Goal: Task Accomplishment & Management: Complete application form

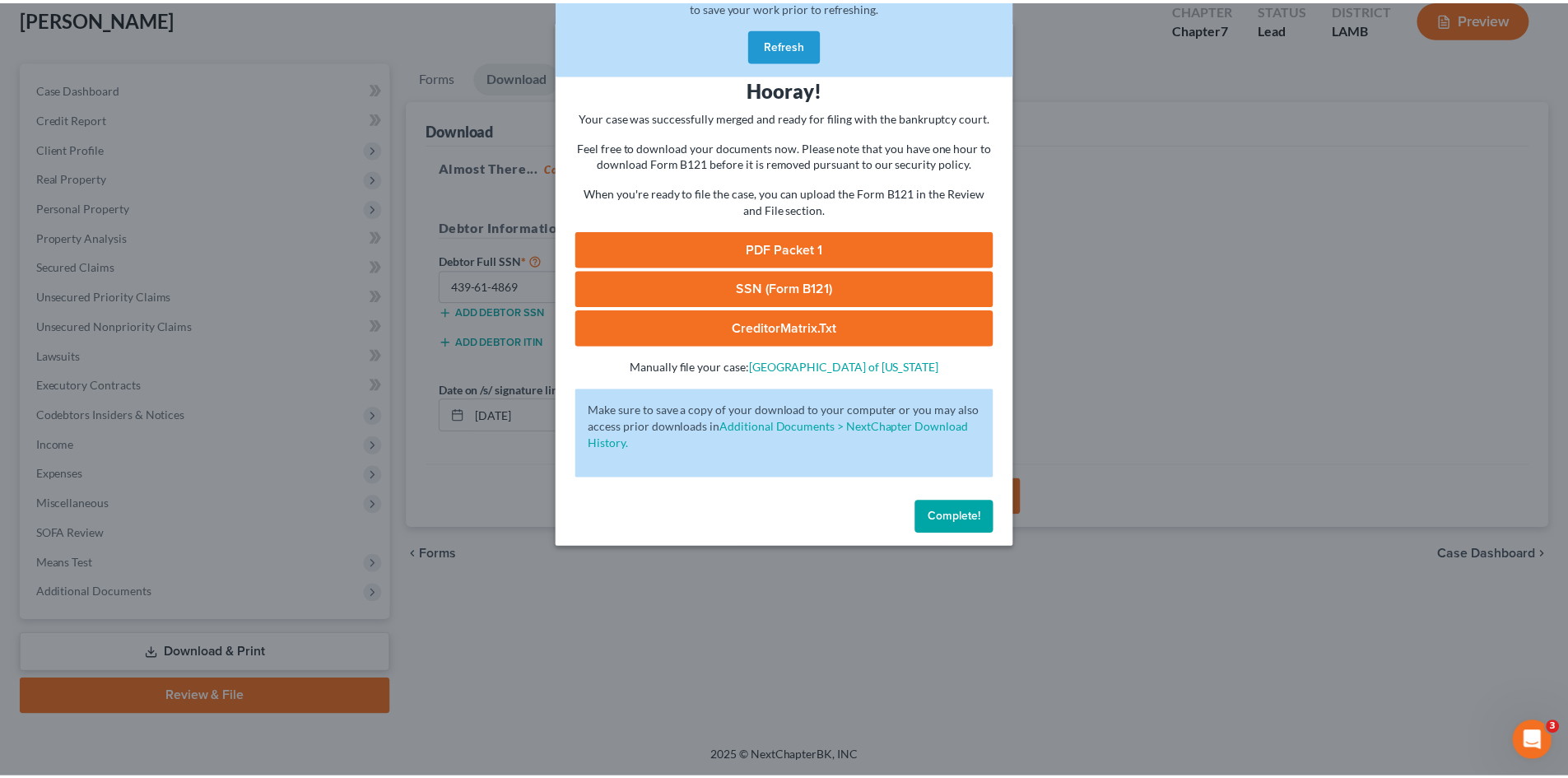
scroll to position [97, 0]
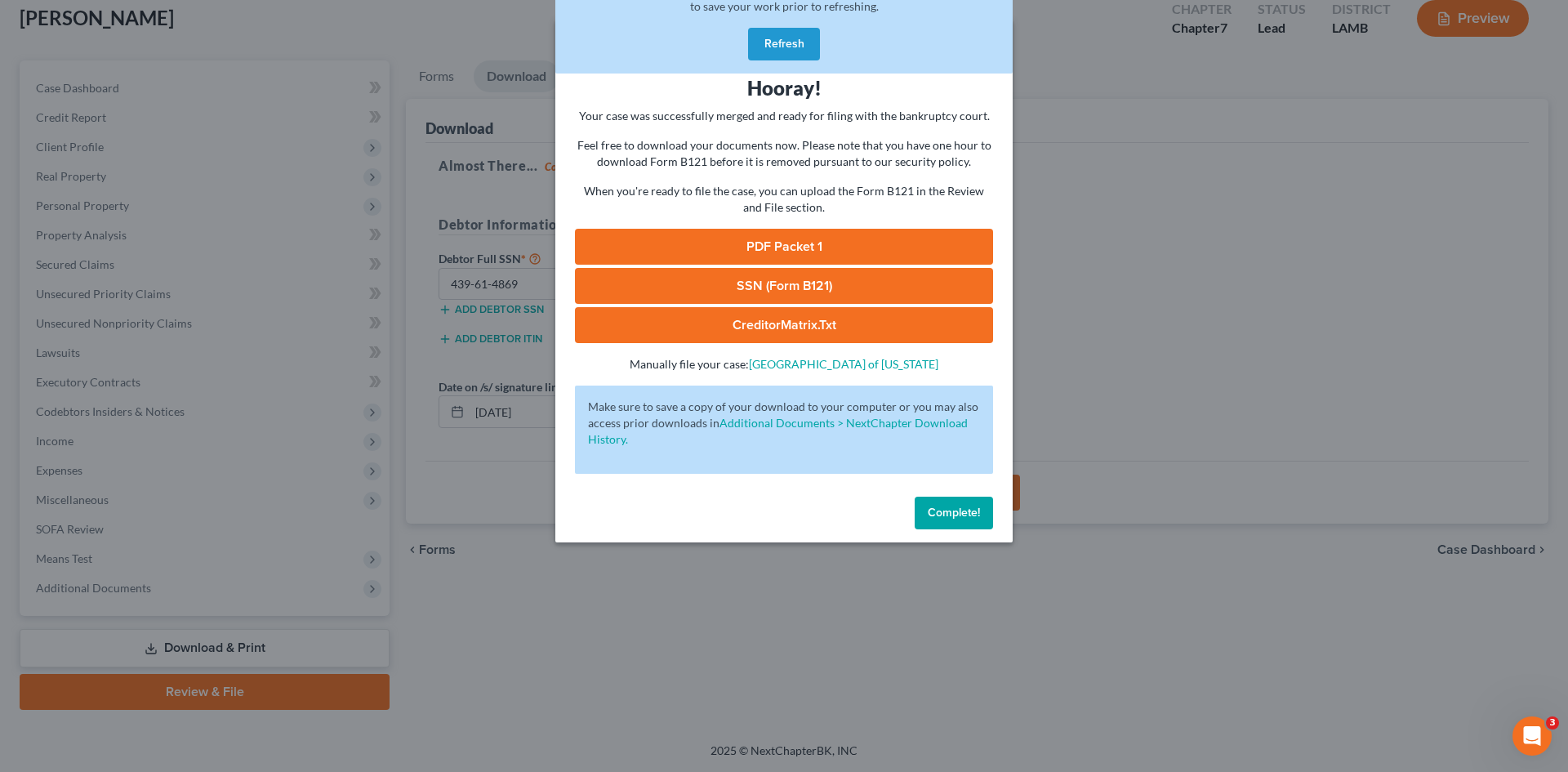
click at [964, 508] on span "Complete!" at bounding box center [954, 512] width 52 height 14
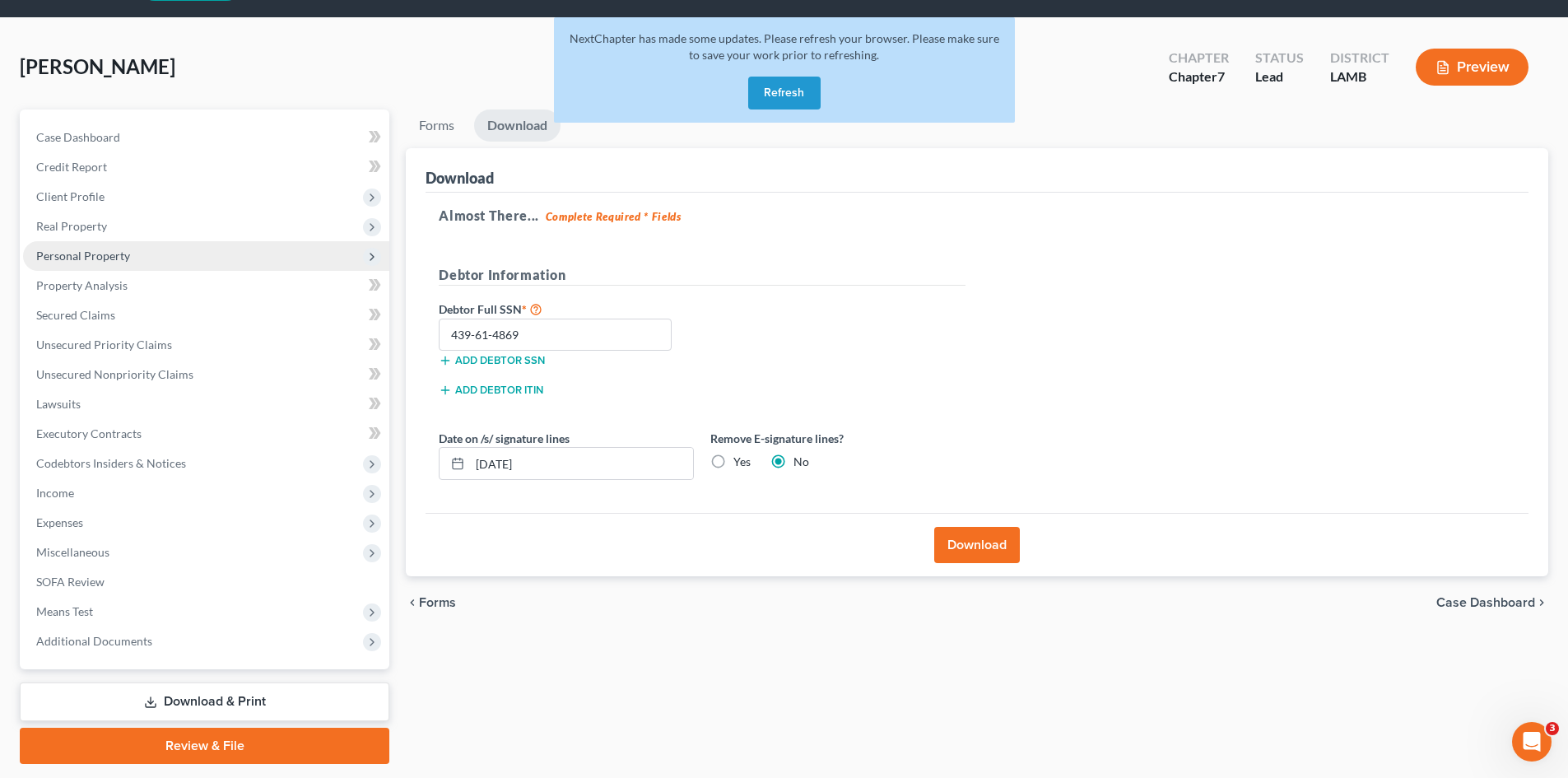
scroll to position [0, 0]
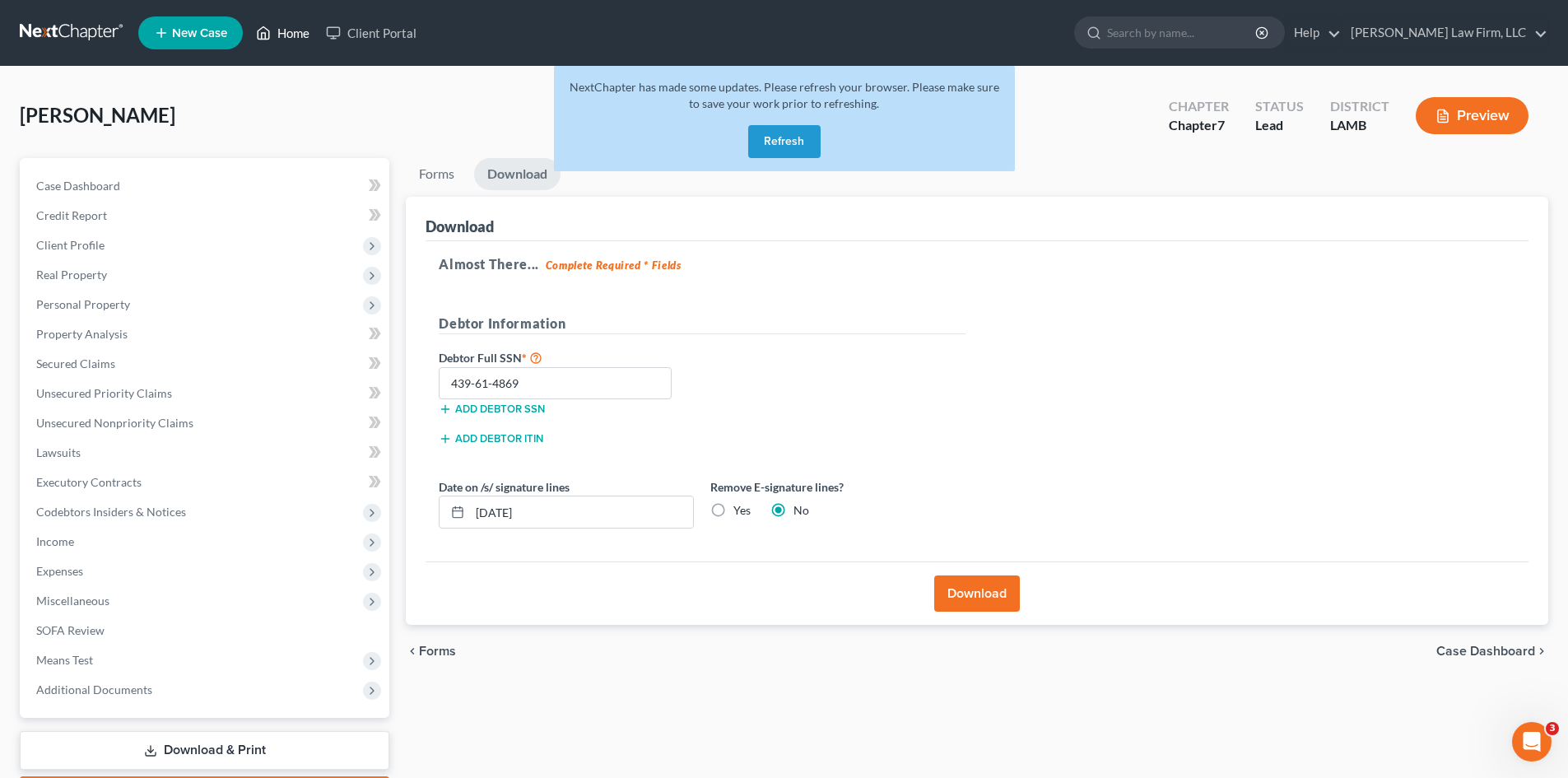
click at [290, 26] on link "Home" at bounding box center [282, 33] width 70 height 30
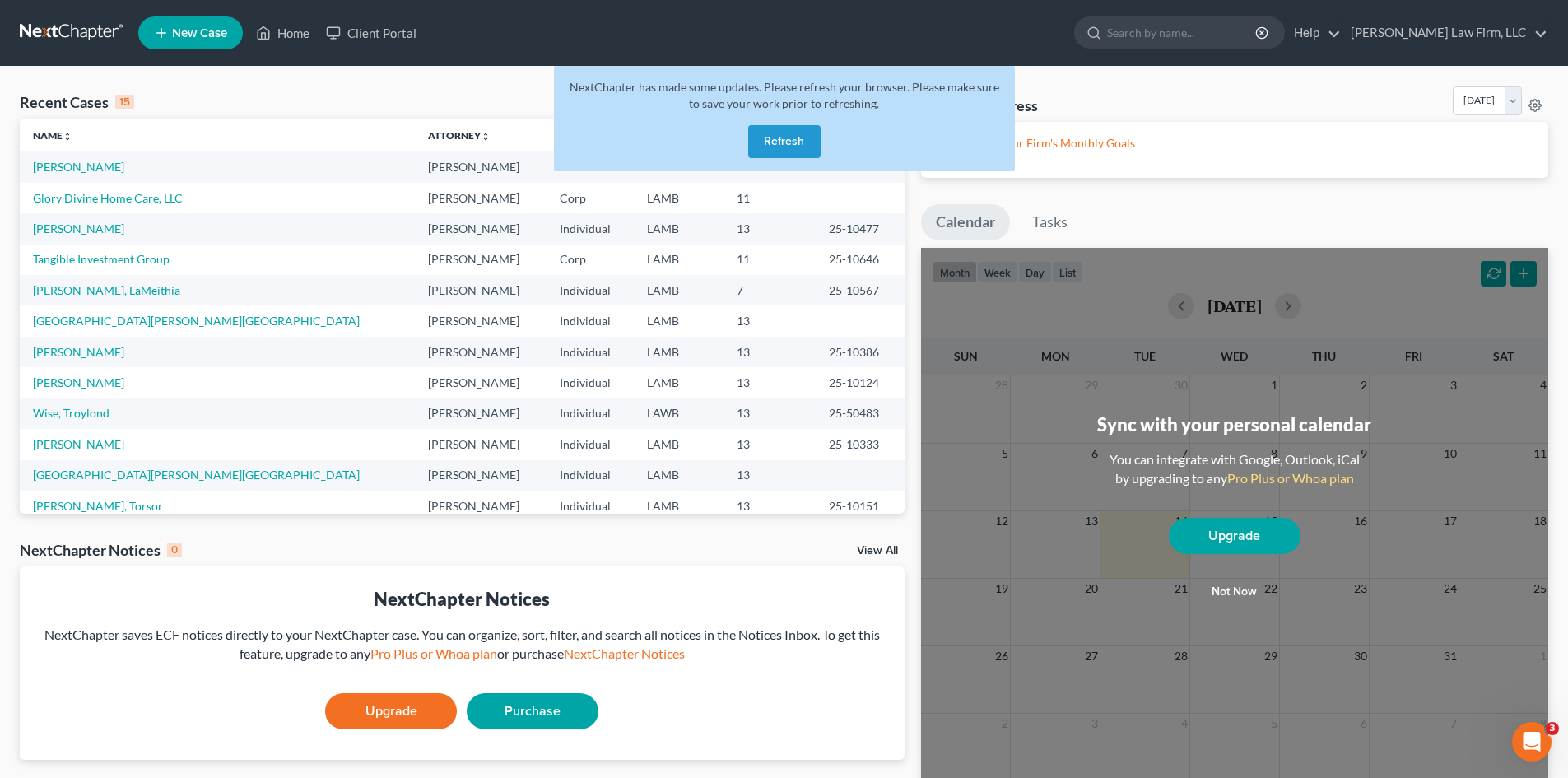
click at [784, 137] on button "Refresh" at bounding box center [784, 141] width 72 height 33
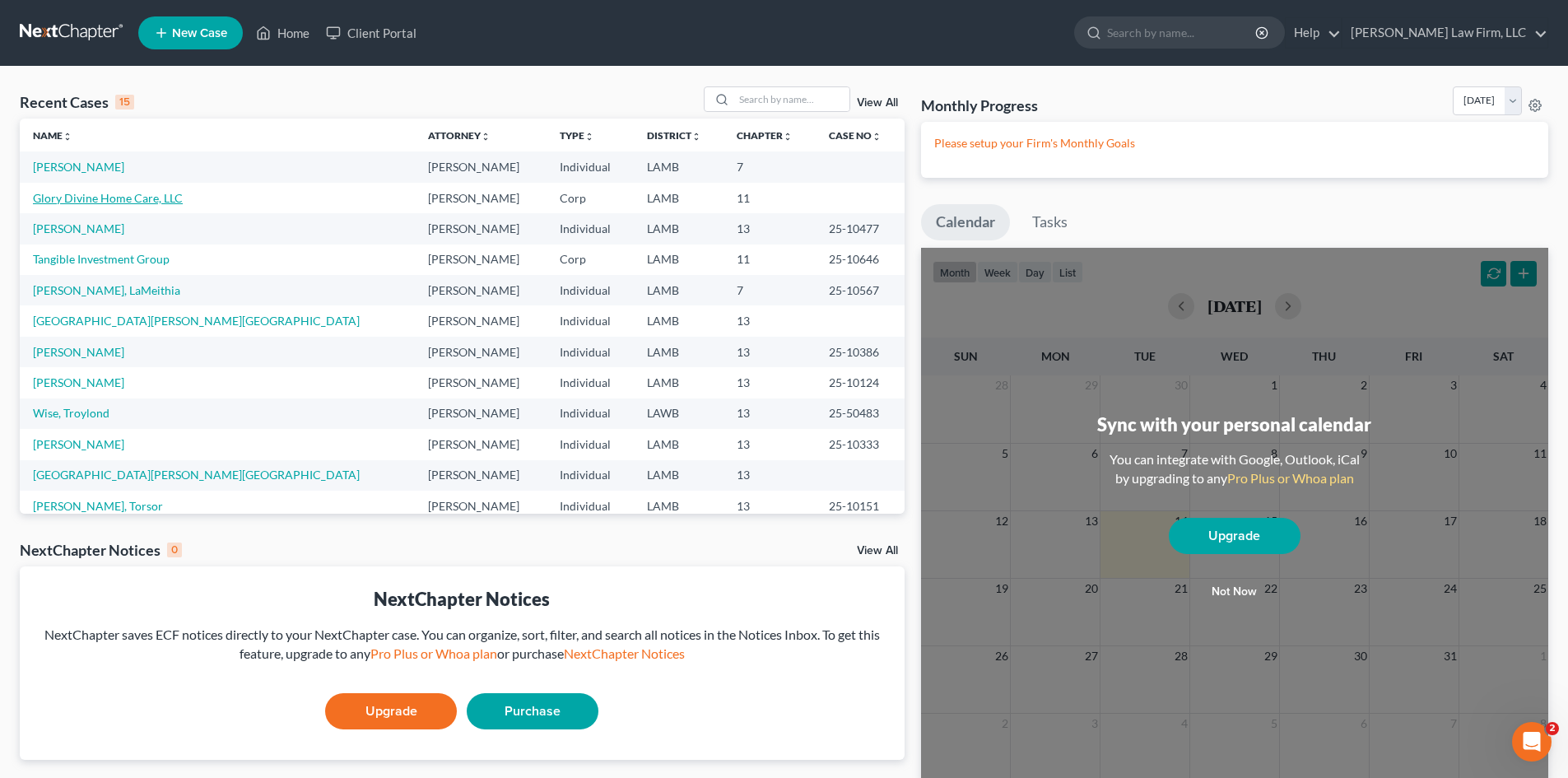
click at [138, 197] on link "Glory Divine Home Care, LLC" at bounding box center [108, 197] width 150 height 14
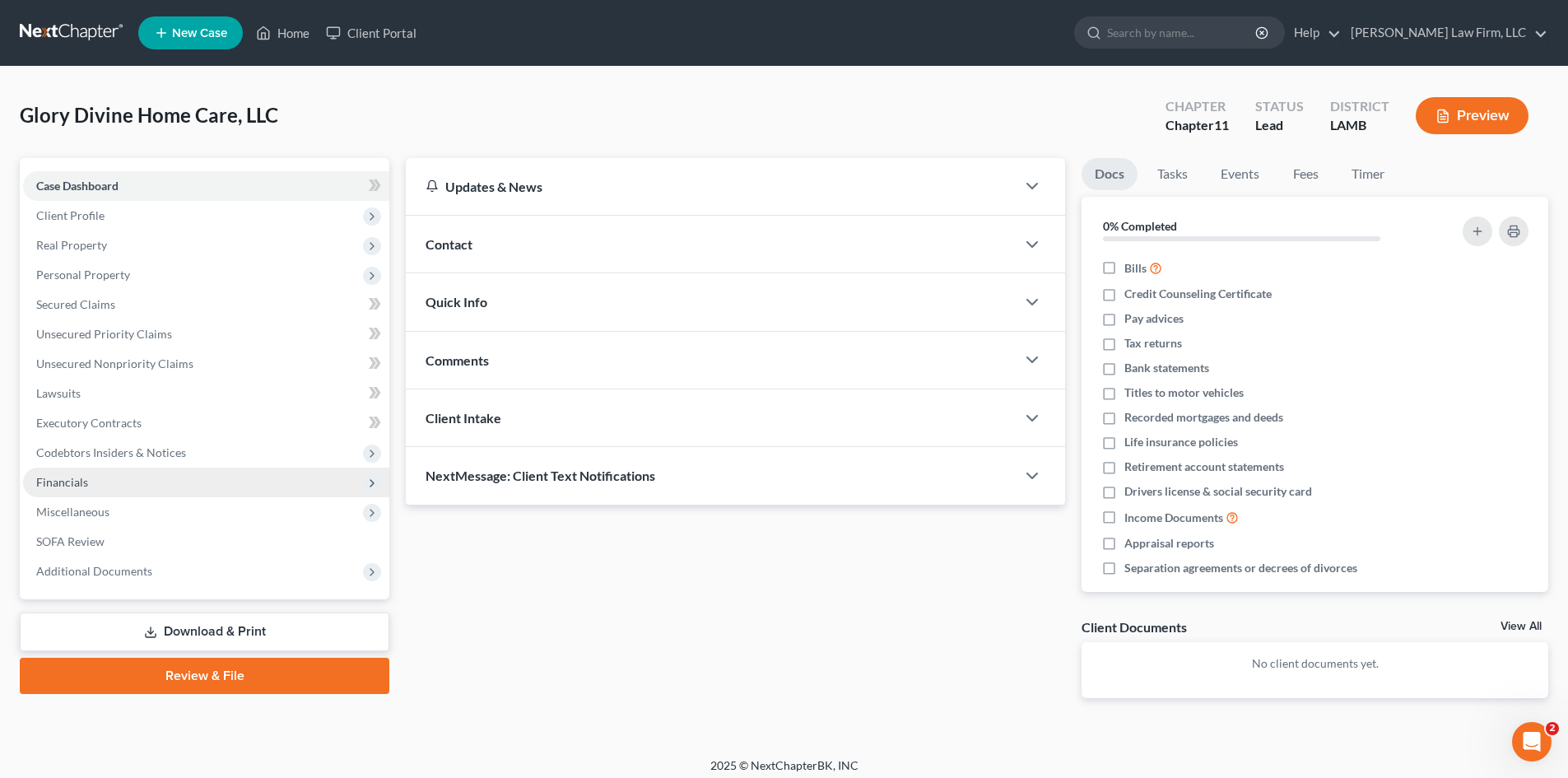
click at [98, 488] on span "Financials" at bounding box center [207, 483] width 367 height 30
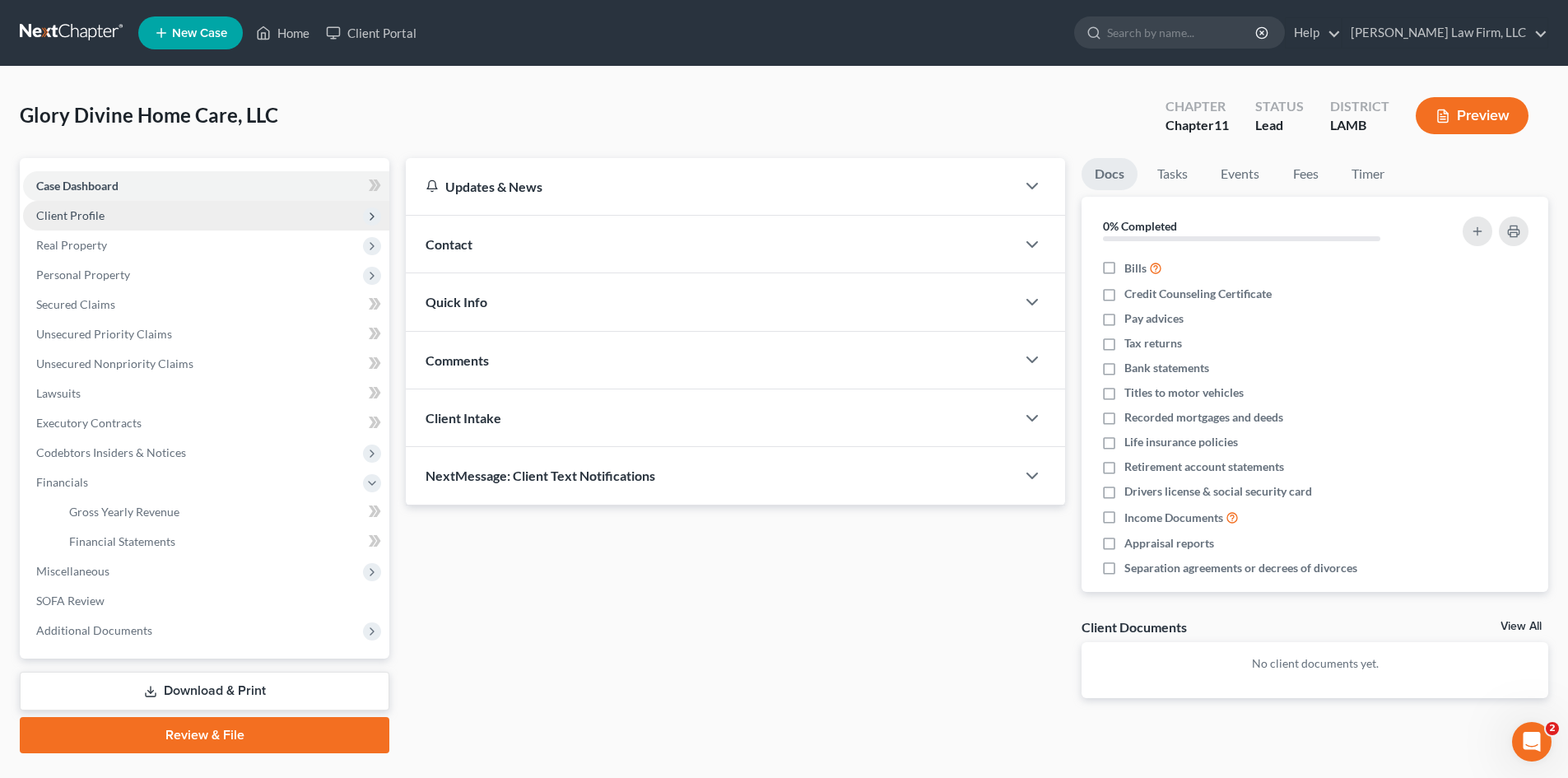
click at [148, 204] on span "Client Profile" at bounding box center [207, 216] width 367 height 30
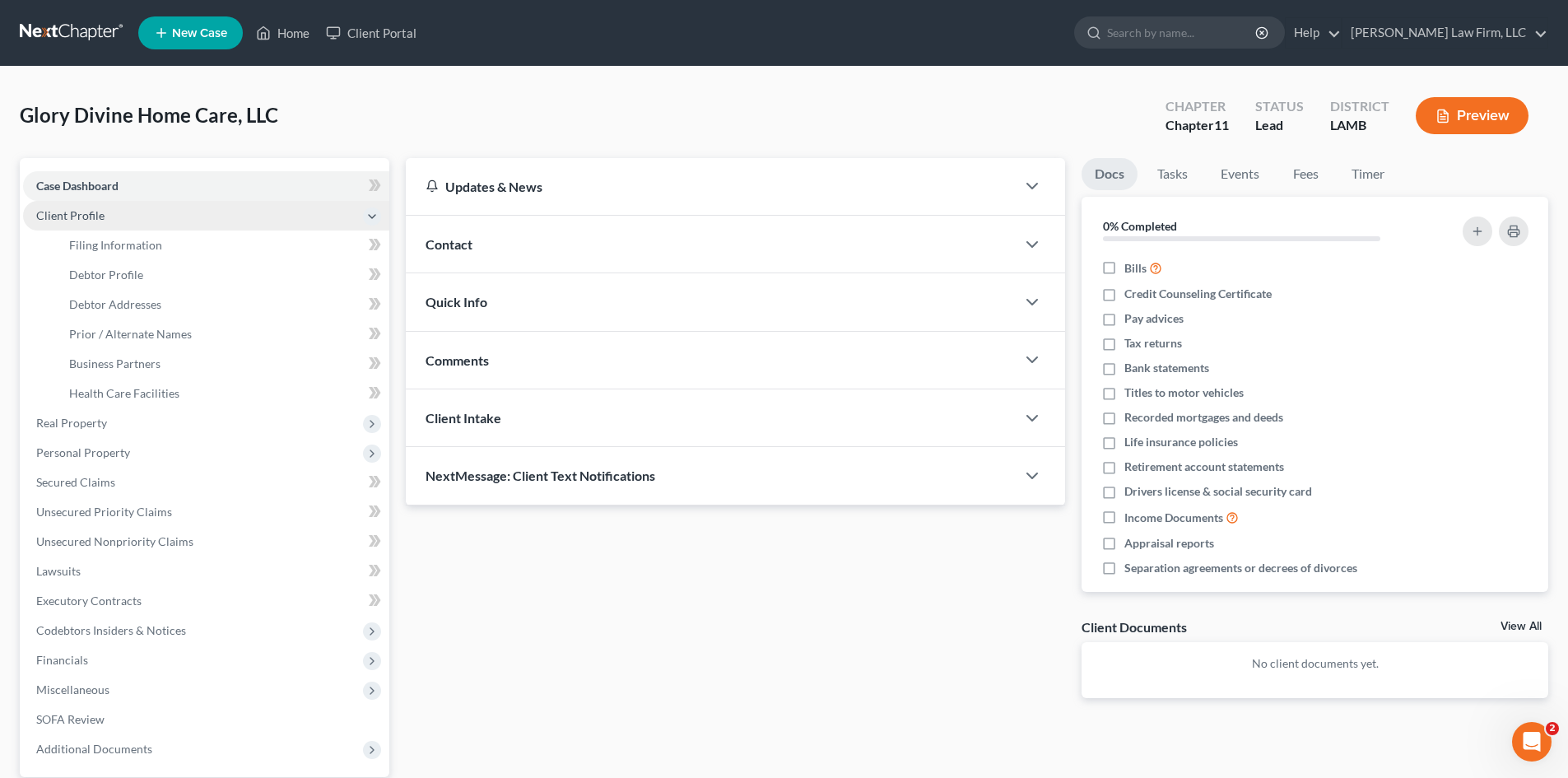
click at [148, 204] on span "Client Profile" at bounding box center [207, 216] width 367 height 30
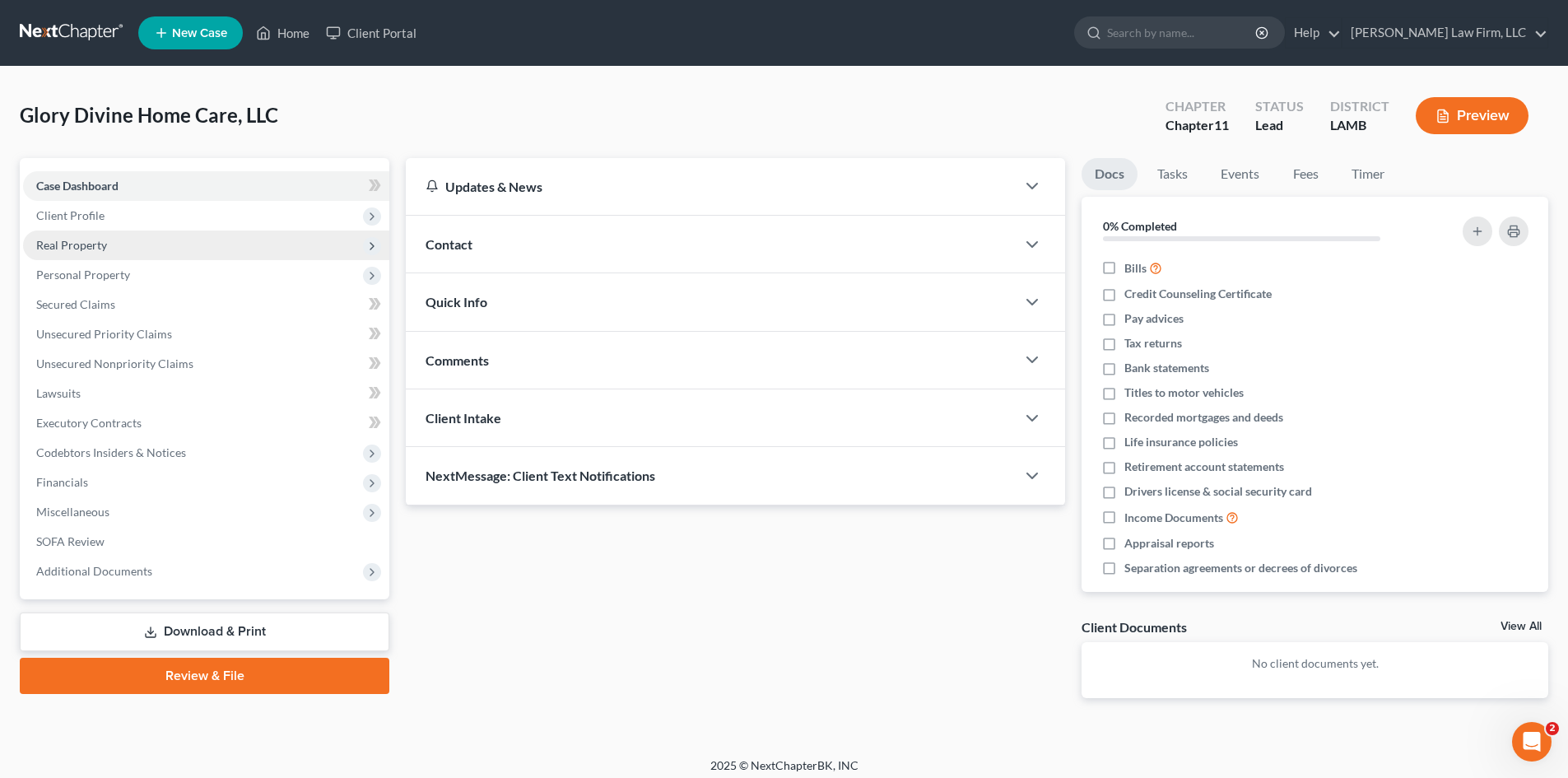
click at [86, 251] on span "Real Property" at bounding box center [72, 244] width 71 height 14
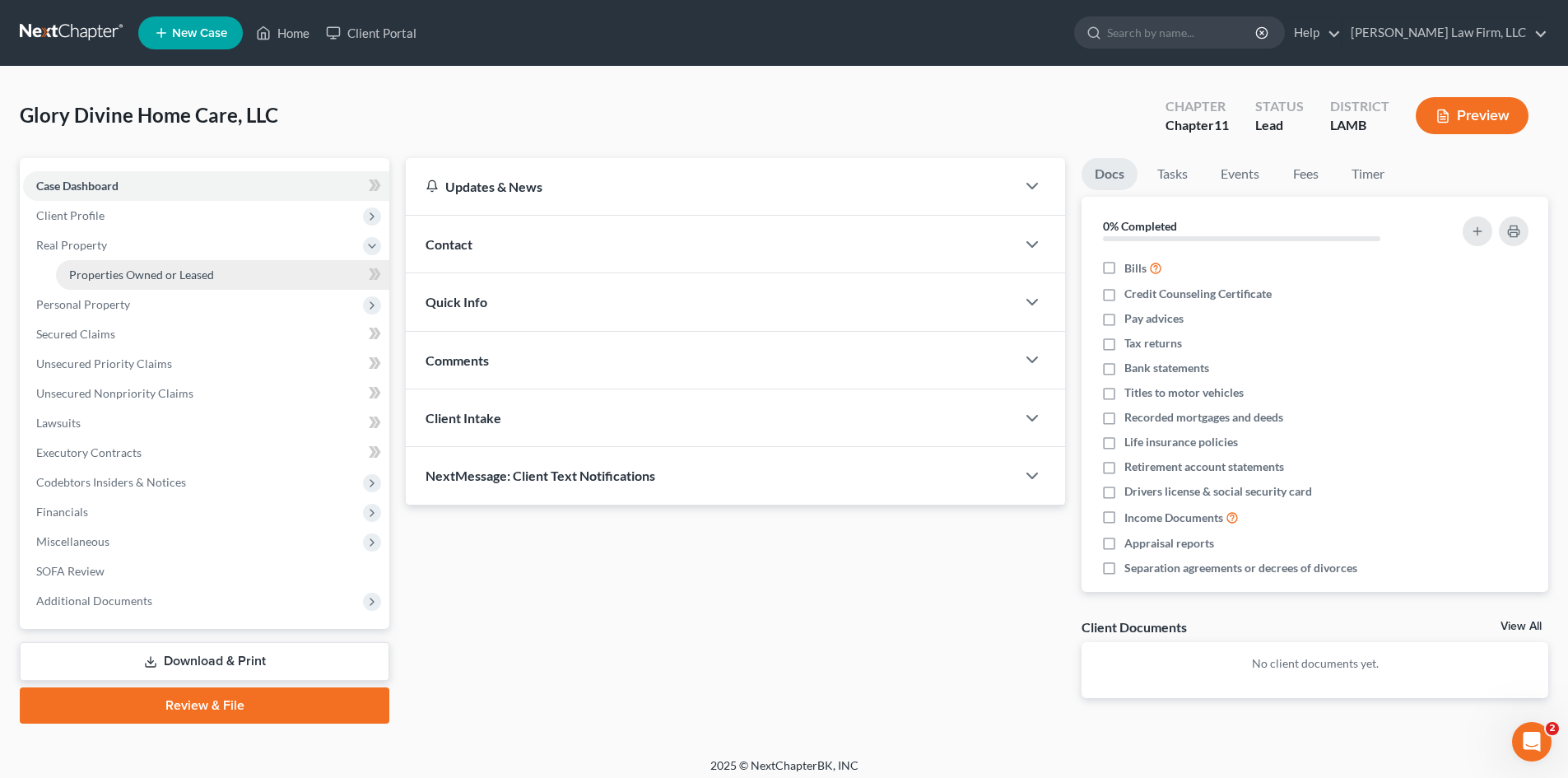
click at [258, 265] on link "Properties Owned or Leased" at bounding box center [223, 275] width 333 height 30
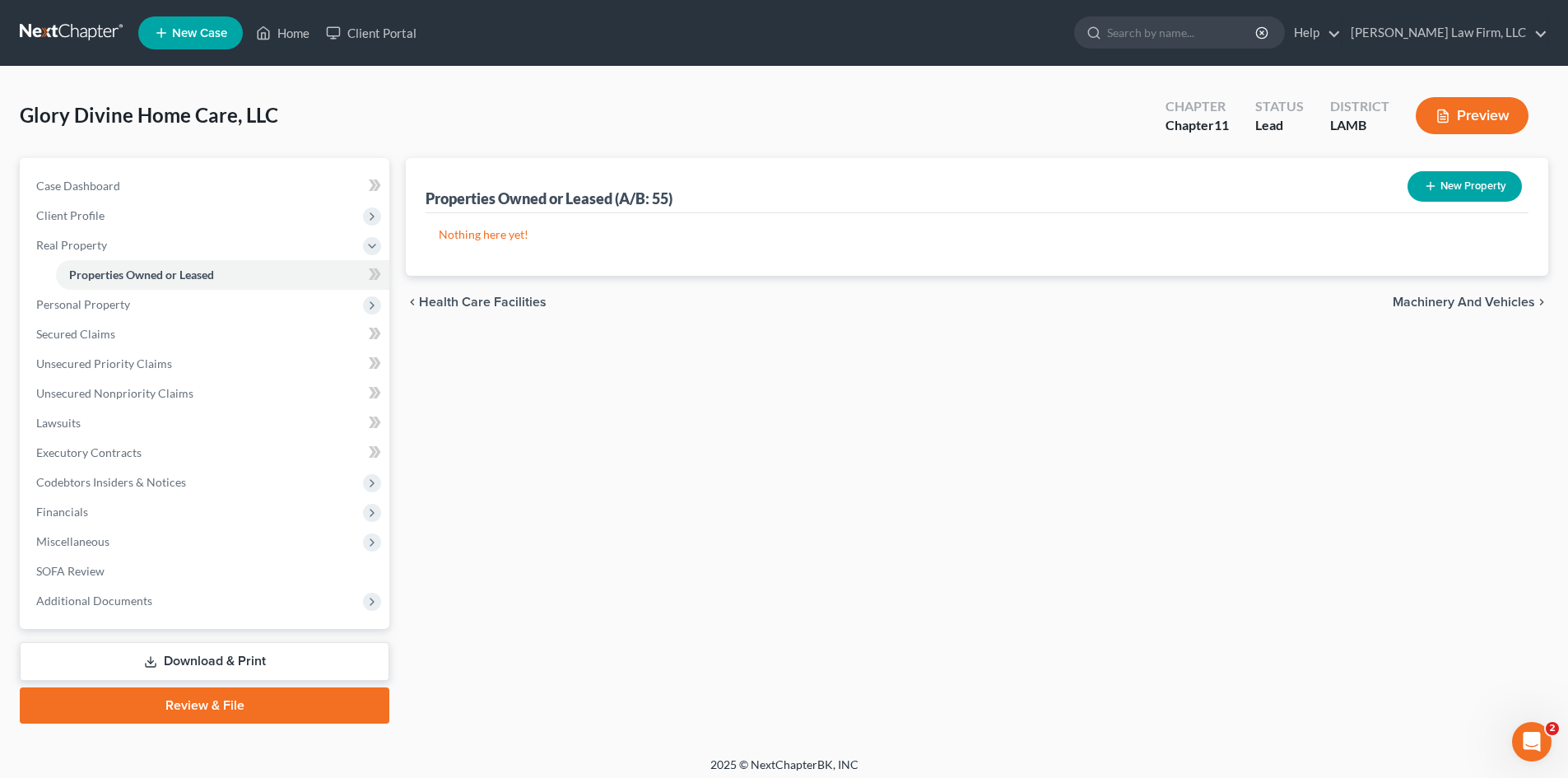
click at [1478, 300] on span "Machinery and Vehicles" at bounding box center [1463, 302] width 142 height 13
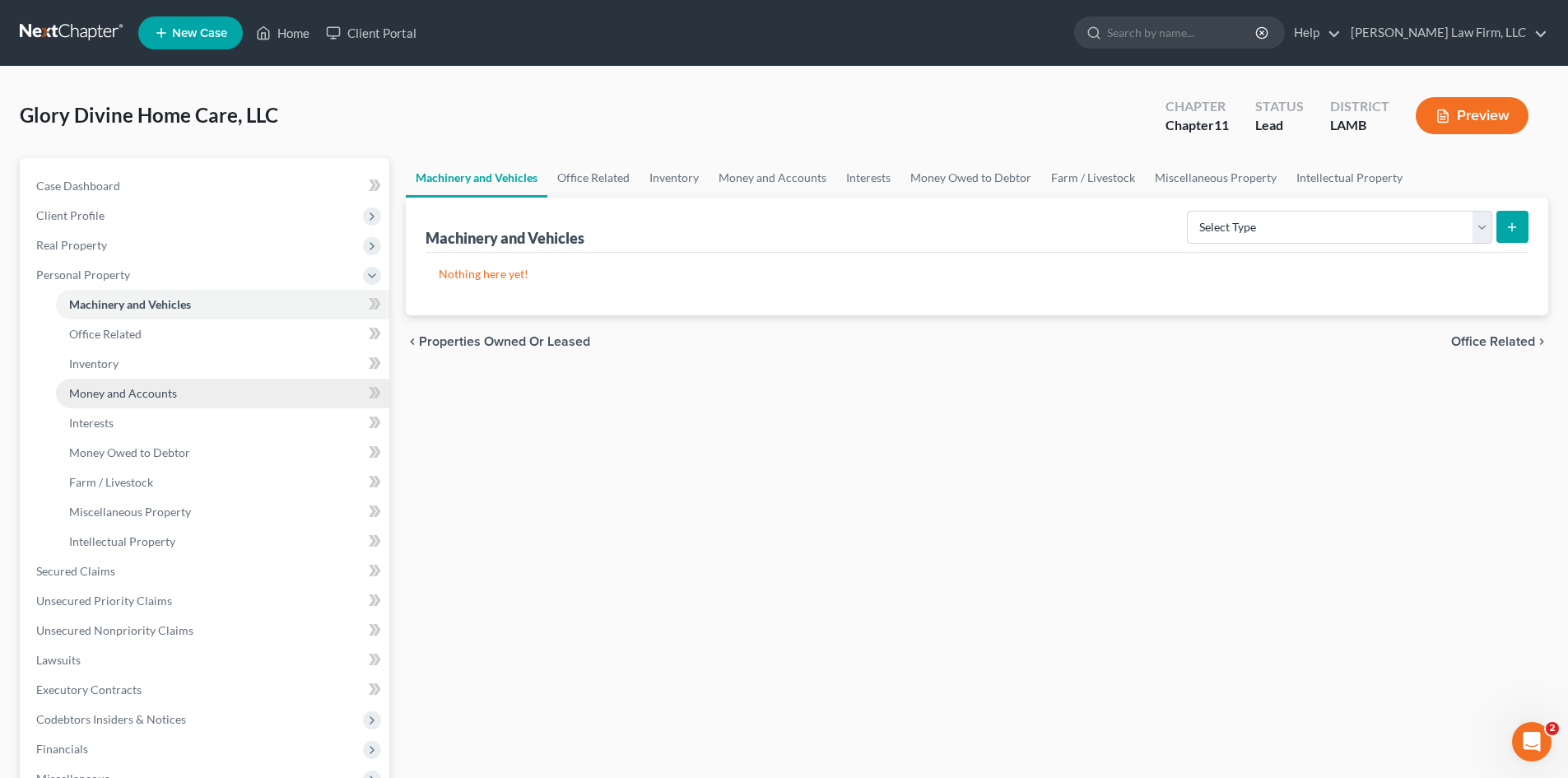
click at [143, 392] on span "Money and Accounts" at bounding box center [122, 393] width 108 height 14
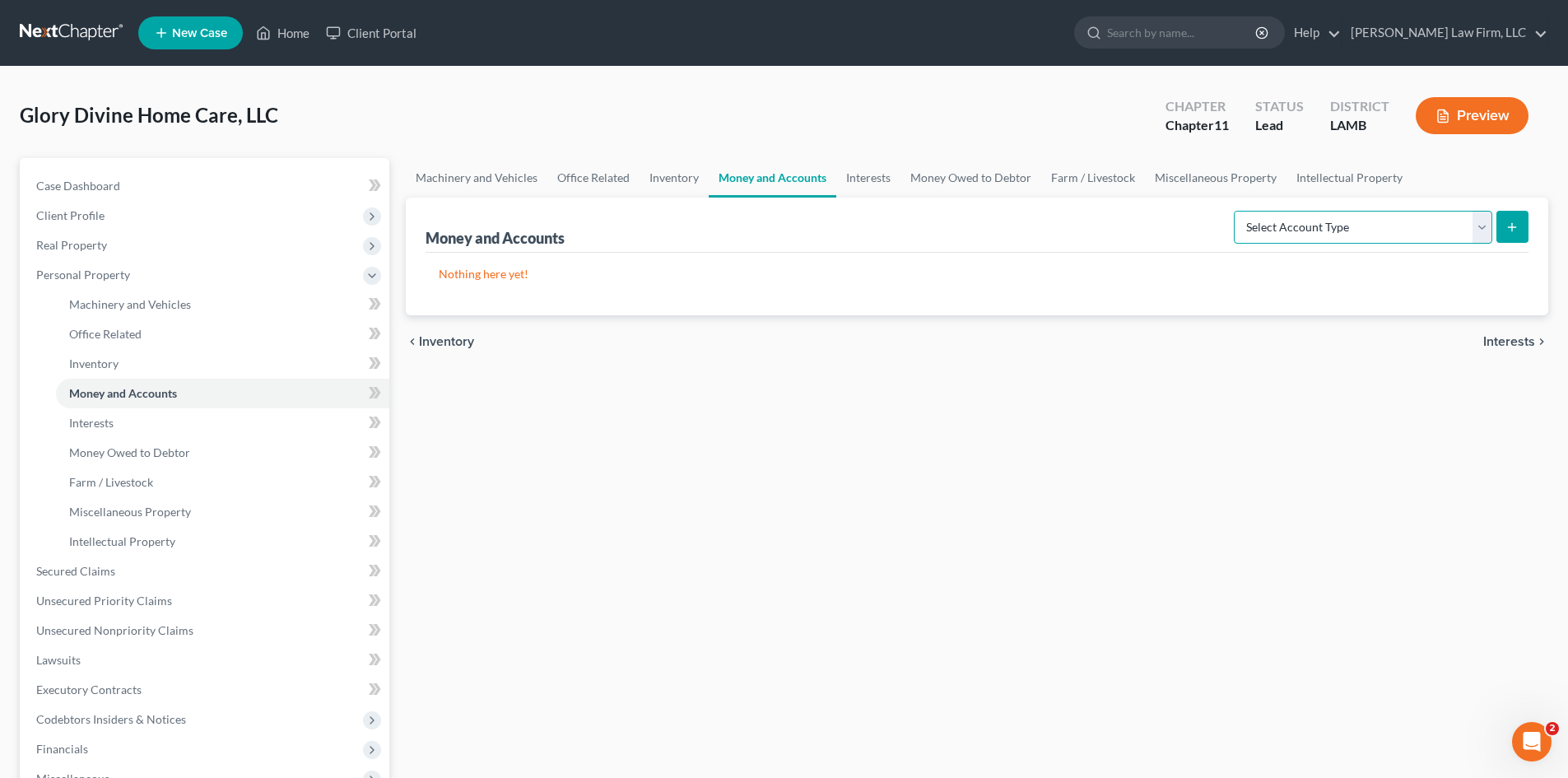
click at [1469, 230] on select "Select Account Type Brokerage (A/B: 3, SOFA: 18) Cash on Hand (A/B: 2) Certific…" at bounding box center [1362, 226] width 258 height 33
select select "checking"
click at [1235, 210] on select "Select Account Type Brokerage (A/B: 3, SOFA: 18) Cash on Hand (A/B: 2) Certific…" at bounding box center [1362, 226] width 258 height 33
click at [1511, 228] on icon "submit" at bounding box center [1512, 227] width 13 height 13
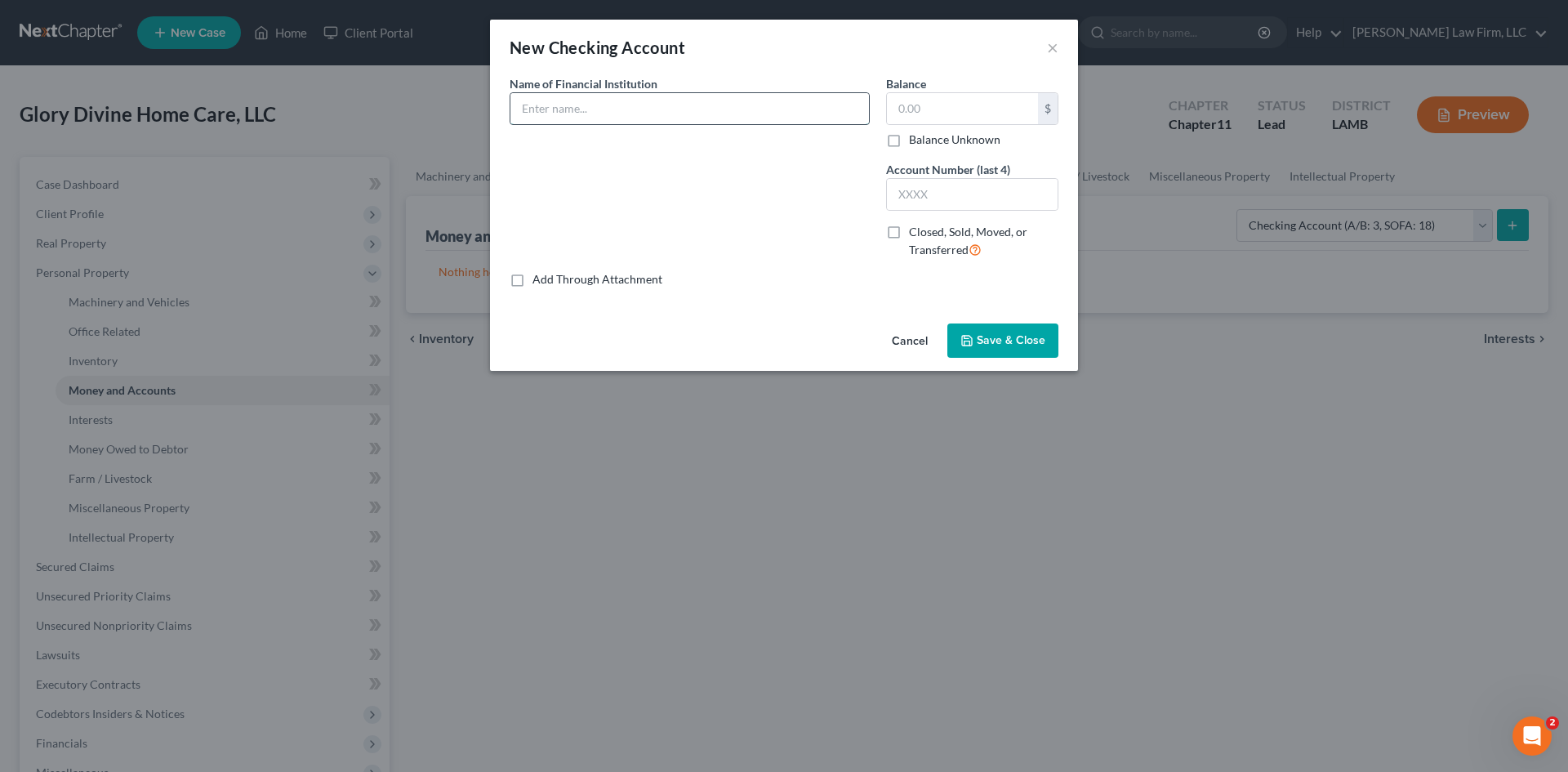
click at [732, 102] on input "text" at bounding box center [689, 108] width 358 height 31
type input "Capital One"
type input "8,738.15"
click at [927, 193] on input "text" at bounding box center [972, 194] width 171 height 31
type input "7434"
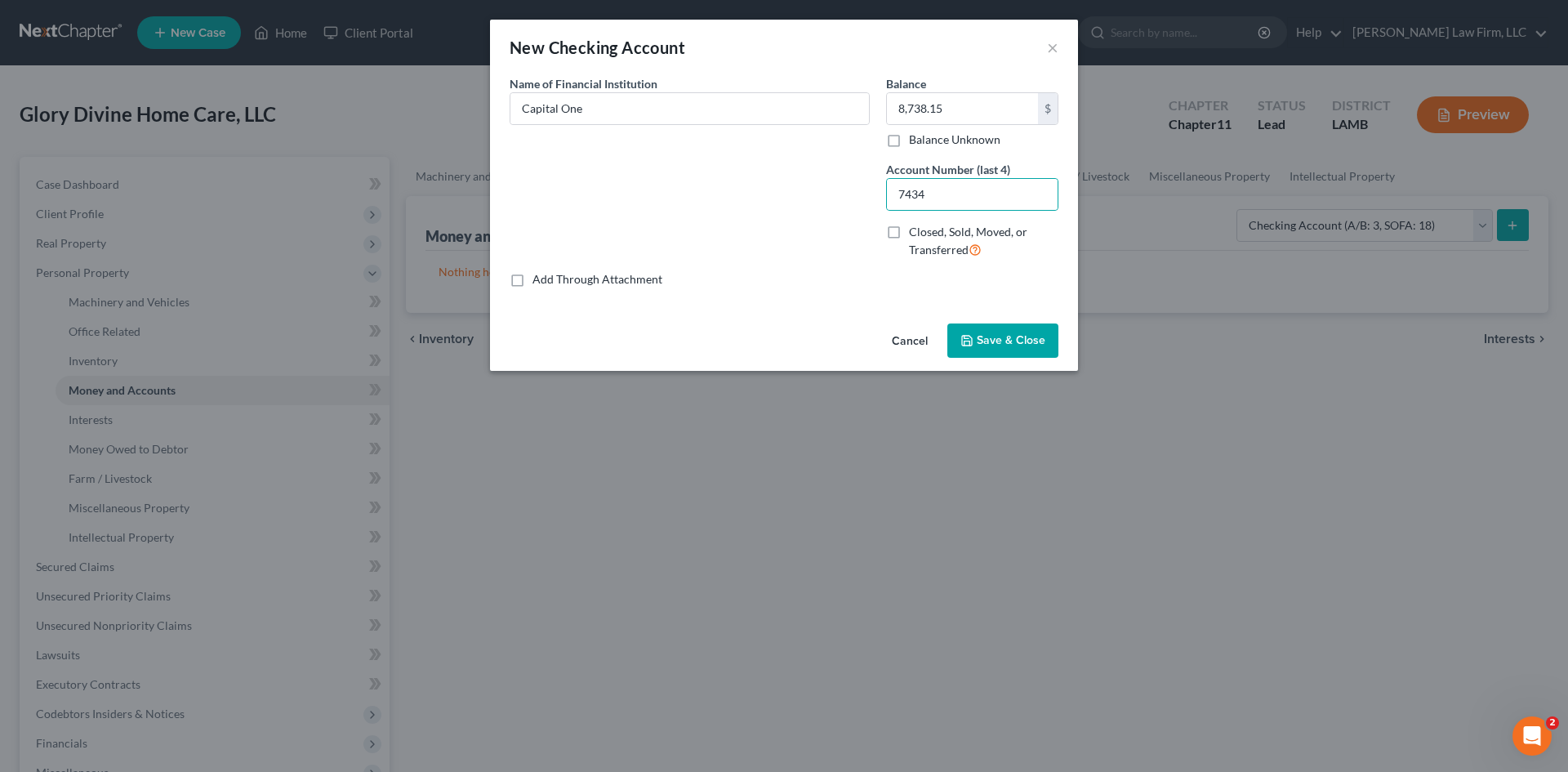
click at [999, 344] on span "Save & Close" at bounding box center [1011, 340] width 69 height 14
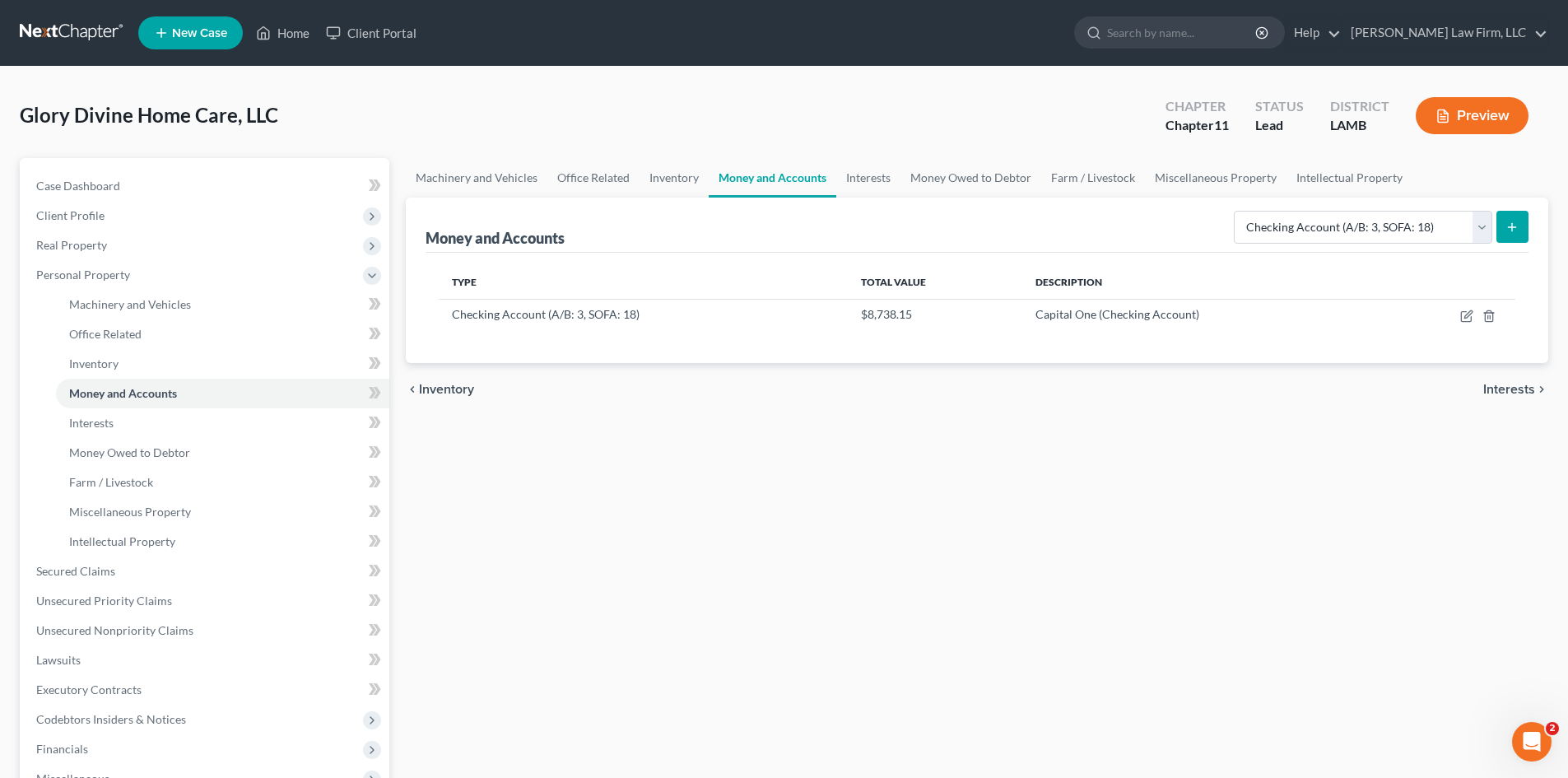
click at [1511, 225] on icon "submit" at bounding box center [1512, 227] width 13 height 13
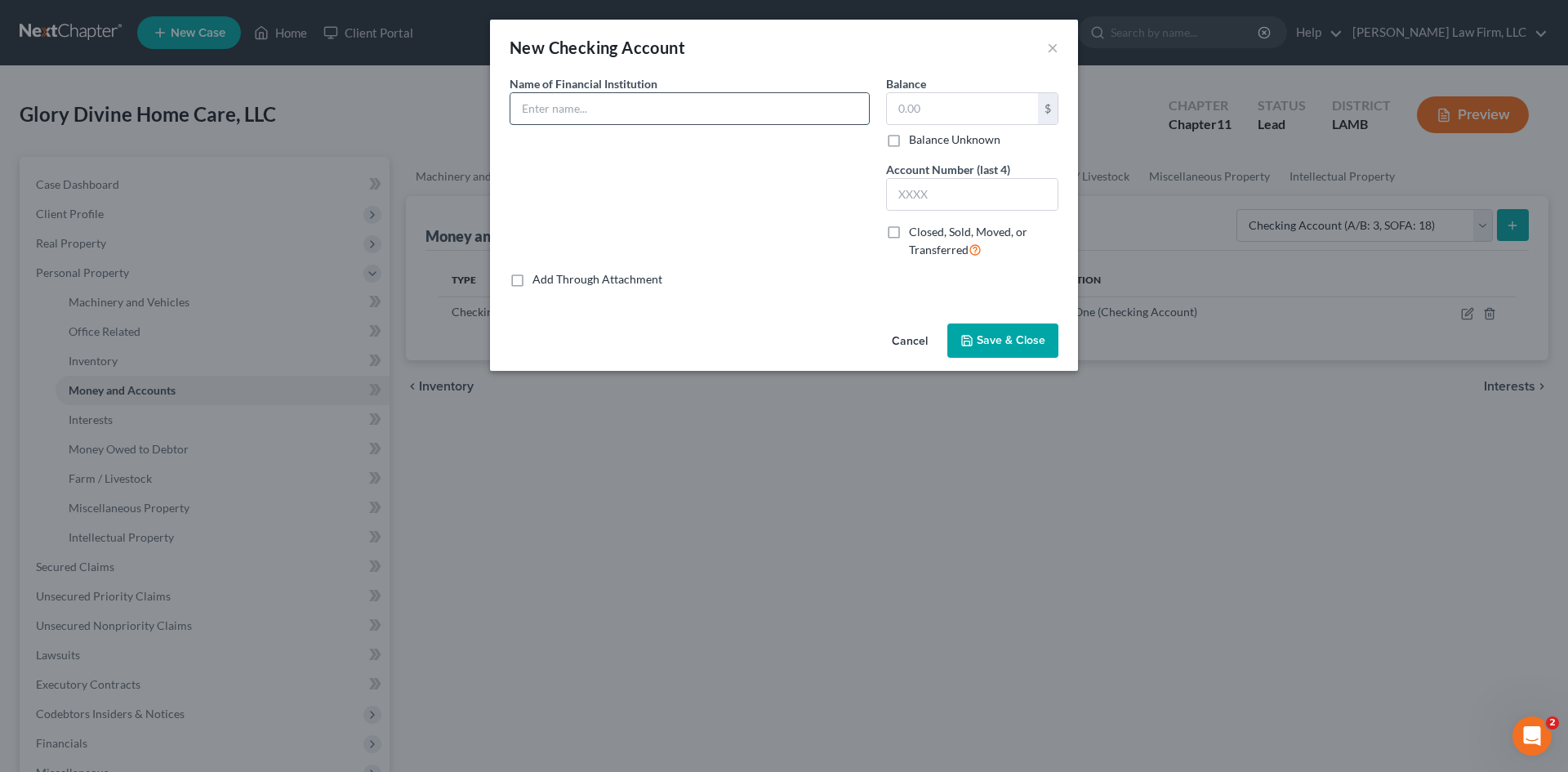
click at [757, 106] on input "text" at bounding box center [689, 108] width 358 height 31
type input "Capital One"
type input "22,047.15"
click at [950, 194] on input "text" at bounding box center [972, 194] width 171 height 31
type input "8027"
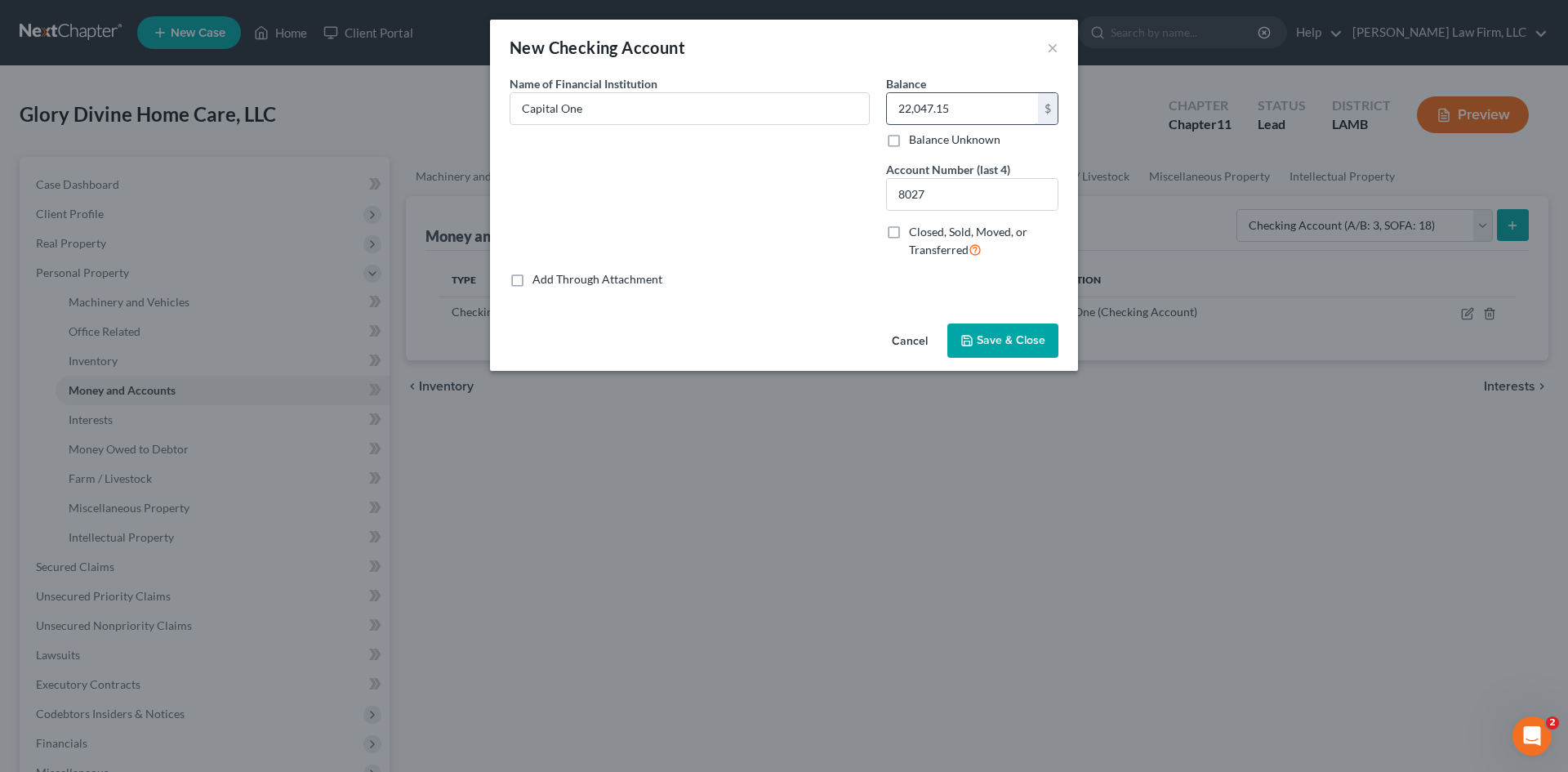
click at [974, 101] on input "22,047.15" at bounding box center [962, 108] width 151 height 31
type input "22,047.11"
click at [980, 341] on span "Save & Close" at bounding box center [1011, 340] width 69 height 14
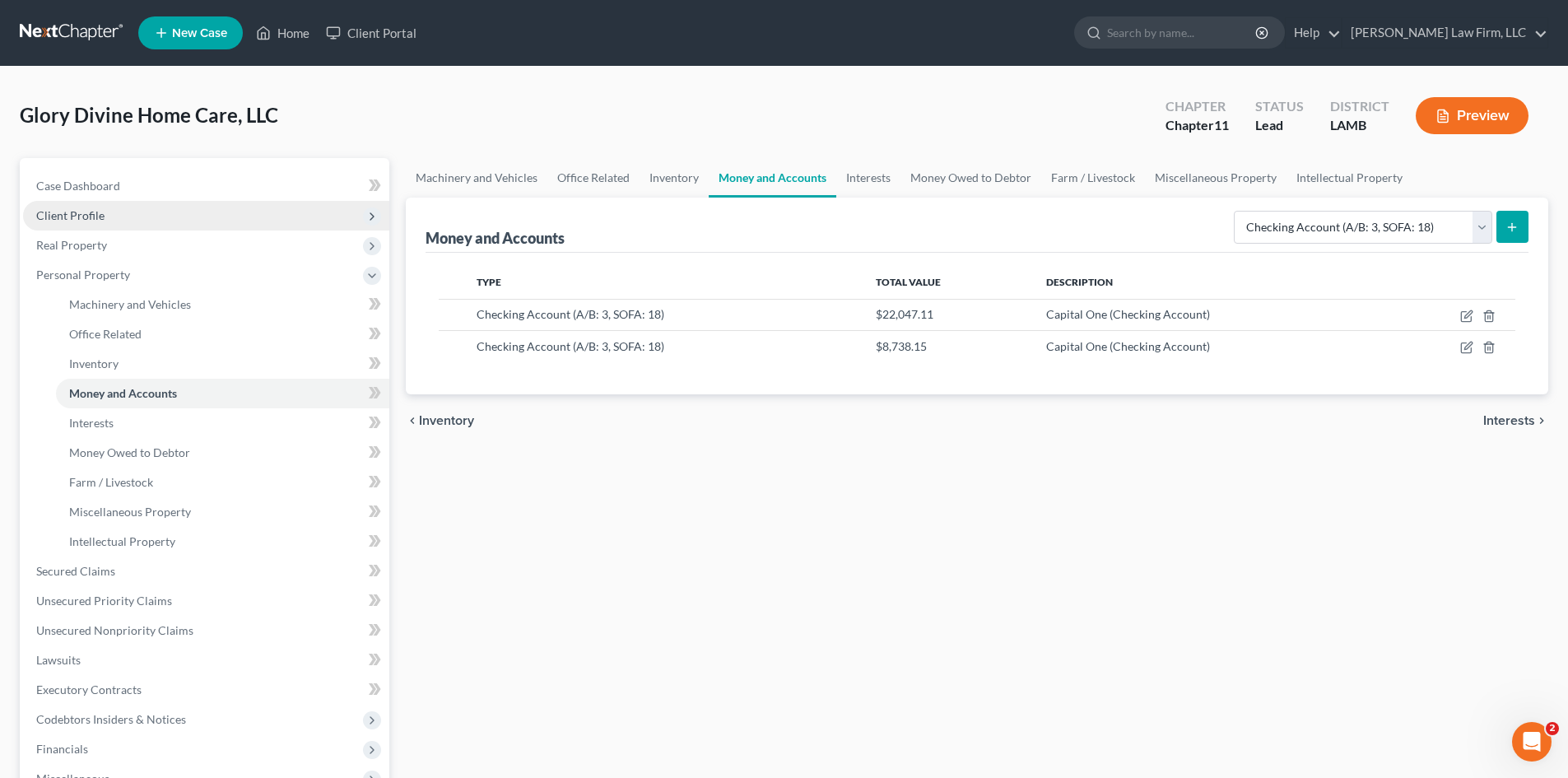
click at [154, 208] on span "Client Profile" at bounding box center [207, 216] width 367 height 30
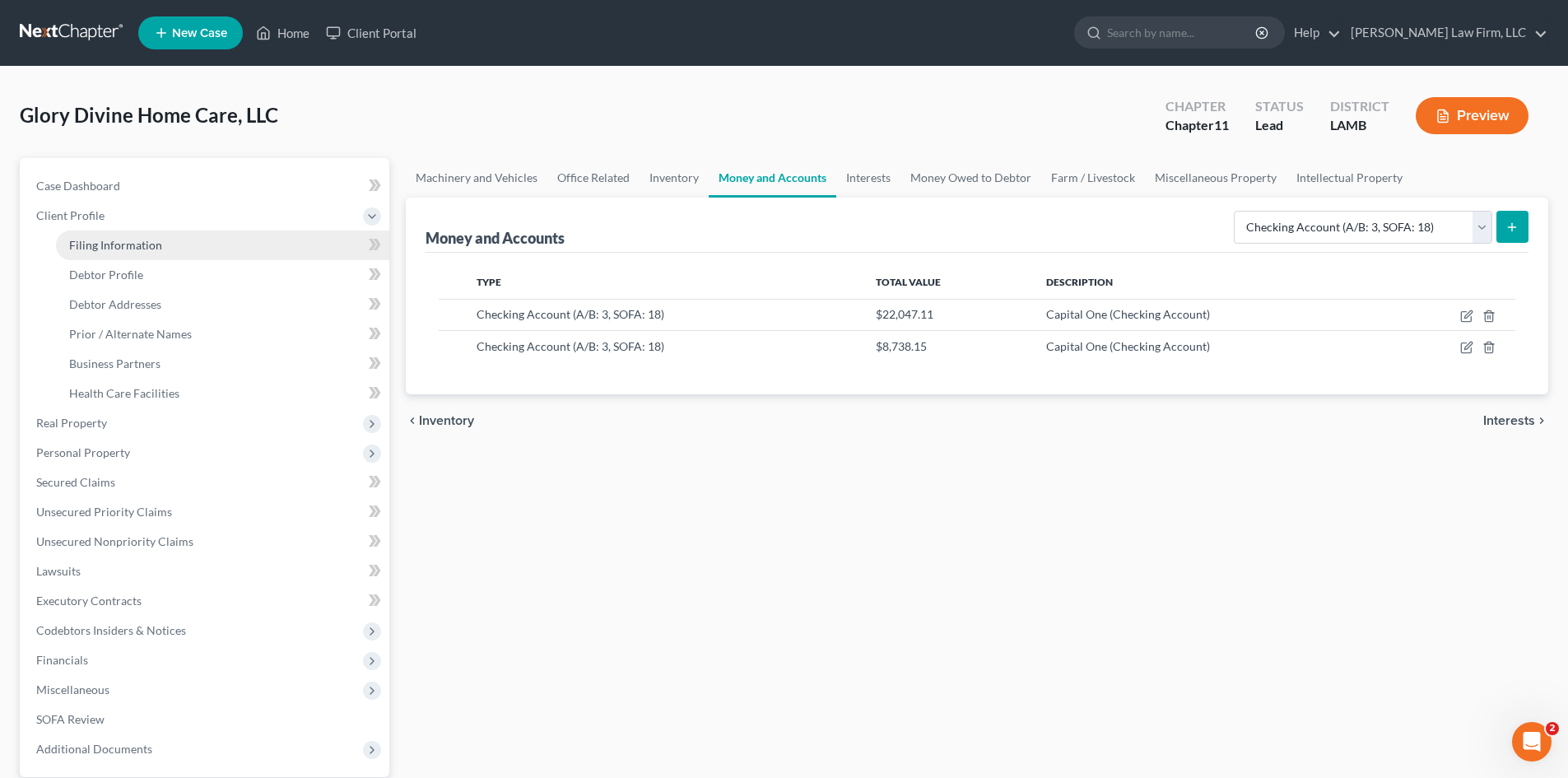
click at [164, 244] on link "Filing Information" at bounding box center [223, 245] width 333 height 30
select select "2"
select select "1"
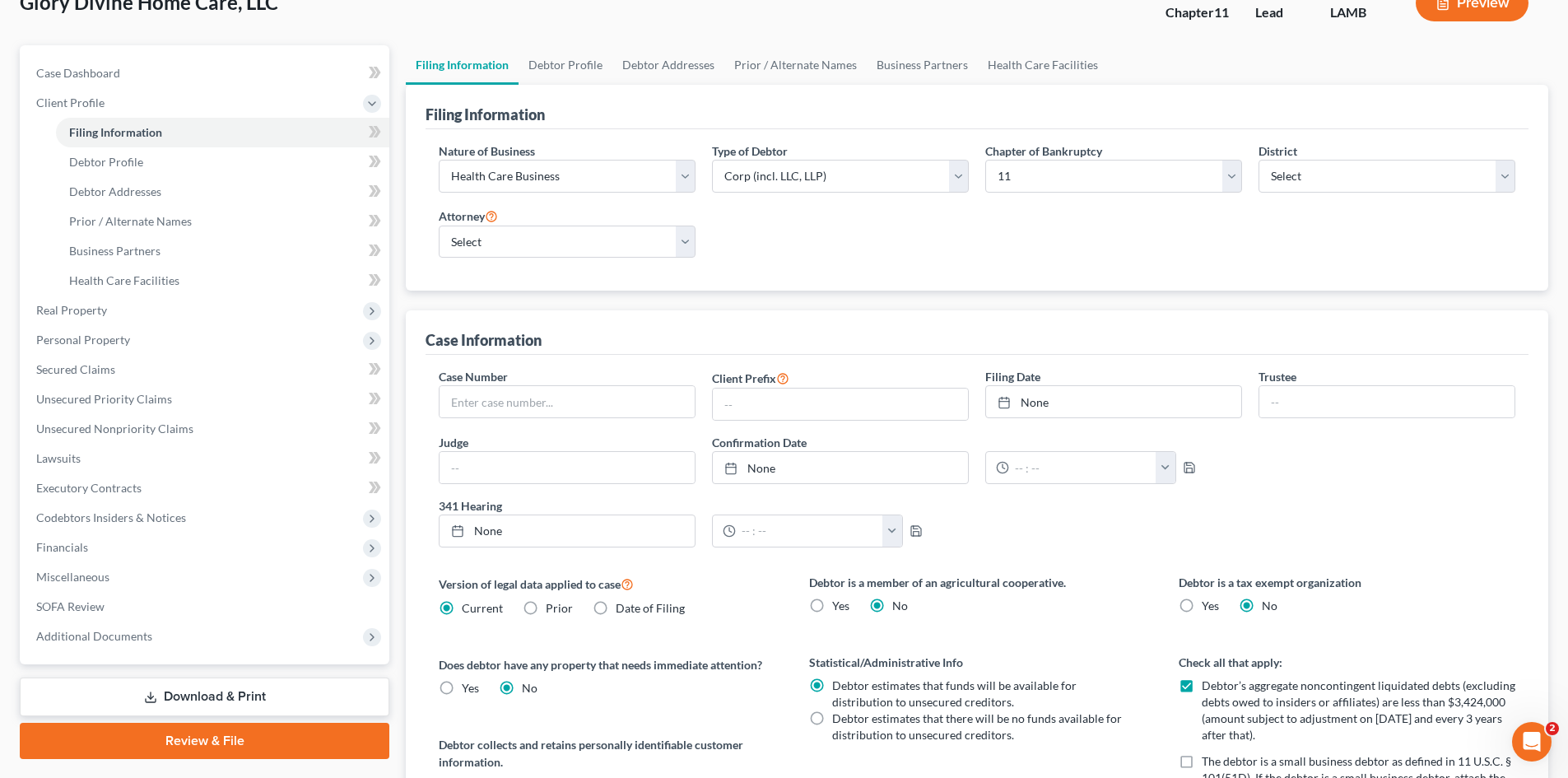
scroll to position [82, 0]
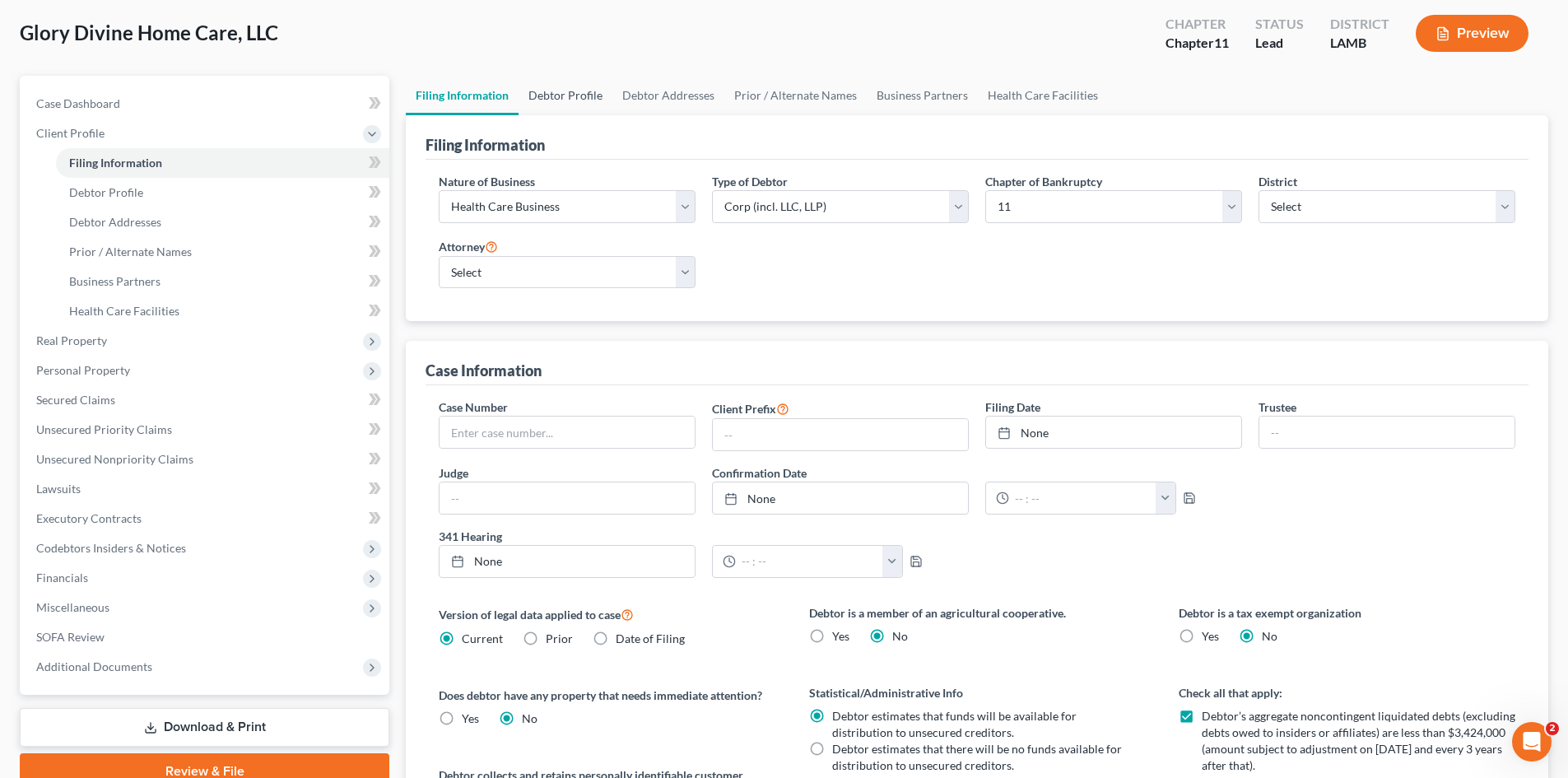
click at [553, 93] on link "Debtor Profile" at bounding box center [565, 95] width 94 height 39
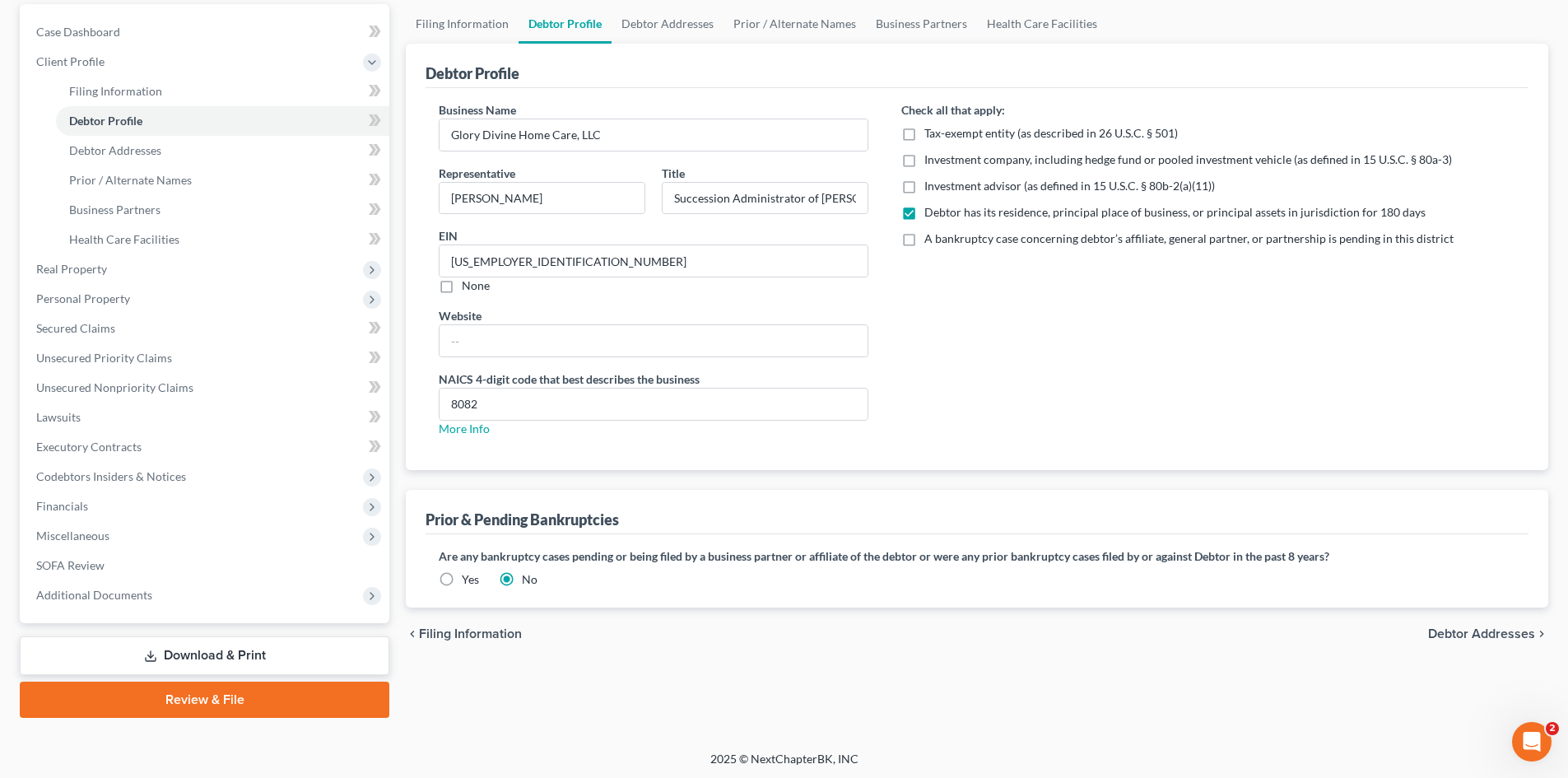
scroll to position [156, 0]
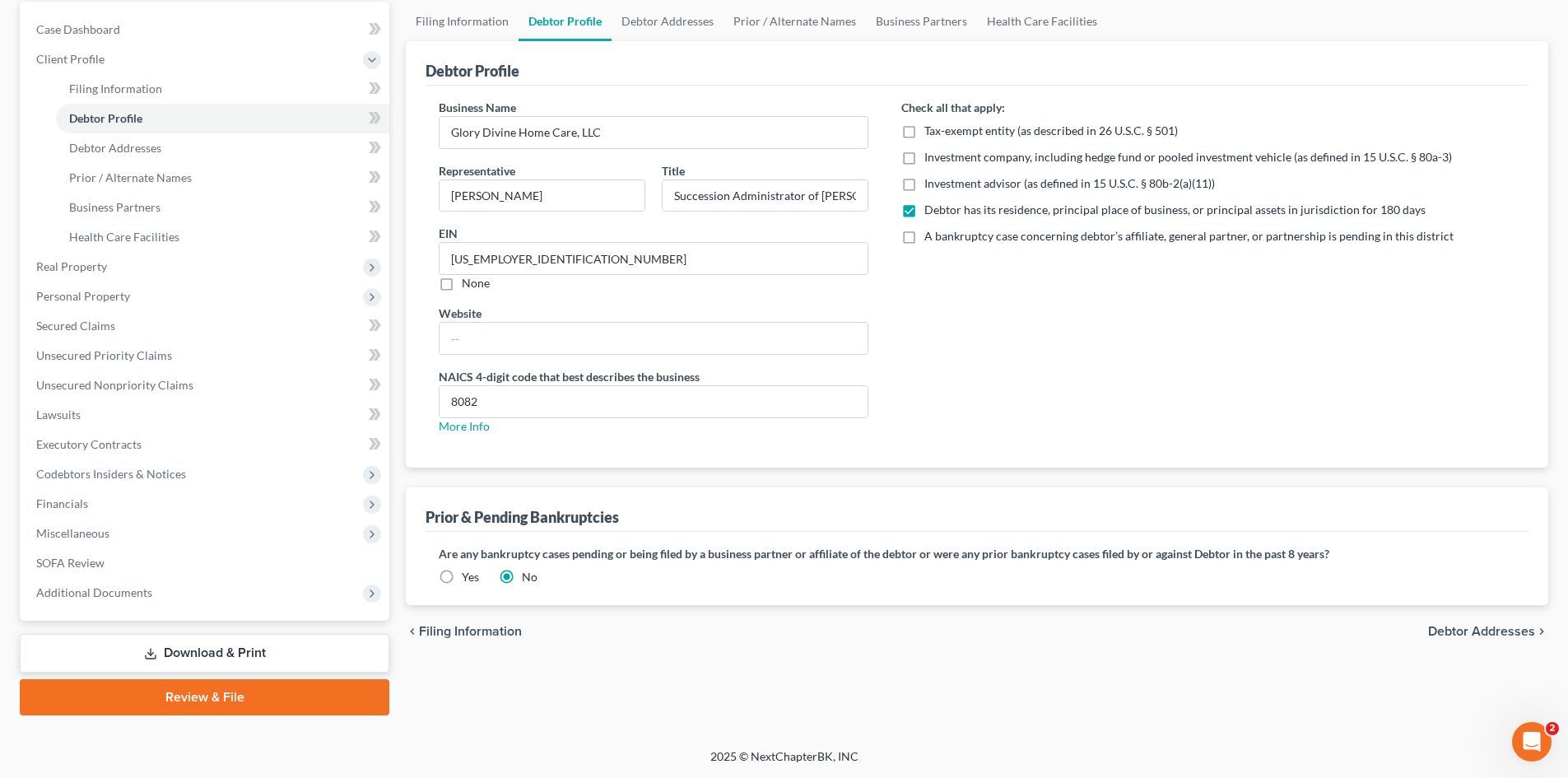
click at [1445, 630] on span "Debtor Addresses" at bounding box center [1481, 631] width 107 height 13
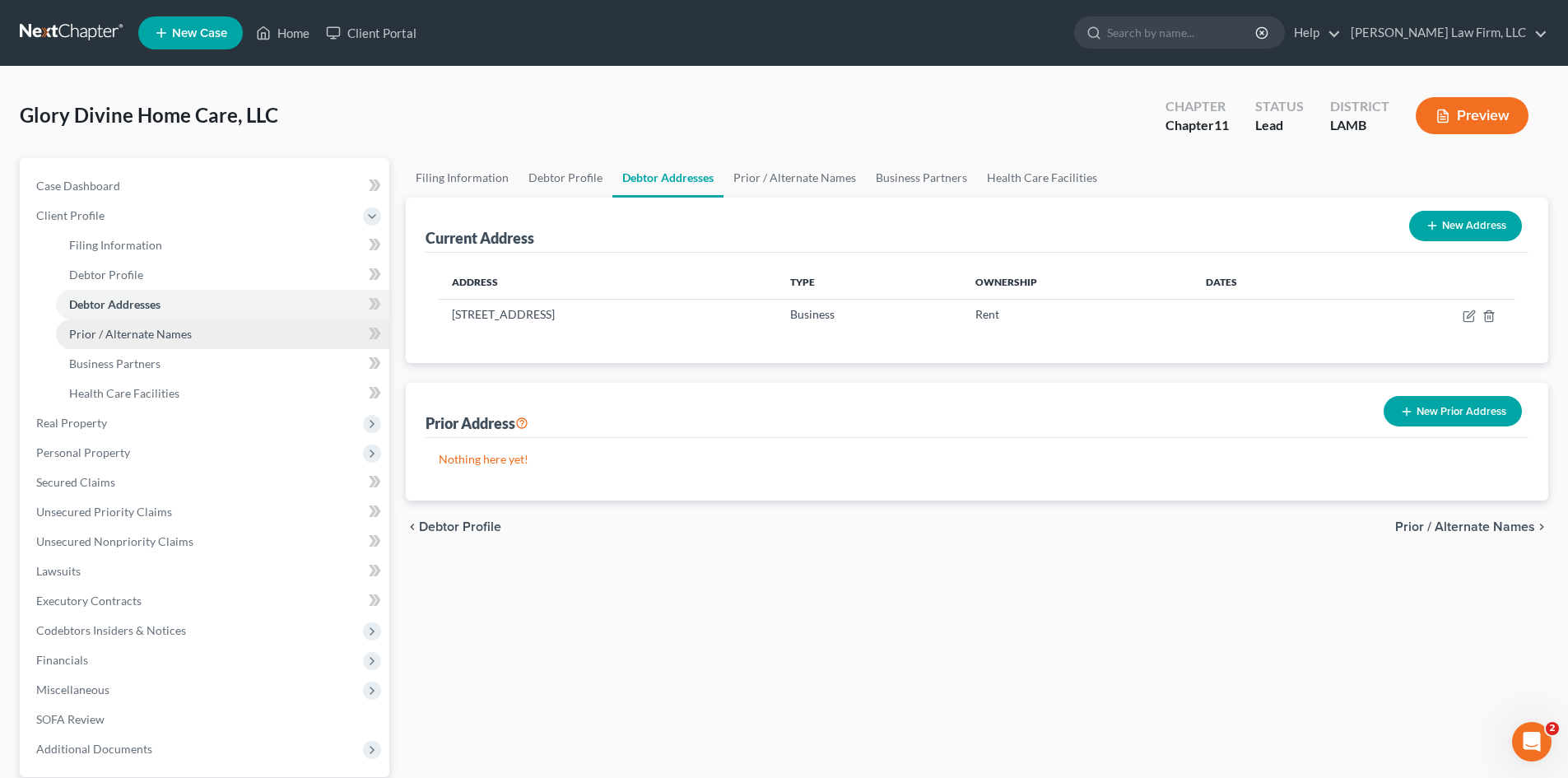
click at [288, 324] on link "Prior / Alternate Names" at bounding box center [223, 334] width 333 height 30
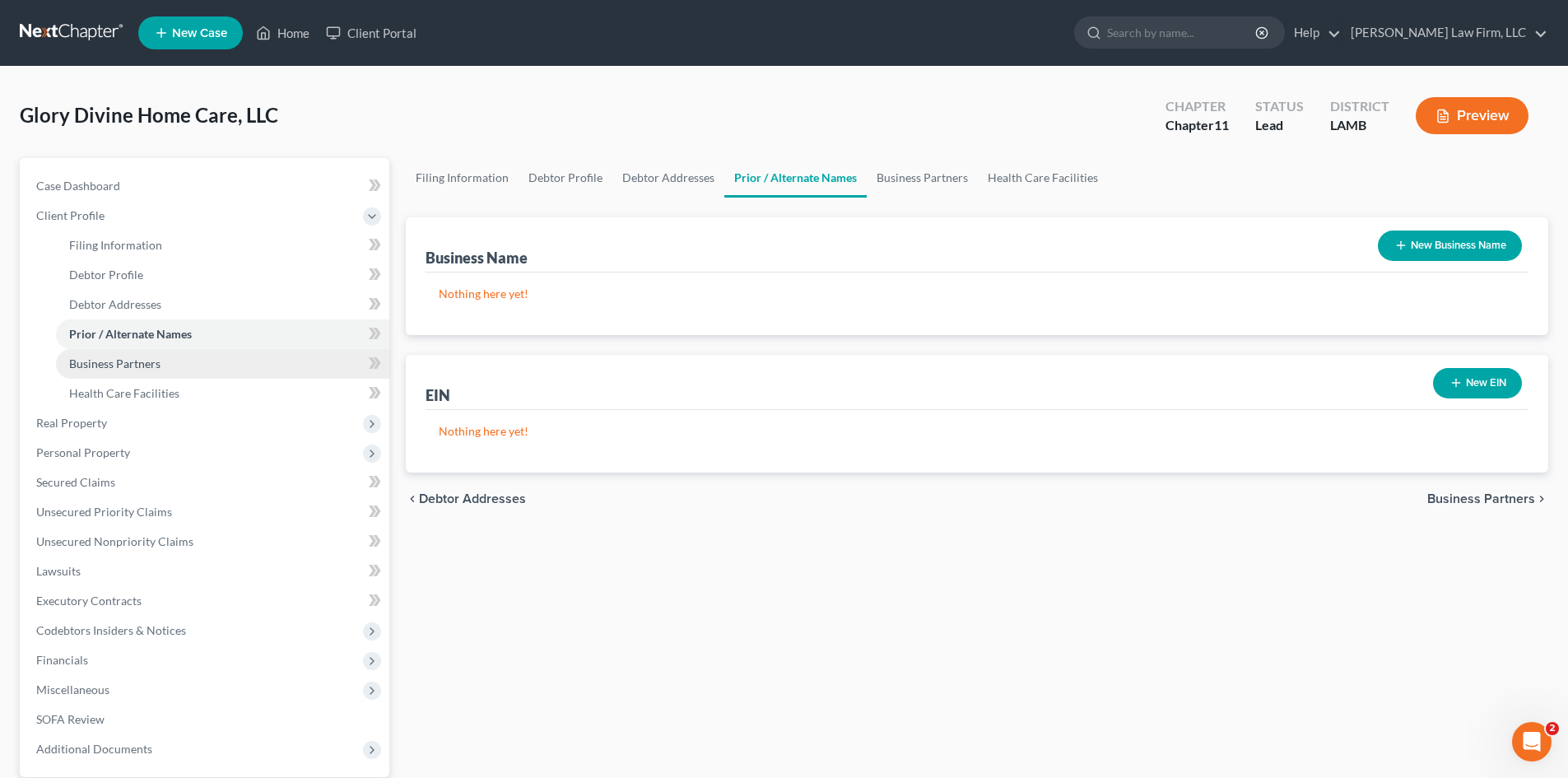
click at [309, 359] on link "Business Partners" at bounding box center [223, 364] width 333 height 30
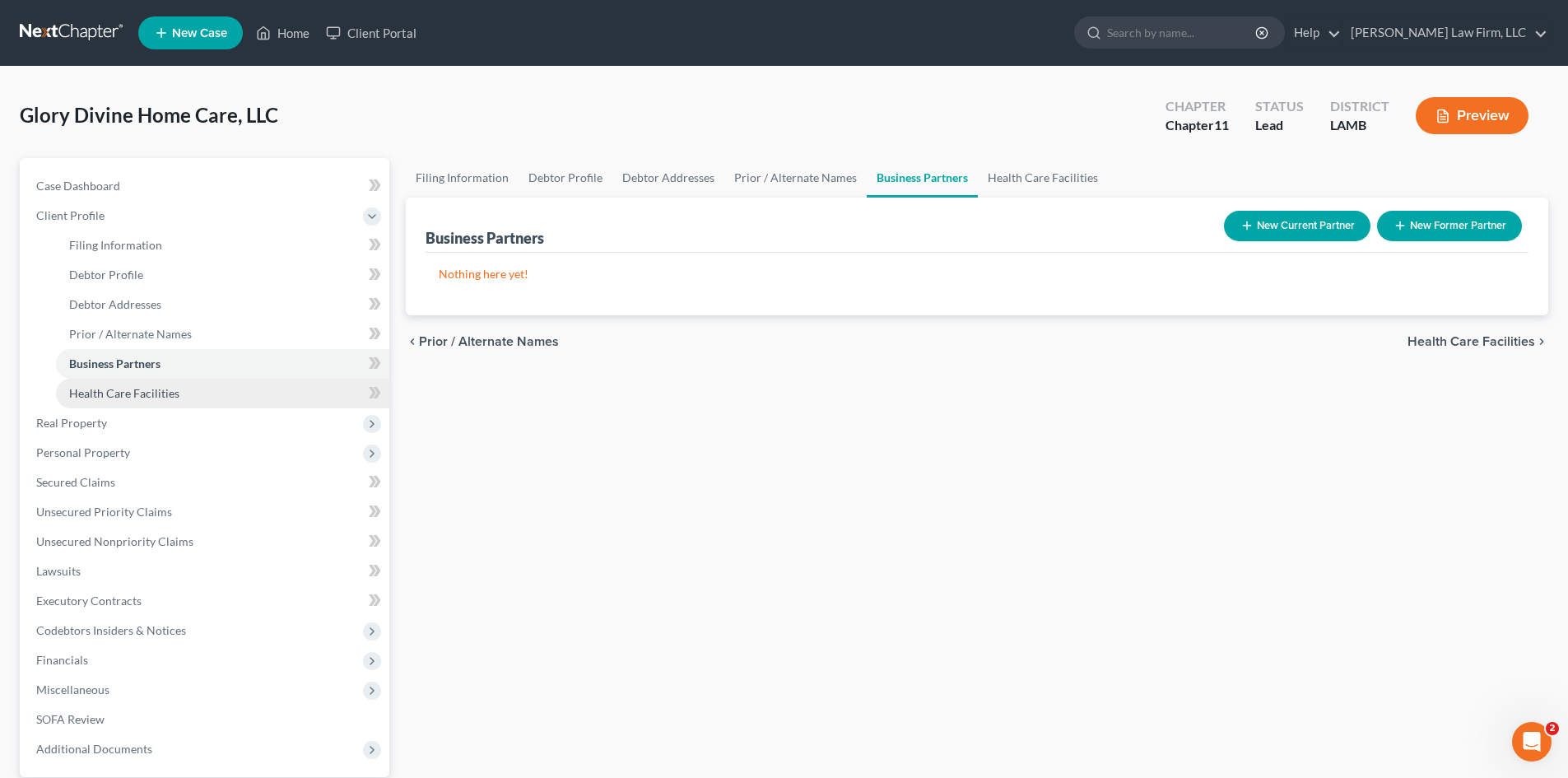
click at [304, 392] on link "Health Care Facilities" at bounding box center [223, 394] width 333 height 30
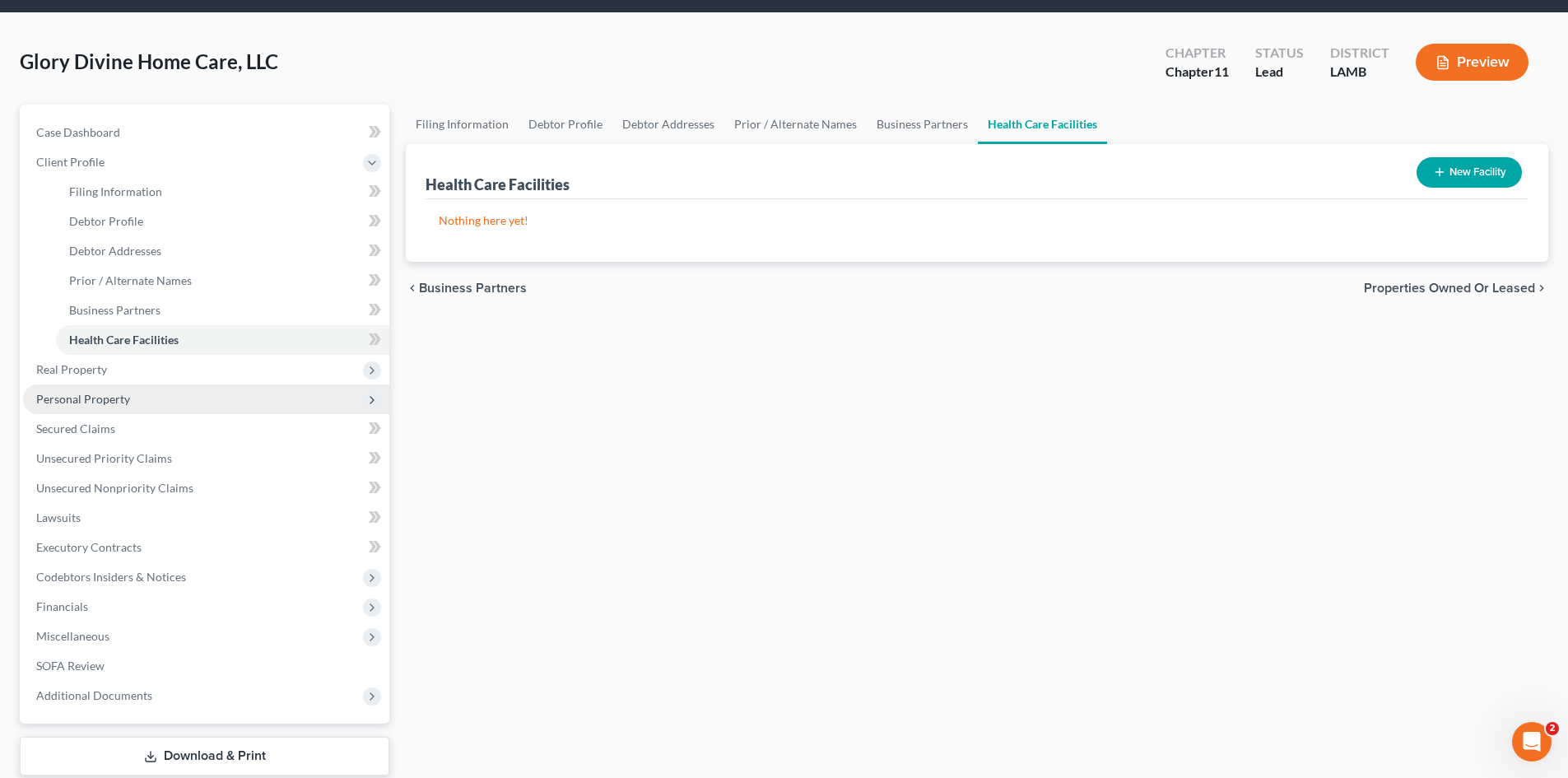
scroll to position [156, 0]
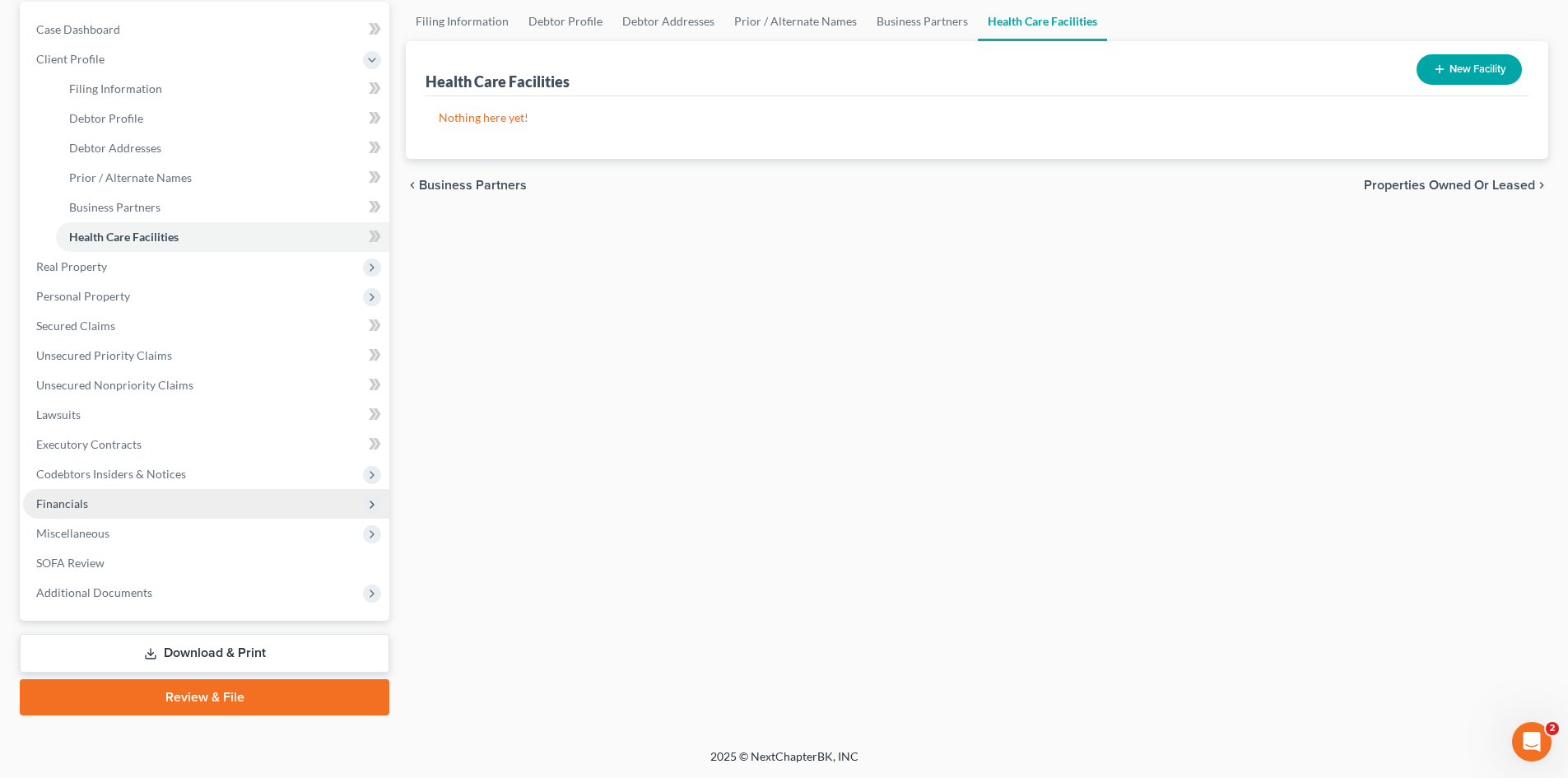
click at [281, 511] on span "Financials" at bounding box center [207, 504] width 367 height 30
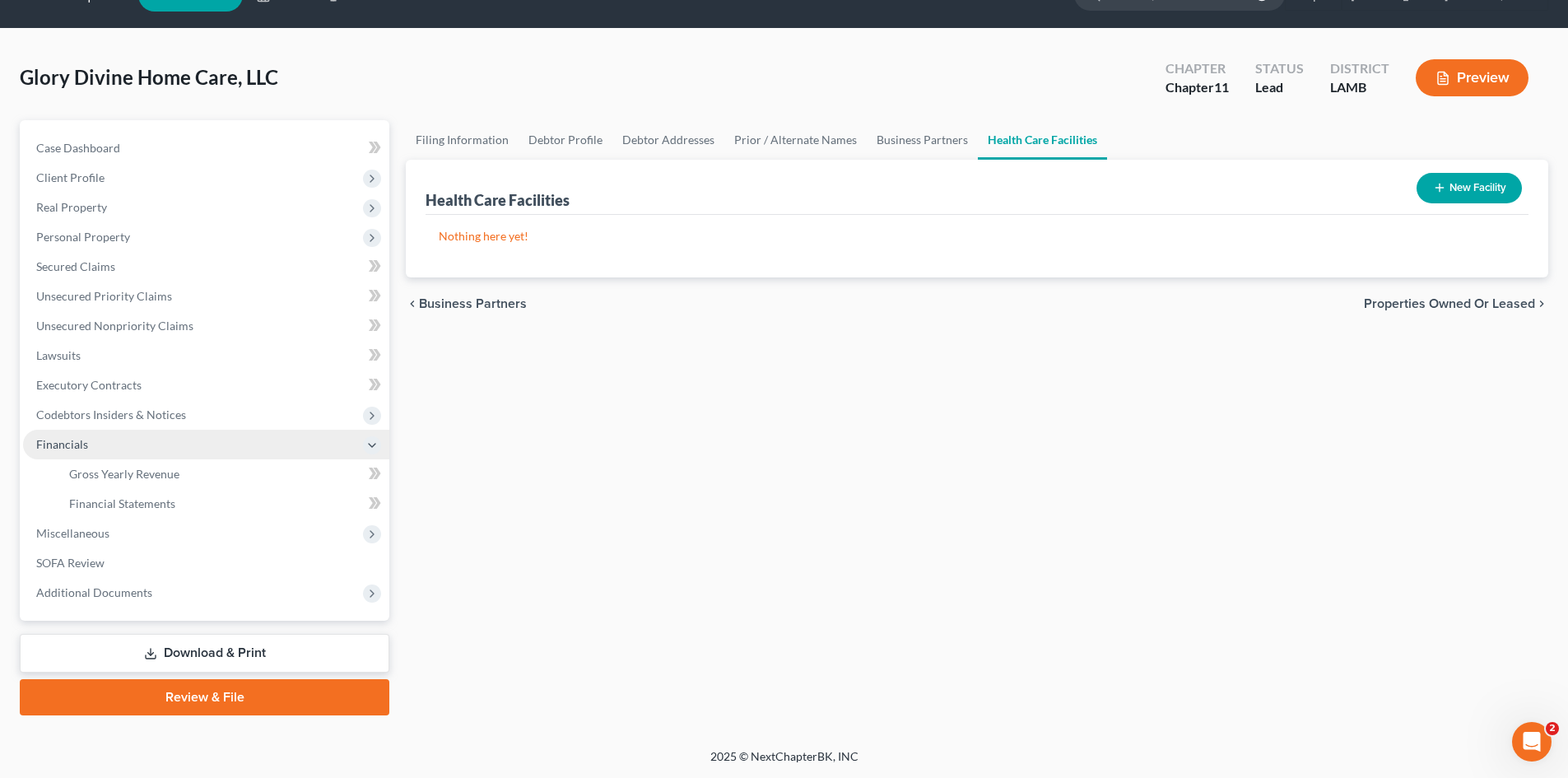
scroll to position [37, 0]
drag, startPoint x: 365, startPoint y: 477, endPoint x: 378, endPoint y: 477, distance: 13.0
click at [378, 477] on div at bounding box center [374, 475] width 10 height 5
click at [283, 480] on link "Gross Yearly Revenue" at bounding box center [223, 474] width 333 height 30
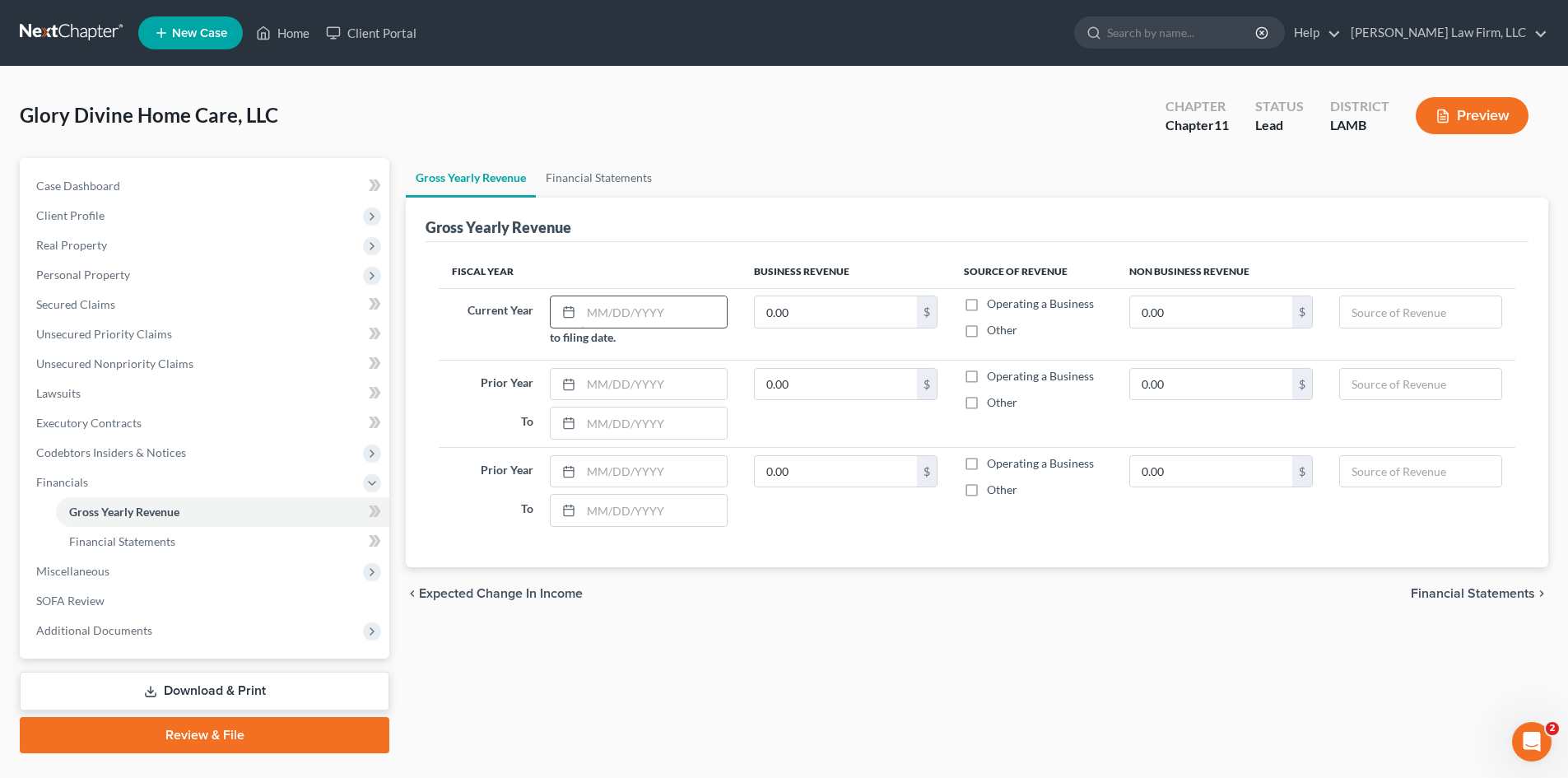
click at [595, 318] on input "text" at bounding box center [654, 311] width 147 height 31
type input "01/01/2025"
click at [773, 313] on input "0.00" at bounding box center [835, 311] width 162 height 31
type input "362,665.94"
click at [609, 388] on input "text" at bounding box center [654, 383] width 147 height 31
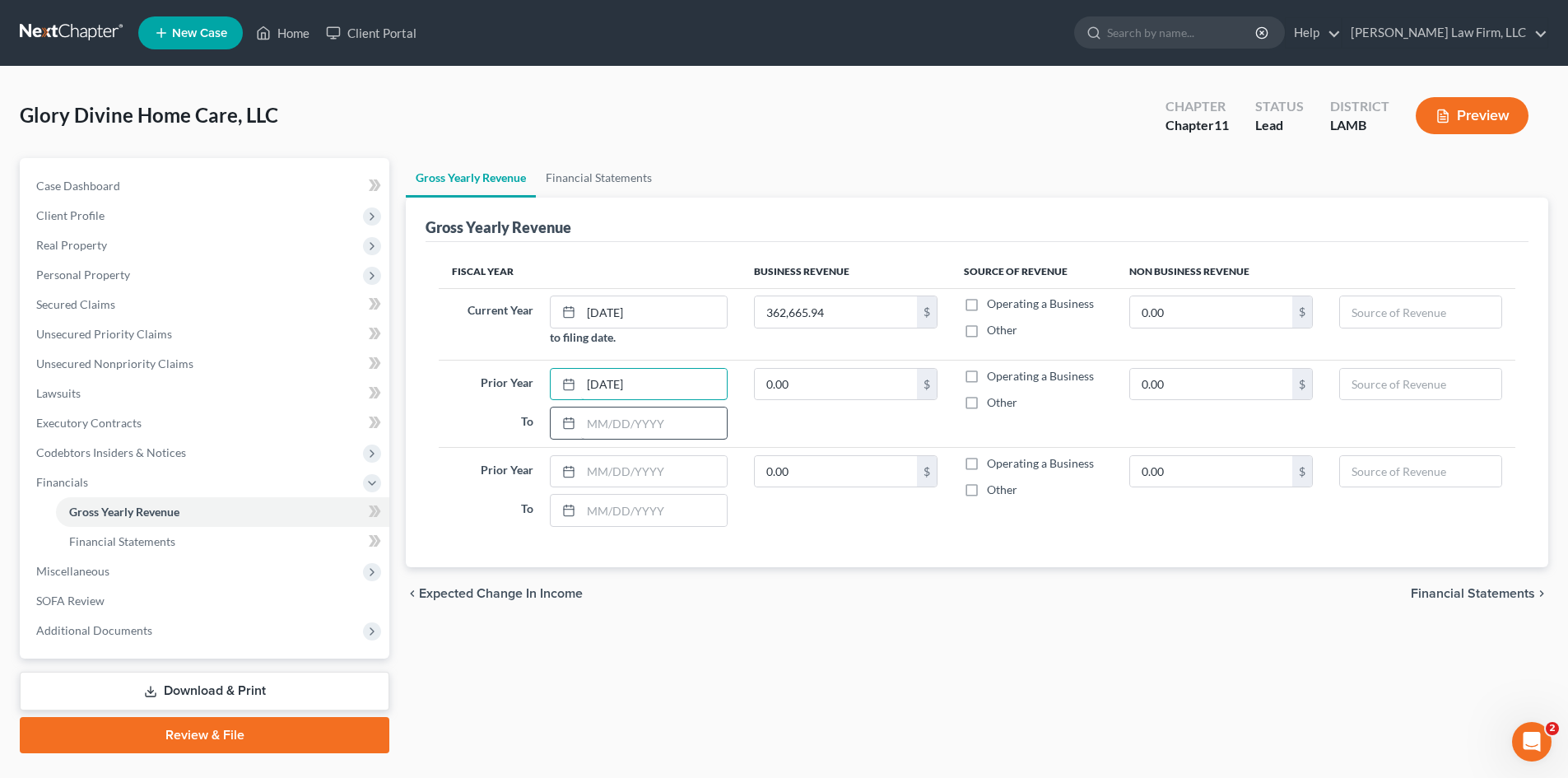
type input "01/01/2024"
click at [610, 433] on input "text" at bounding box center [654, 423] width 147 height 31
type input "12/31/2024"
click at [763, 373] on input "0.00" at bounding box center [835, 383] width 162 height 31
type input "425,690.12"
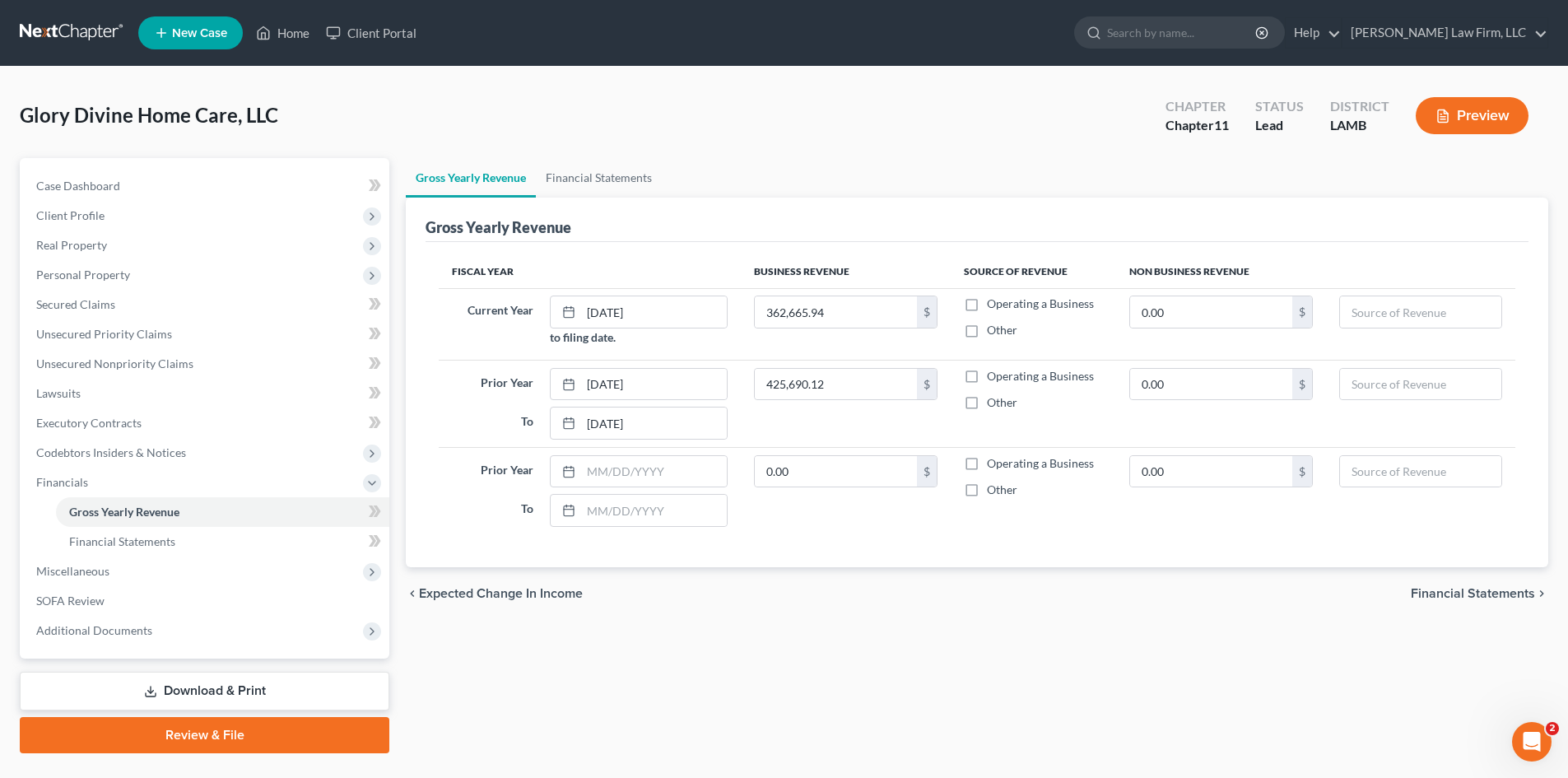
click at [986, 300] on label "Operating a Business" at bounding box center [1040, 304] width 107 height 17
click at [993, 300] on input "Operating a Business" at bounding box center [998, 300] width 10 height 10
checkbox input "true"
click at [986, 373] on label "Operating a Business" at bounding box center [1040, 376] width 107 height 17
click at [993, 373] on input "Operating a Business" at bounding box center [998, 372] width 10 height 10
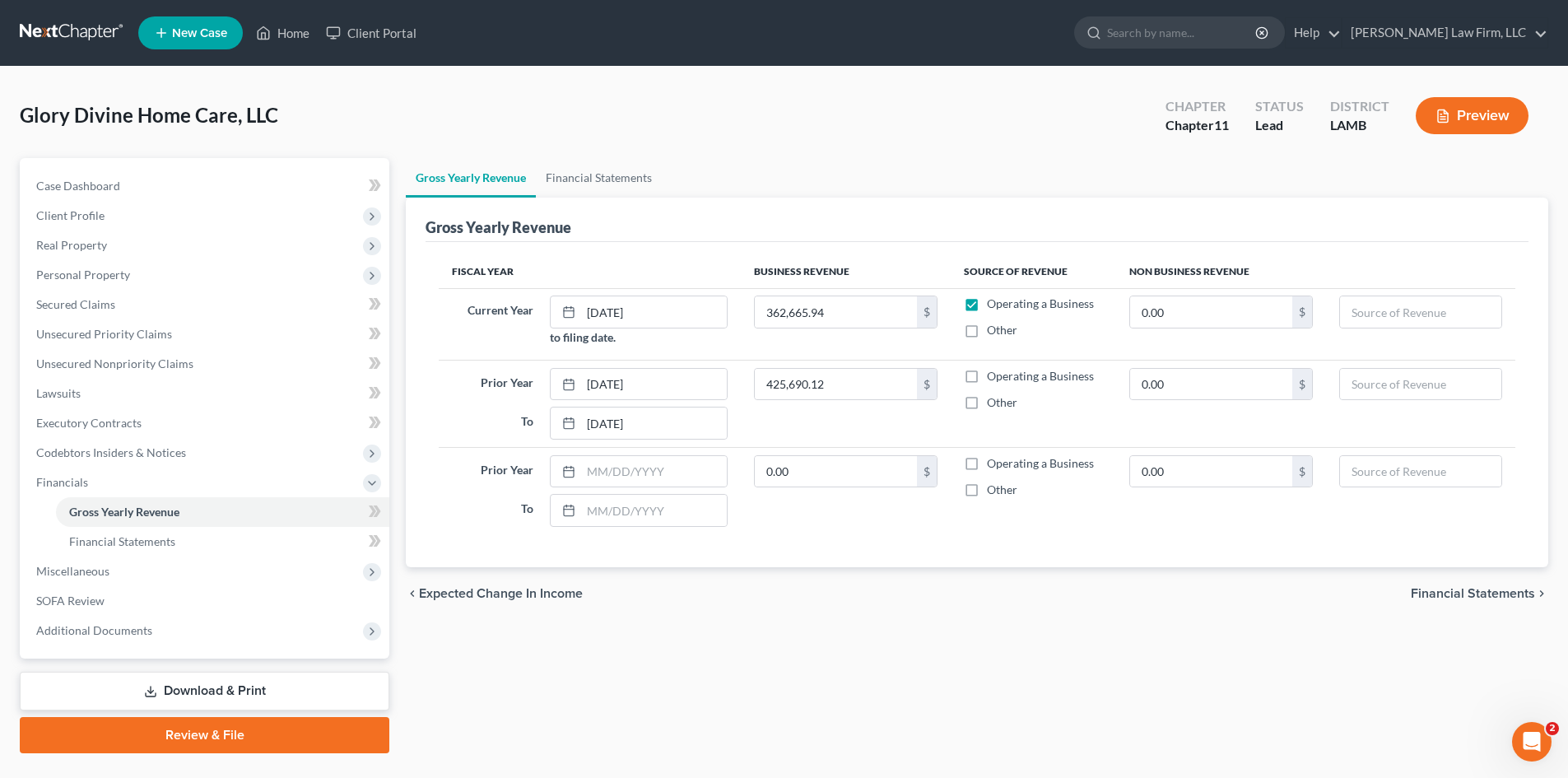
checkbox input "true"
click at [659, 477] on input "text" at bounding box center [654, 471] width 147 height 31
type input "01/01/2023"
click at [635, 527] on td "Prior Year 01/01/2023 To" at bounding box center [589, 490] width 302 height 86
click at [635, 505] on input "text" at bounding box center [654, 510] width 147 height 31
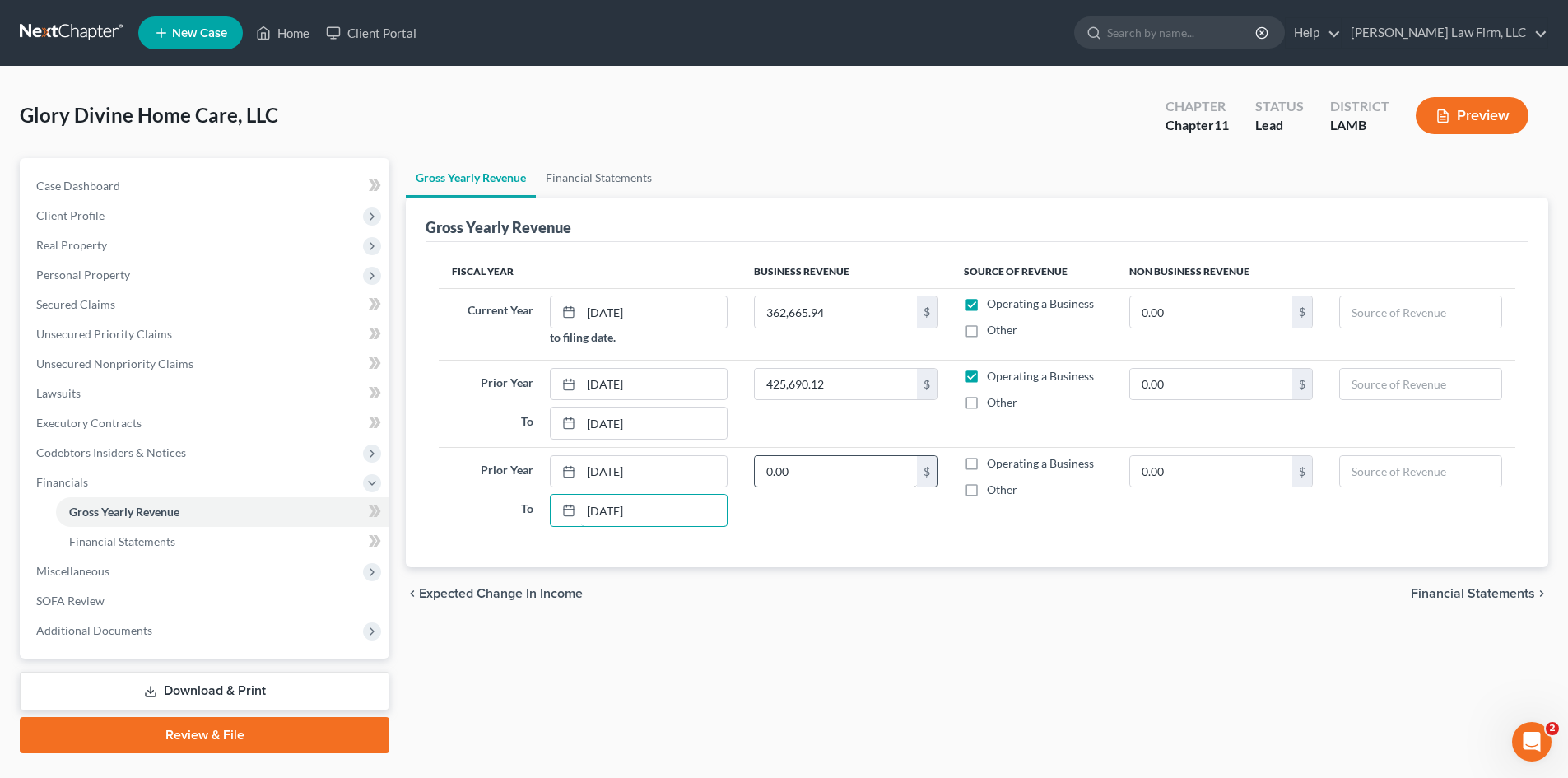
type input "12/31/2023"
click at [767, 463] on input "0.00" at bounding box center [835, 471] width 162 height 31
type input "407,744.45"
click at [986, 463] on label "Operating a Business" at bounding box center [1040, 464] width 107 height 17
click at [993, 463] on input "Operating a Business" at bounding box center [998, 460] width 10 height 10
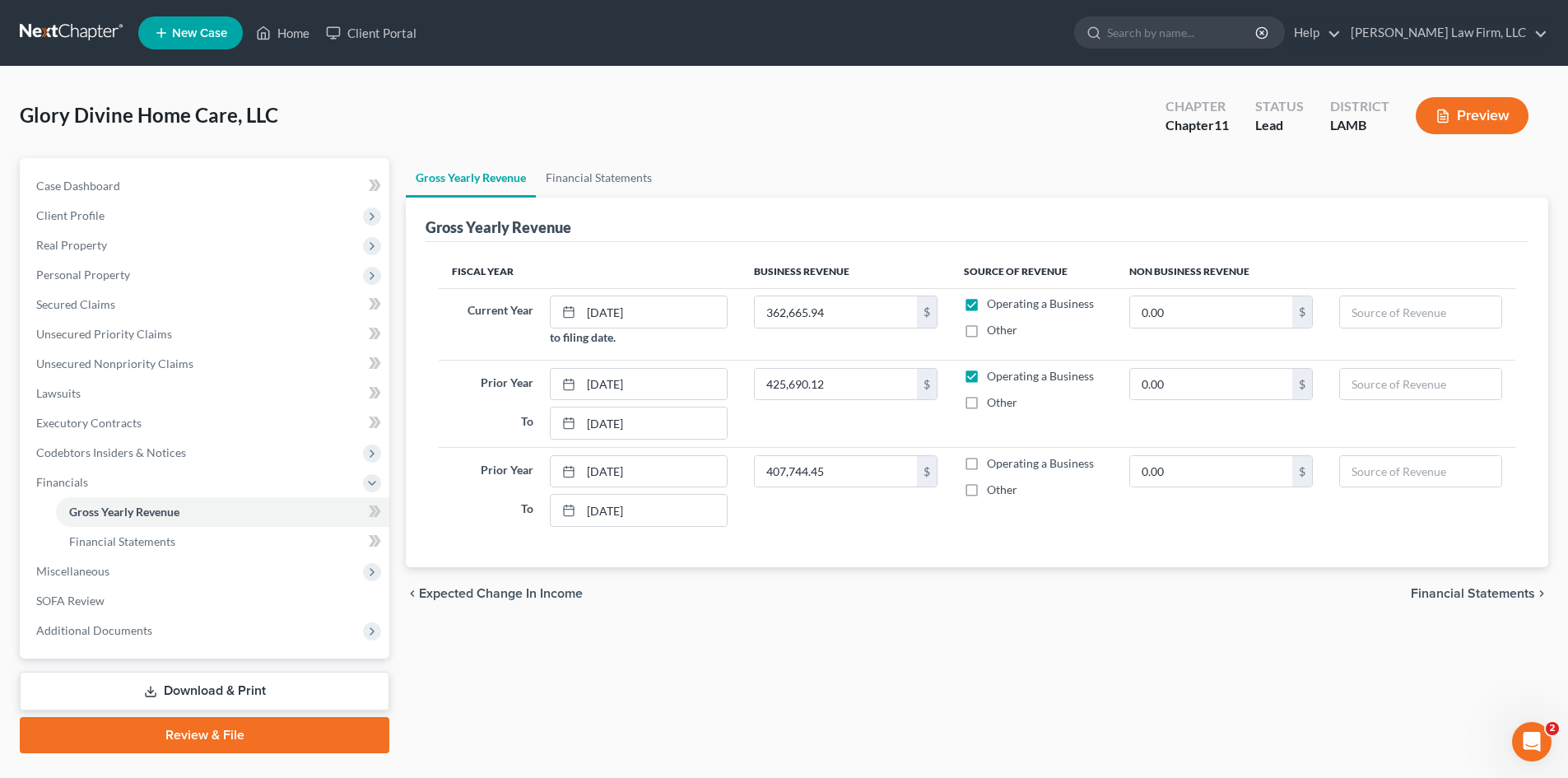
checkbox input "true"
click at [1153, 300] on input "0.00" at bounding box center [1210, 311] width 162 height 31
type input "362,665.94"
click at [1380, 318] on input "text" at bounding box center [1420, 311] width 161 height 31
type input "Medical Payments"
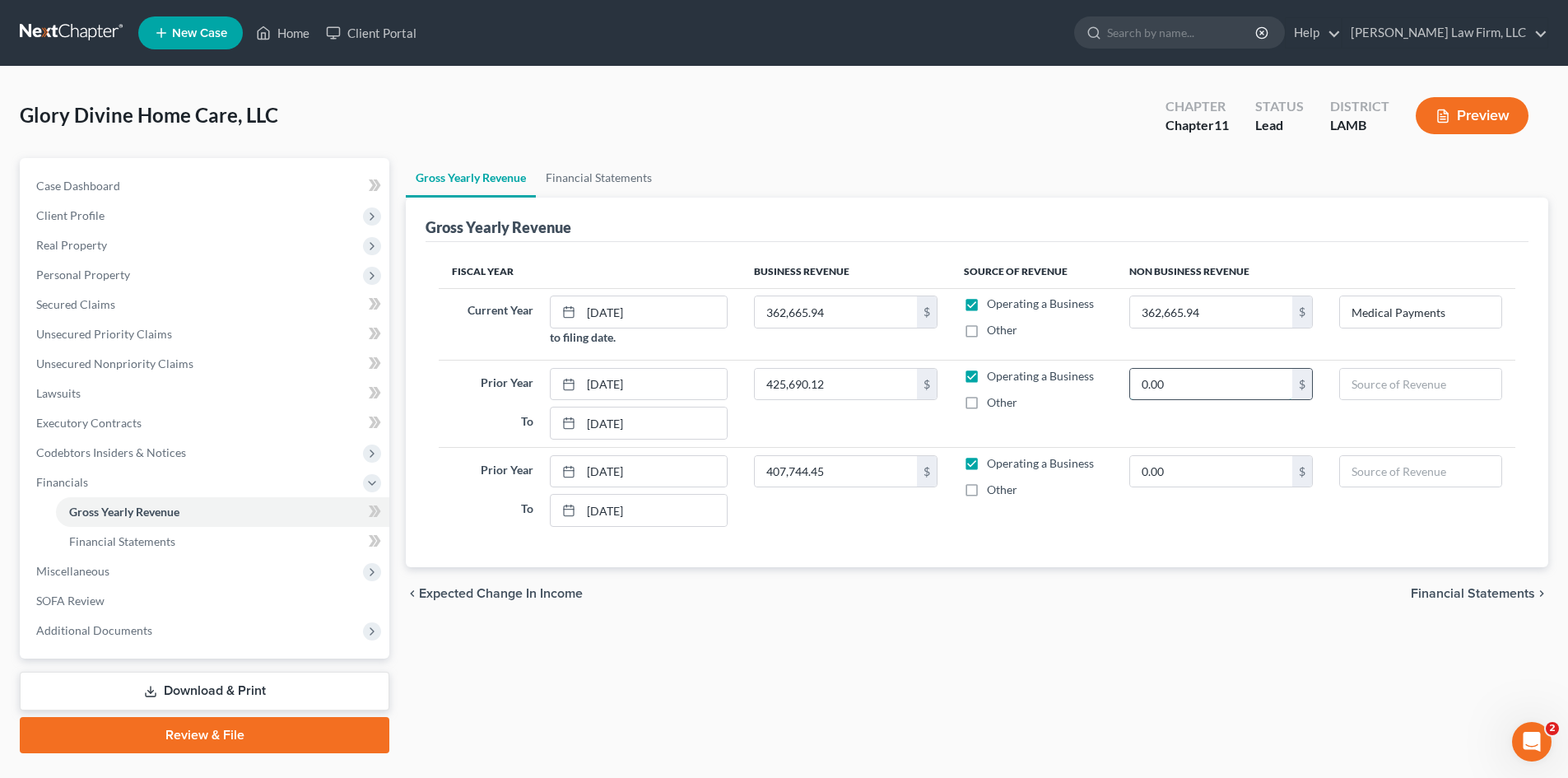
click at [1163, 383] on input "0.00" at bounding box center [1210, 383] width 162 height 31
drag, startPoint x: 1455, startPoint y: 315, endPoint x: 1327, endPoint y: 320, distance: 128.1
click at [1327, 320] on td "Medical Payments" at bounding box center [1420, 324] width 189 height 72
click at [909, 587] on div "chevron_left Expected Change in Income Financial Statements chevron_right" at bounding box center [977, 593] width 1143 height 52
click at [579, 177] on link "Financial Statements" at bounding box center [598, 178] width 126 height 39
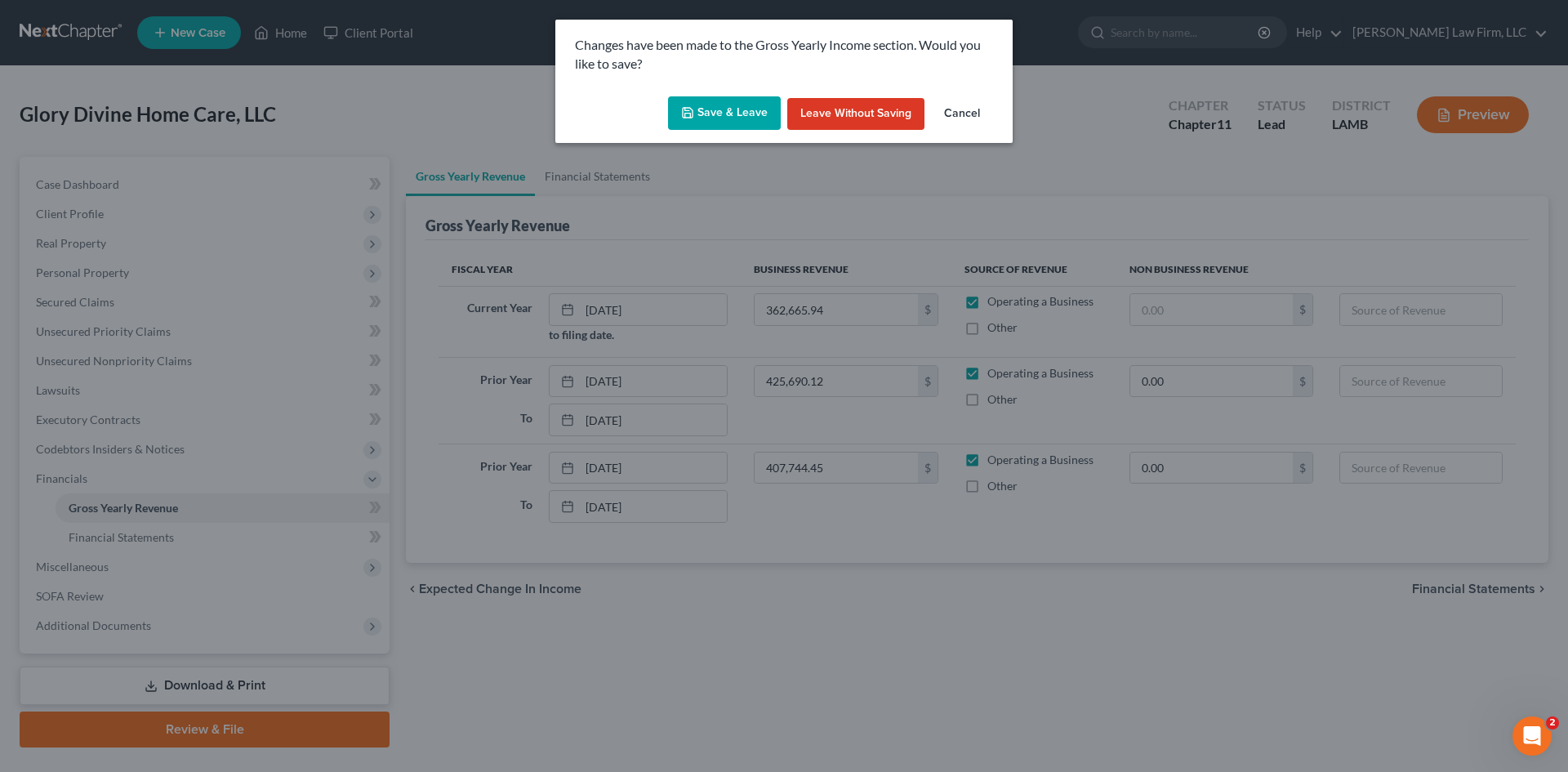
click at [736, 112] on button "Save & Leave" at bounding box center [724, 113] width 112 height 34
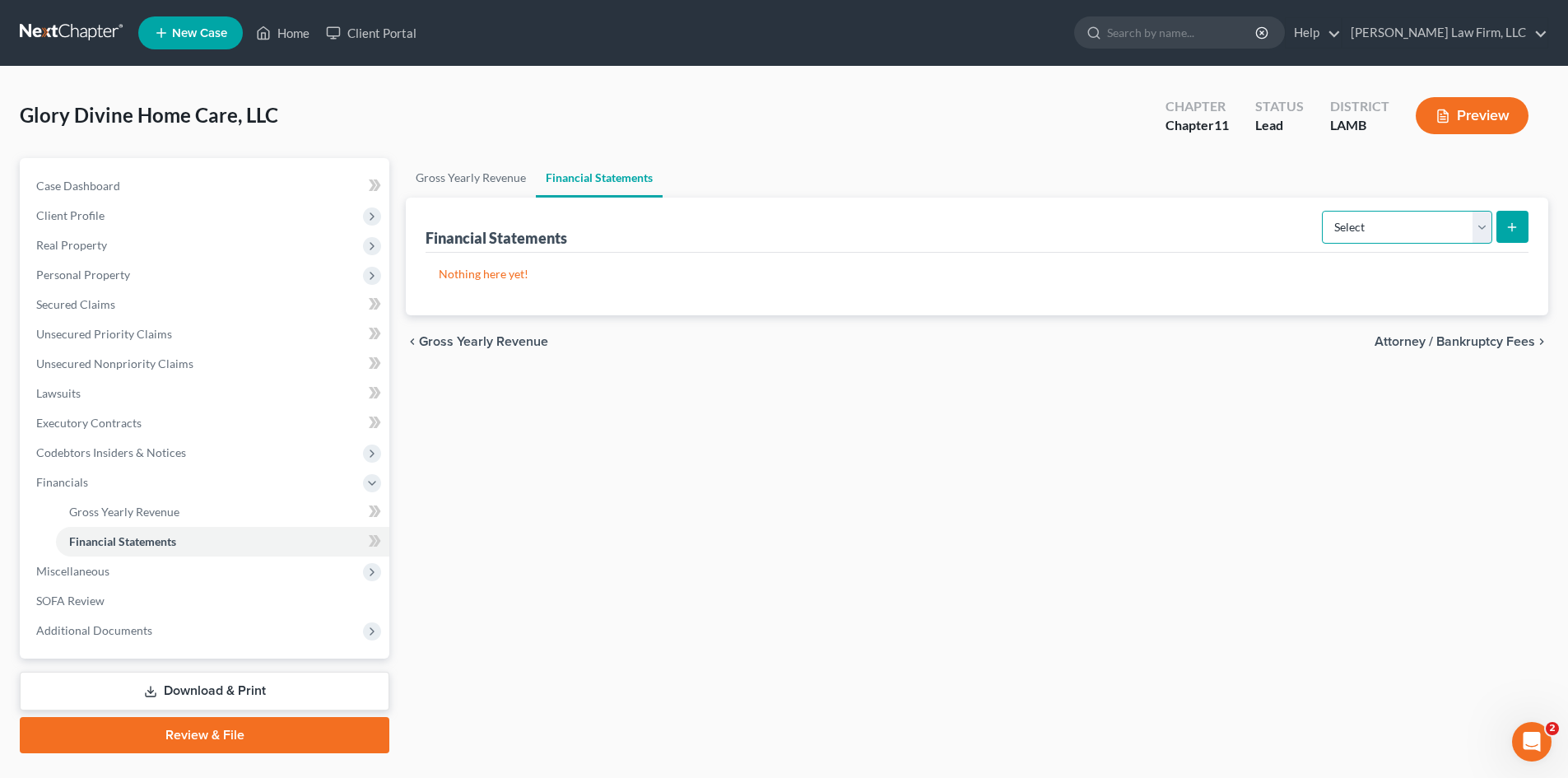
click at [1473, 222] on select "Select Auditor Bookkeeper Creditor Pension Contribution Records Keeper Tax Cons…" at bounding box center [1406, 226] width 170 height 33
select select "creditor"
click at [1323, 210] on select "Select Auditor Bookkeeper Creditor Pension Contribution Records Keeper Tax Cons…" at bounding box center [1406, 226] width 170 height 33
click at [326, 353] on link "Unsecured Nonpriority Claims" at bounding box center [207, 364] width 367 height 30
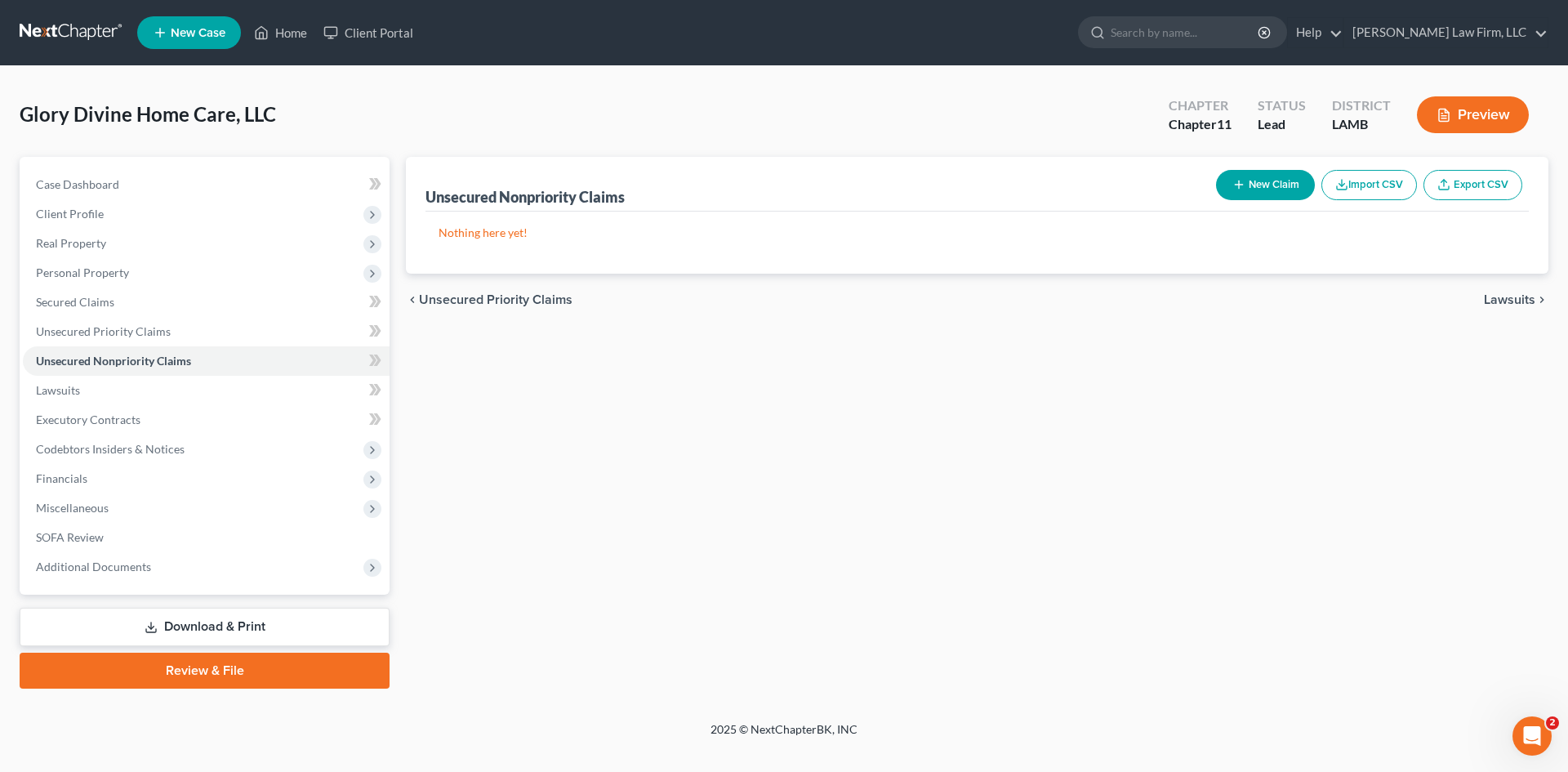
click at [1273, 175] on button "New Claim" at bounding box center [1265, 185] width 98 height 31
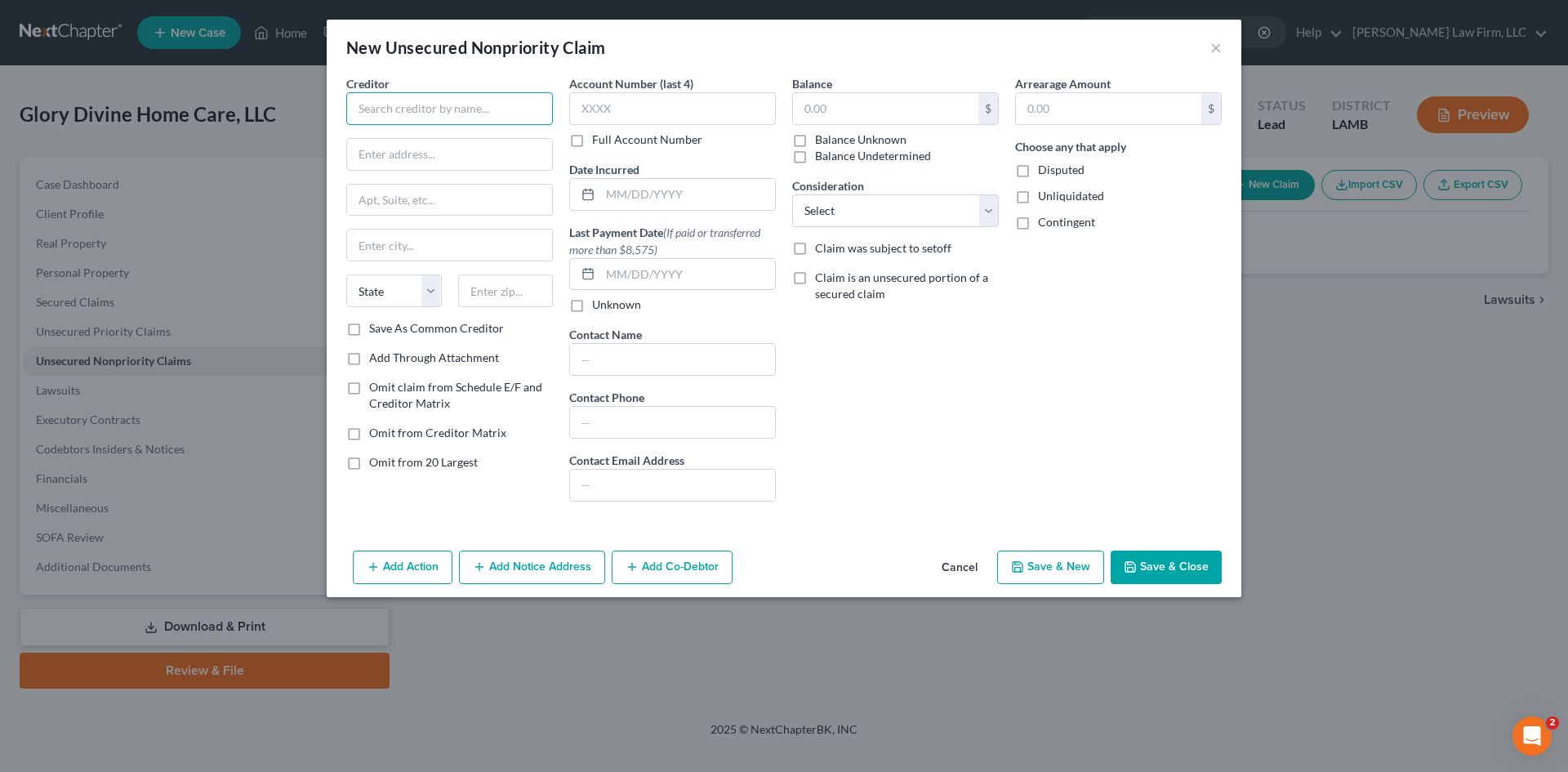
click at [453, 111] on input "text" at bounding box center [449, 108] width 207 height 32
type input "Small Business Assistance"
type input "7"
type input "409 3rd St., SW."
click at [487, 298] on input "text" at bounding box center [506, 290] width 96 height 32
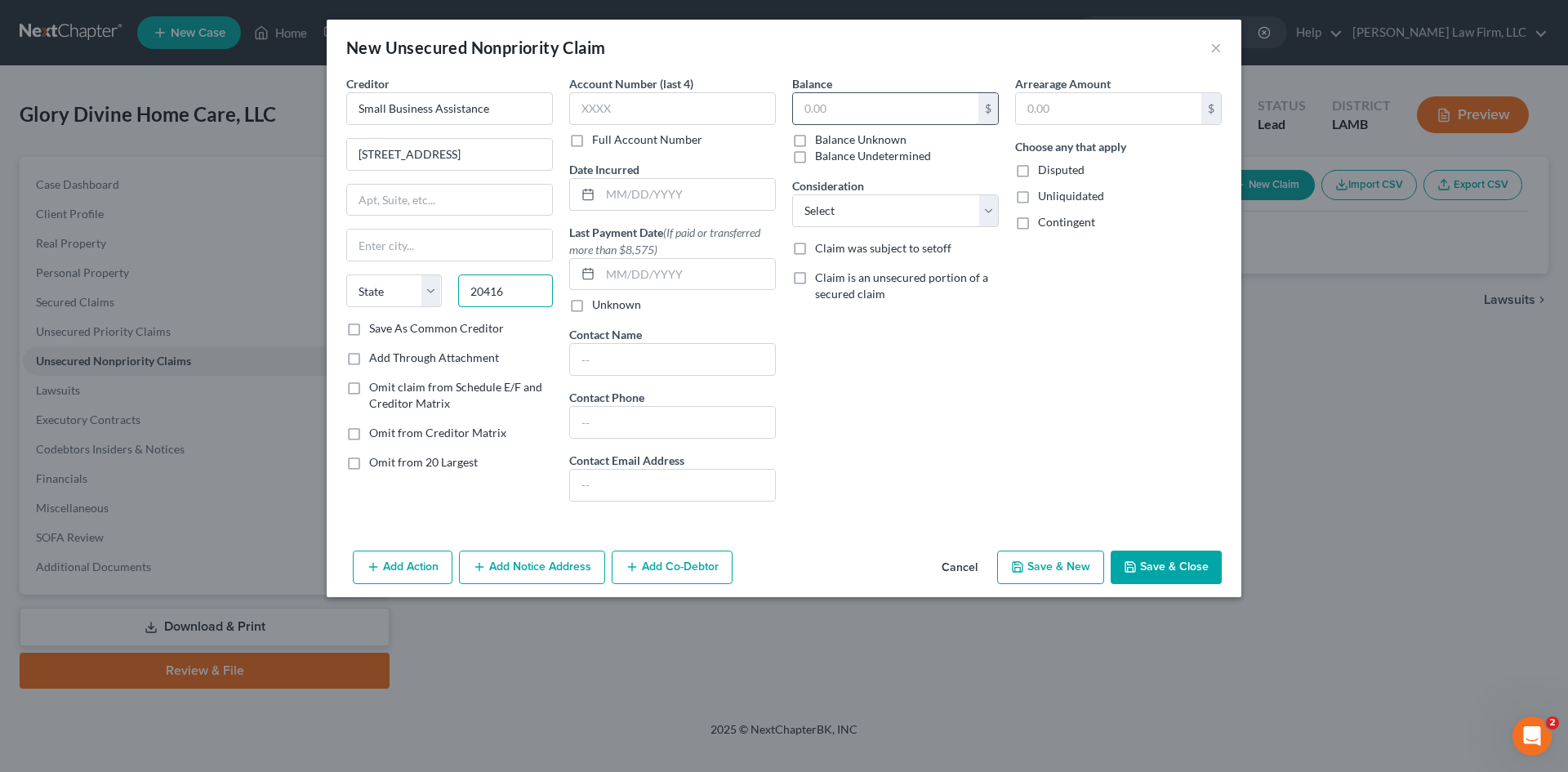
type input "20416"
click at [860, 112] on input "text" at bounding box center [886, 108] width 186 height 31
type input "Washington"
select select "8"
drag, startPoint x: 518, startPoint y: 106, endPoint x: 301, endPoint y: 101, distance: 217.1
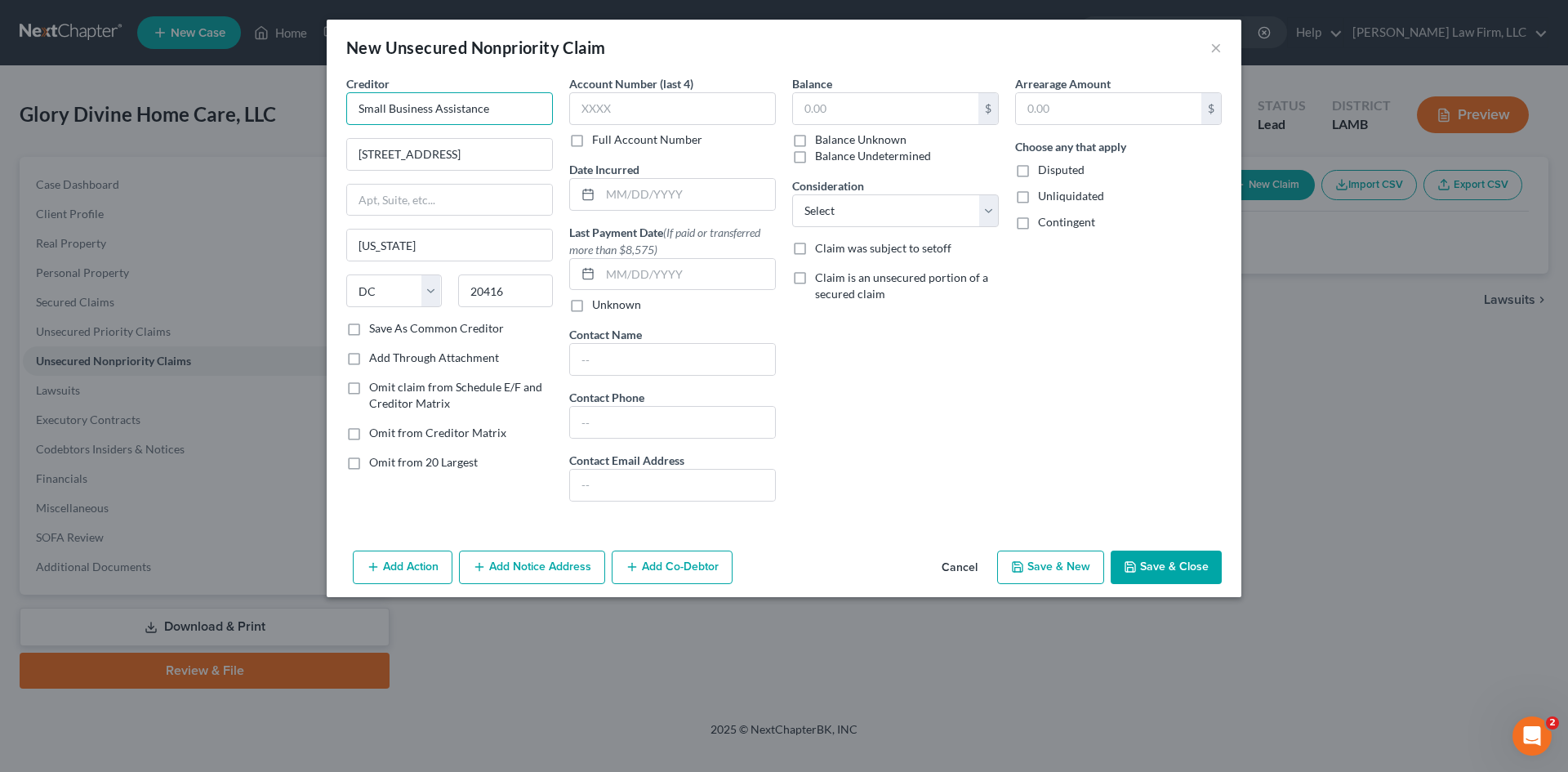
click at [301, 101] on div "New Unsecured Nonpriority Claim × Creditor * Small Business Assistance 409 3rd …" at bounding box center [784, 386] width 1568 height 772
type input "SBA"
click at [844, 107] on input "text" at bounding box center [886, 108] width 186 height 31
type input "56,025.00"
click at [916, 205] on select "Select Cable / Satellite Services Collection Agency Credit Card Debt Debt Couns…" at bounding box center [895, 210] width 207 height 32
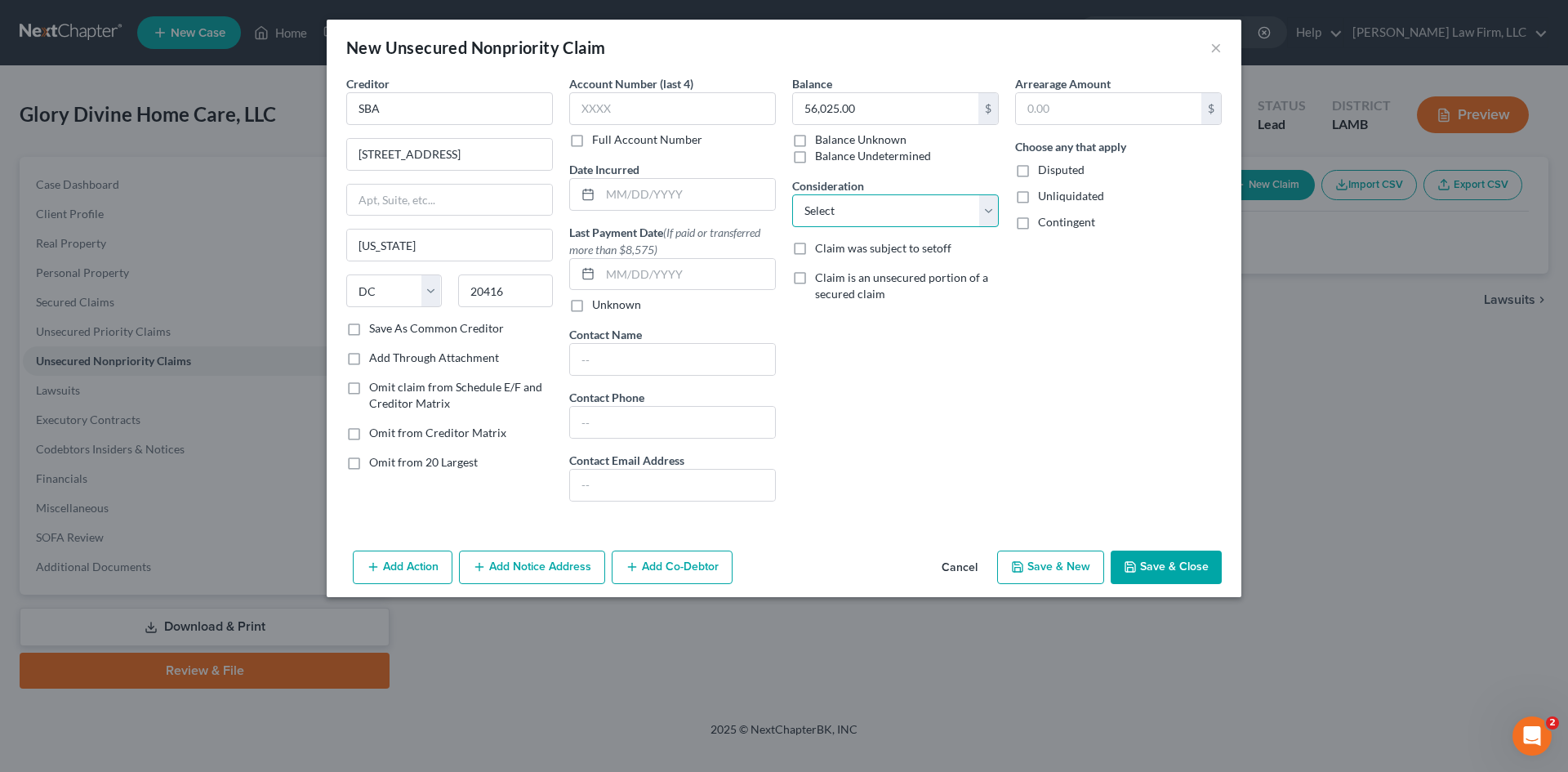
select select "8"
click at [792, 194] on select "Select Cable / Satellite Services Collection Agency Credit Card Debt Debt Couns…" at bounding box center [895, 210] width 207 height 32
click at [369, 330] on label "Save As Common Creditor" at bounding box center [436, 328] width 135 height 17
click at [376, 330] on input "Save As Common Creditor" at bounding box center [380, 325] width 10 height 10
click at [643, 190] on input "text" at bounding box center [688, 194] width 174 height 31
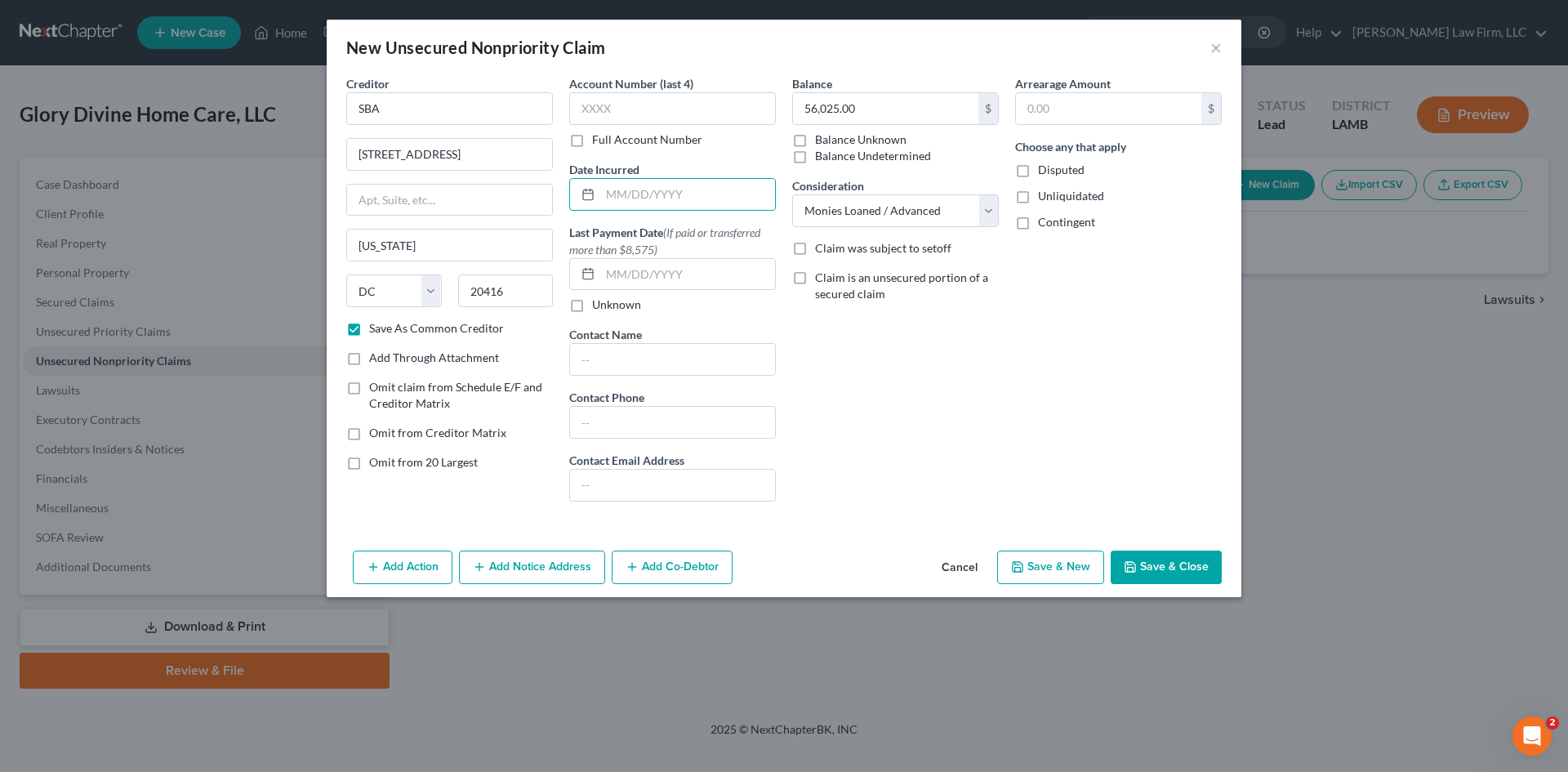
click at [1077, 568] on button "Save & New" at bounding box center [1050, 567] width 107 height 34
checkbox input "false"
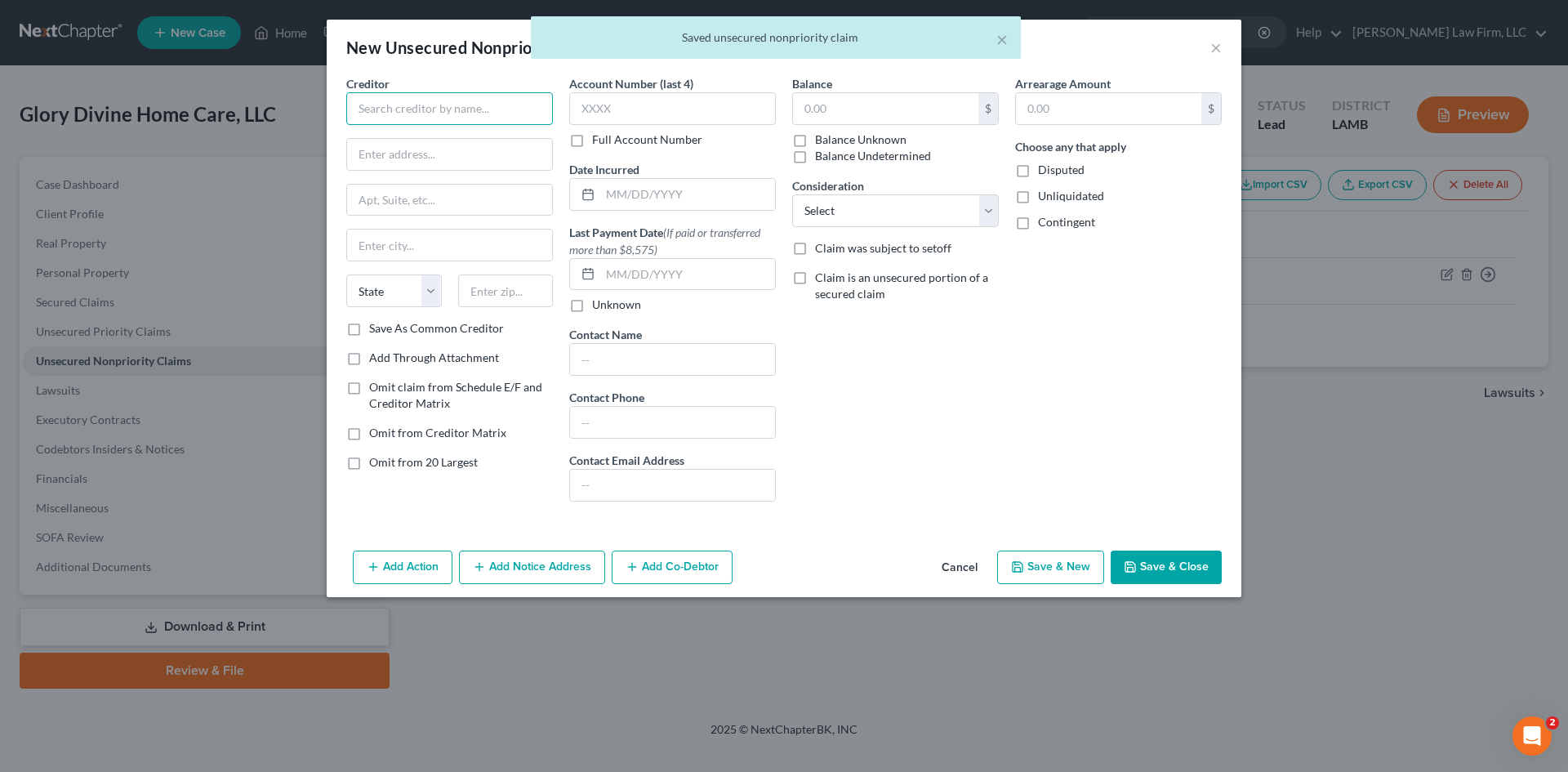
click at [417, 110] on input "text" at bounding box center [449, 108] width 207 height 32
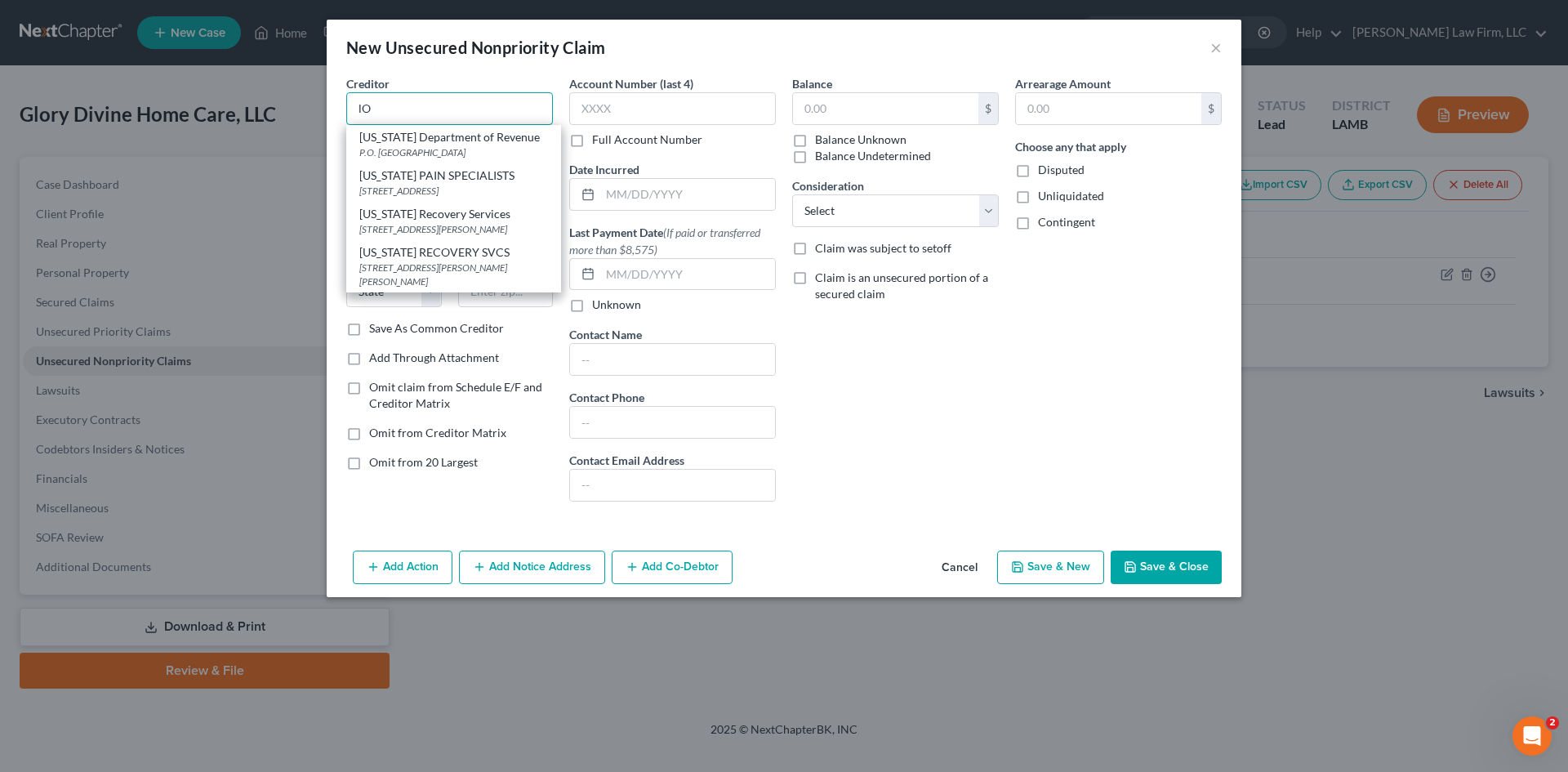
type input "l"
click at [412, 138] on div "Louisiana Department of Revenue" at bounding box center [453, 137] width 188 height 17
type input "Louisiana Department of Revenue"
type input "P.O. Box 66658"
type input "Baton Rouge"
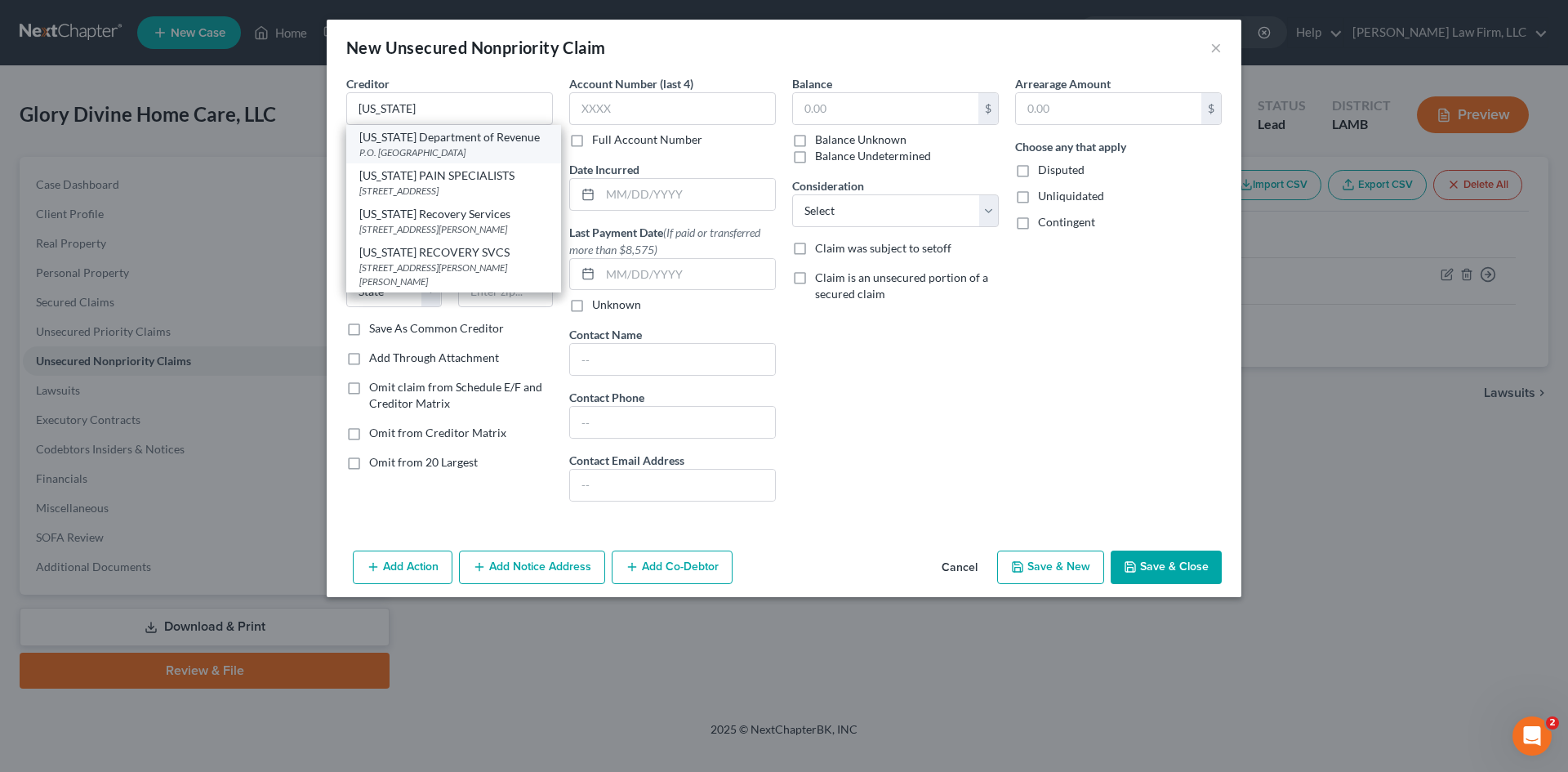
select select "19"
type input "70896"
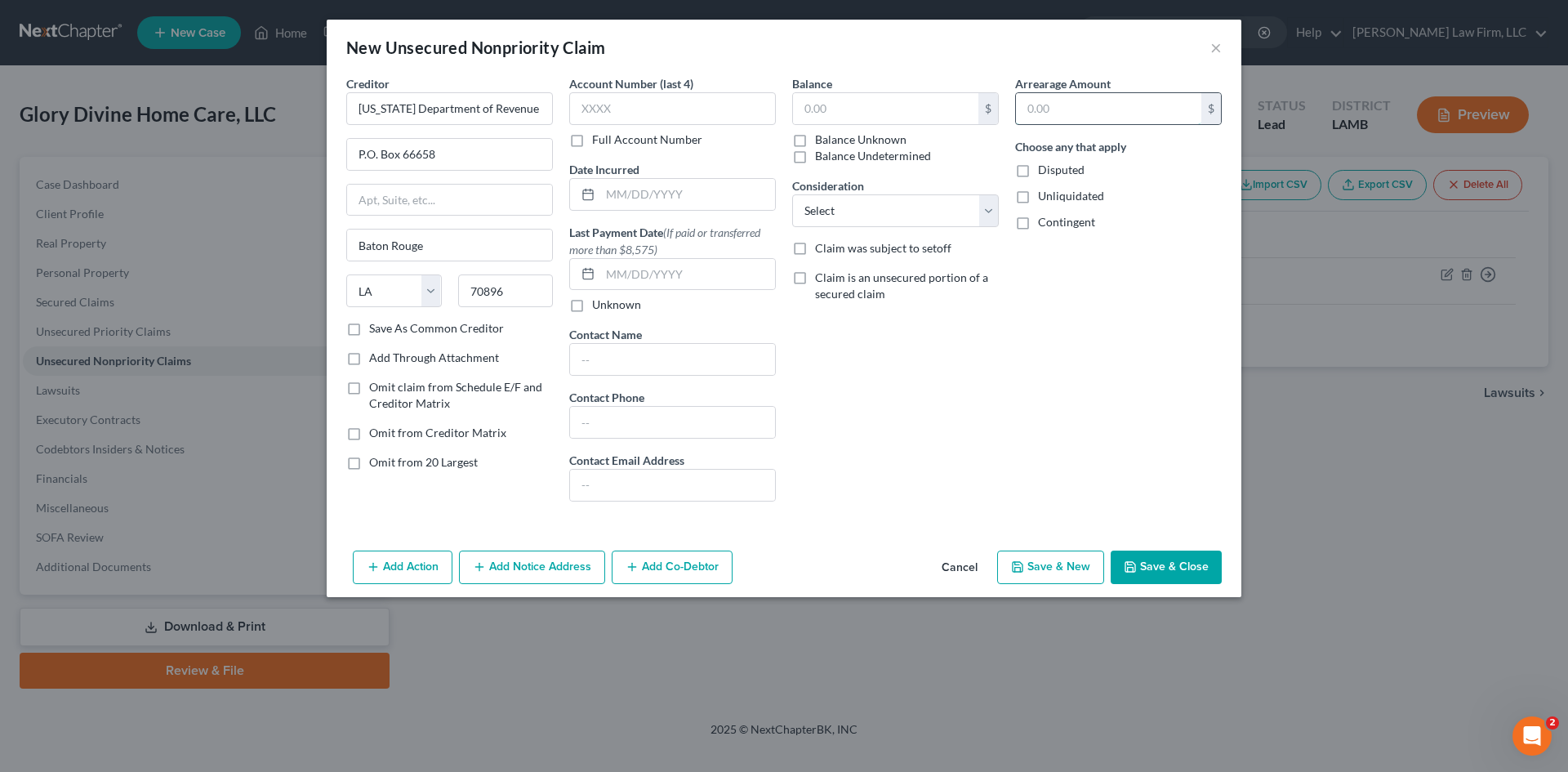
click at [1108, 107] on input "text" at bounding box center [1109, 108] width 186 height 31
type input "168,963.52"
click at [959, 214] on select "Select Cable / Satellite Services Collection Agency Credit Card Debt Debt Couns…" at bounding box center [895, 210] width 207 height 32
select select "6"
click at [792, 194] on select "Select Cable / Satellite Services Collection Agency Credit Card Debt Debt Couns…" at bounding box center [895, 210] width 207 height 32
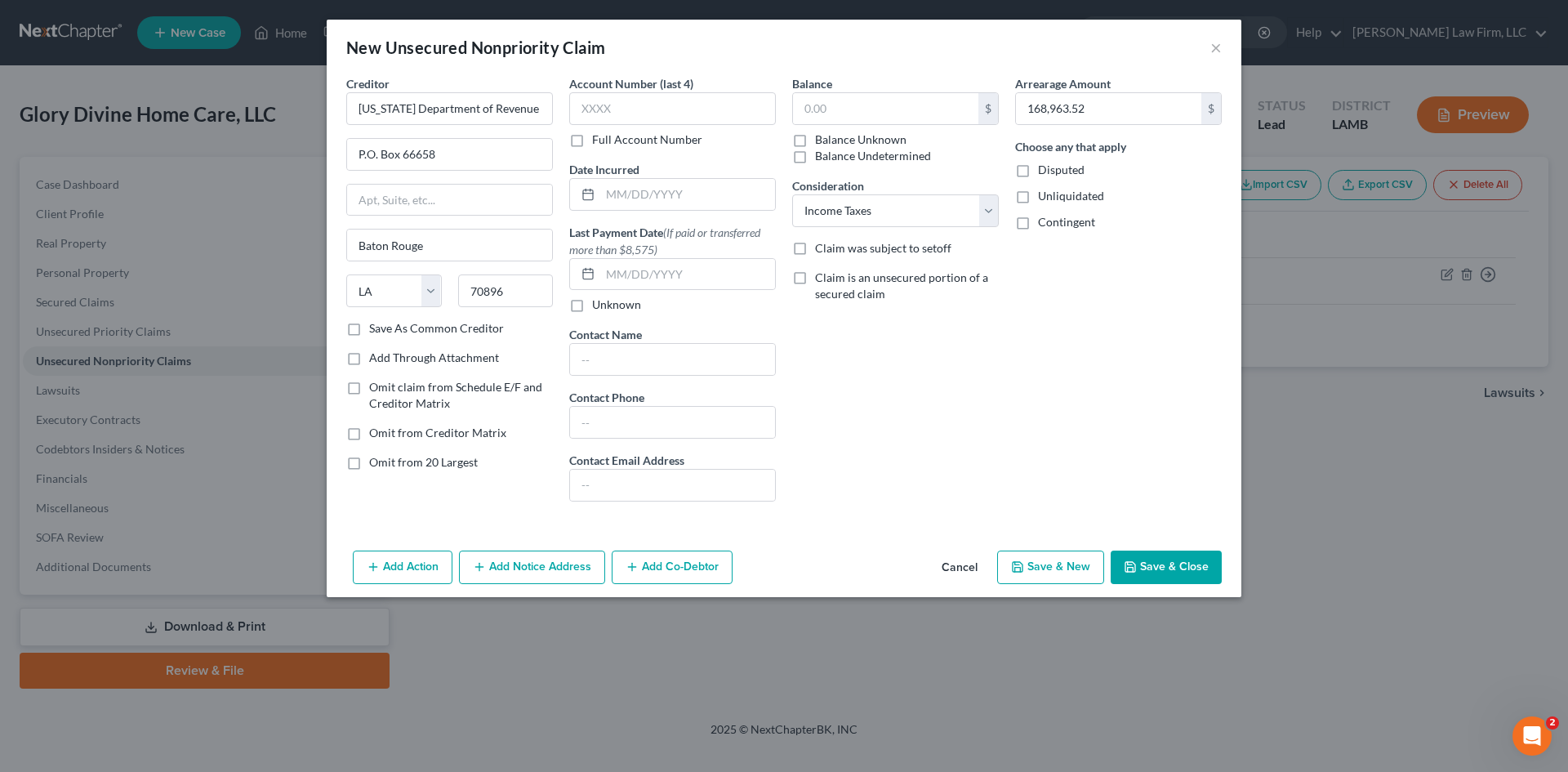
click at [1143, 557] on button "Save & Close" at bounding box center [1166, 567] width 111 height 34
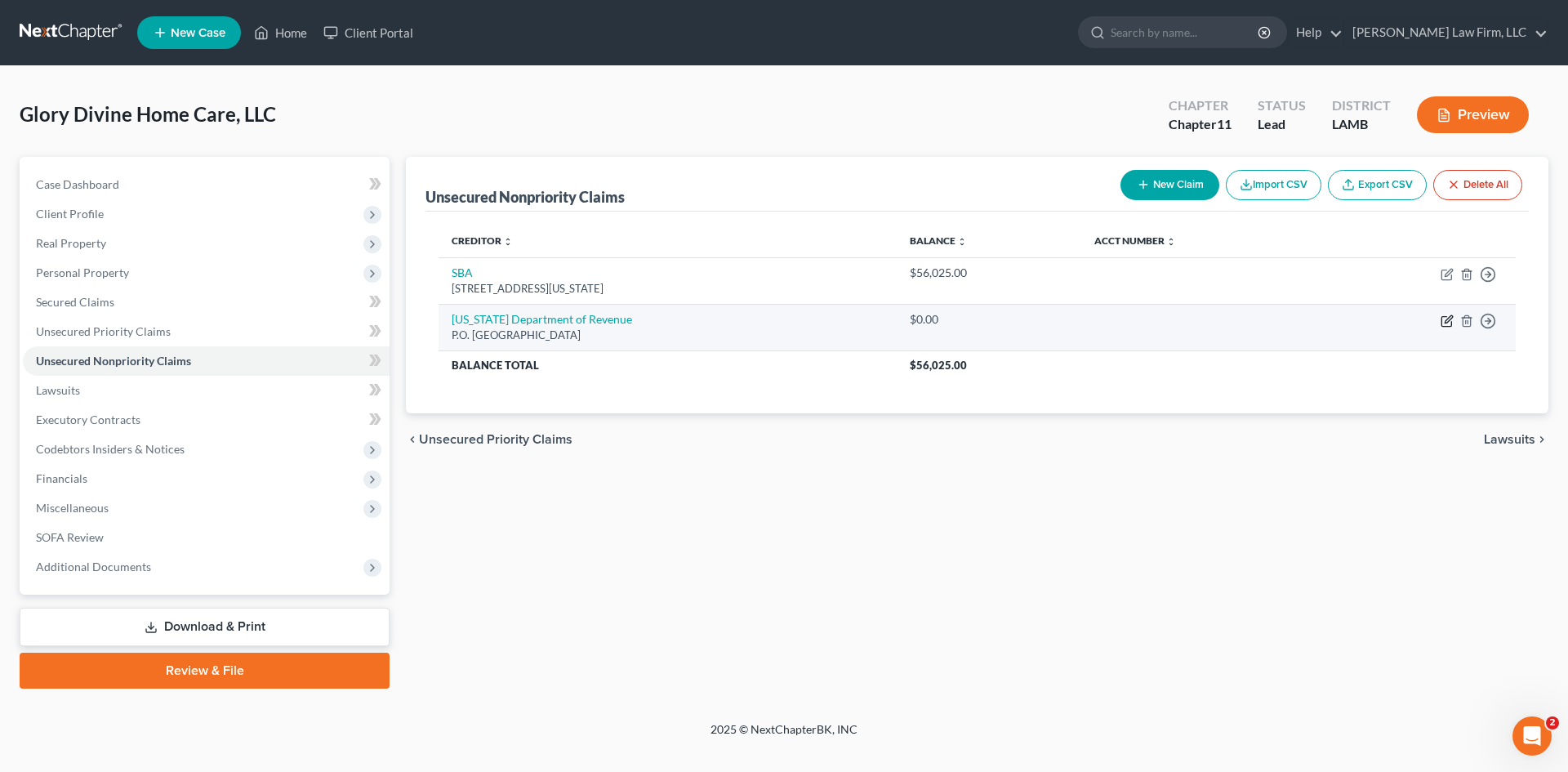
click at [1447, 316] on icon "button" at bounding box center [1446, 321] width 13 height 13
select select "19"
select select "6"
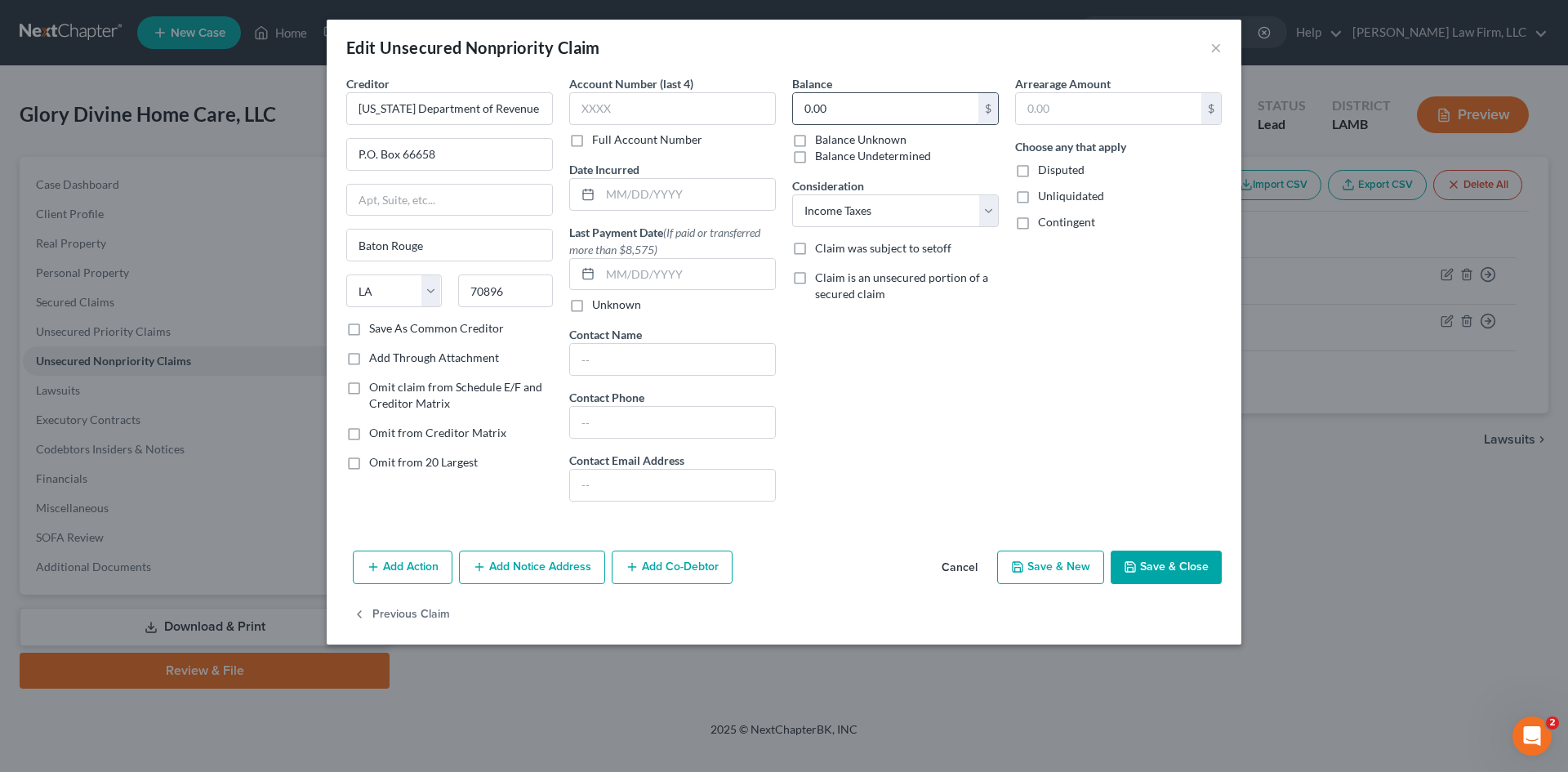
click at [852, 100] on input "0.00" at bounding box center [886, 108] width 186 height 31
paste input "168,963.52"
type input "168,963.52"
click at [1142, 565] on button "Save & Close" at bounding box center [1166, 567] width 111 height 34
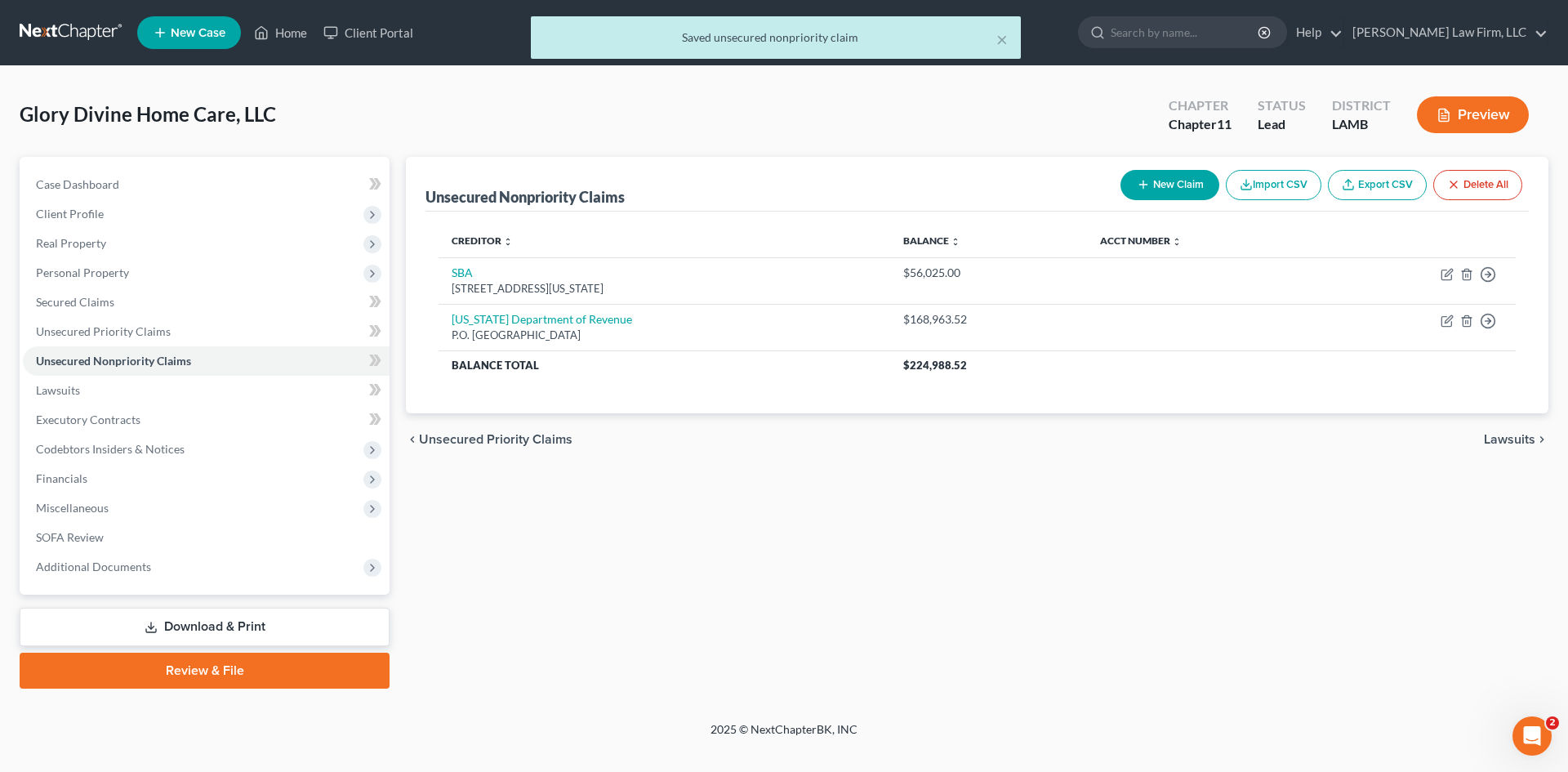
click at [1169, 175] on button "New Claim" at bounding box center [1169, 185] width 98 height 31
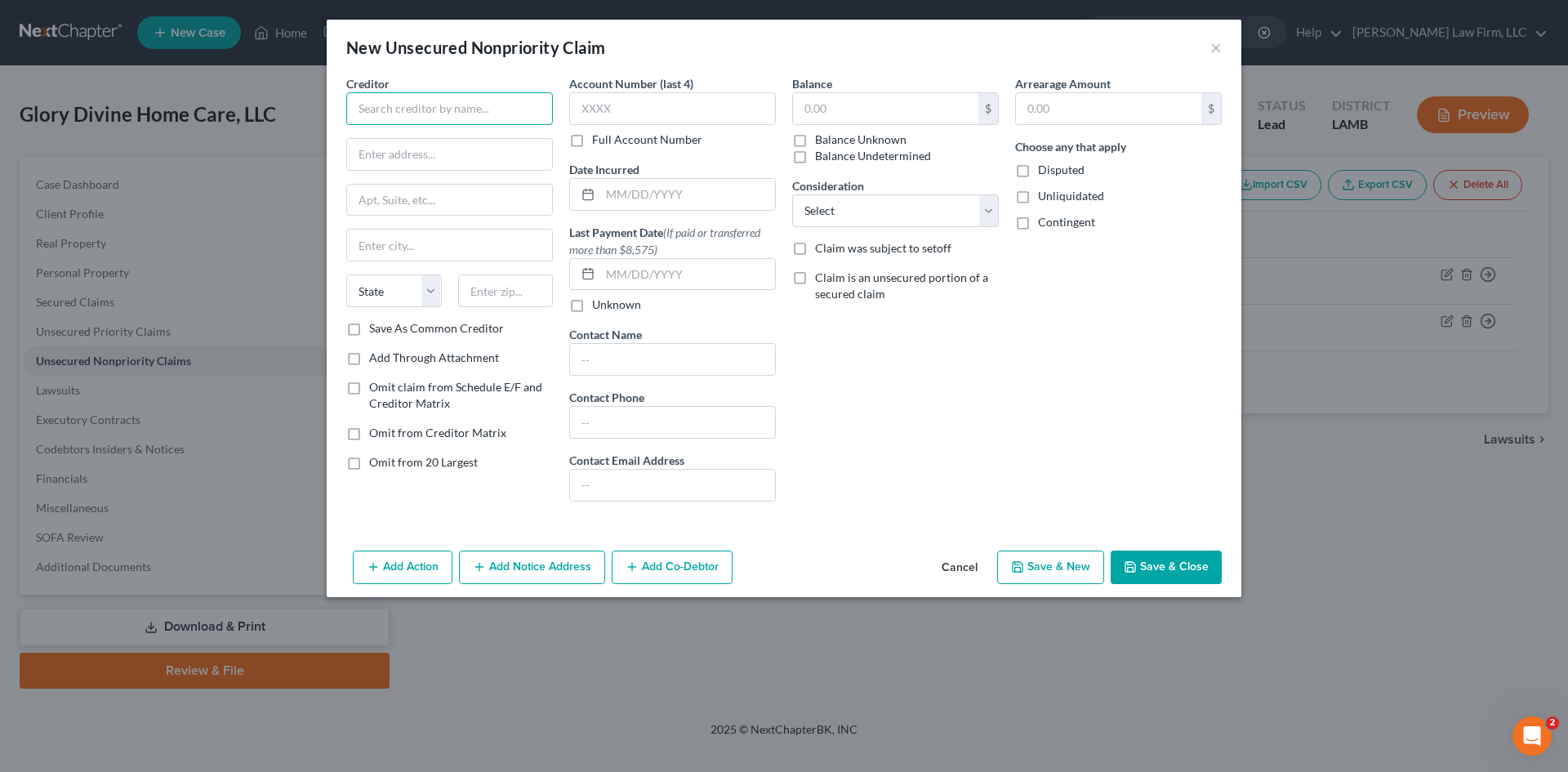
click at [396, 112] on input "text" at bounding box center [449, 108] width 207 height 32
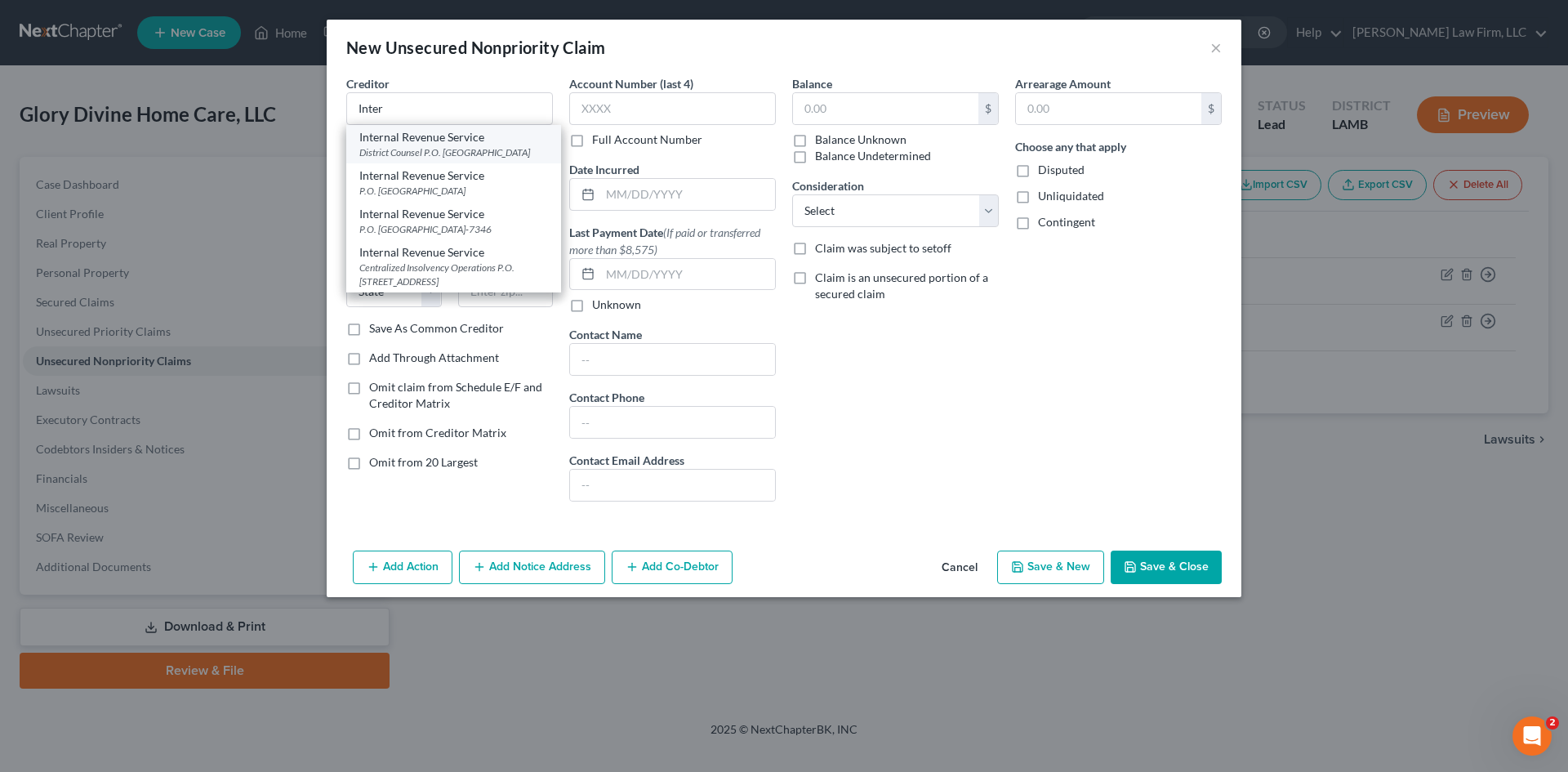
click at [429, 147] on div "District Counsel P.O. Box 30509, New Orleans, LA 70190" at bounding box center [453, 152] width 188 height 14
type input "Internal Revenue Service"
type input "District Counsel"
type input "P.O. Box 30509"
type input "New Orleans"
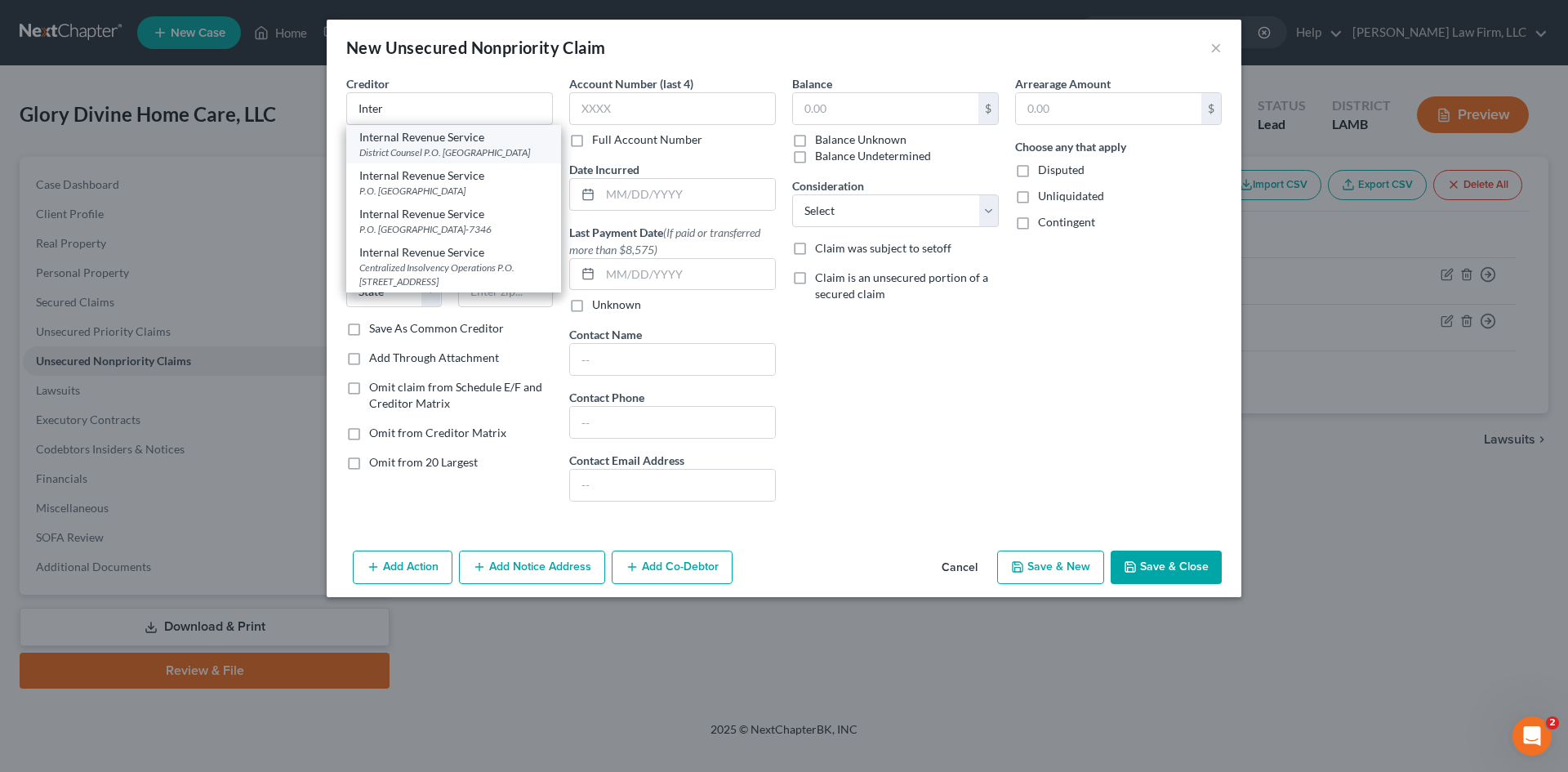
select select "19"
type input "70190"
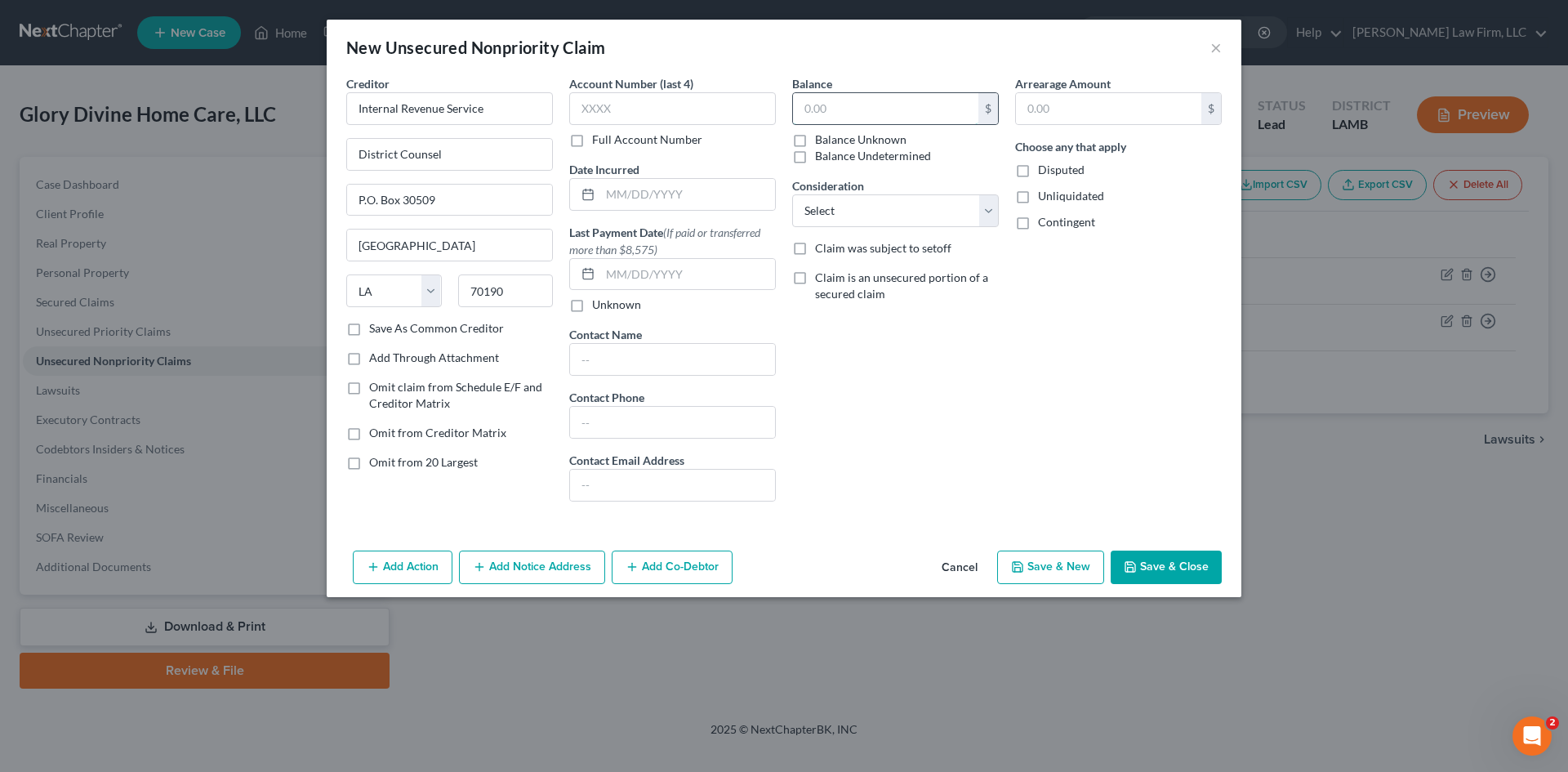
click at [913, 107] on input "text" at bounding box center [886, 108] width 186 height 31
type input "613,423.35"
click at [1074, 564] on button "Save & New" at bounding box center [1050, 567] width 107 height 34
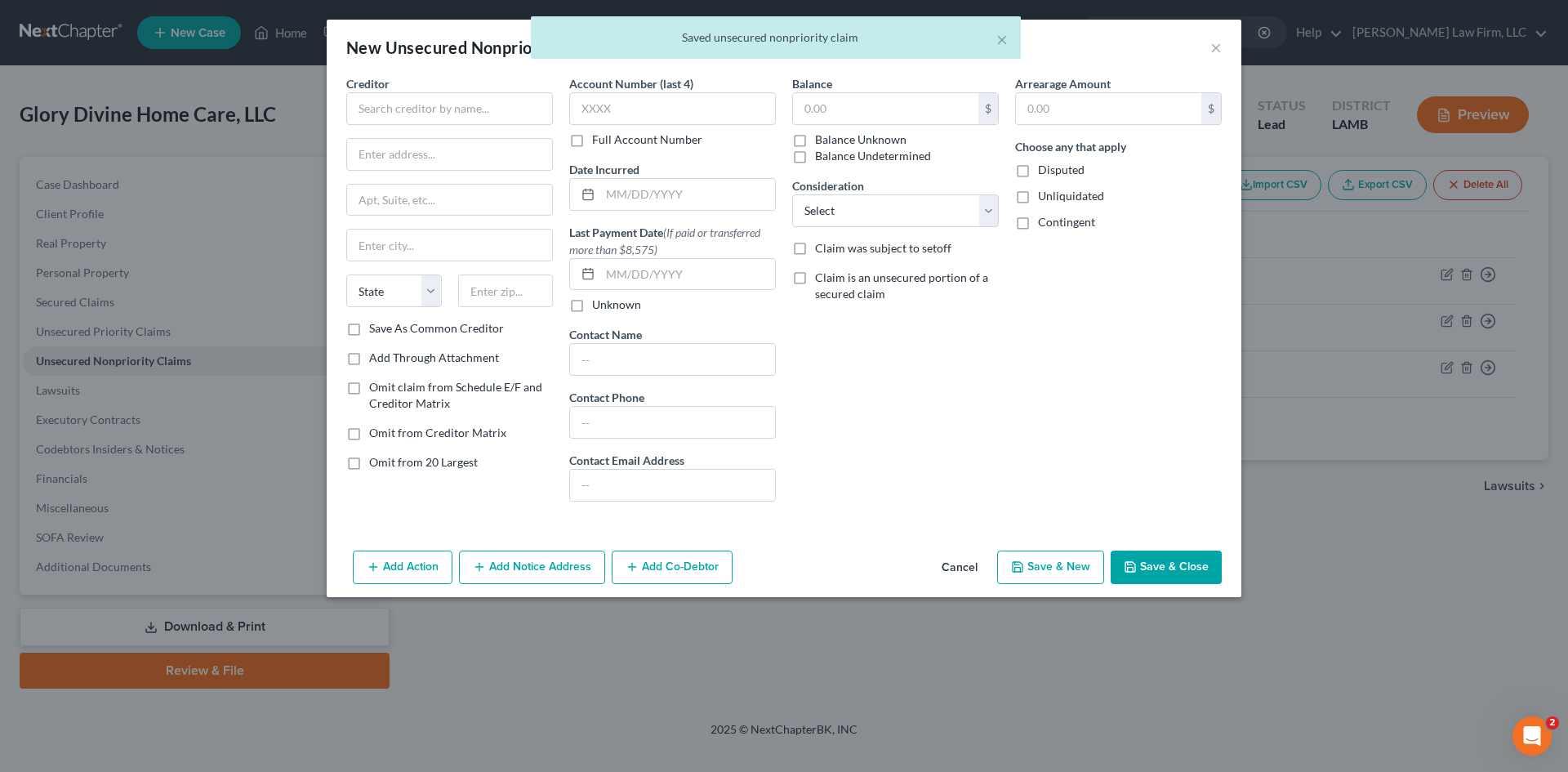
click at [1218, 45] on div "× Saved unsecured nonpriority claim" at bounding box center [776, 42] width 1568 height 51
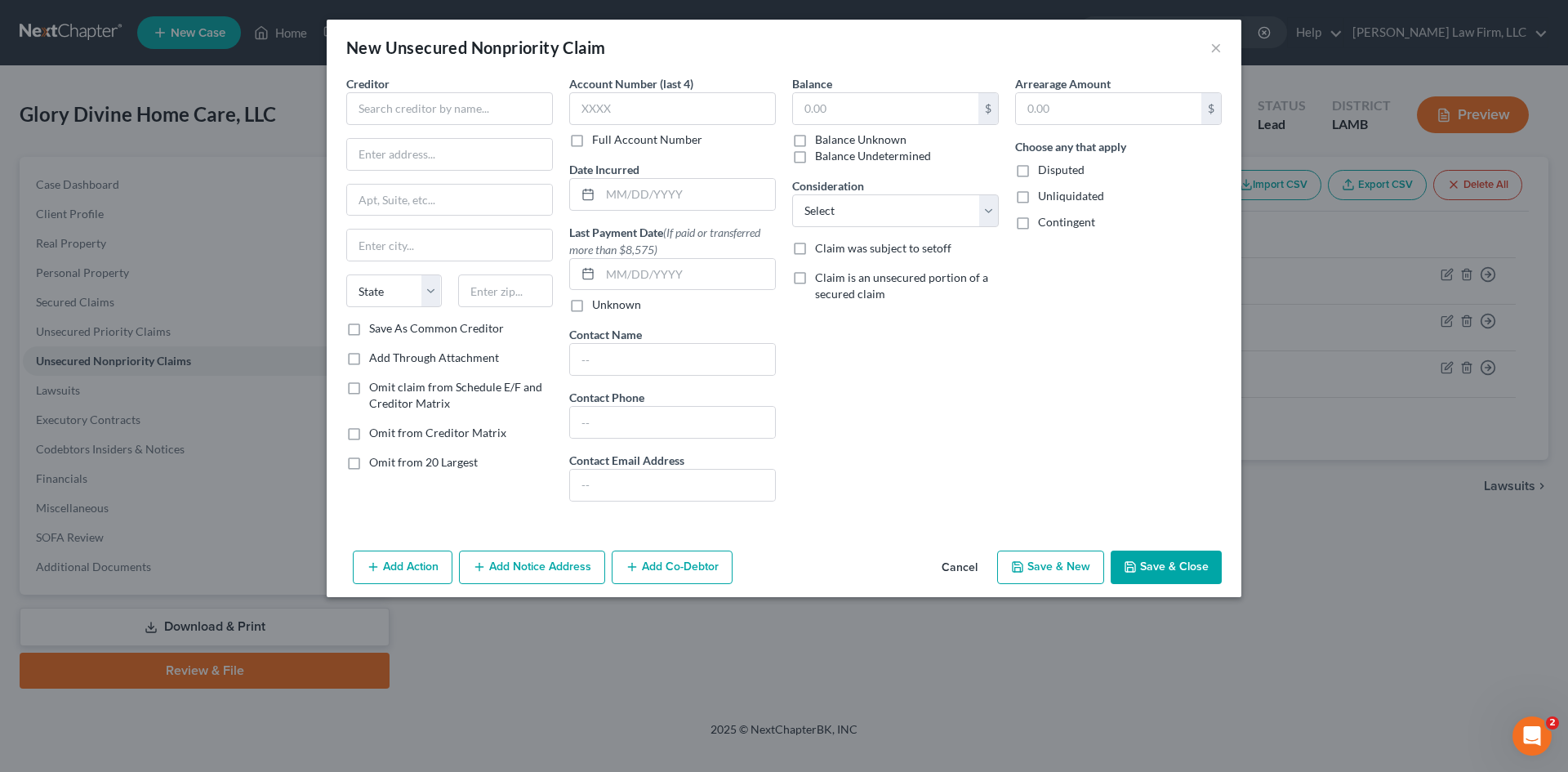
click at [967, 564] on button "Cancel" at bounding box center [959, 568] width 62 height 32
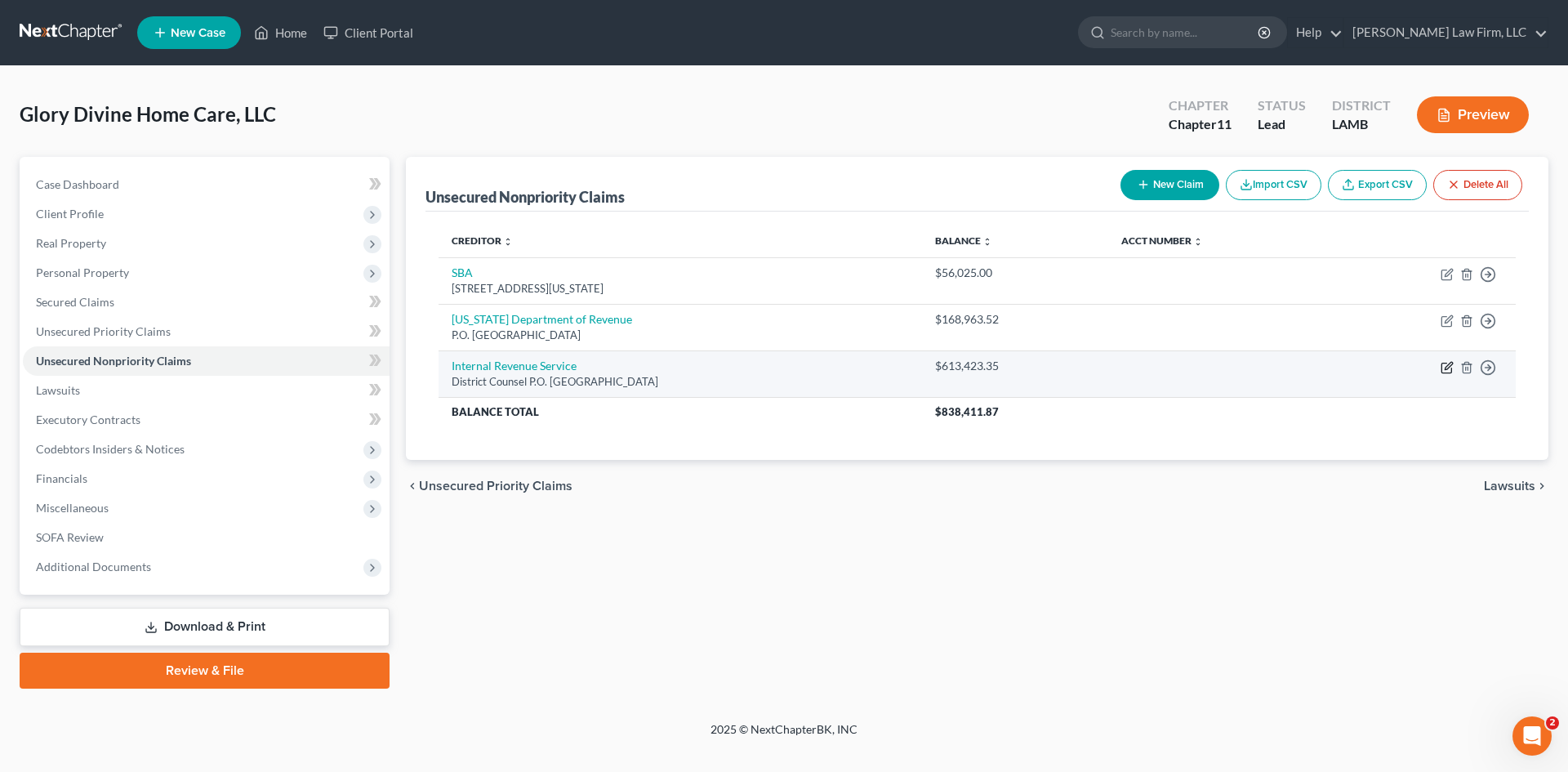
click at [1444, 366] on icon "button" at bounding box center [1446, 367] width 13 height 13
select select "19"
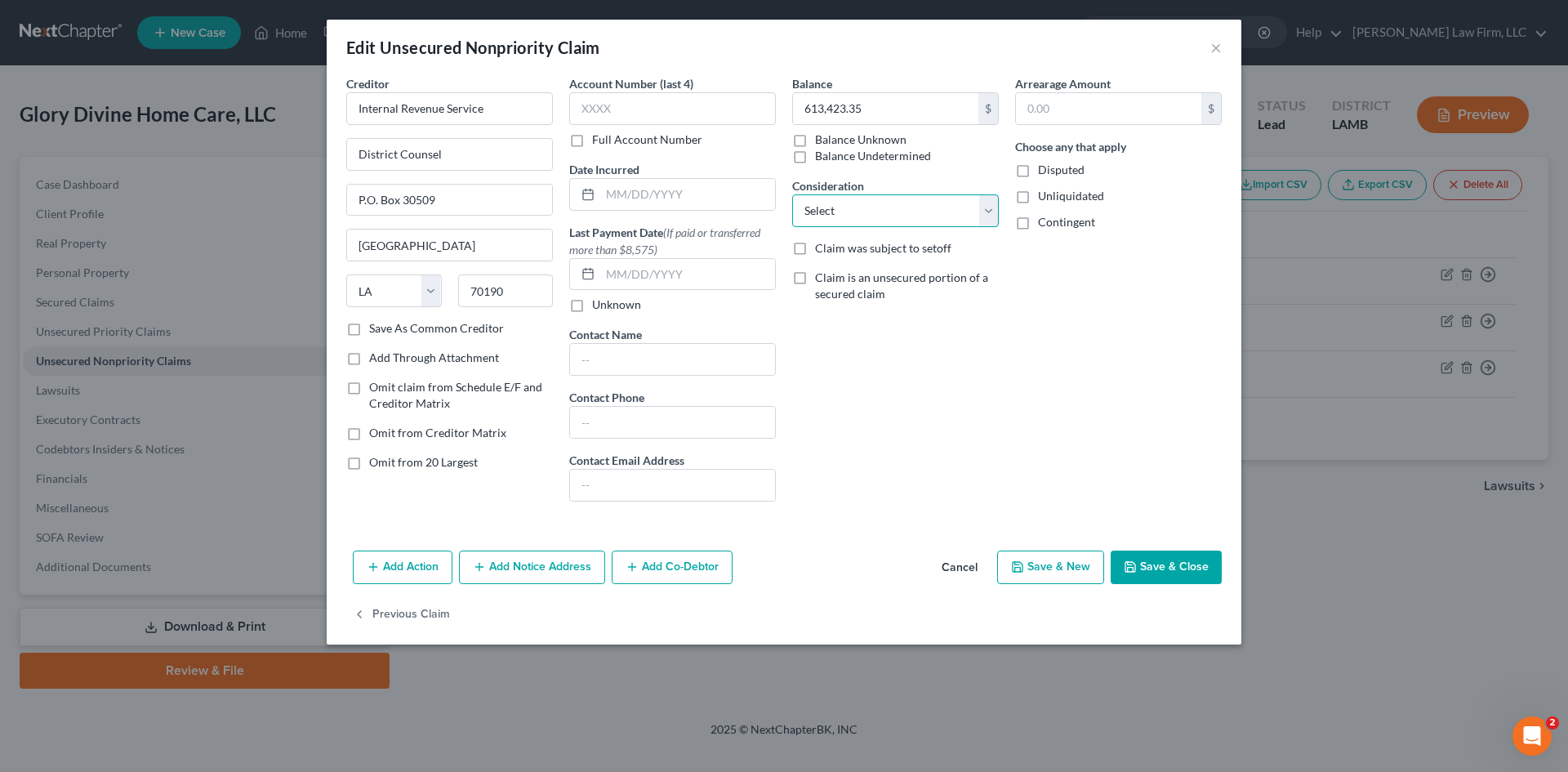
click at [957, 208] on select "Select Cable / Satellite Services Collection Agency Credit Card Debt Debt Couns…" at bounding box center [895, 210] width 207 height 32
select select "6"
click at [792, 194] on select "Select Cable / Satellite Services Collection Agency Credit Card Debt Debt Couns…" at bounding box center [895, 210] width 207 height 32
click at [979, 208] on select "Select Cable / Satellite Services Collection Agency Credit Card Debt Debt Couns…" at bounding box center [895, 210] width 207 height 32
click at [792, 194] on select "Select Cable / Satellite Services Collection Agency Credit Card Debt Debt Couns…" at bounding box center [895, 210] width 207 height 32
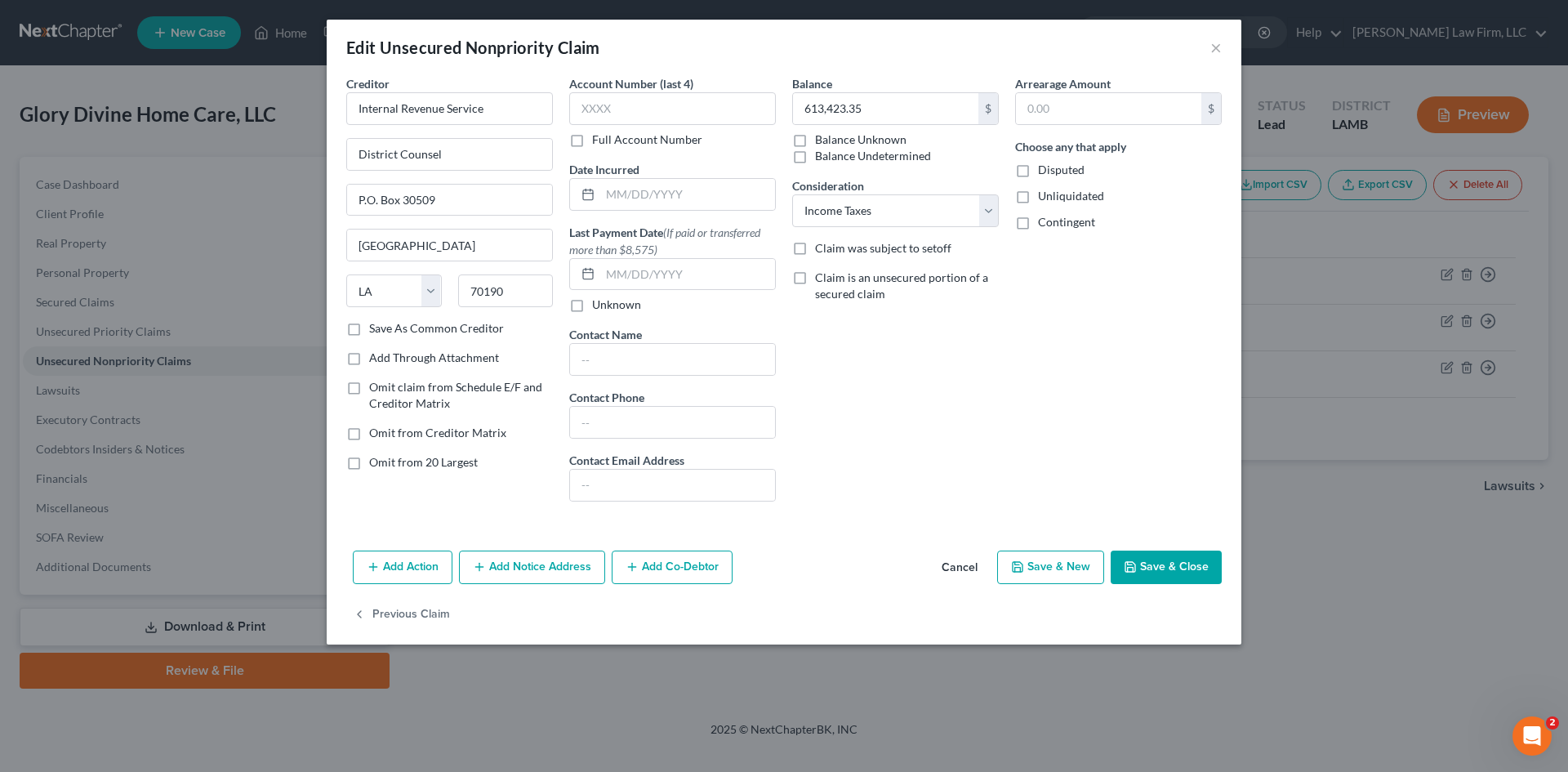
click at [1043, 569] on button "Save & New" at bounding box center [1050, 567] width 107 height 34
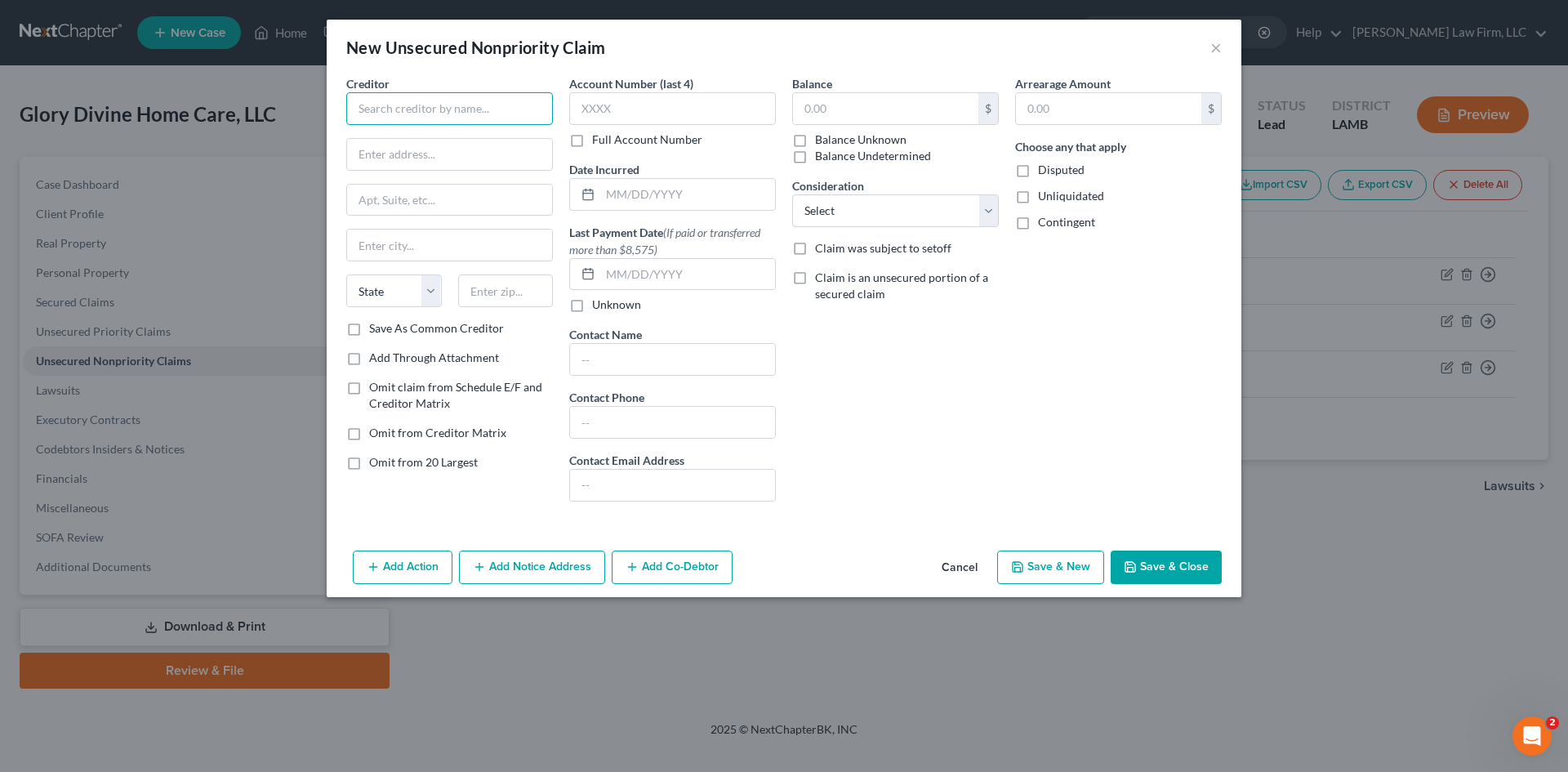
click at [466, 101] on input "text" at bounding box center [449, 108] width 207 height 32
click at [478, 107] on input "Louisiana Workforce Commision" at bounding box center [449, 108] width 207 height 32
click at [490, 146] on input "text" at bounding box center [449, 154] width 205 height 31
type input "Louisiana Workforce Commission"
type input "1001 N. 23rd St."
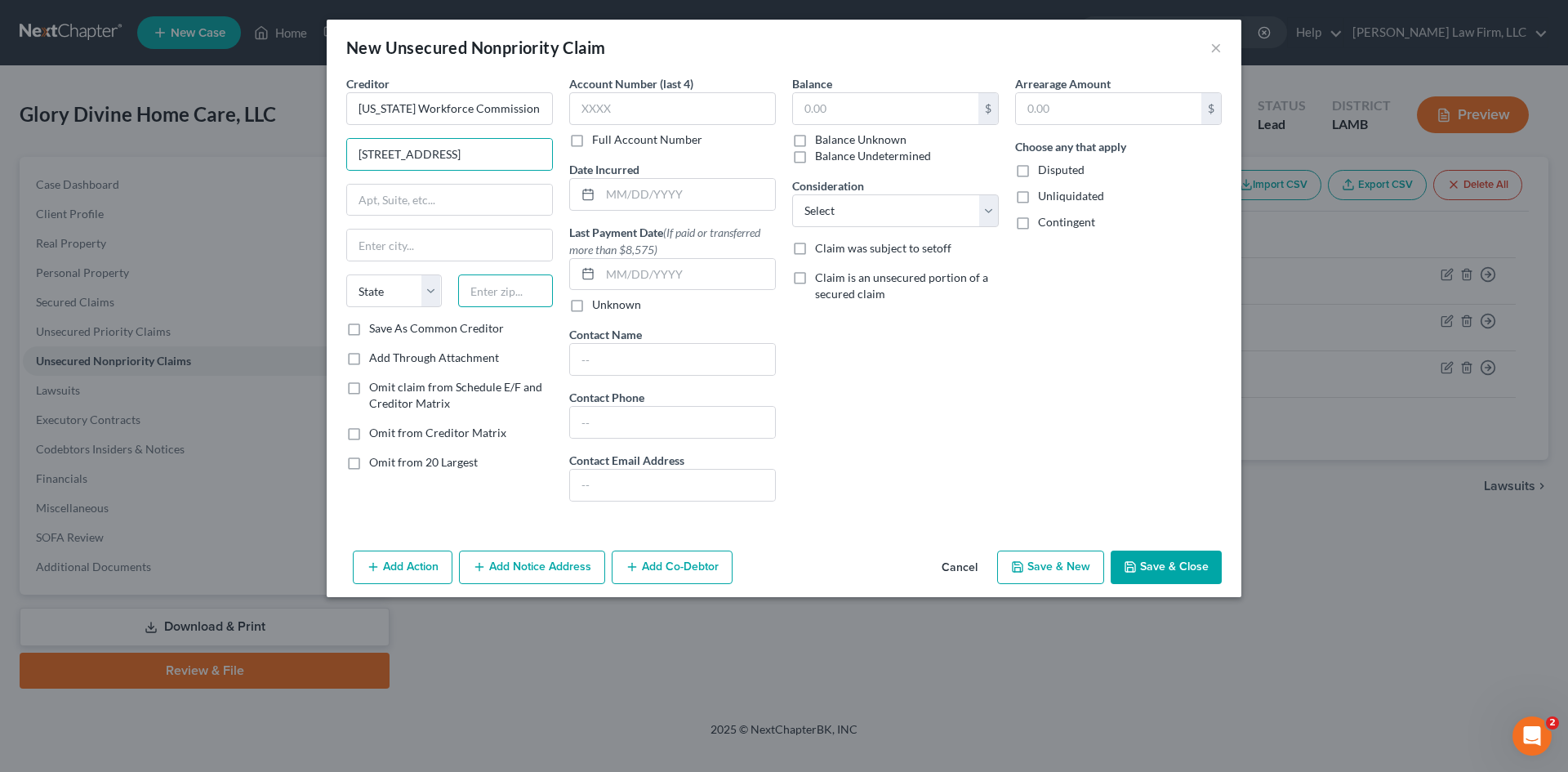
click at [472, 290] on input "text" at bounding box center [506, 290] width 96 height 32
type input "70802"
click at [369, 329] on label "Save As Common Creditor" at bounding box center [436, 328] width 135 height 17
click at [376, 329] on input "Save As Common Creditor" at bounding box center [380, 325] width 10 height 10
checkbox input "true"
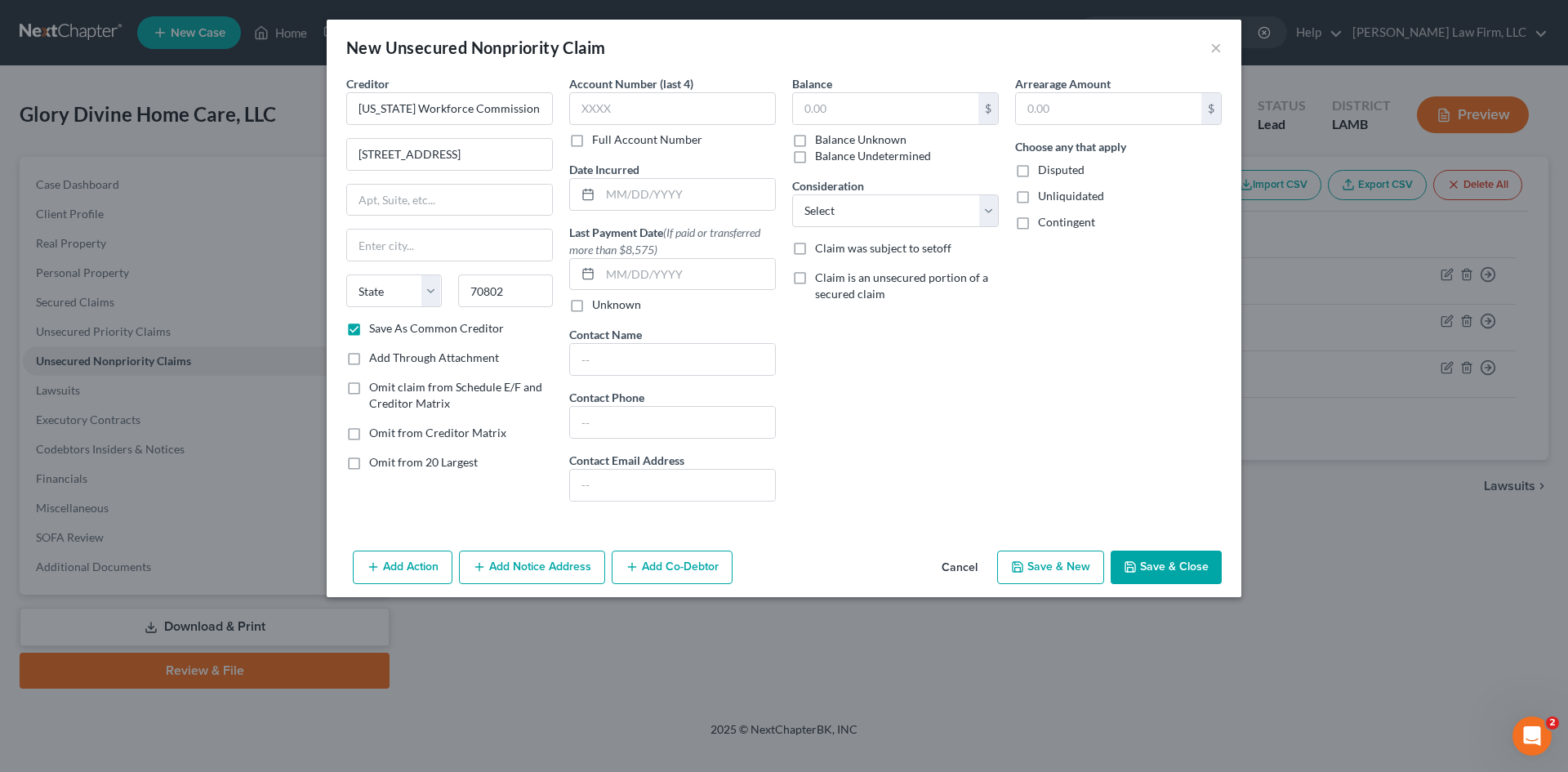
type input "Baton Rouge"
select select "19"
click at [881, 110] on input "text" at bounding box center [886, 108] width 186 height 31
type input "136,682.47"
click at [972, 209] on select "Select Cable / Satellite Services Collection Agency Credit Card Debt Debt Couns…" at bounding box center [895, 210] width 207 height 32
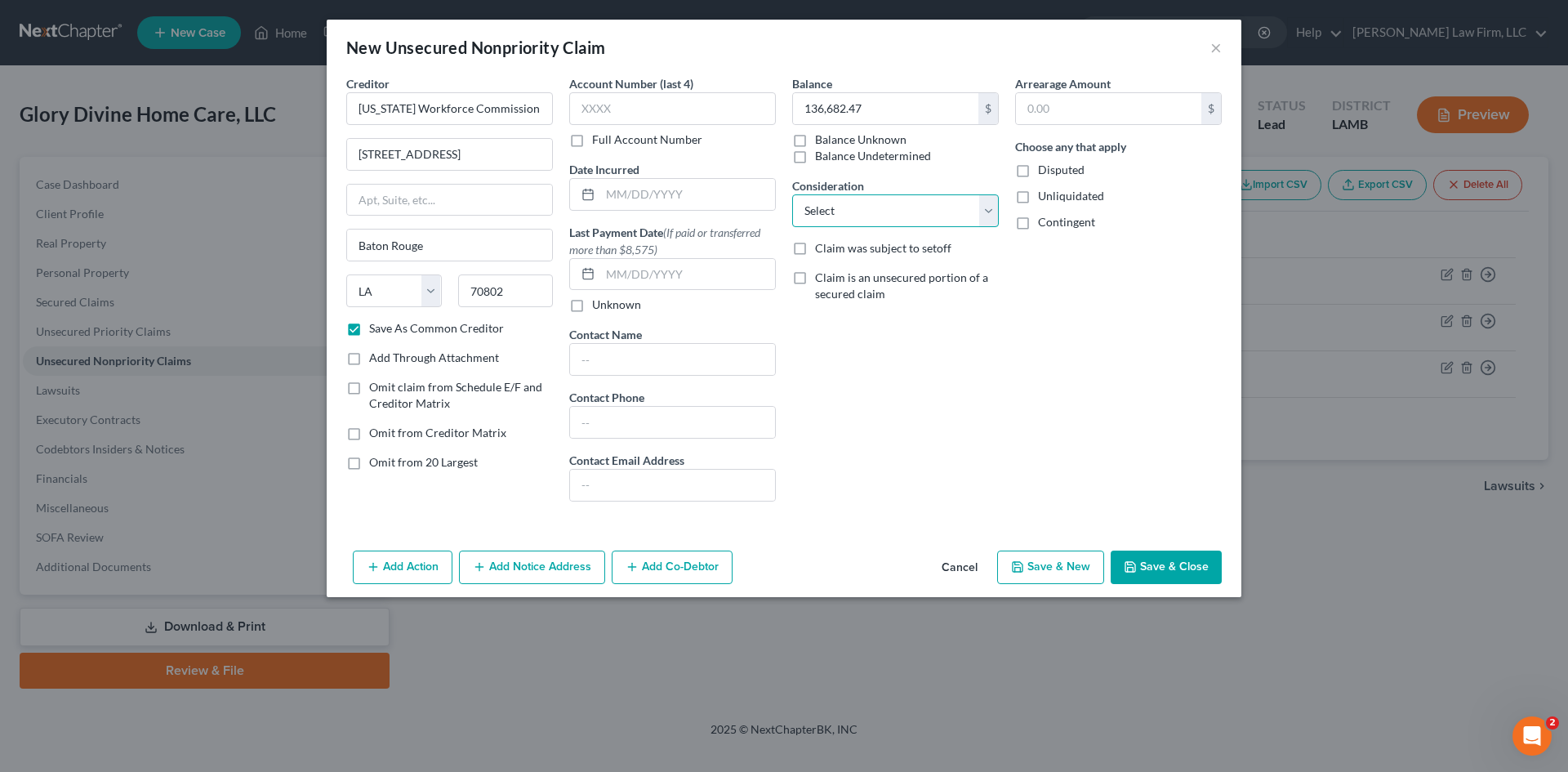
select select "6"
click at [792, 194] on select "Select Cable / Satellite Services Collection Agency Credit Card Debt Debt Couns…" at bounding box center [895, 210] width 207 height 32
click at [1062, 578] on button "Save & New" at bounding box center [1050, 567] width 107 height 34
checkbox input "false"
click at [376, 102] on input "text" at bounding box center [449, 108] width 207 height 32
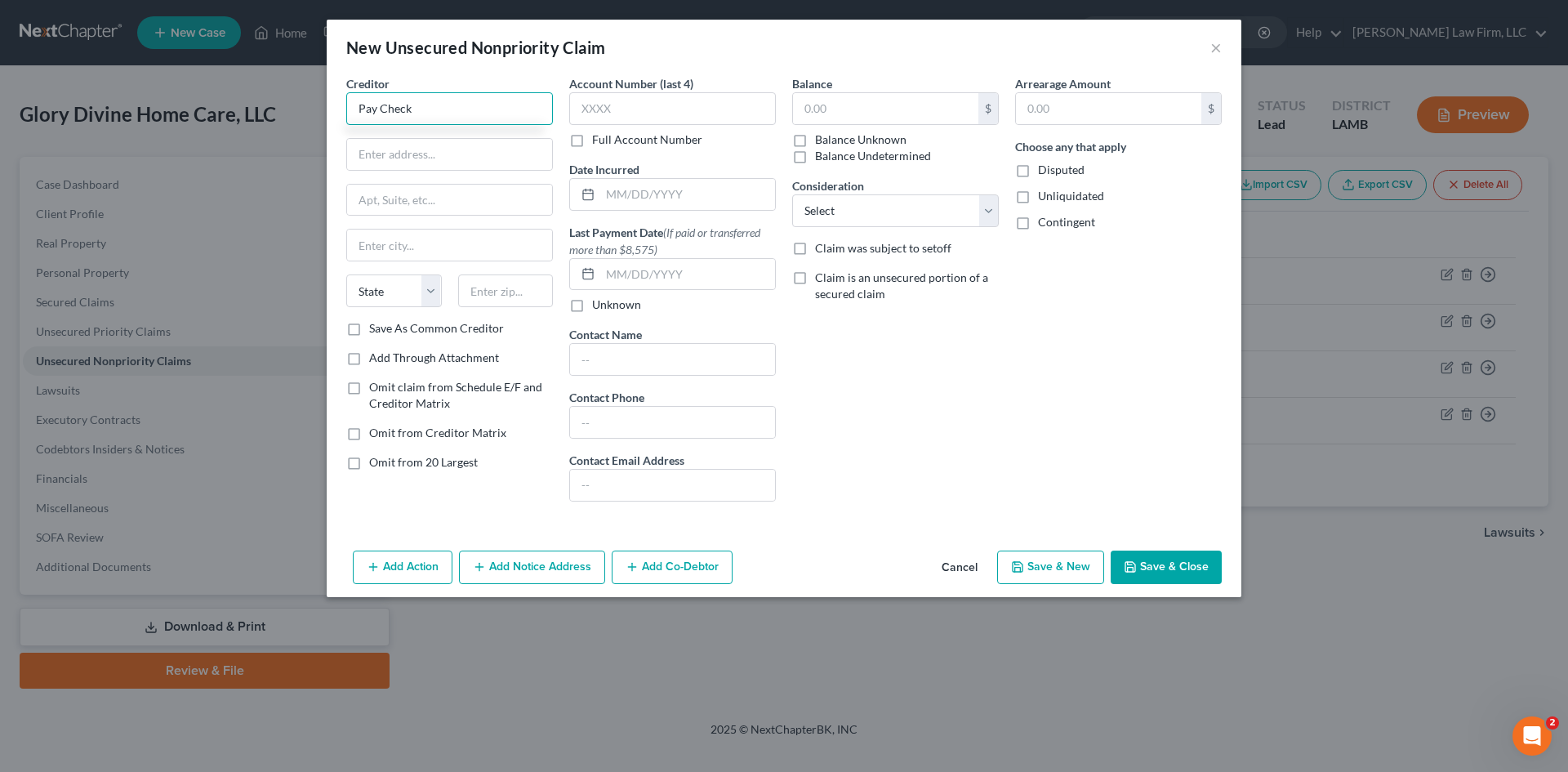
type input "Pay Check"
type input "1175 John St."
click at [495, 292] on input "text" at bounding box center [506, 290] width 96 height 32
type input "14586"
click at [892, 114] on input "text" at bounding box center [886, 108] width 186 height 31
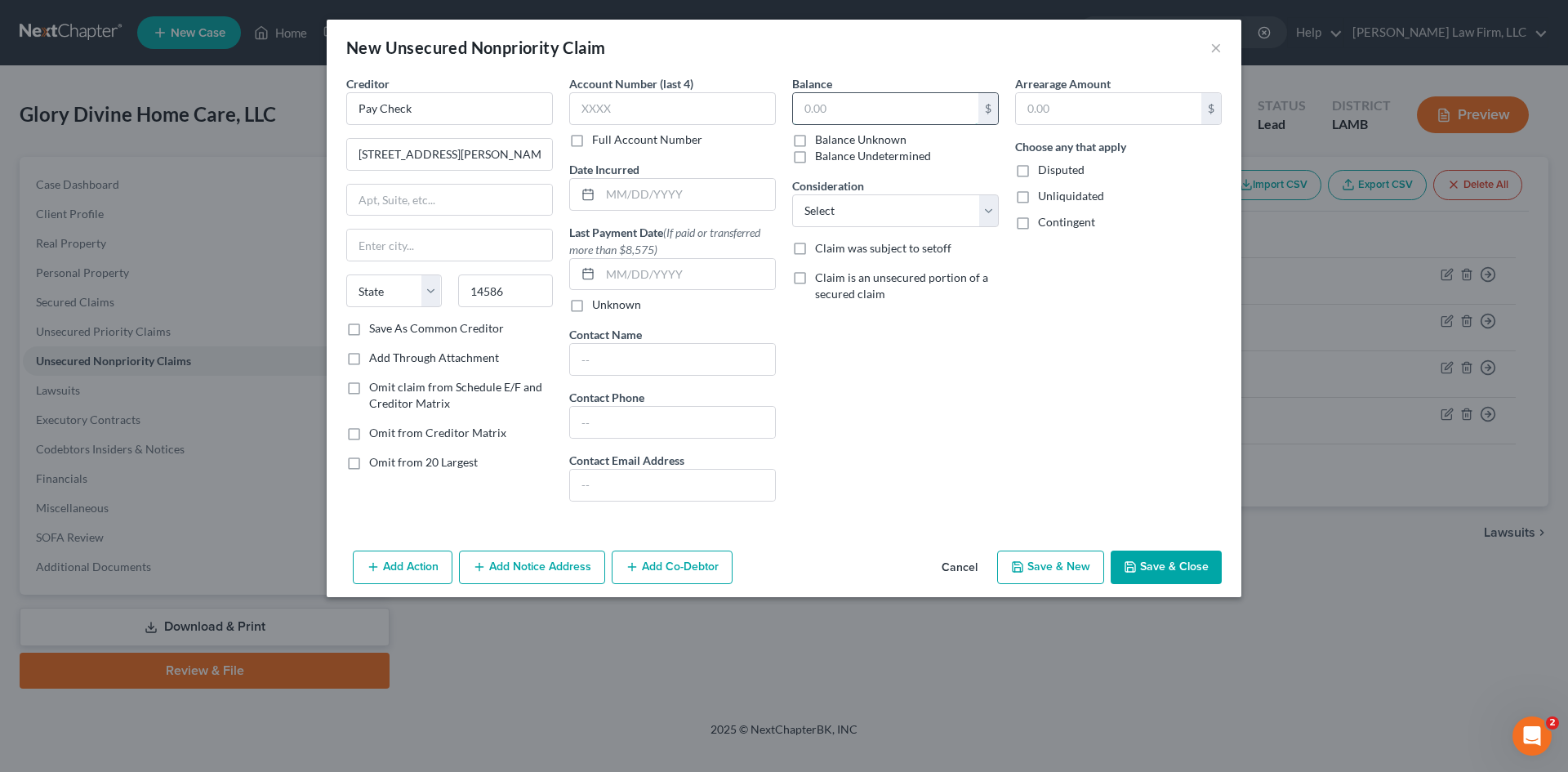
type input "West Henrietta"
select select "35"
type input "1,725.08"
click at [983, 205] on select "Select Cable / Satellite Services Collection Agency Credit Card Debt Debt Couns…" at bounding box center [895, 210] width 207 height 32
select select "14"
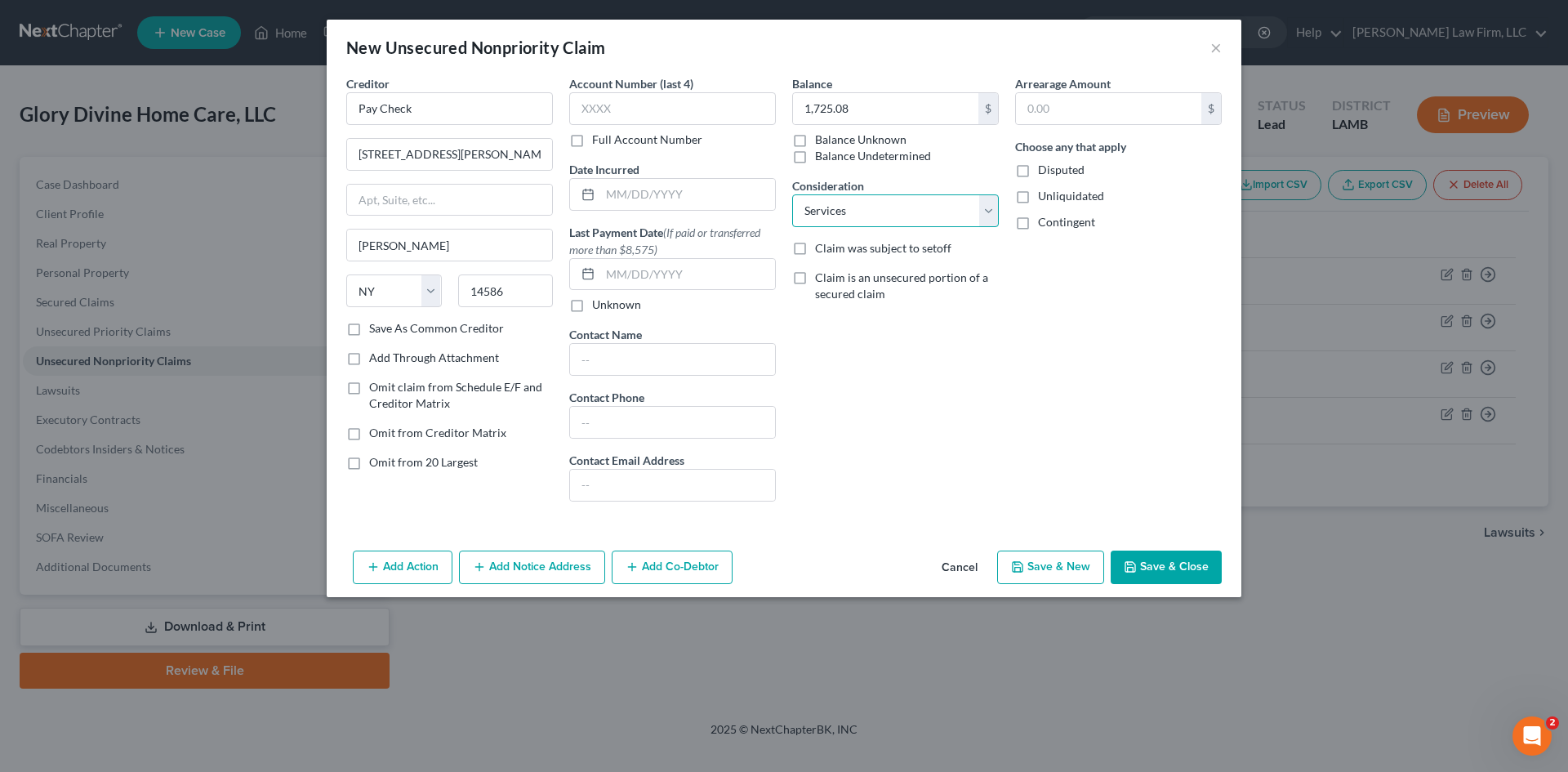
click at [792, 194] on select "Select Cable / Satellite Services Collection Agency Credit Card Debt Debt Couns…" at bounding box center [895, 210] width 207 height 32
click at [1163, 562] on button "Save & Close" at bounding box center [1166, 567] width 111 height 34
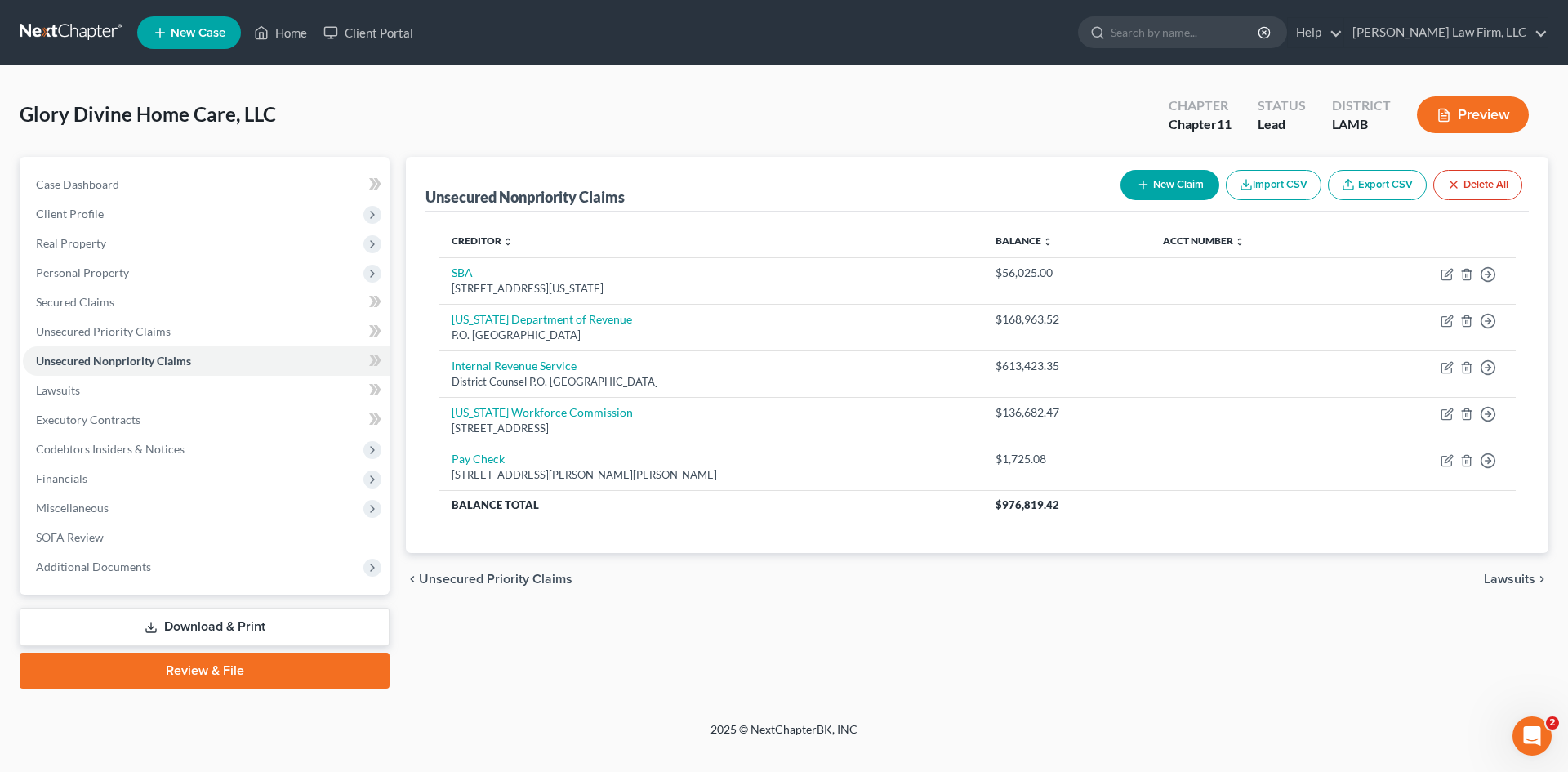
click at [1175, 182] on button "New Claim" at bounding box center [1169, 185] width 98 height 31
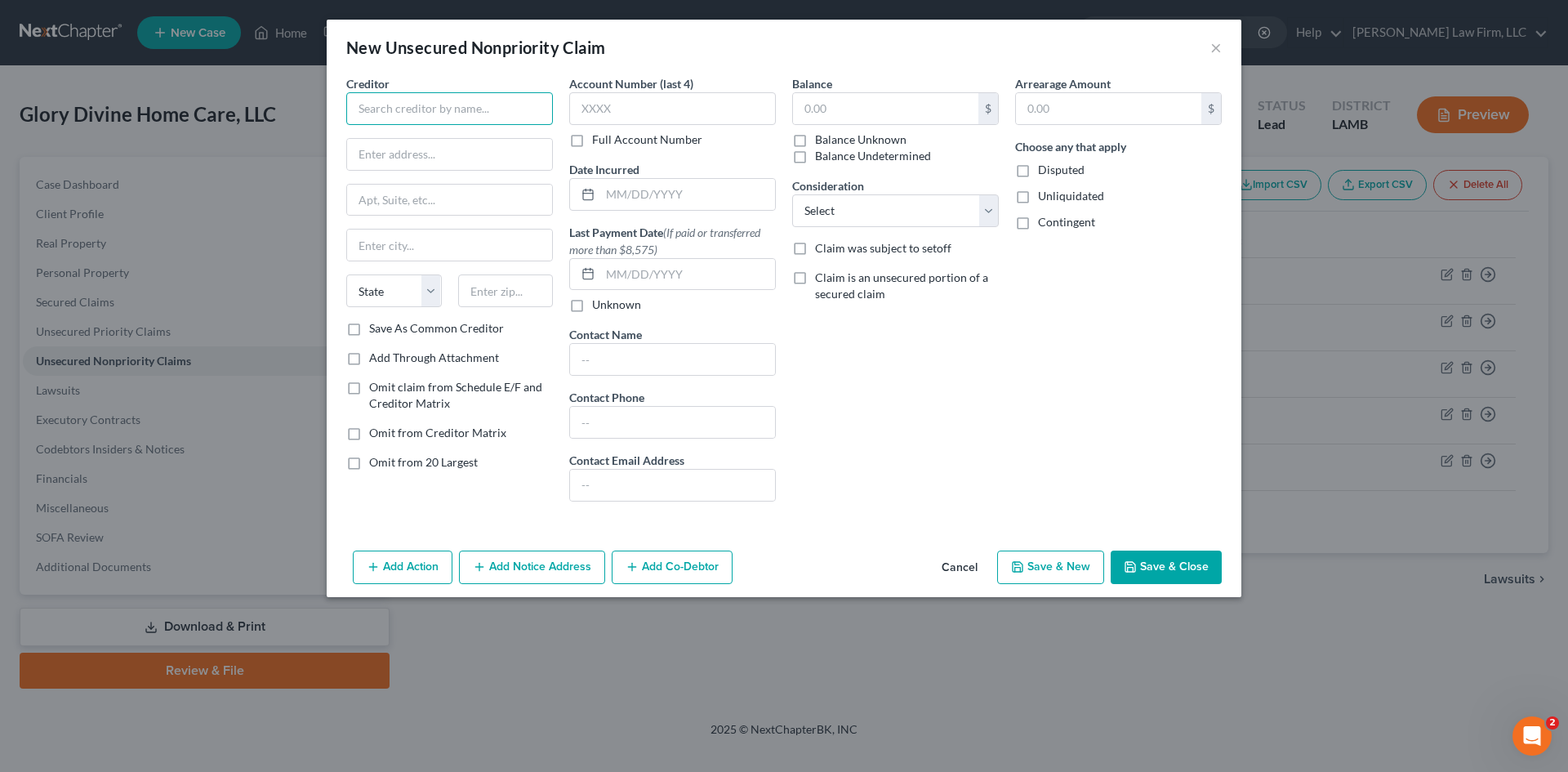
click at [451, 109] on input "text" at bounding box center [449, 108] width 207 height 32
type input "Joe Rainey"
type input "P.O. Box 317"
click at [517, 302] on input "text" at bounding box center [506, 290] width 96 height 32
type input "70391"
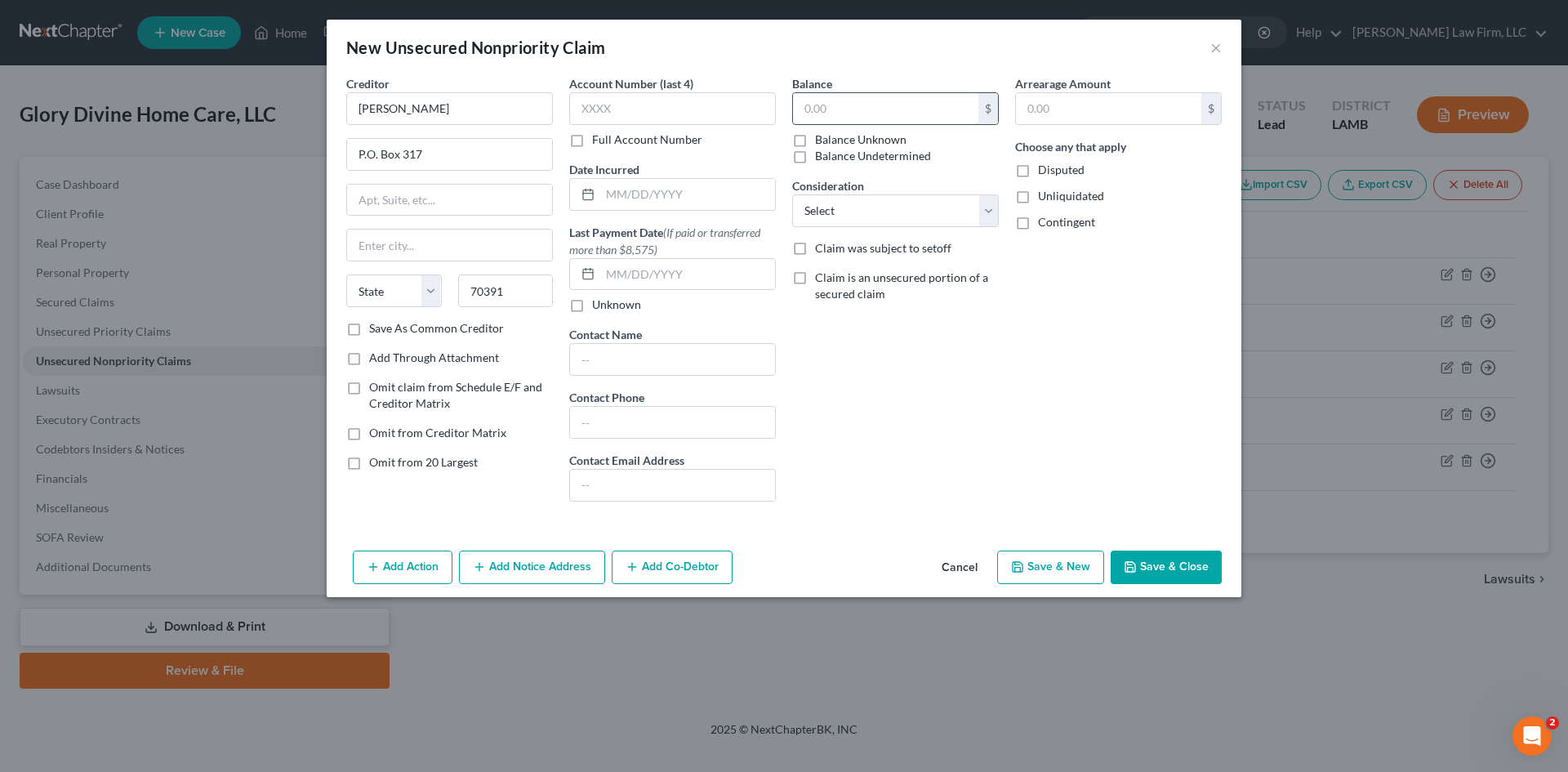
click at [895, 100] on input "text" at bounding box center [886, 108] width 186 height 31
type input "Paincourtville"
select select "19"
type input "8,020.00"
click at [893, 217] on select "Select Cable / Satellite Services Collection Agency Credit Card Debt Debt Couns…" at bounding box center [895, 210] width 207 height 32
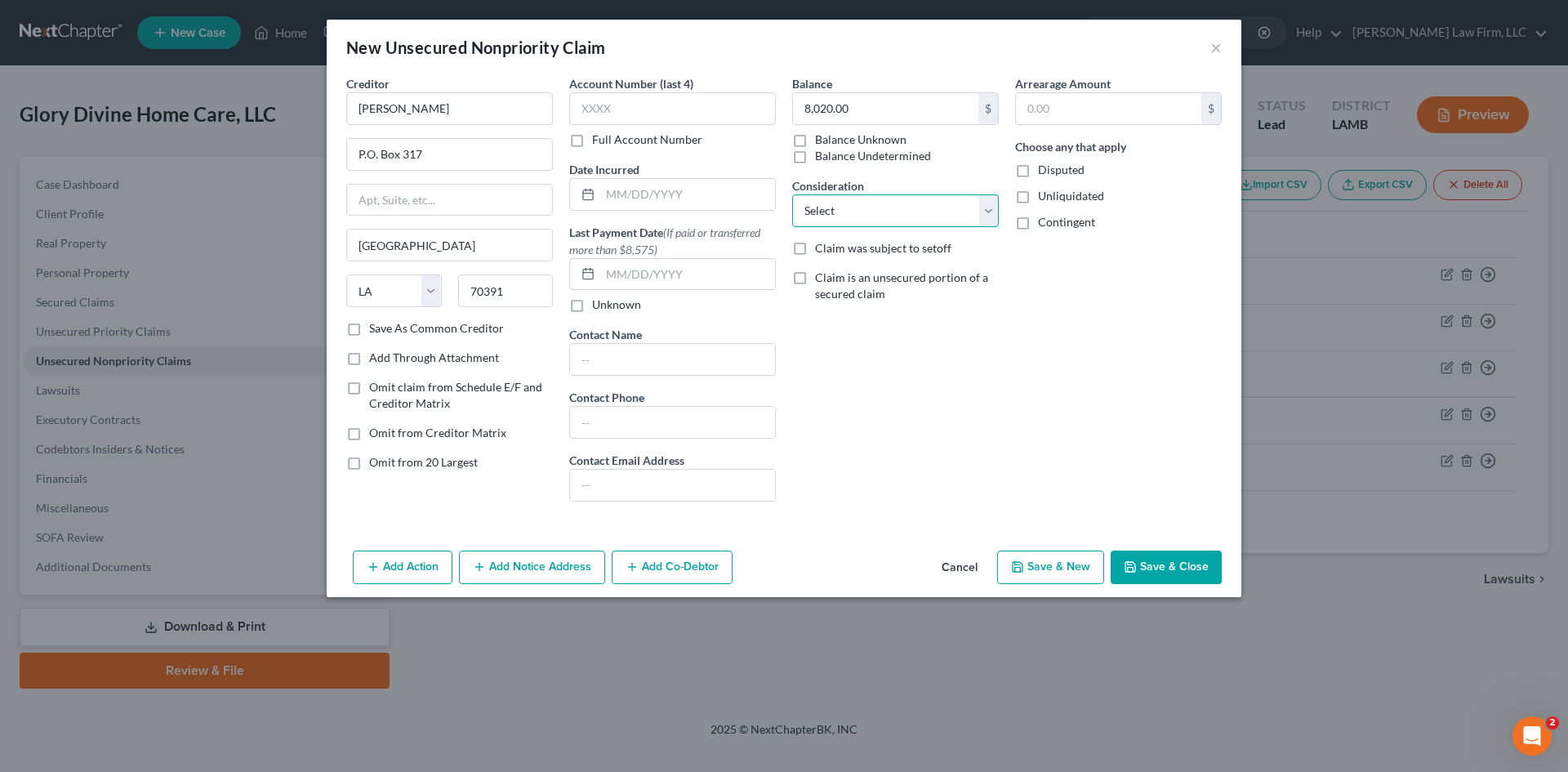
select select "14"
click at [792, 194] on select "Select Cable / Satellite Services Collection Agency Credit Card Debt Debt Couns…" at bounding box center [895, 210] width 207 height 32
click at [1130, 575] on button "Save & Close" at bounding box center [1166, 567] width 111 height 34
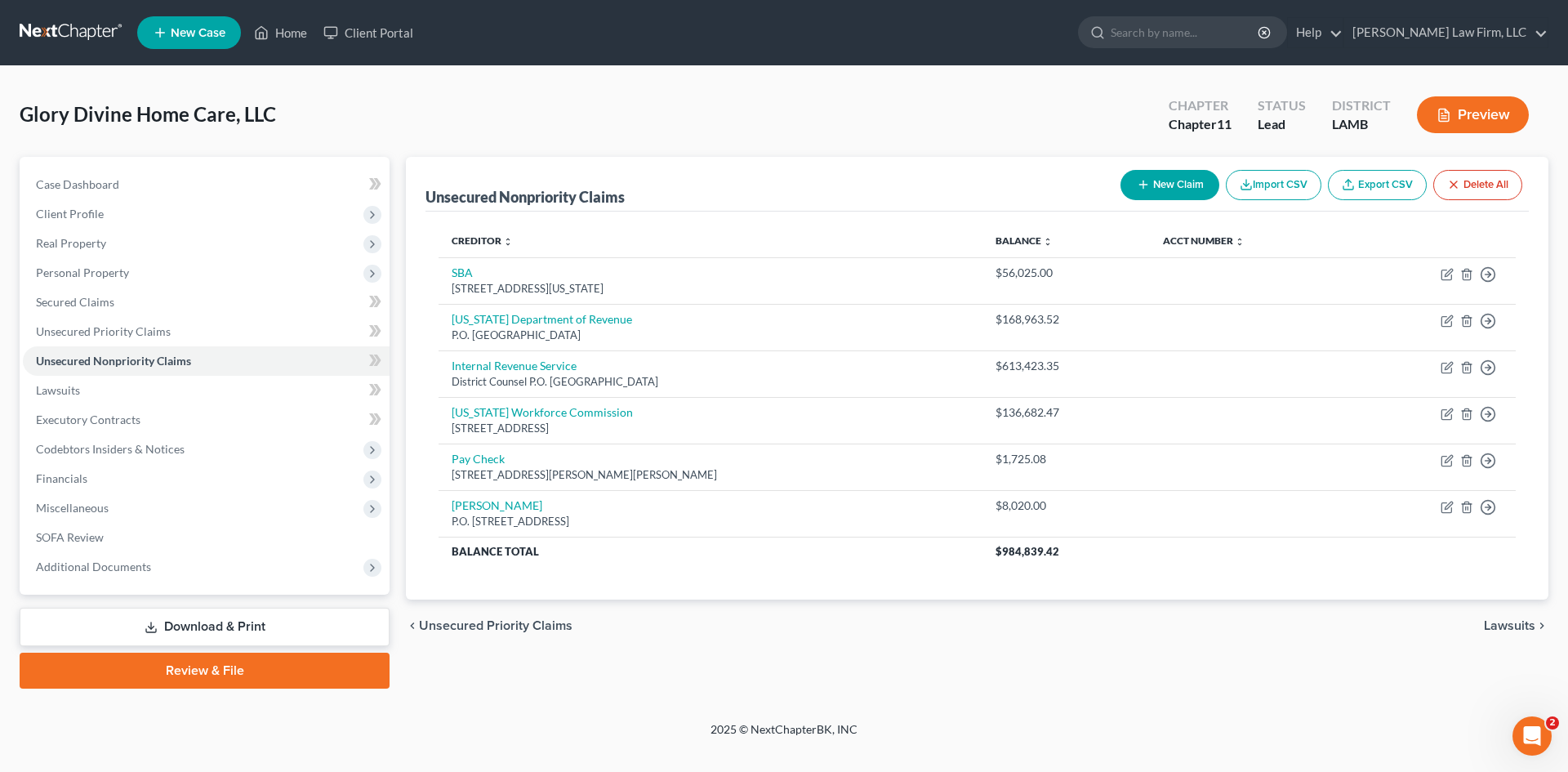
click at [1175, 182] on button "New Claim" at bounding box center [1169, 185] width 98 height 31
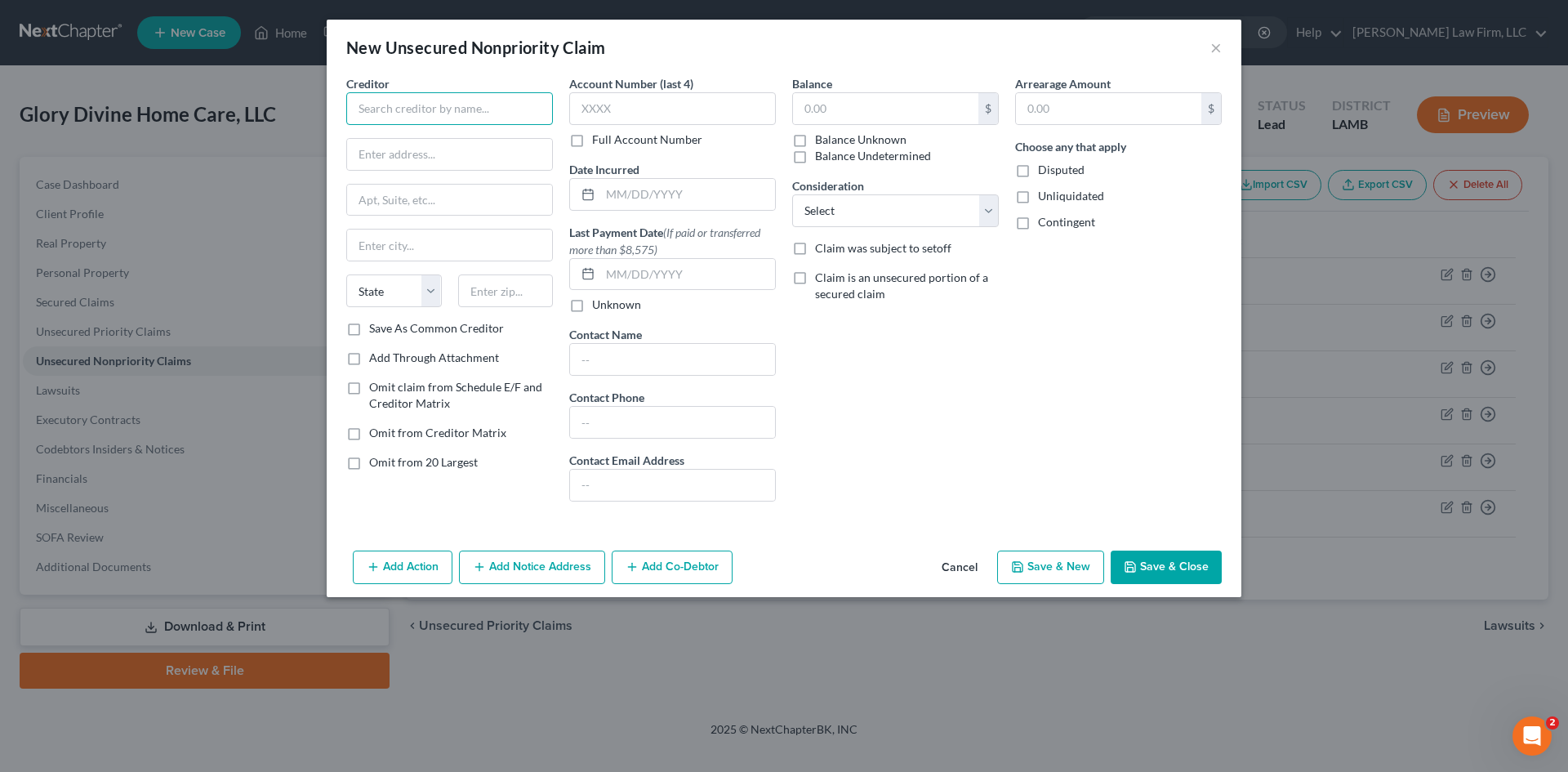
click at [420, 101] on input "text" at bounding box center [449, 108] width 207 height 32
type input "Nathaniel Carter Jr."
click at [386, 160] on input "text" at bounding box center [449, 154] width 205 height 31
type input "37066 Murphy Webb Rd."
click at [523, 297] on input "text" at bounding box center [506, 290] width 96 height 32
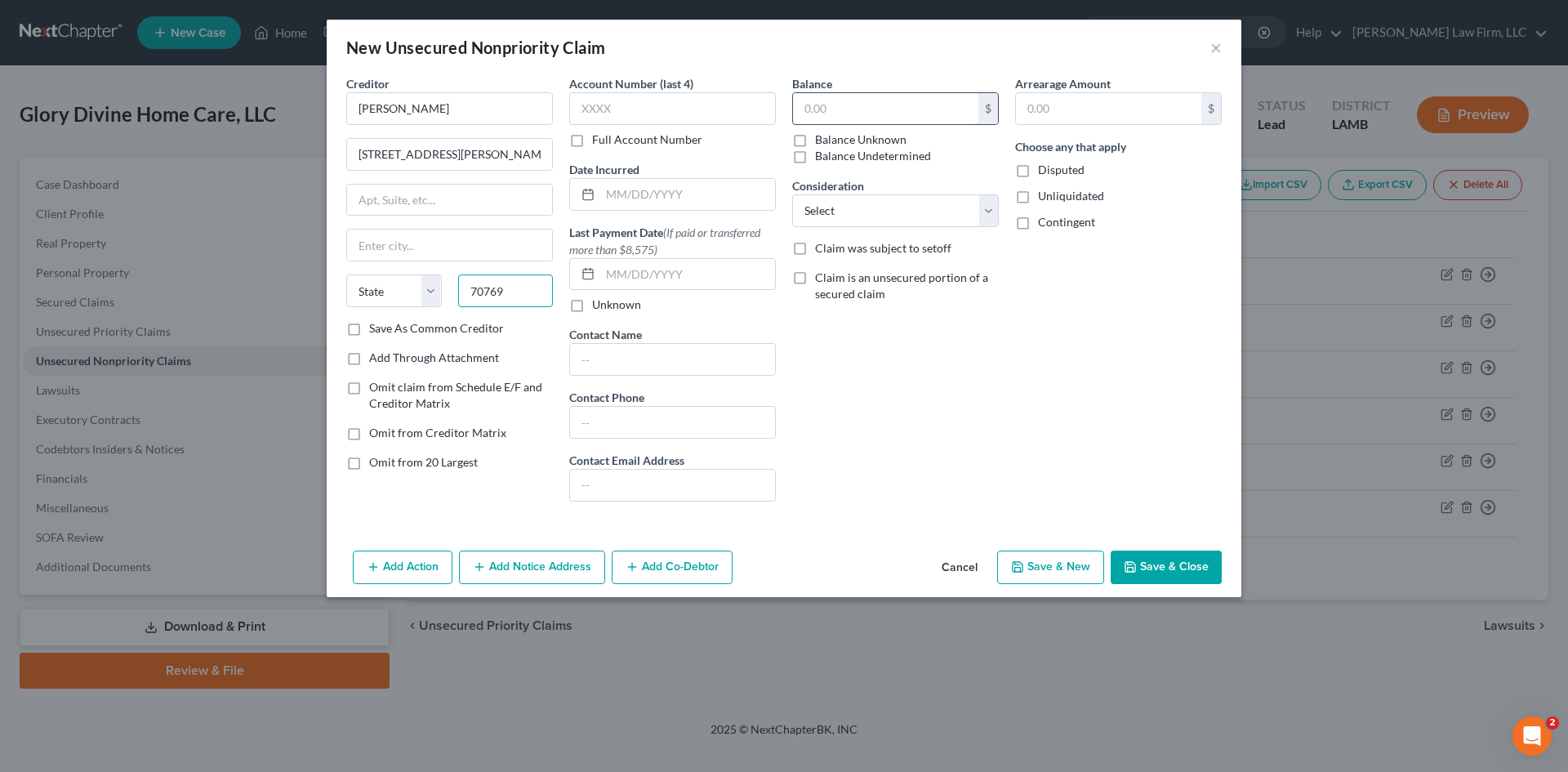
type input "70769"
click at [882, 111] on input "text" at bounding box center [886, 108] width 186 height 31
type input "Prairieville"
select select "19"
type input "6,000"
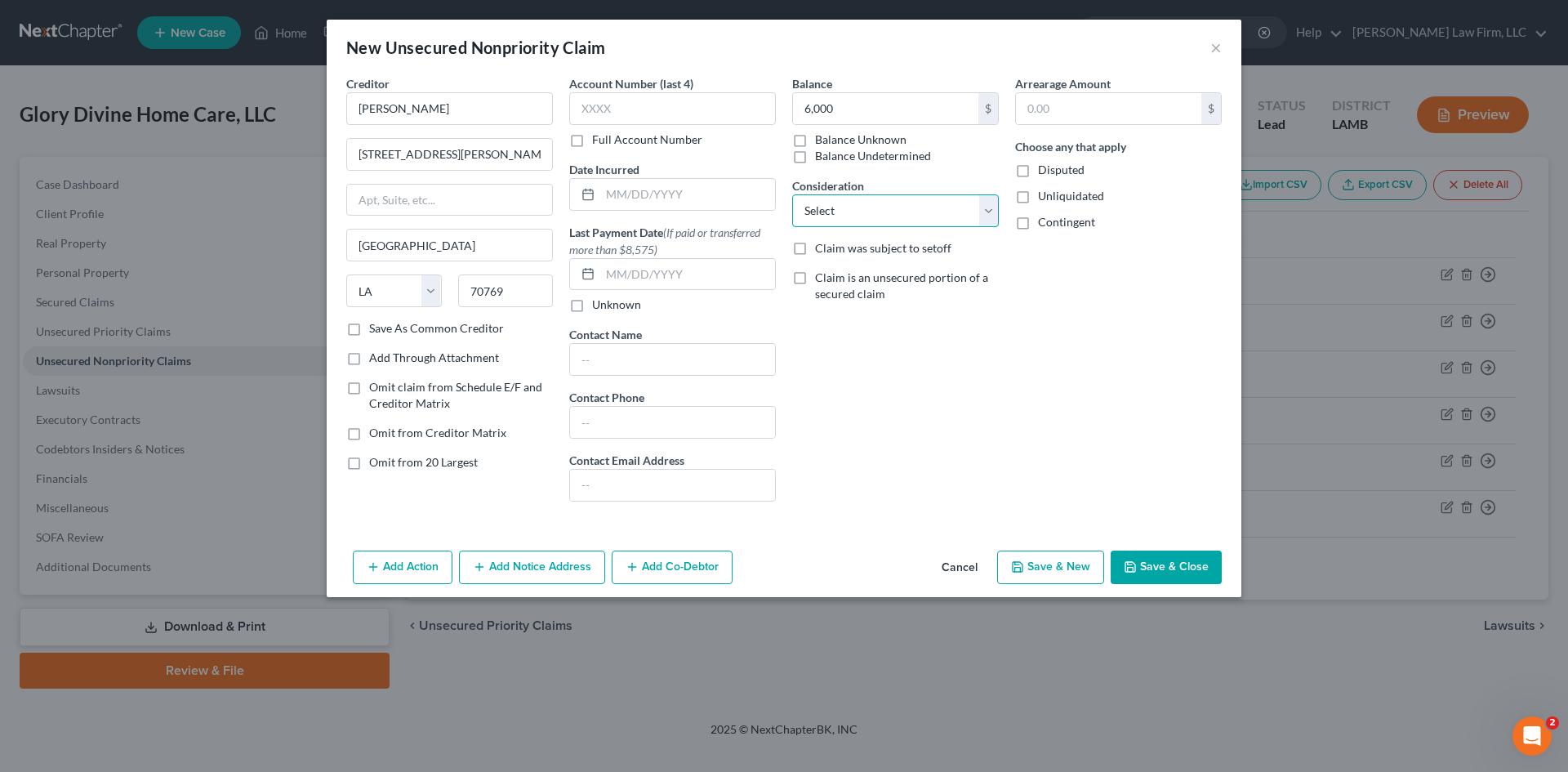
click at [977, 217] on select "Select Cable / Satellite Services Collection Agency Credit Card Debt Debt Couns…" at bounding box center [895, 210] width 207 height 32
click at [792, 194] on select "Select Cable / Satellite Services Collection Agency Credit Card Debt Debt Couns…" at bounding box center [895, 210] width 207 height 32
click at [976, 214] on select "Select Cable / Satellite Services Collection Agency Credit Card Debt Debt Couns…" at bounding box center [895, 210] width 207 height 32
select select "17"
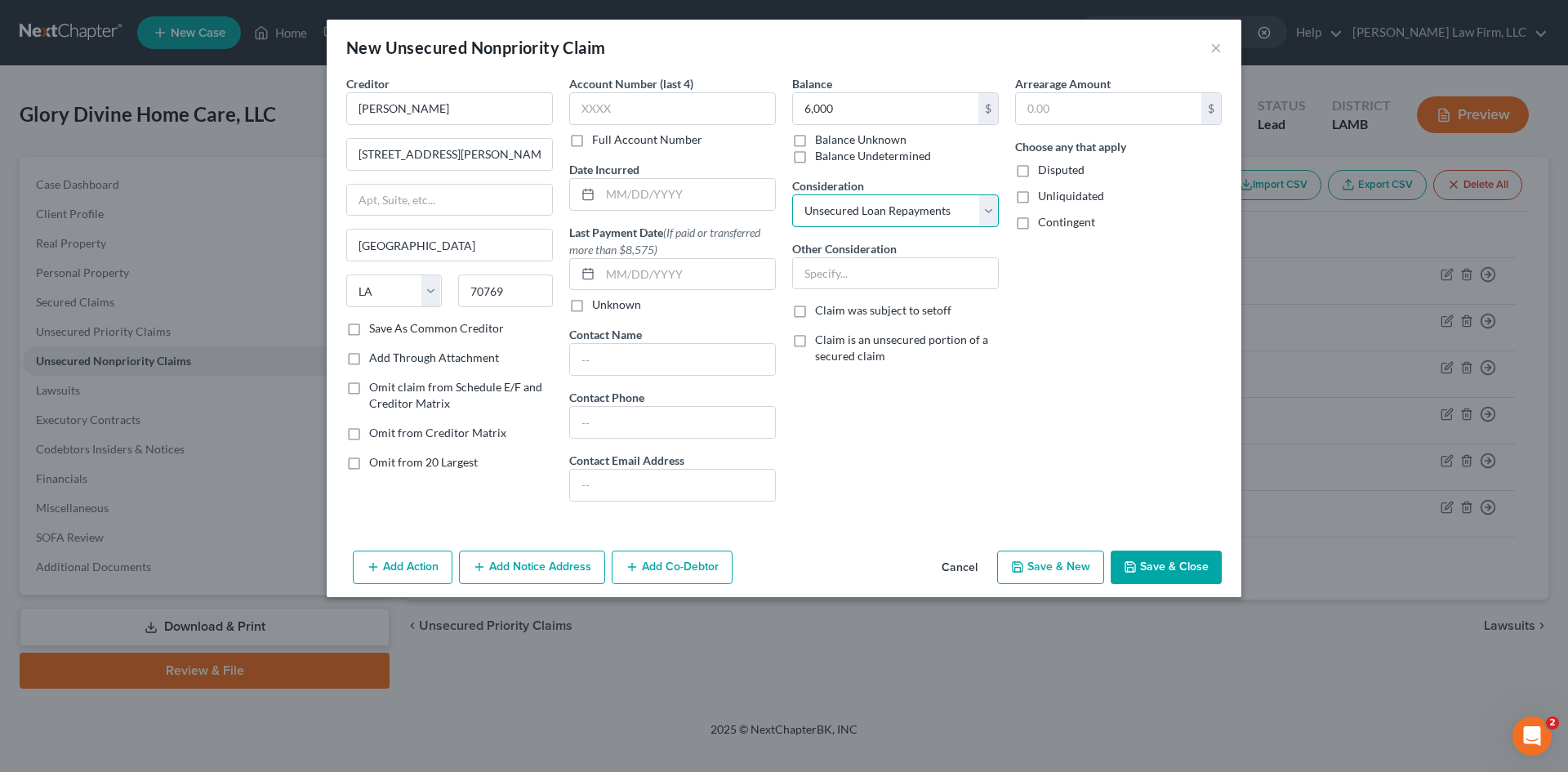
click at [792, 194] on select "Select Cable / Satellite Services Collection Agency Credit Card Debt Debt Couns…" at bounding box center [895, 210] width 207 height 32
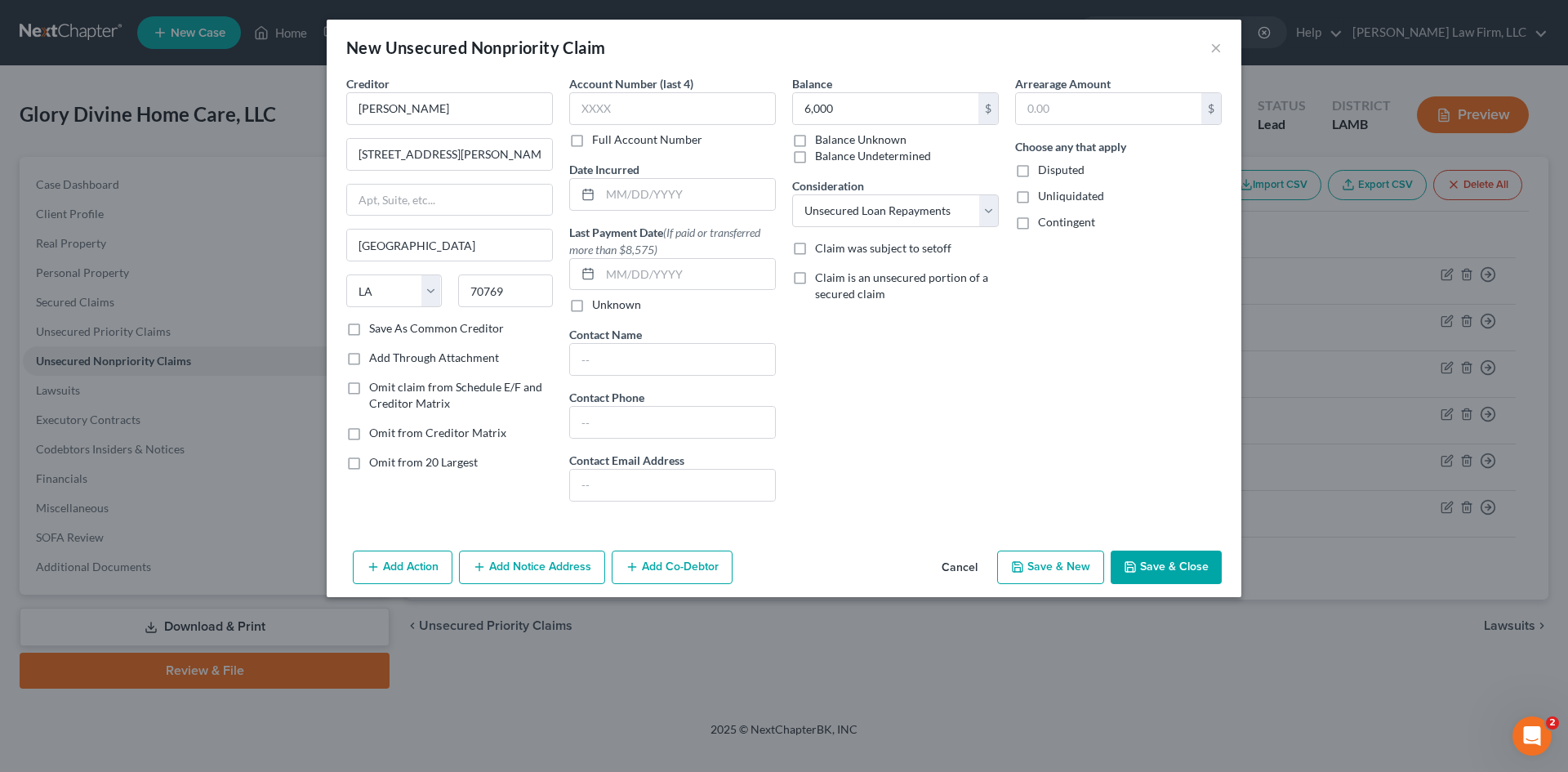
click at [1052, 563] on button "Save & New" at bounding box center [1050, 567] width 107 height 34
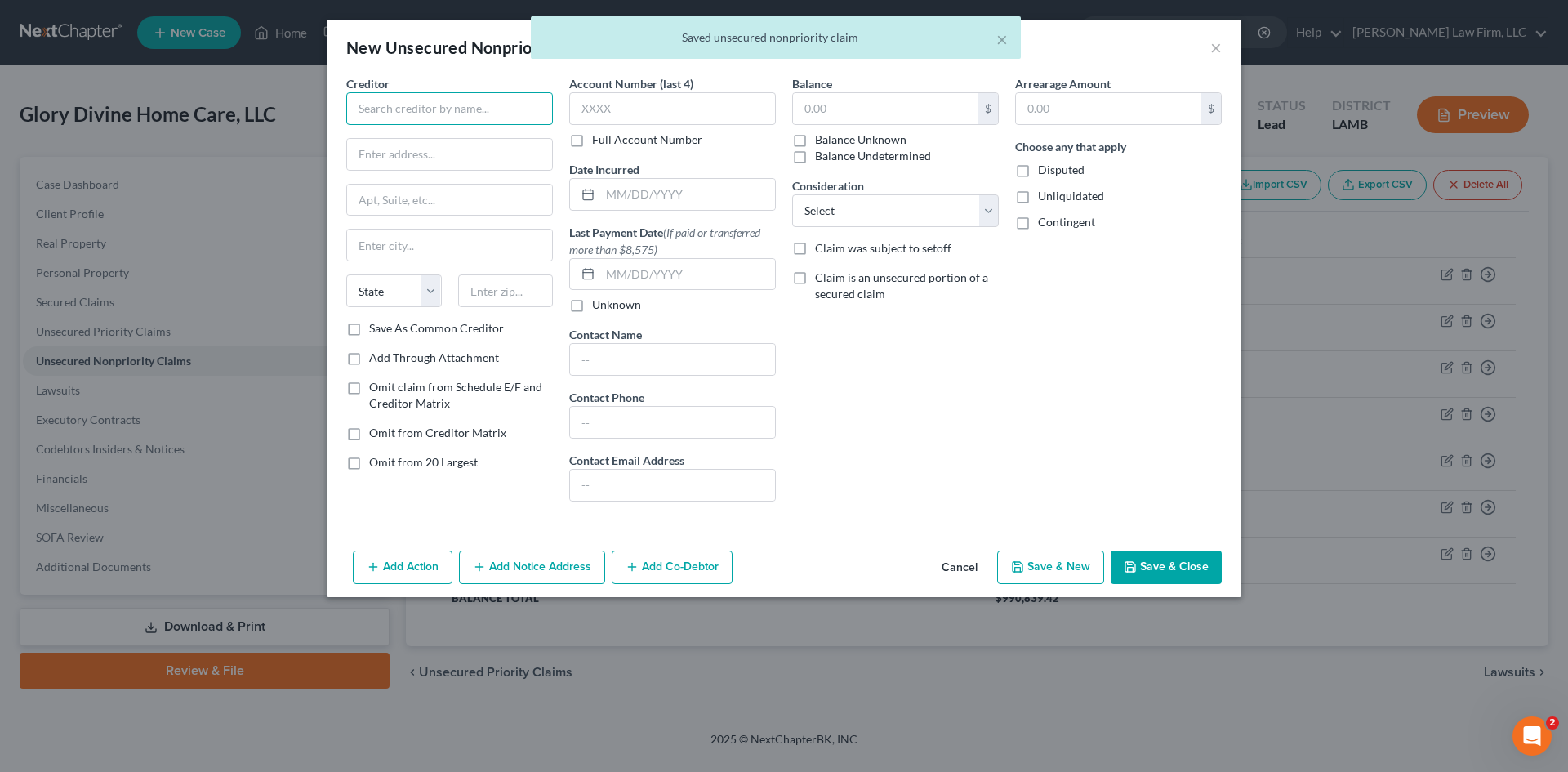
click at [496, 114] on input "text" at bounding box center [449, 108] width 207 height 32
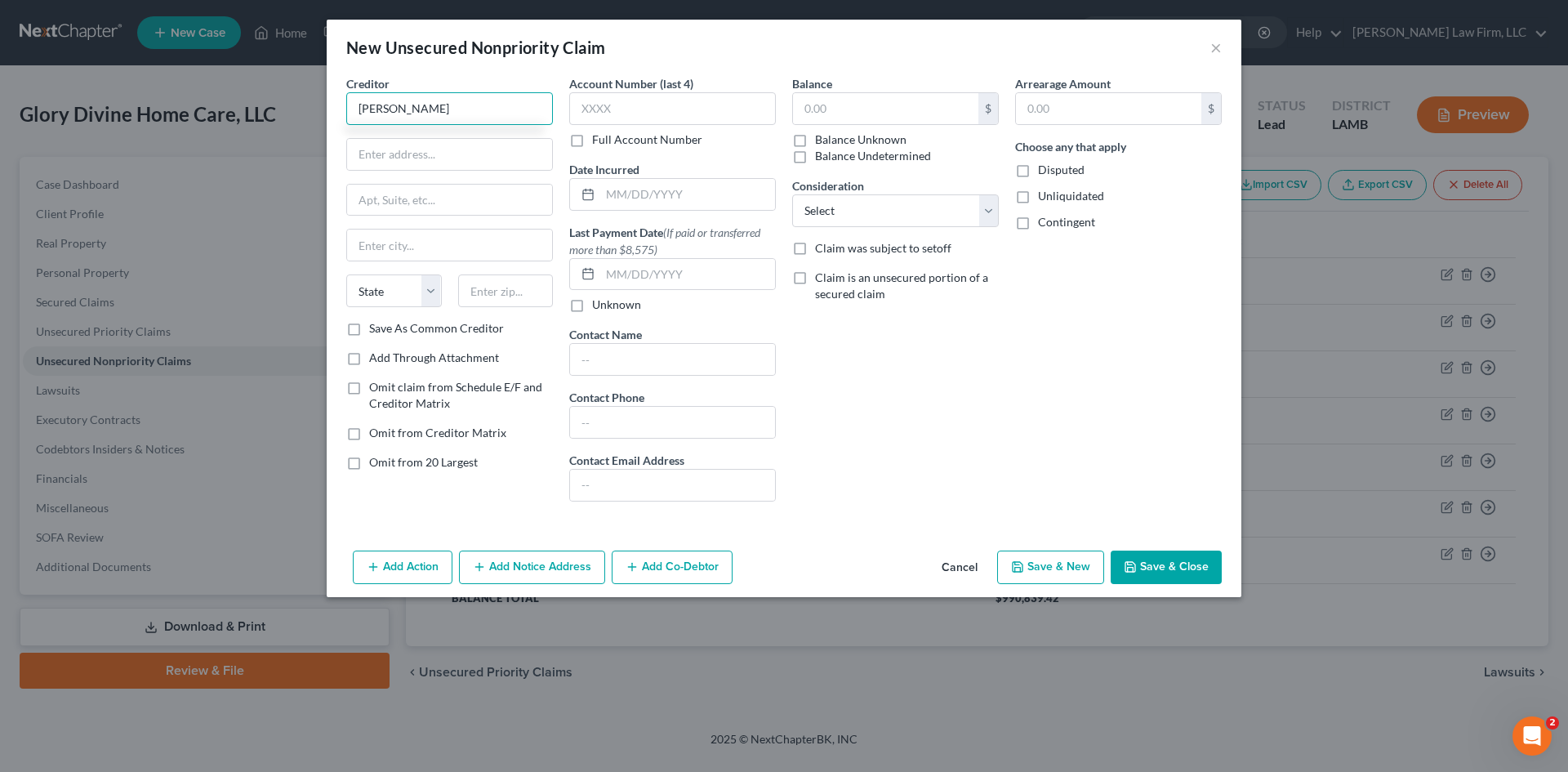
type input "Denise Walker"
click at [413, 154] on input "922 Chattoga" at bounding box center [449, 154] width 205 height 31
click at [515, 158] on input "922 Chattooga" at bounding box center [449, 154] width 205 height 31
type input "922 Chattooga Trace"
click at [524, 290] on input "text" at bounding box center [506, 290] width 96 height 32
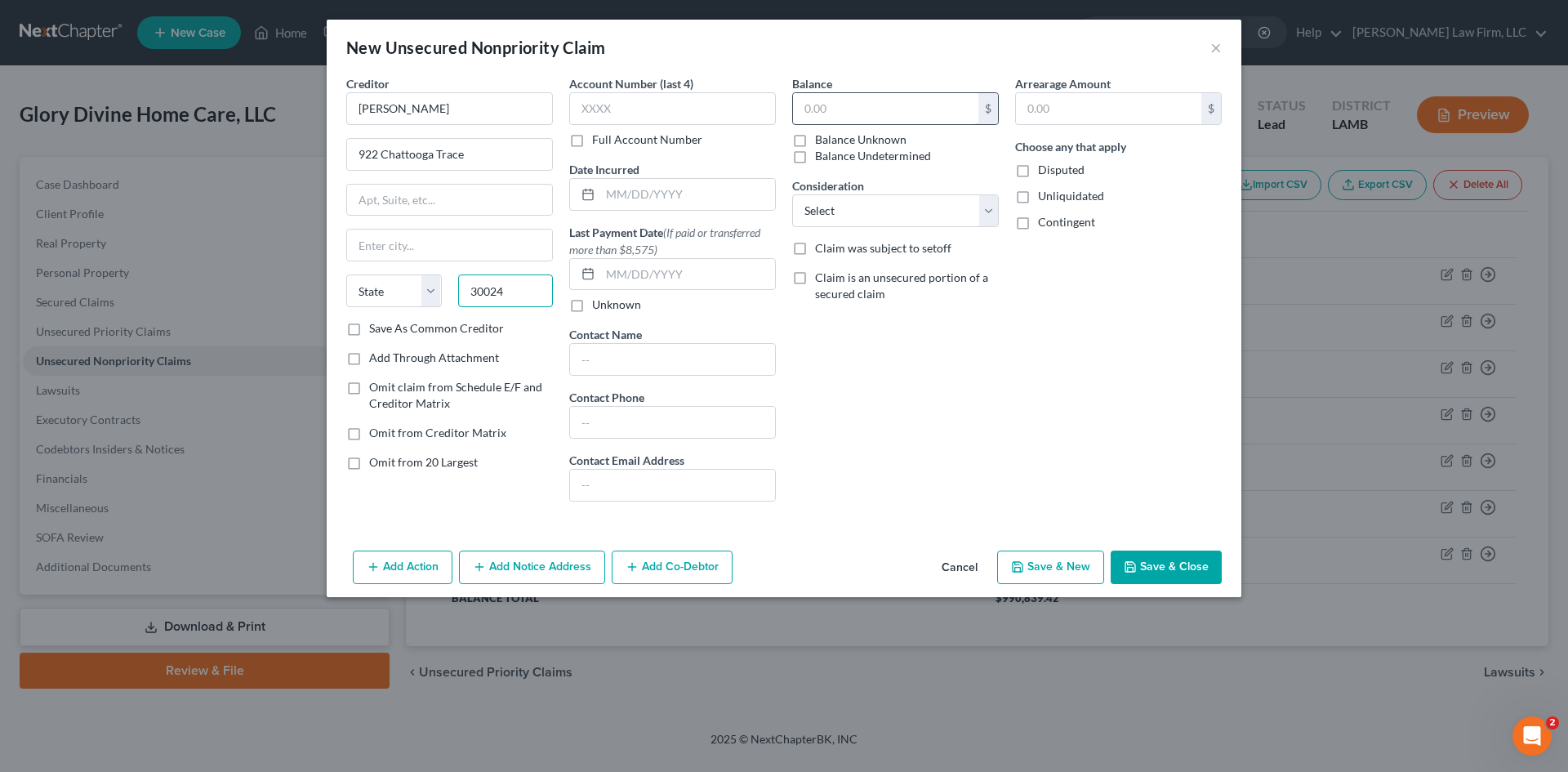
type input "30024"
click at [887, 119] on input "text" at bounding box center [886, 108] width 186 height 31
type input "Suwanee"
select select "10"
type input "5,000."
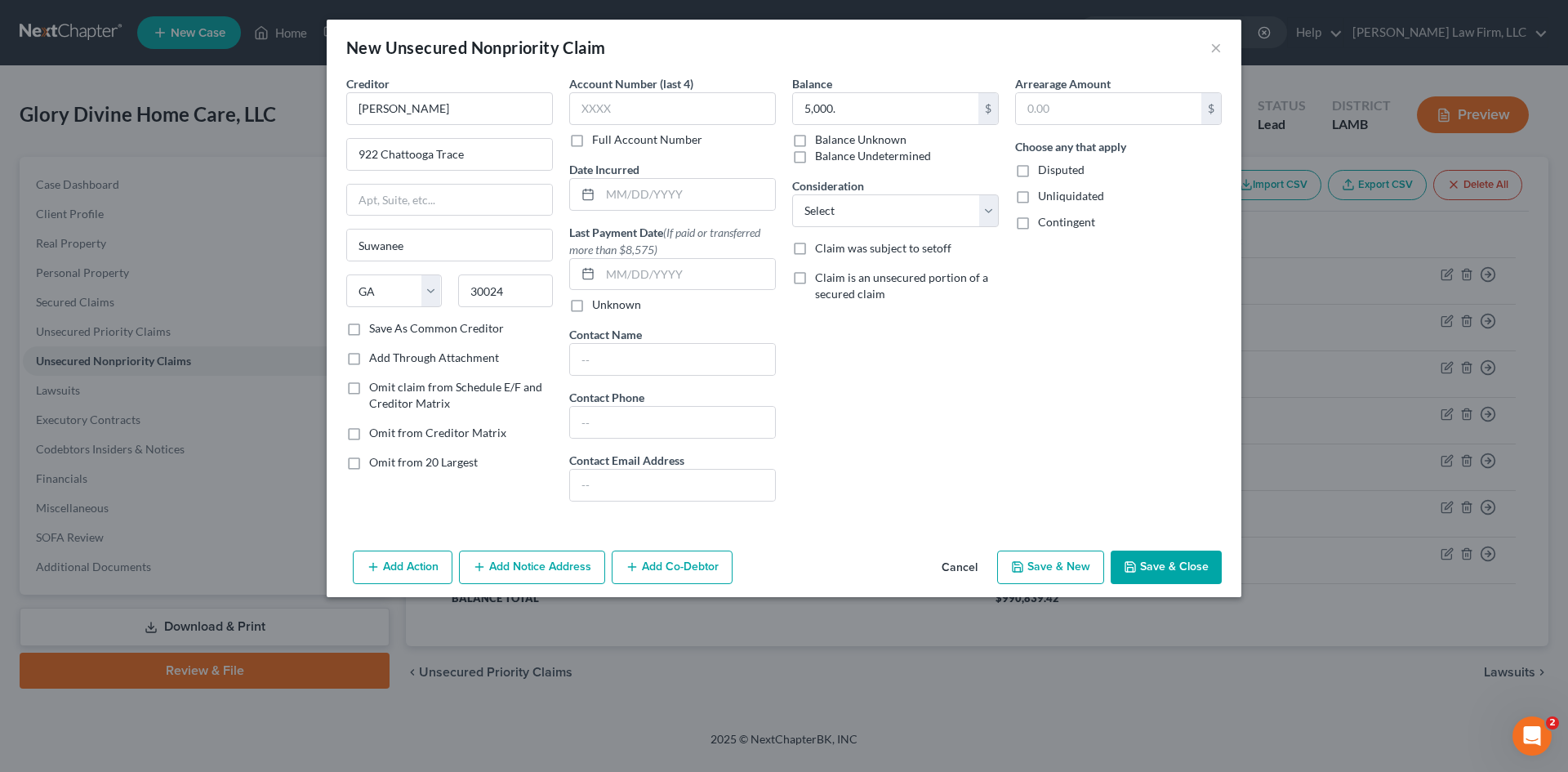
click at [952, 459] on div "Balance 5,000. $ Balance Unknown Balance Undetermined 5,000.00 $ Balance Unknow…" at bounding box center [895, 294] width 223 height 439
click at [919, 225] on select "Select Cable / Satellite Services Collection Agency Credit Card Debt Debt Couns…" at bounding box center [895, 210] width 207 height 32
select select "17"
click at [792, 194] on select "Select Cable / Satellite Services Collection Agency Credit Card Debt Debt Couns…" at bounding box center [895, 210] width 207 height 32
click at [1082, 569] on button "Save & New" at bounding box center [1050, 567] width 107 height 34
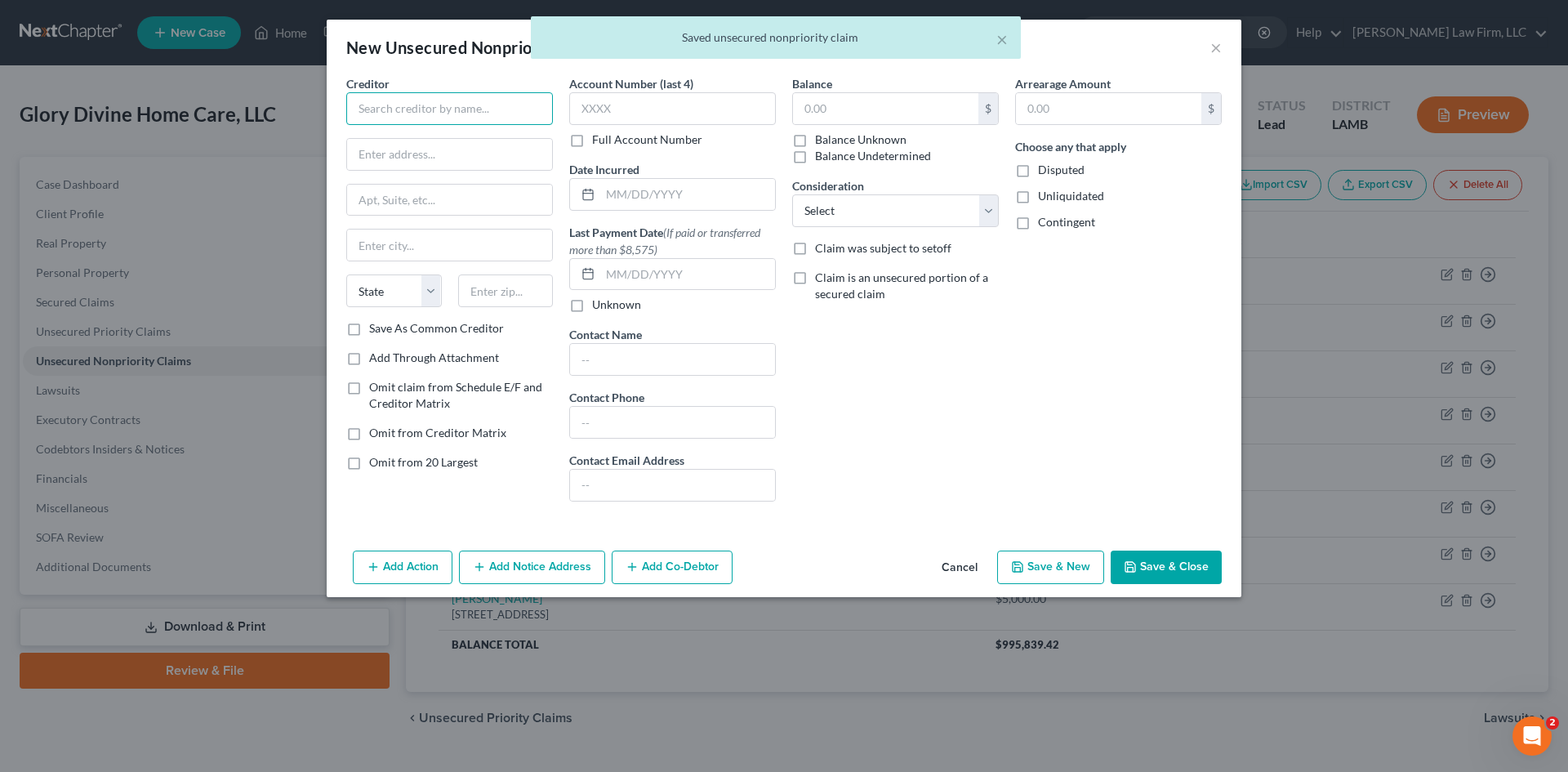
click at [444, 108] on input "text" at bounding box center [449, 108] width 207 height 32
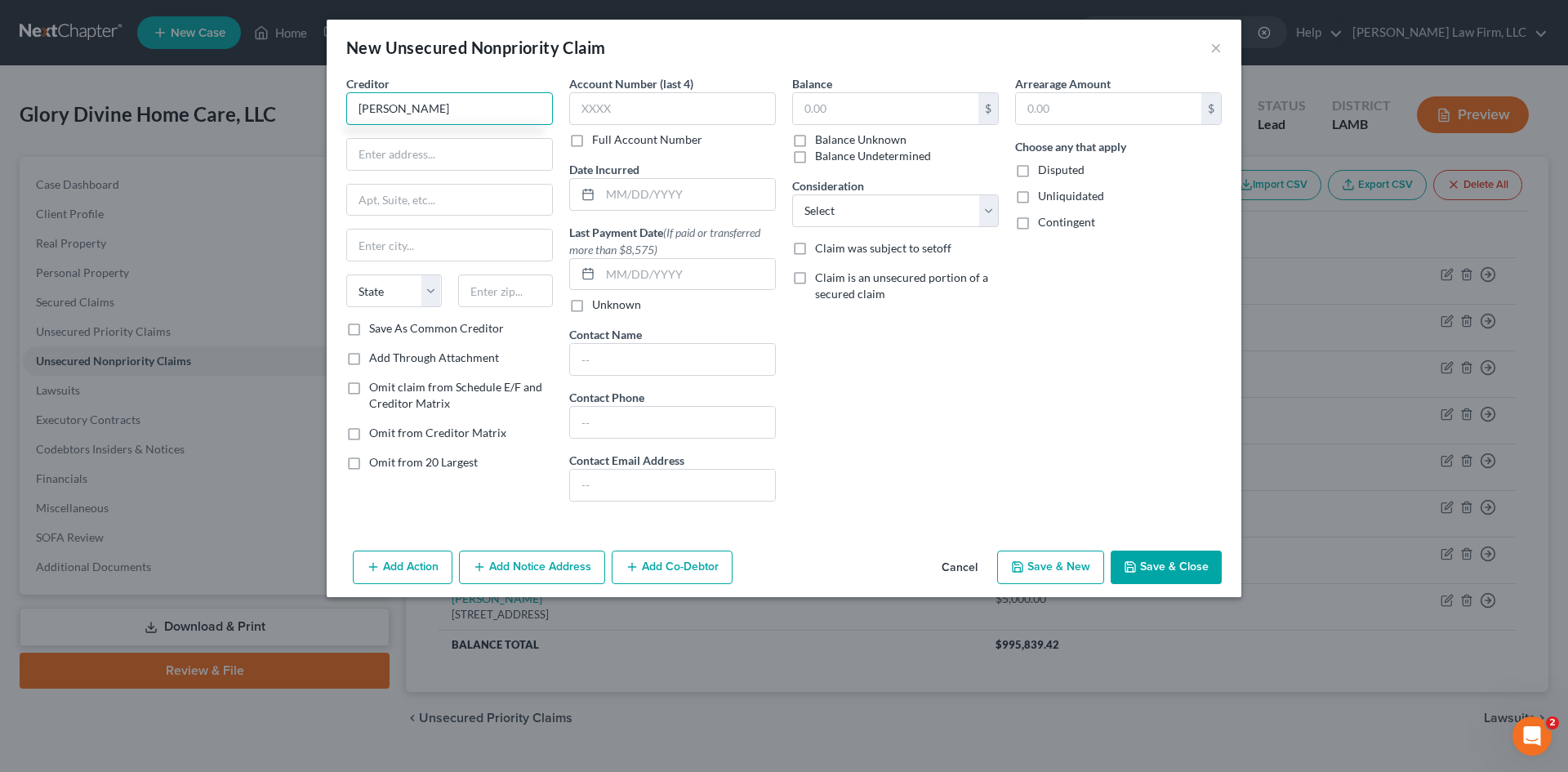
type input "Keisha Jackson"
type input "144855 Seneca Rd."
type input "Unit 159"
click at [493, 296] on input "text" at bounding box center [506, 290] width 96 height 32
type input "92392"
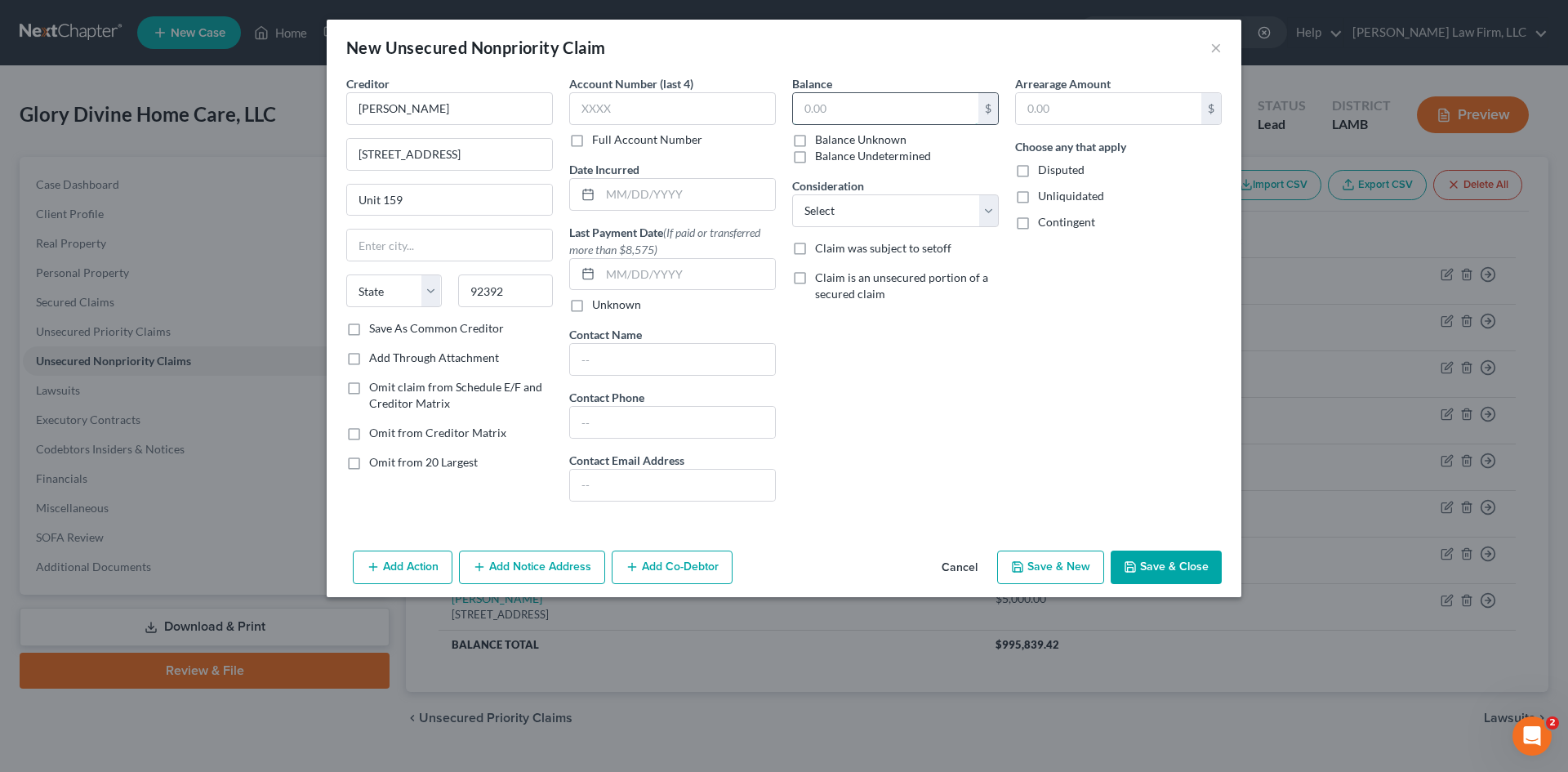
click at [897, 107] on input "text" at bounding box center [886, 108] width 186 height 31
type input "Victorville"
select select "4"
type input "8,000"
click at [935, 201] on select "Select Cable / Satellite Services Collection Agency Credit Card Debt Debt Couns…" at bounding box center [895, 210] width 207 height 32
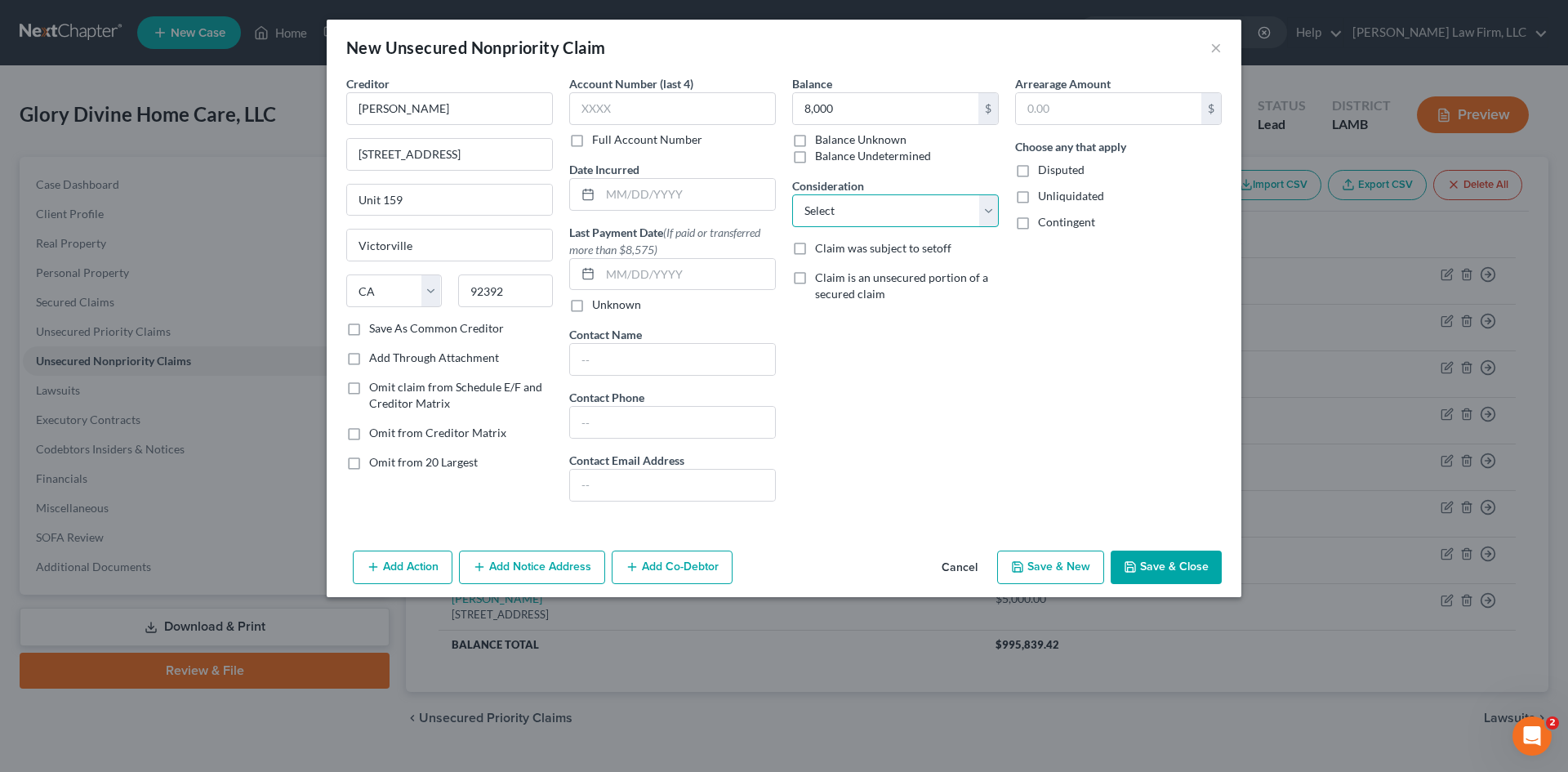
select select "17"
click at [792, 194] on select "Select Cable / Satellite Services Collection Agency Credit Card Debt Debt Couns…" at bounding box center [895, 210] width 207 height 32
click at [1135, 567] on icon "button" at bounding box center [1130, 567] width 13 height 13
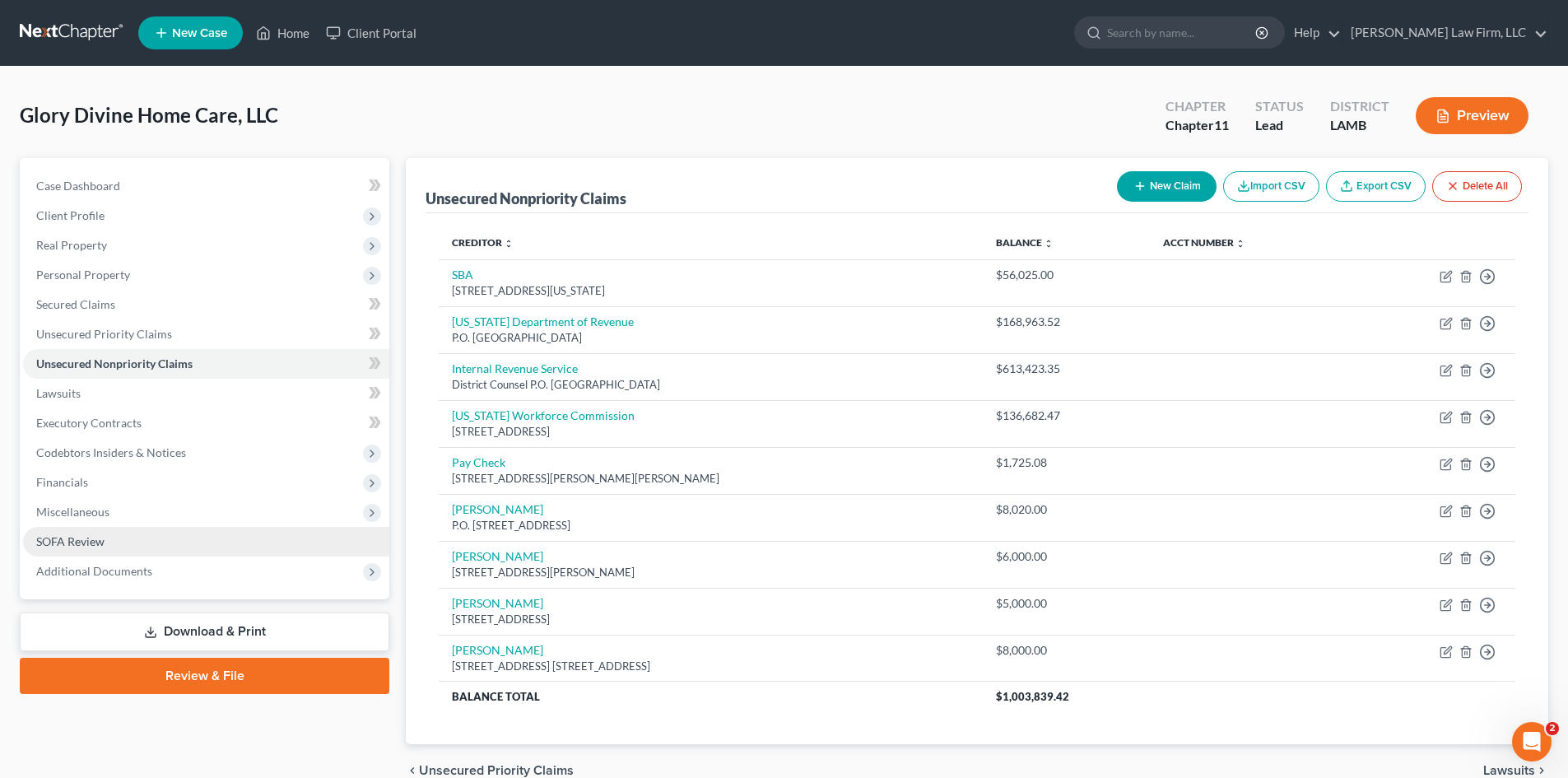
click at [75, 544] on span "SOFA Review" at bounding box center [70, 540] width 68 height 14
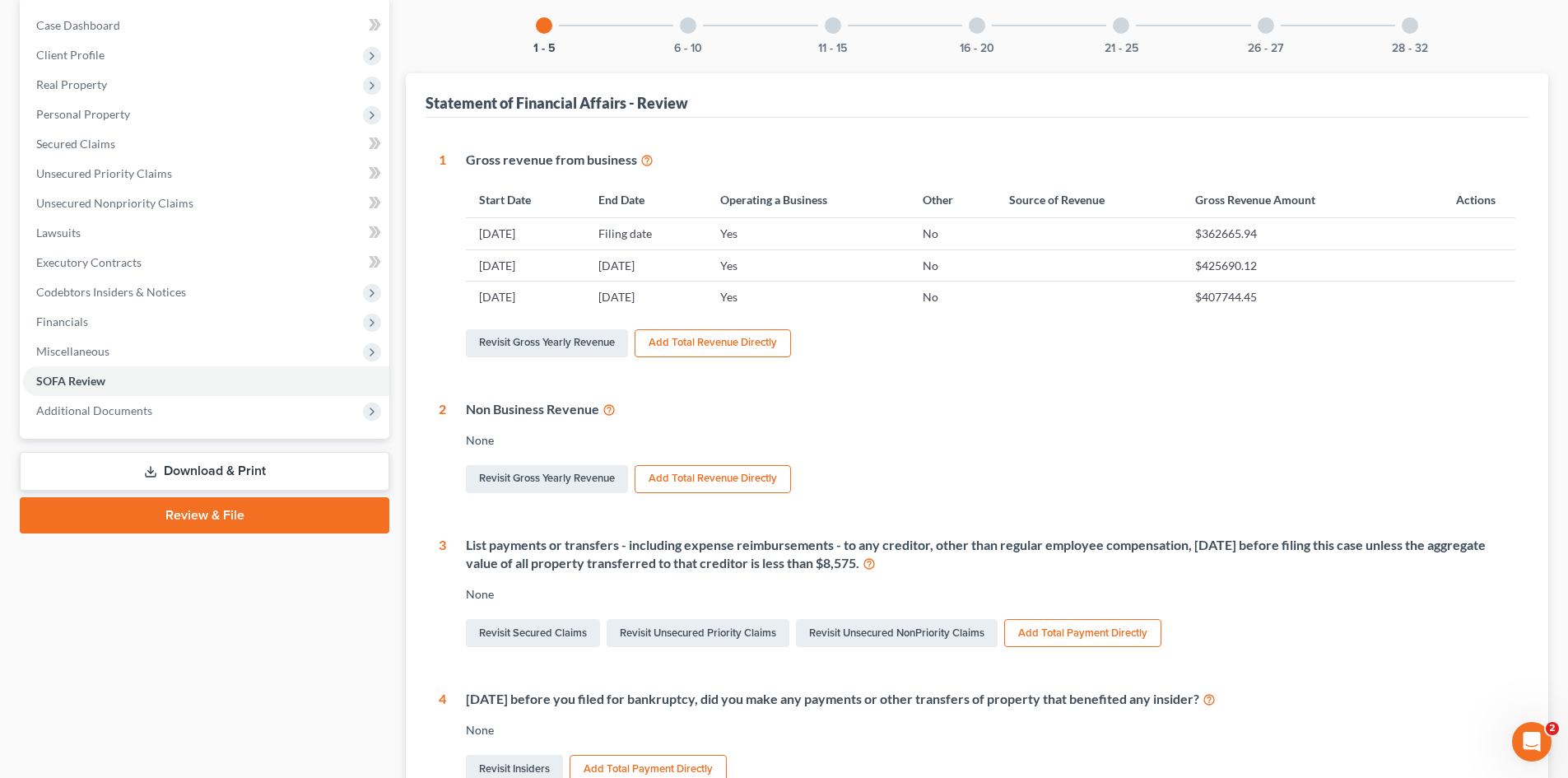
scroll to position [4, 0]
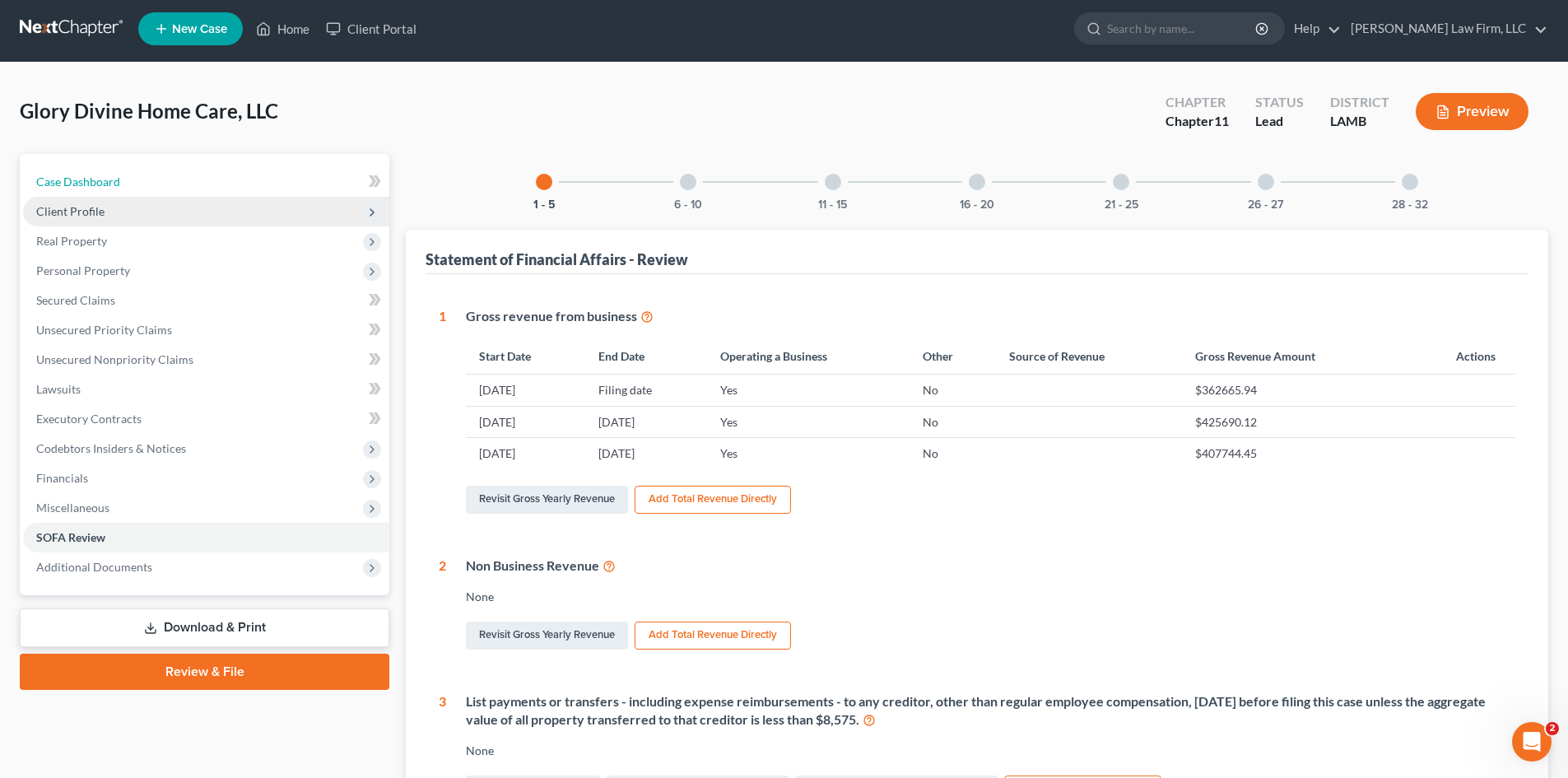
drag, startPoint x: 153, startPoint y: 194, endPoint x: 154, endPoint y: 218, distance: 24.0
click at [153, 194] on link "Case Dashboard" at bounding box center [207, 182] width 367 height 30
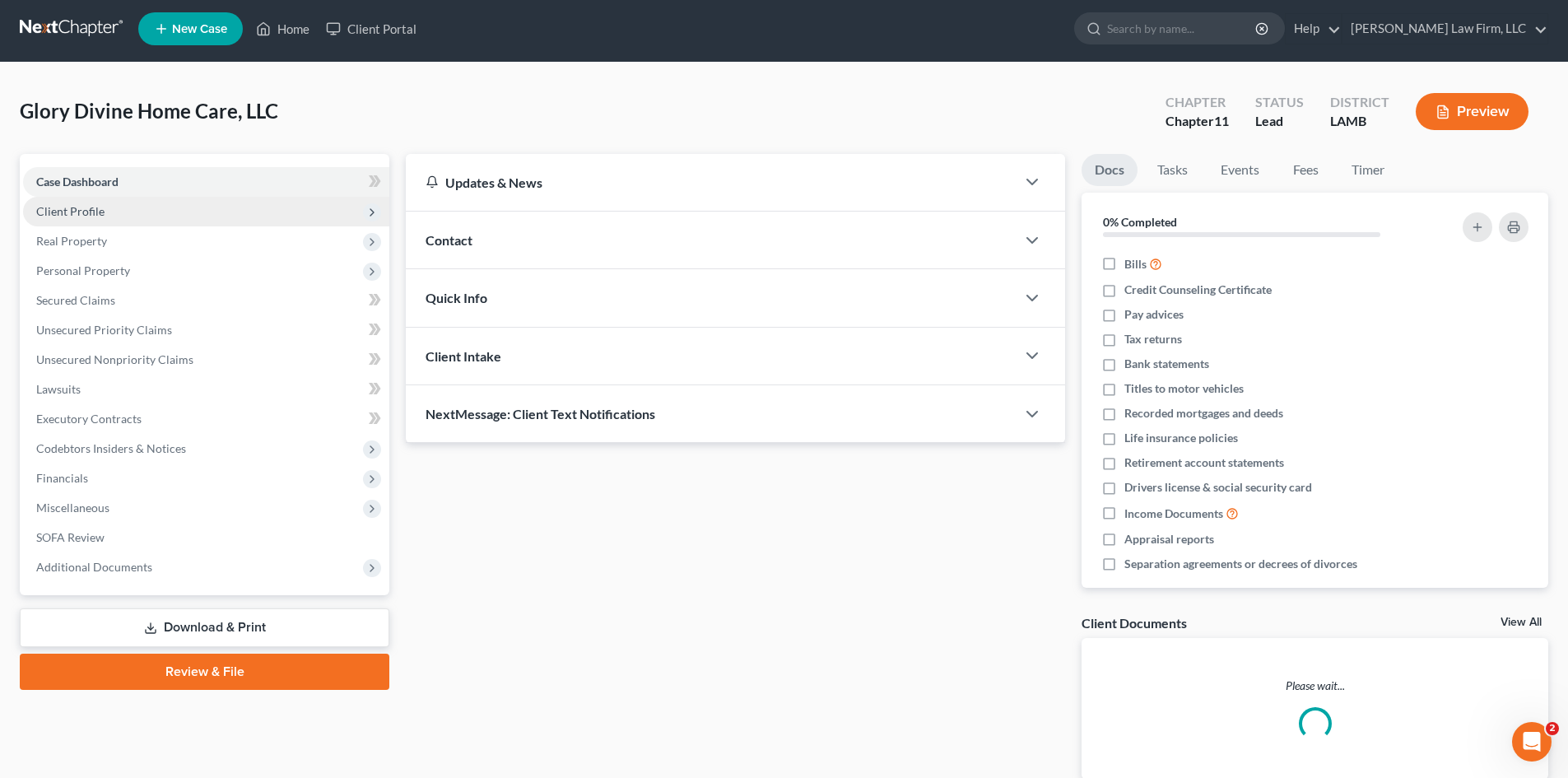
click at [154, 218] on span "Client Profile" at bounding box center [207, 211] width 367 height 30
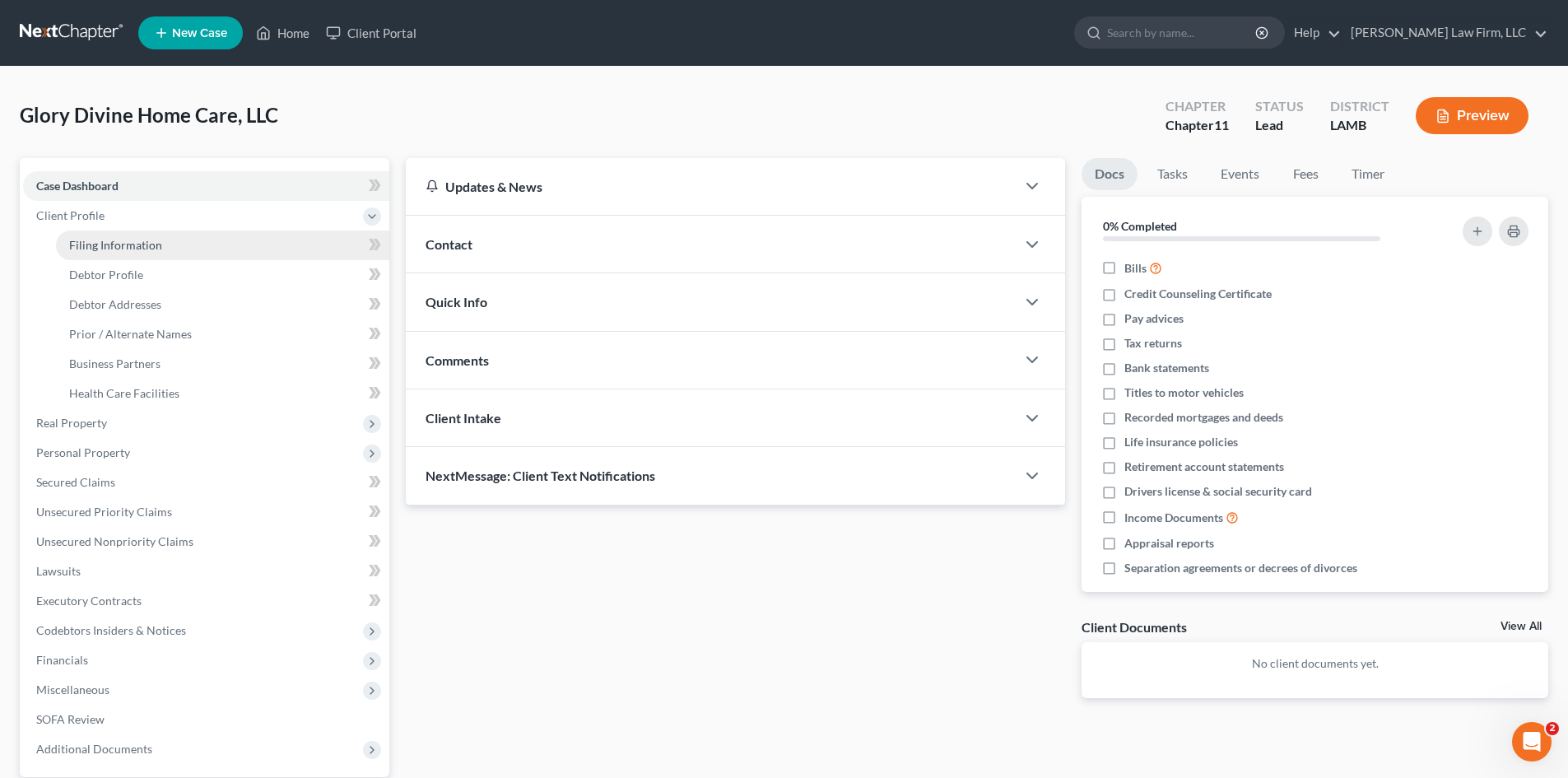
click at [163, 246] on link "Filing Information" at bounding box center [223, 245] width 333 height 30
select select "2"
select select "1"
select select "35"
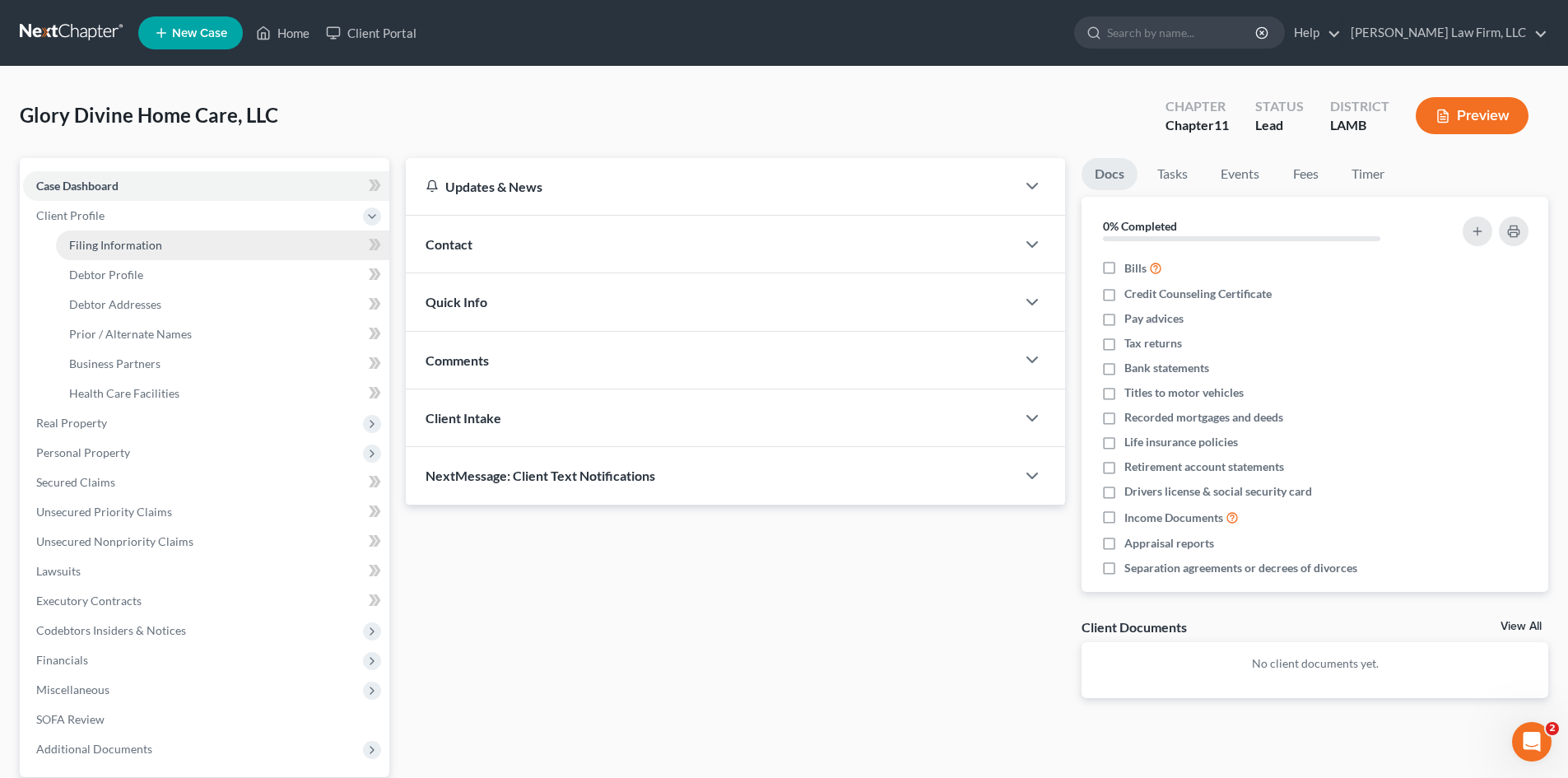
select select "0"
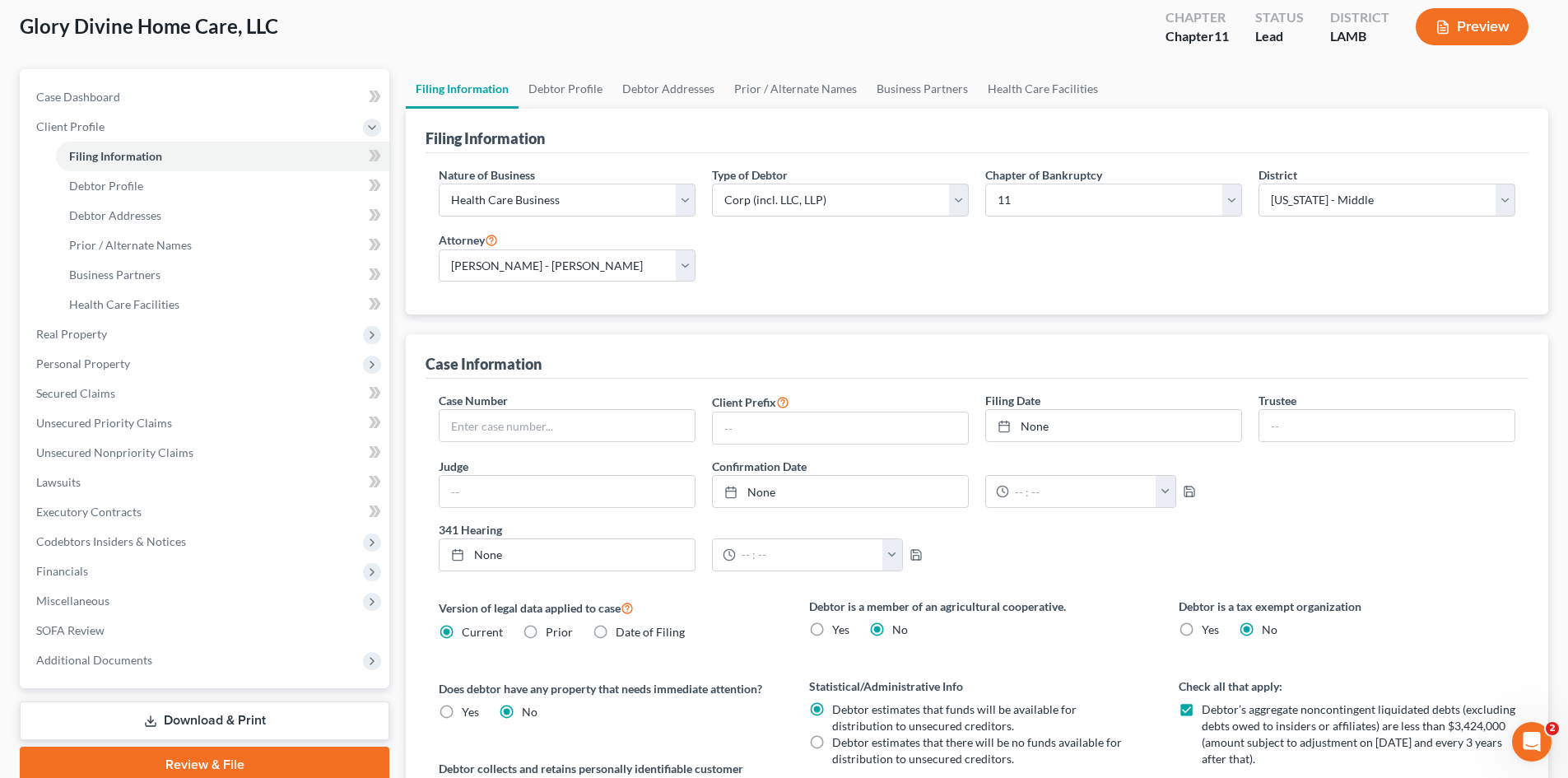
scroll to position [82, 0]
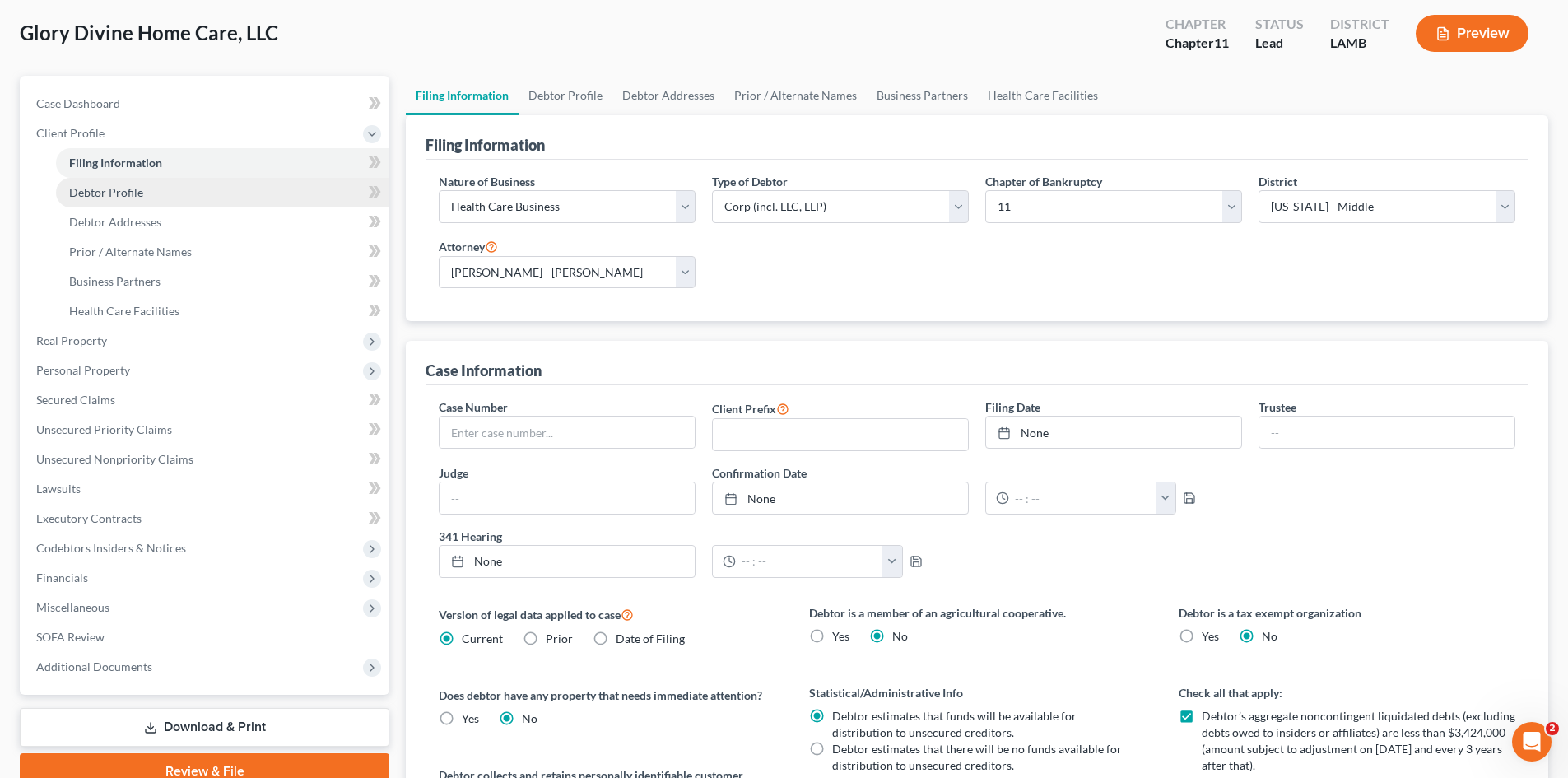
click at [146, 199] on link "Debtor Profile" at bounding box center [223, 193] width 333 height 30
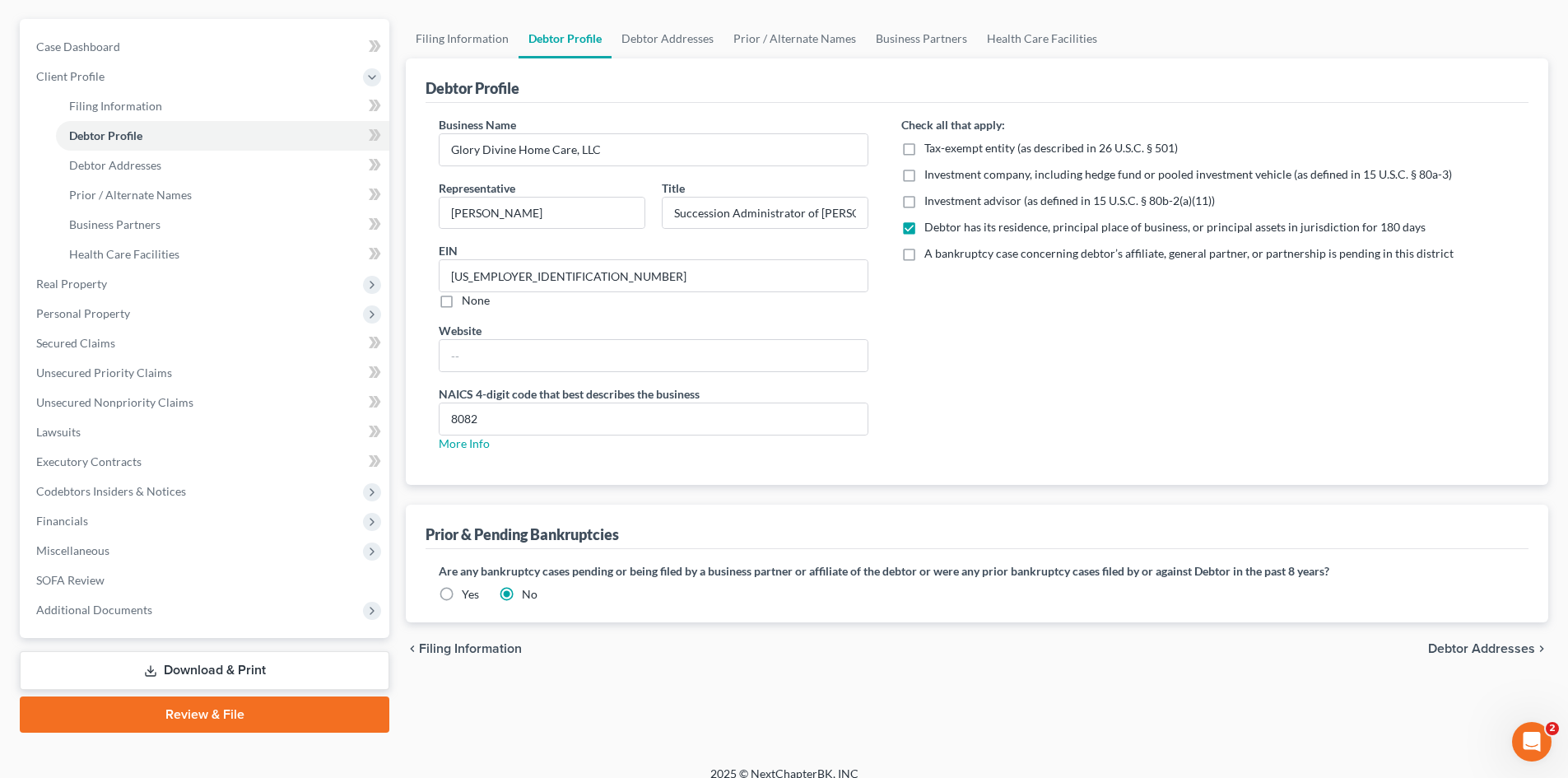
scroll to position [156, 0]
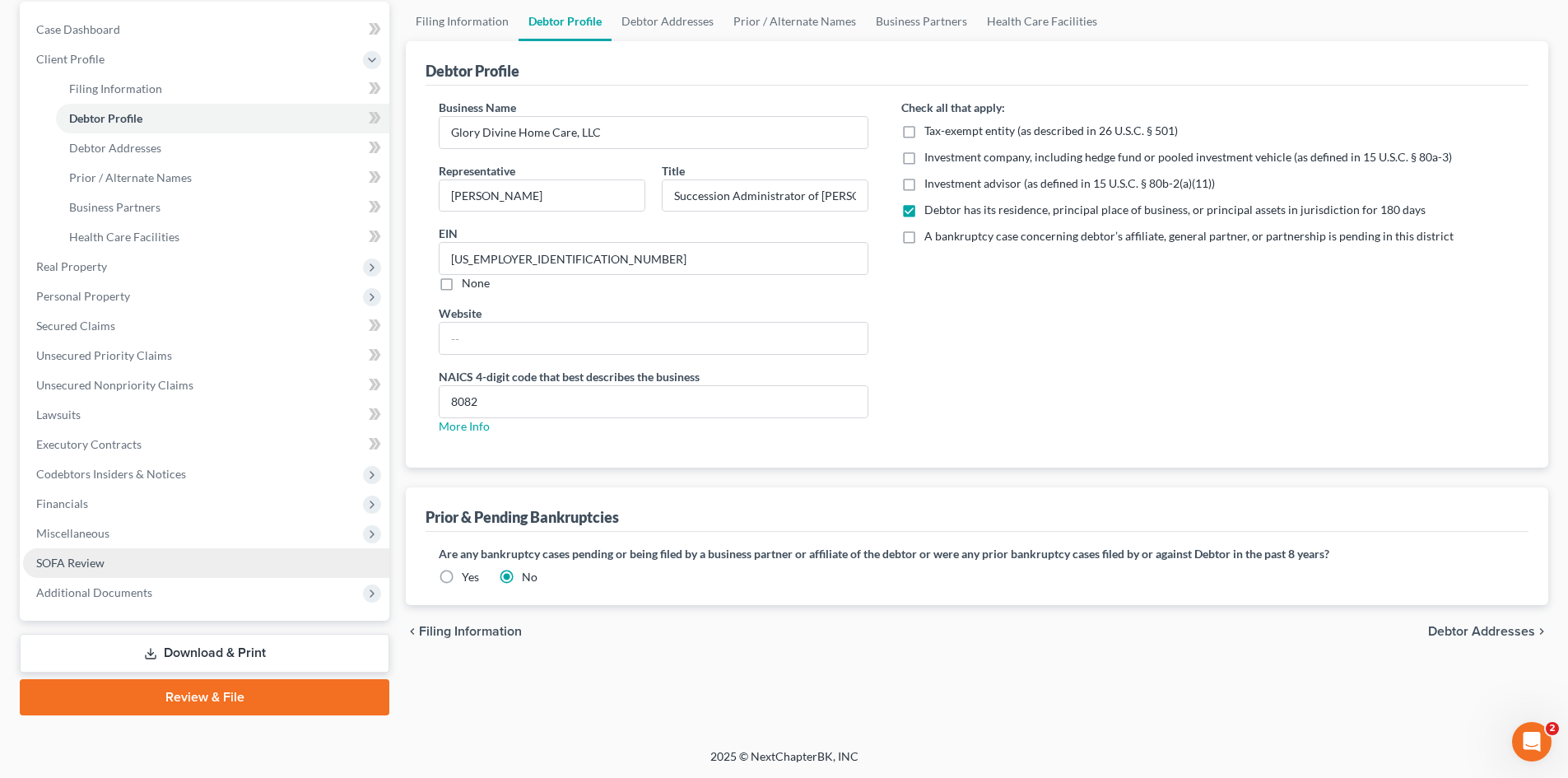
click at [163, 569] on link "SOFA Review" at bounding box center [207, 563] width 367 height 30
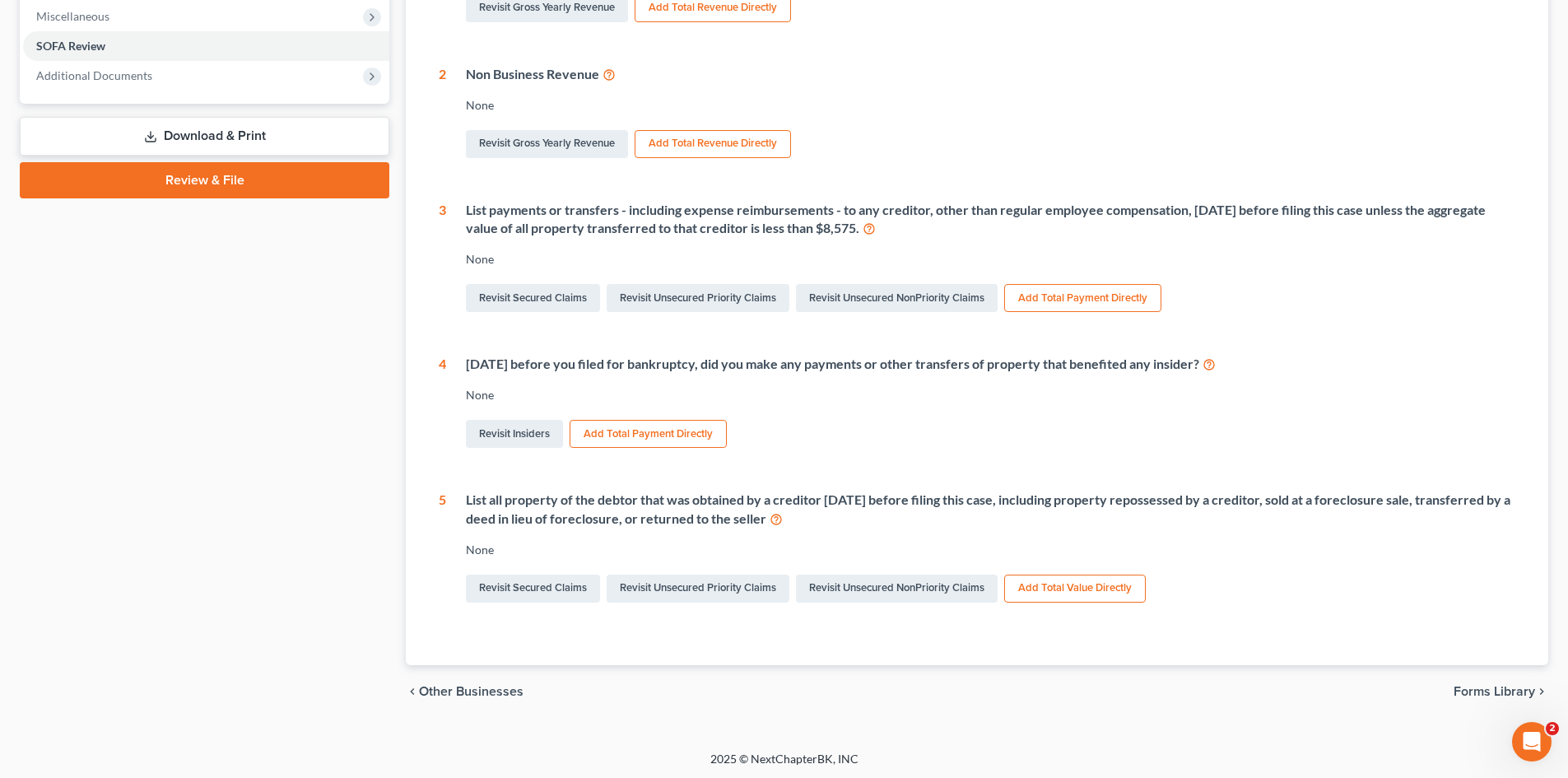
scroll to position [497, 0]
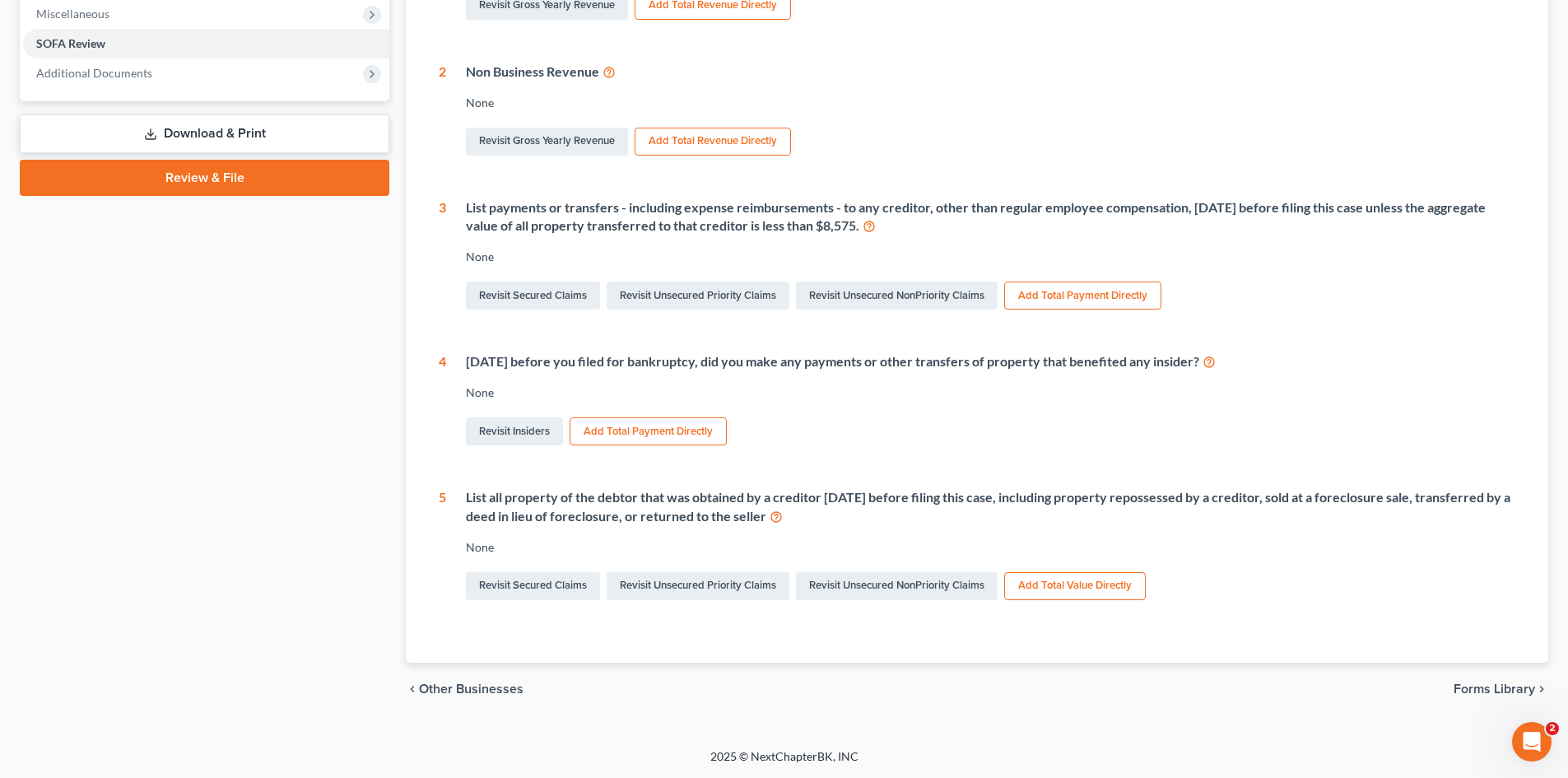
click at [1464, 685] on span "Forms Library" at bounding box center [1493, 689] width 81 height 13
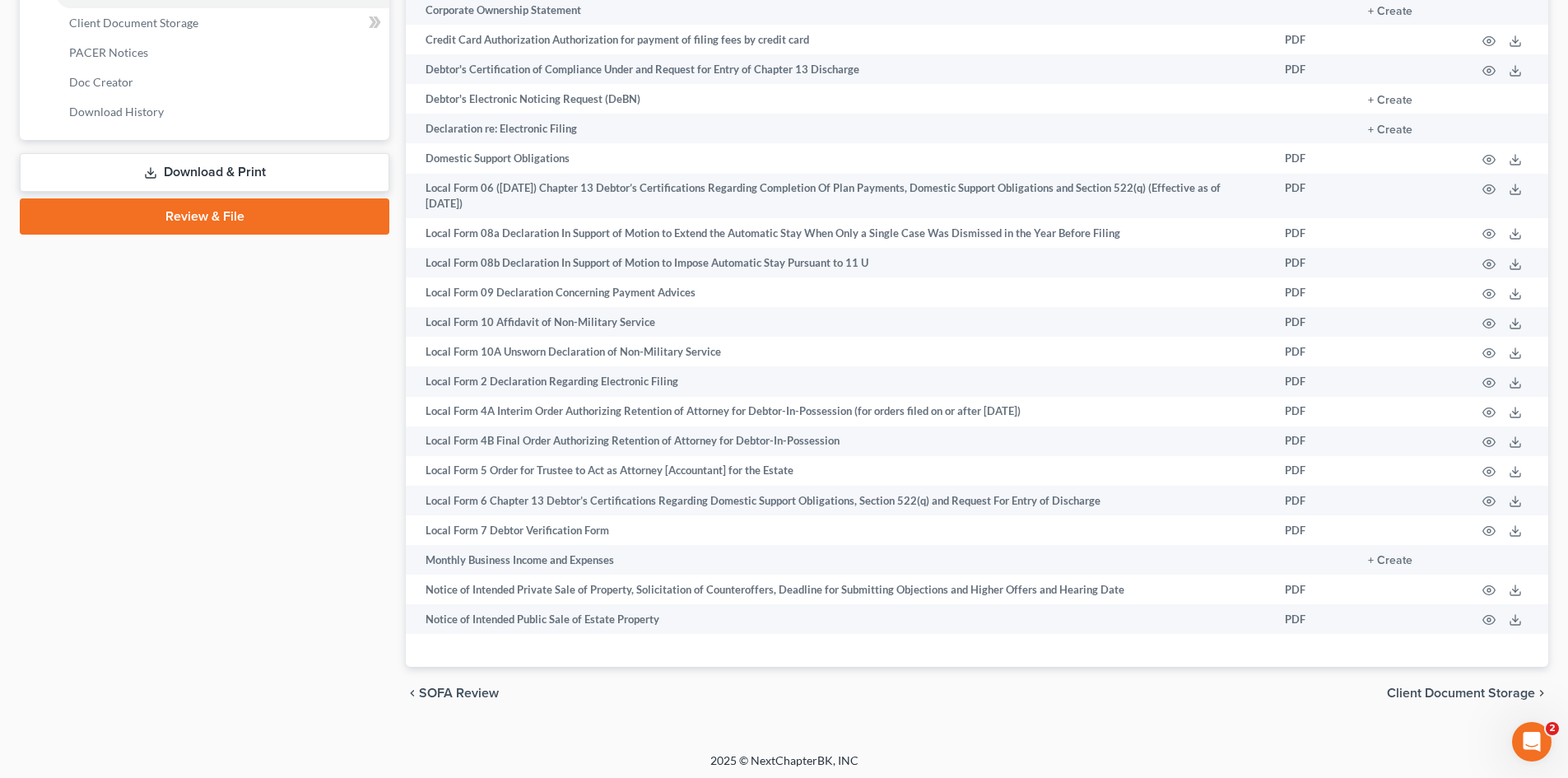
scroll to position [612, 0]
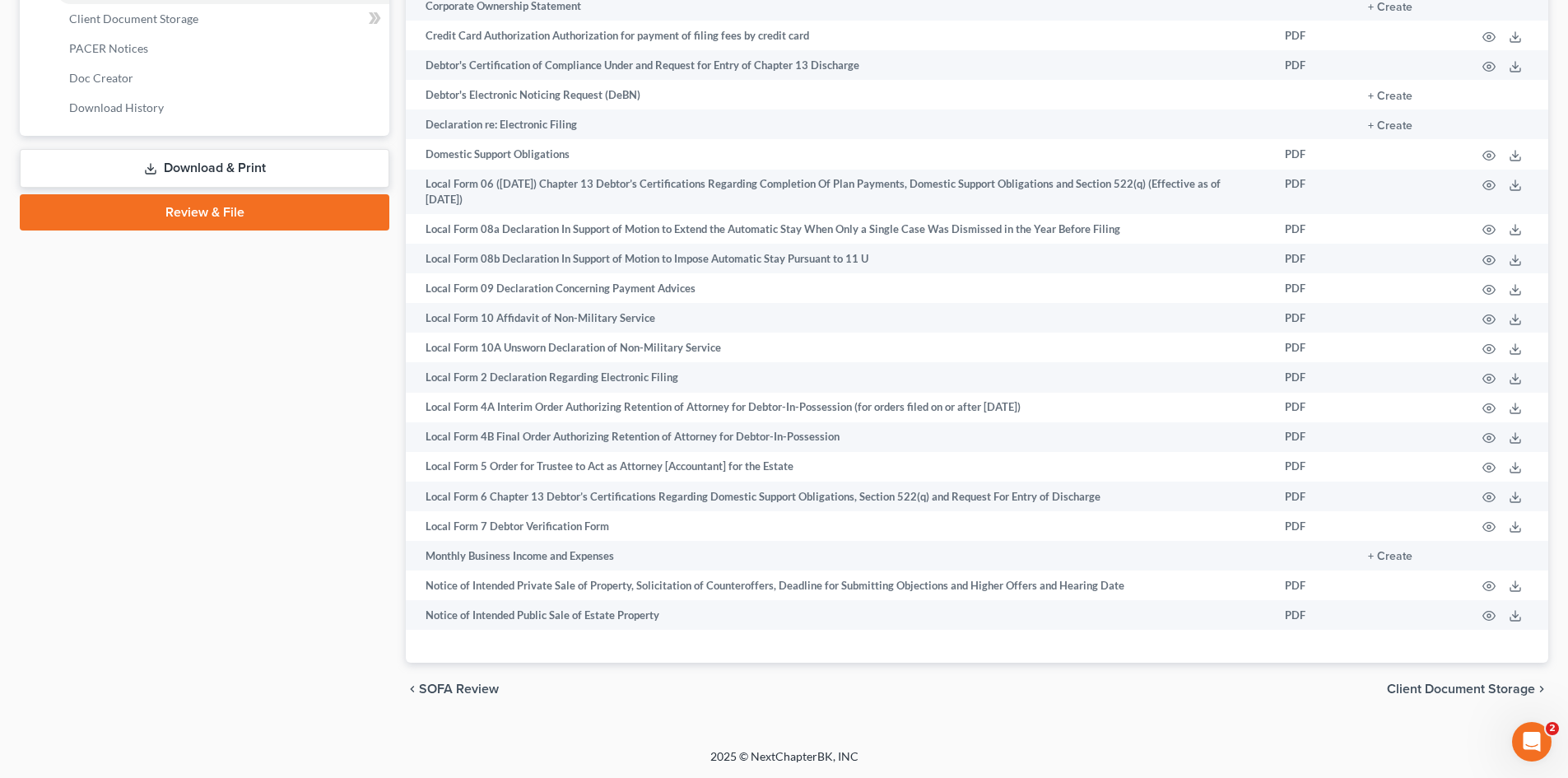
click at [447, 672] on div "chevron_left SOFA Review Client Document Storage chevron_right" at bounding box center [977, 688] width 1143 height 52
click at [442, 686] on span "SOFA Review" at bounding box center [458, 689] width 79 height 13
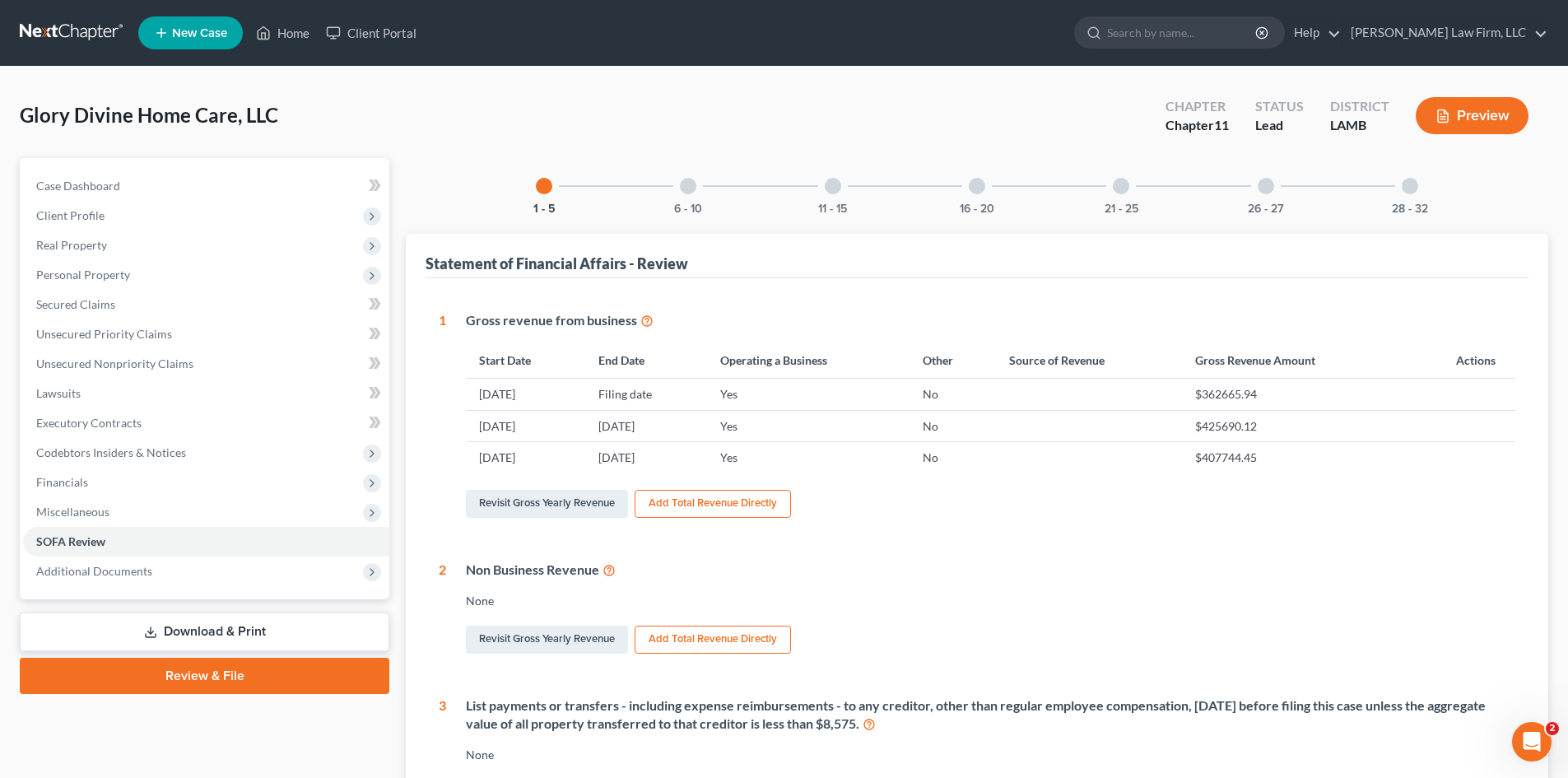
click at [690, 194] on div at bounding box center [688, 186] width 17 height 17
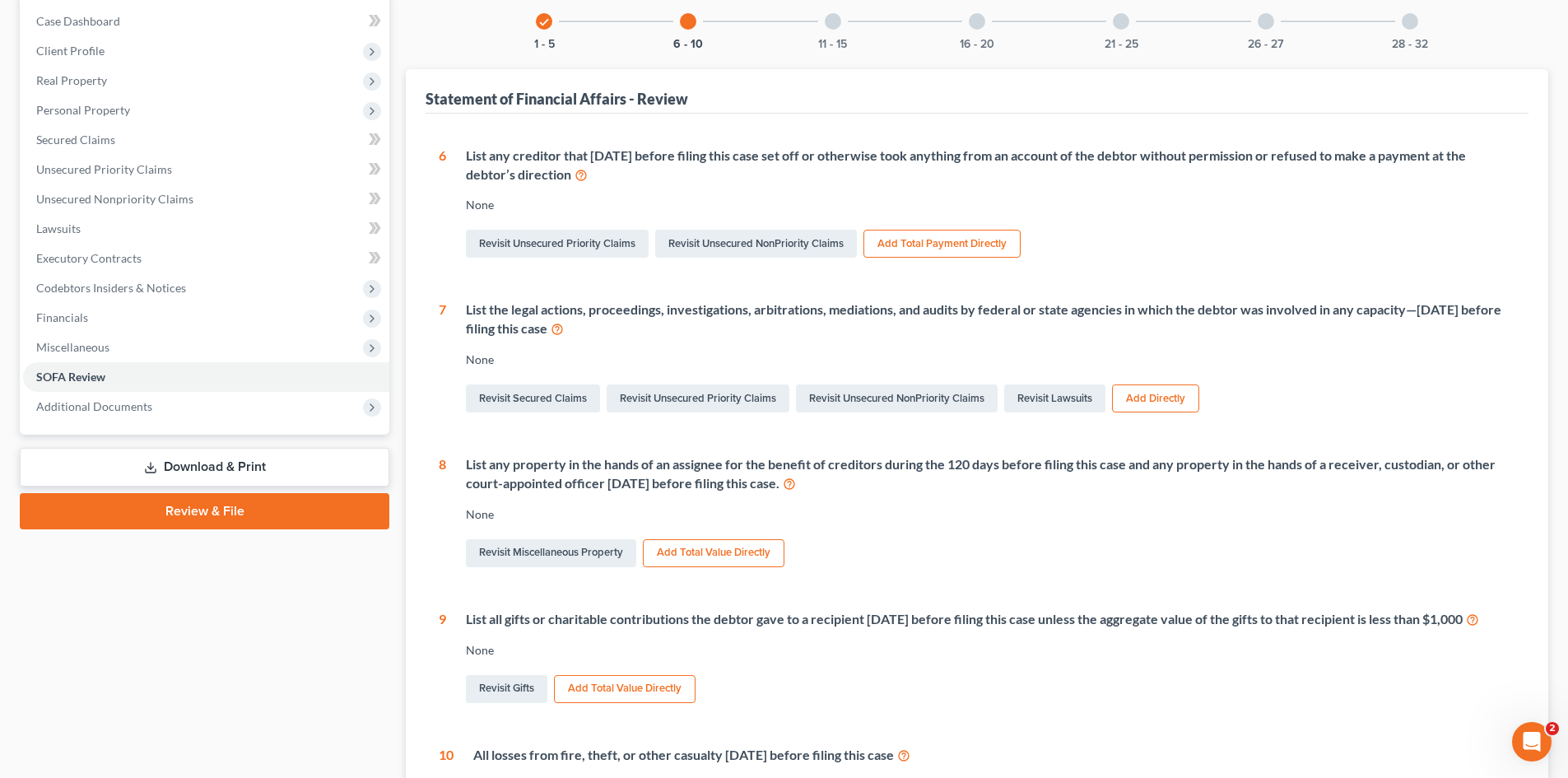
scroll to position [247, 0]
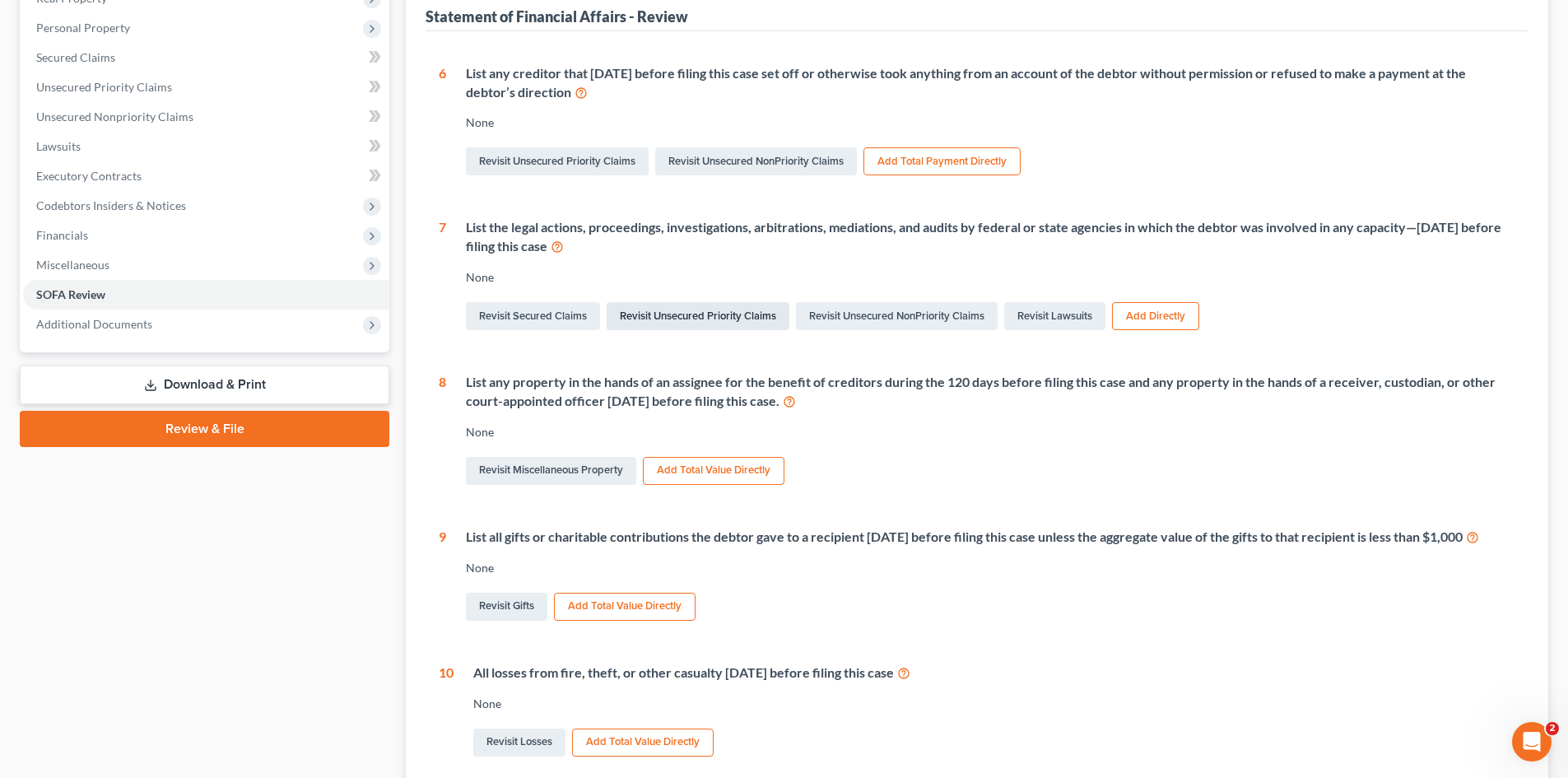
click at [664, 321] on link "Revisit Unsecured Priority Claims" at bounding box center [698, 316] width 182 height 28
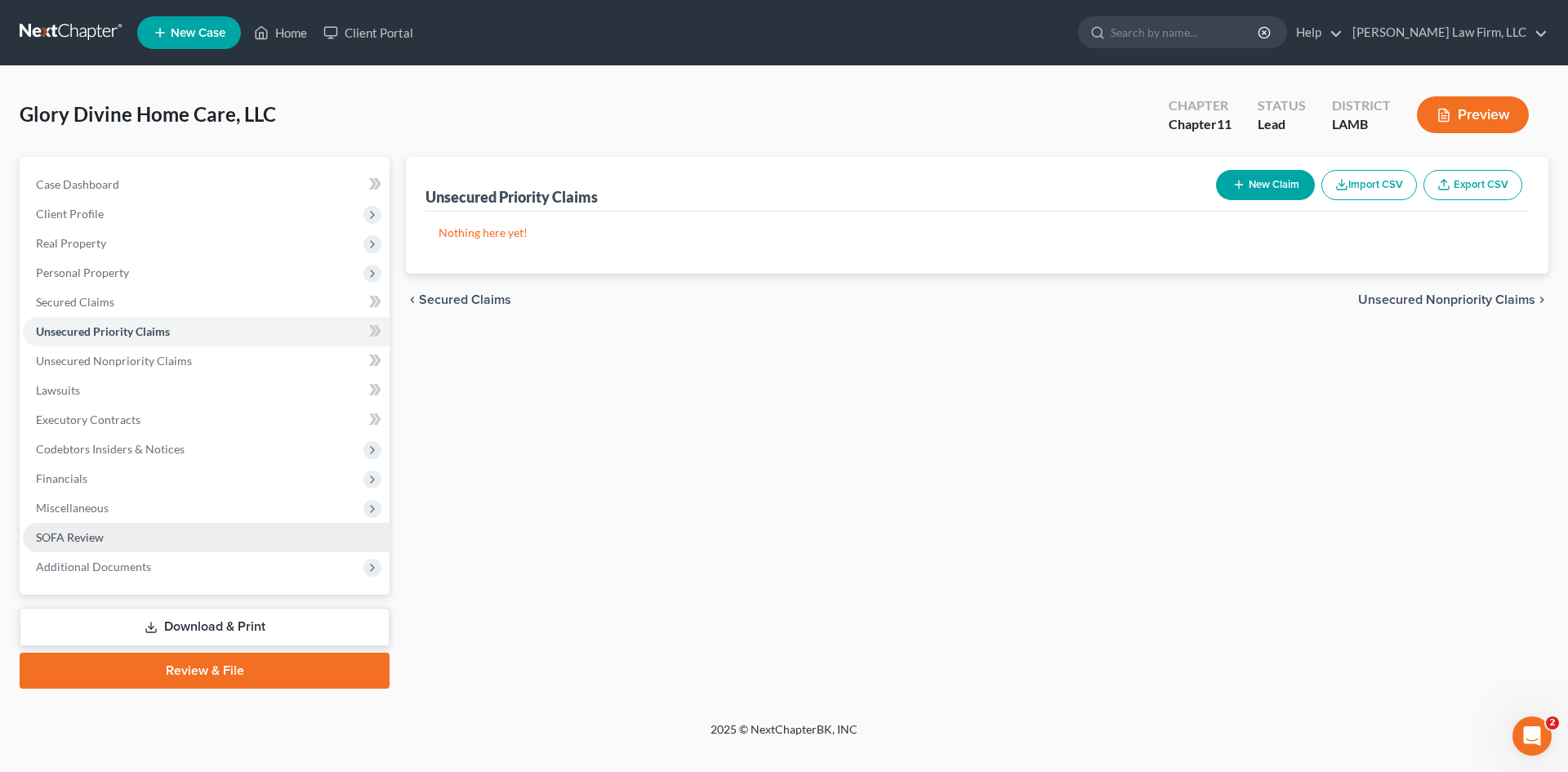
click at [122, 533] on link "SOFA Review" at bounding box center [206, 537] width 366 height 30
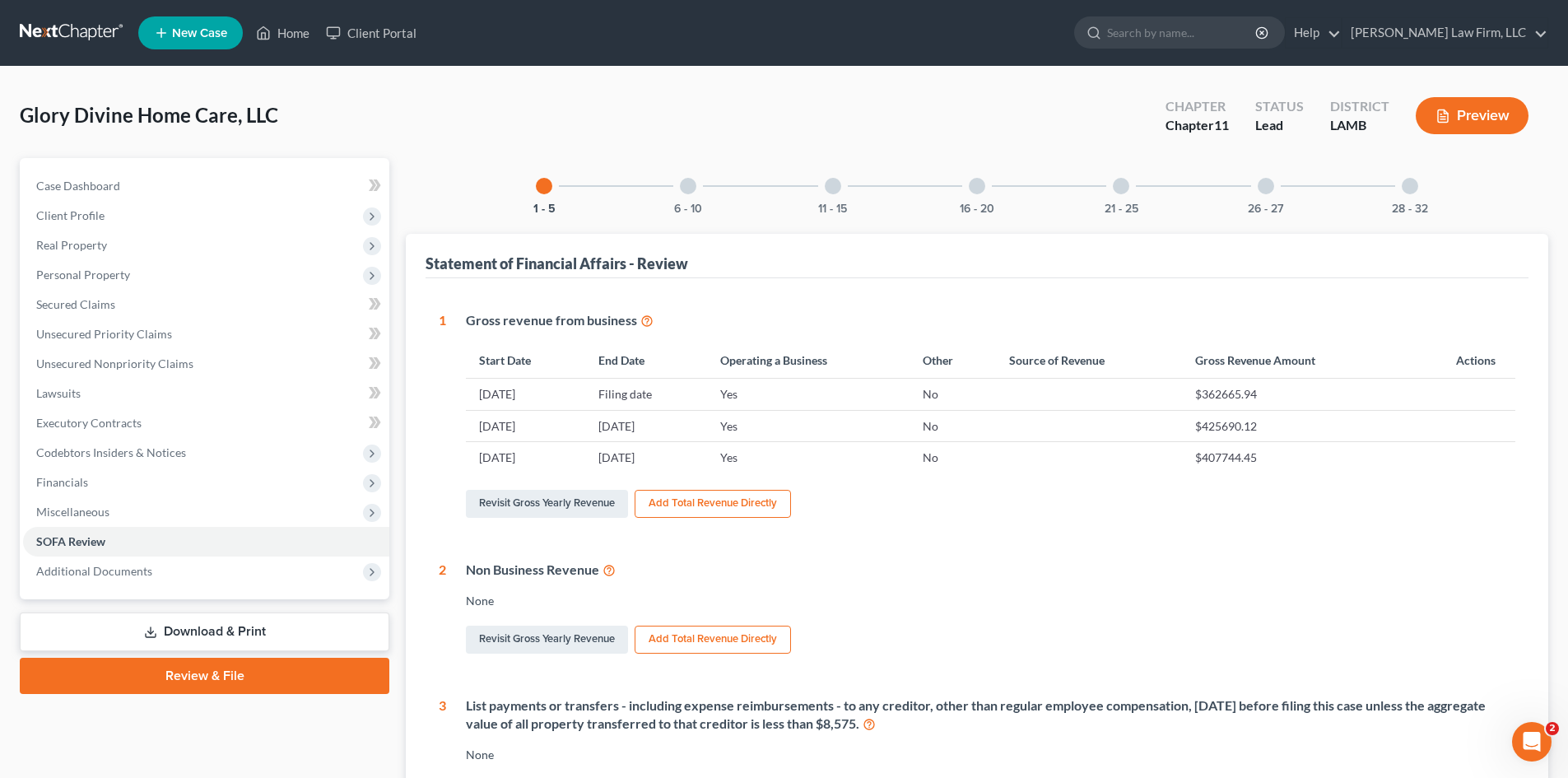
click at [685, 191] on div at bounding box center [688, 186] width 17 height 17
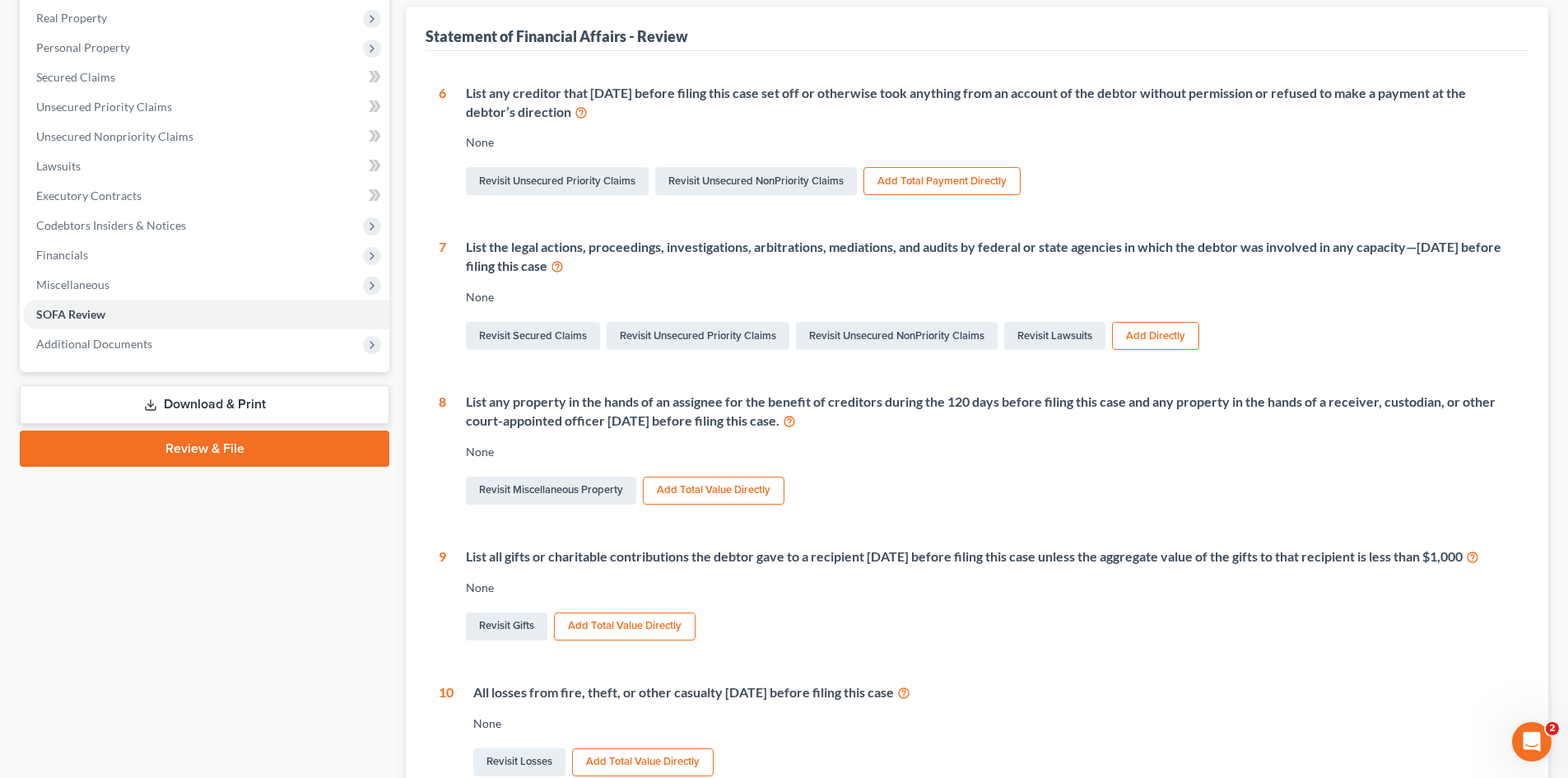
scroll to position [247, 0]
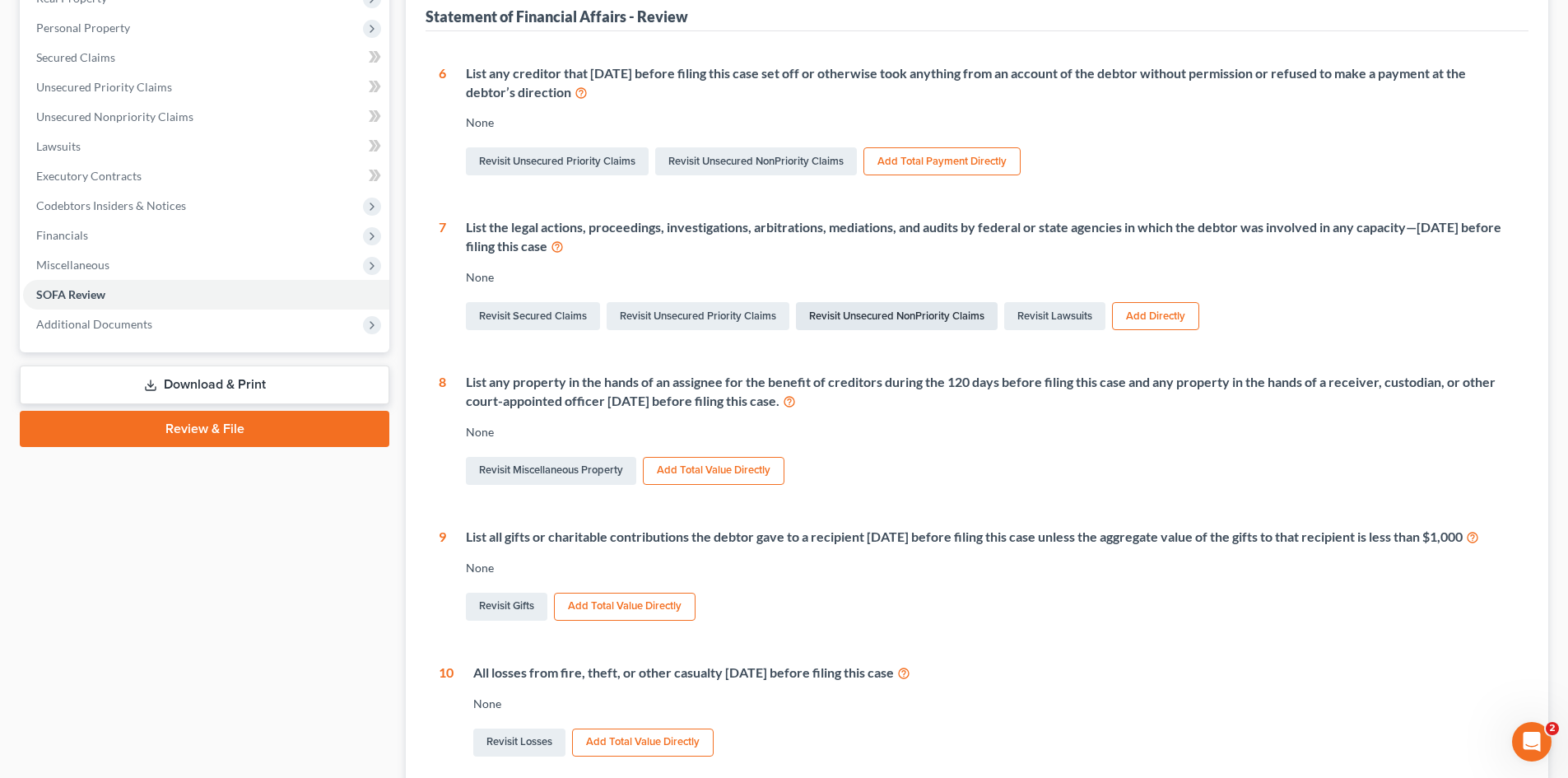
click at [900, 317] on link "Revisit Unsecured NonPriority Claims" at bounding box center [897, 316] width 202 height 28
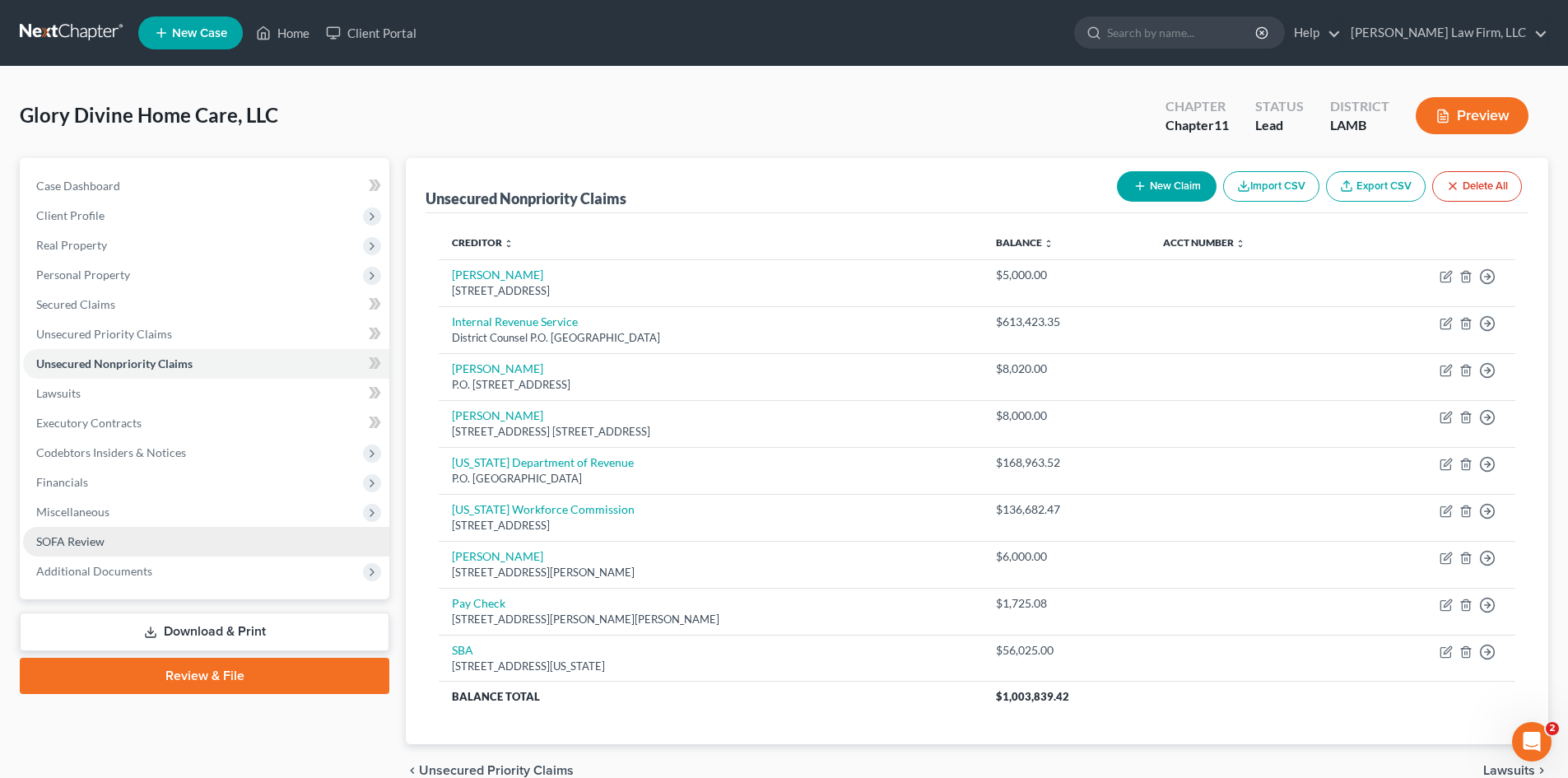
click at [124, 545] on link "SOFA Review" at bounding box center [207, 541] width 367 height 30
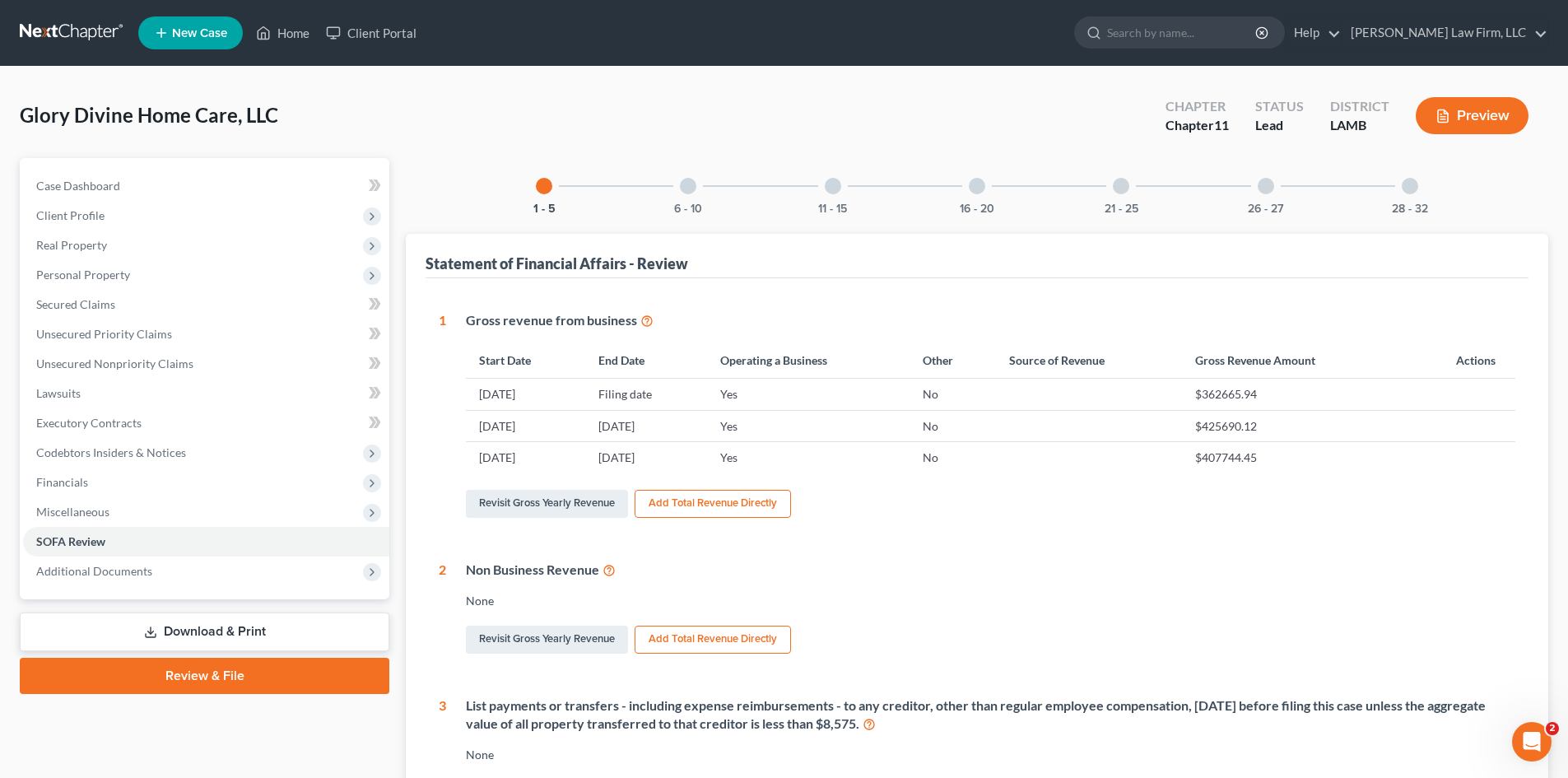
click at [693, 188] on div at bounding box center [688, 186] width 17 height 17
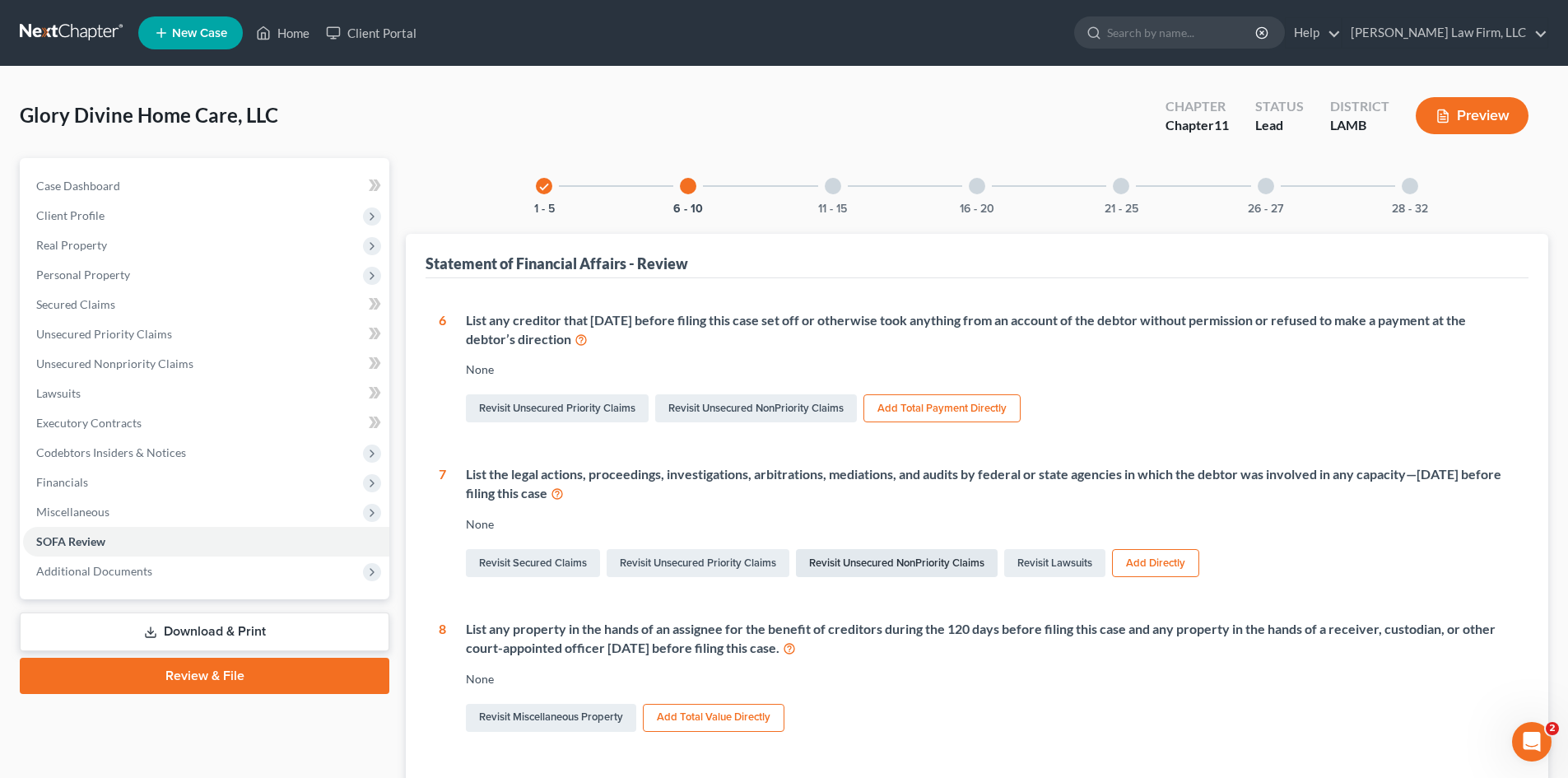
click at [879, 559] on link "Revisit Unsecured NonPriority Claims" at bounding box center [897, 563] width 202 height 28
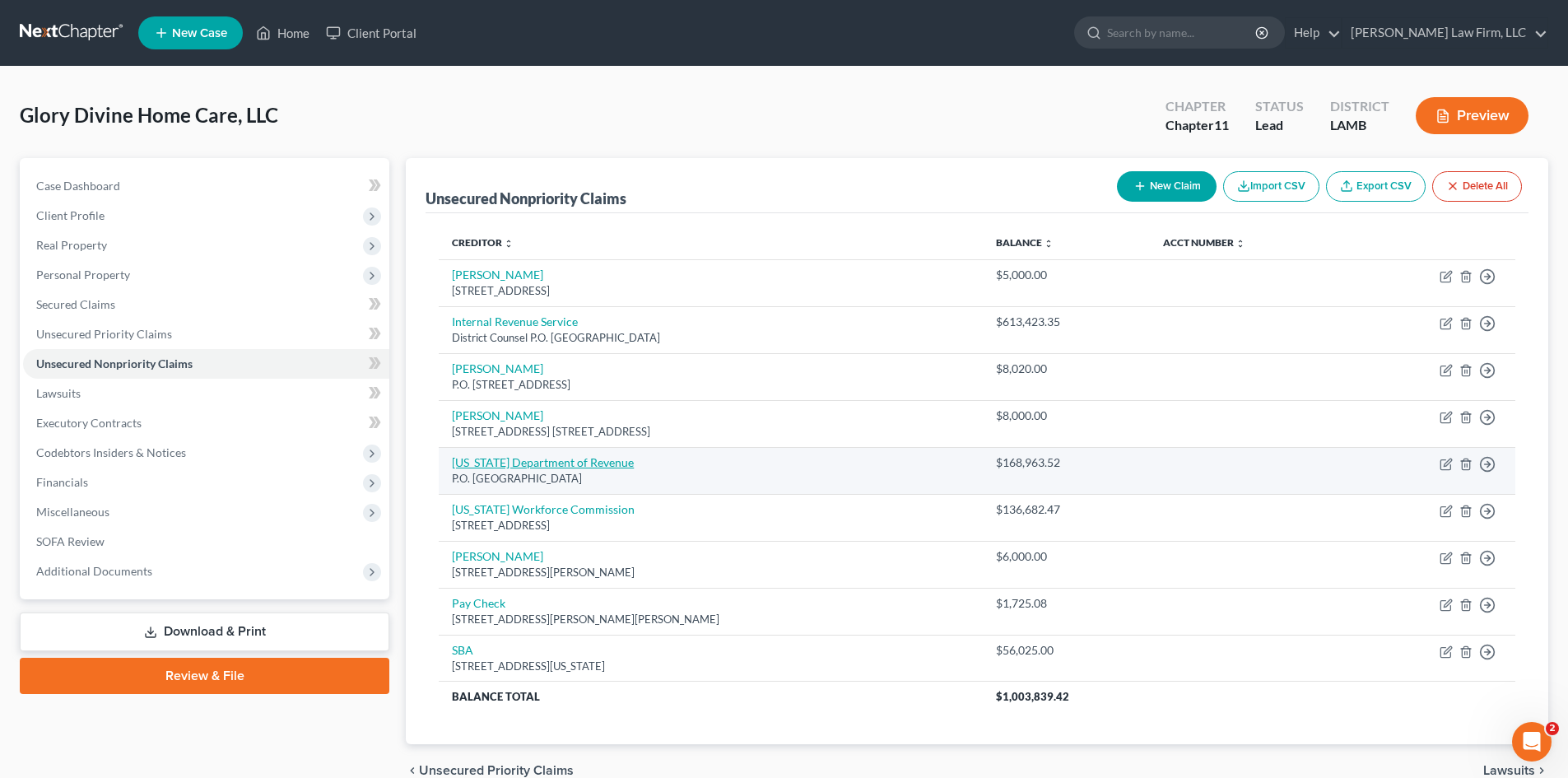
click at [567, 461] on link "Louisiana Department of Revenue" at bounding box center [542, 462] width 182 height 14
select select "19"
select select "6"
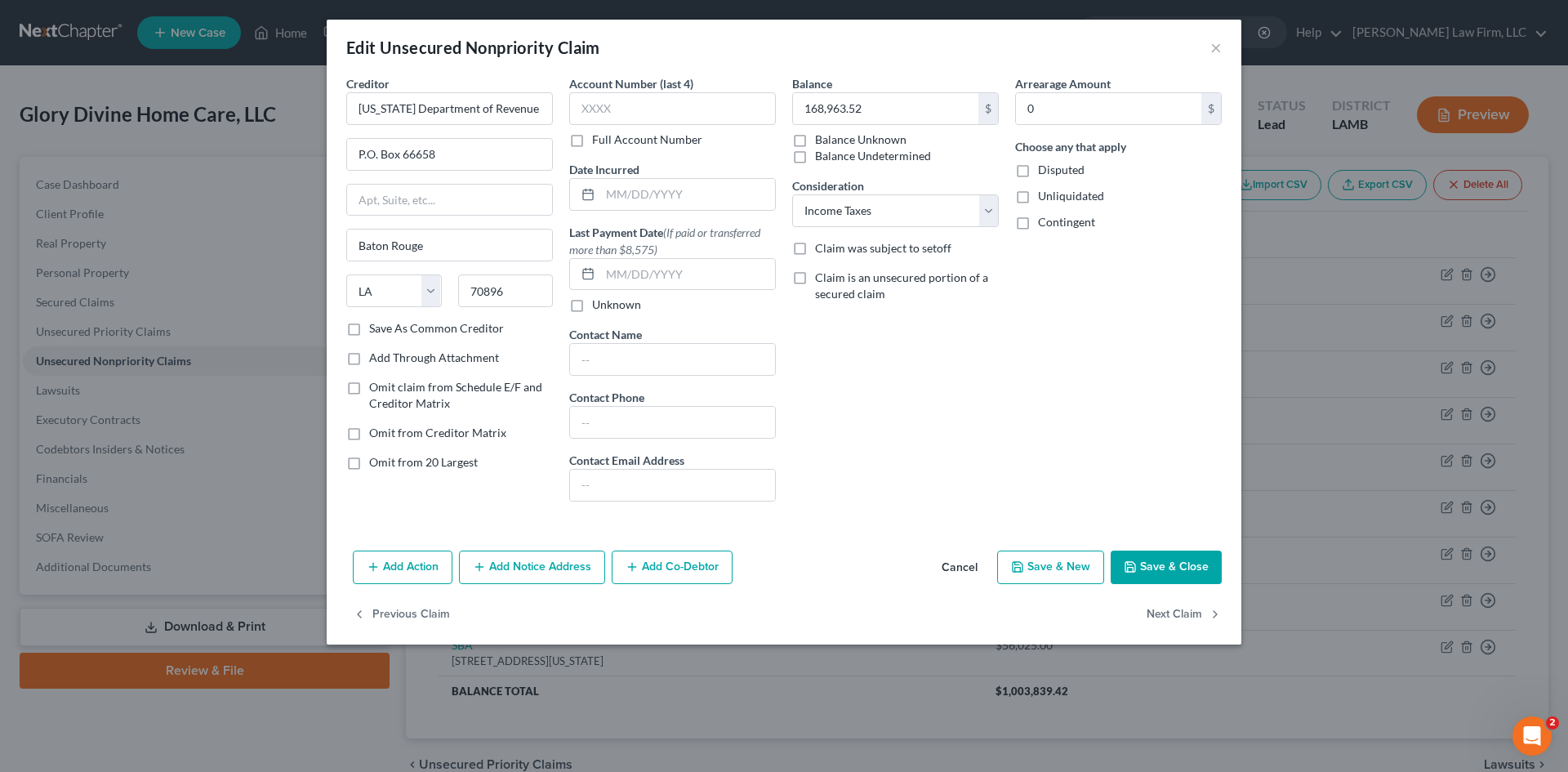
click at [368, 562] on icon "button" at bounding box center [373, 567] width 13 height 13
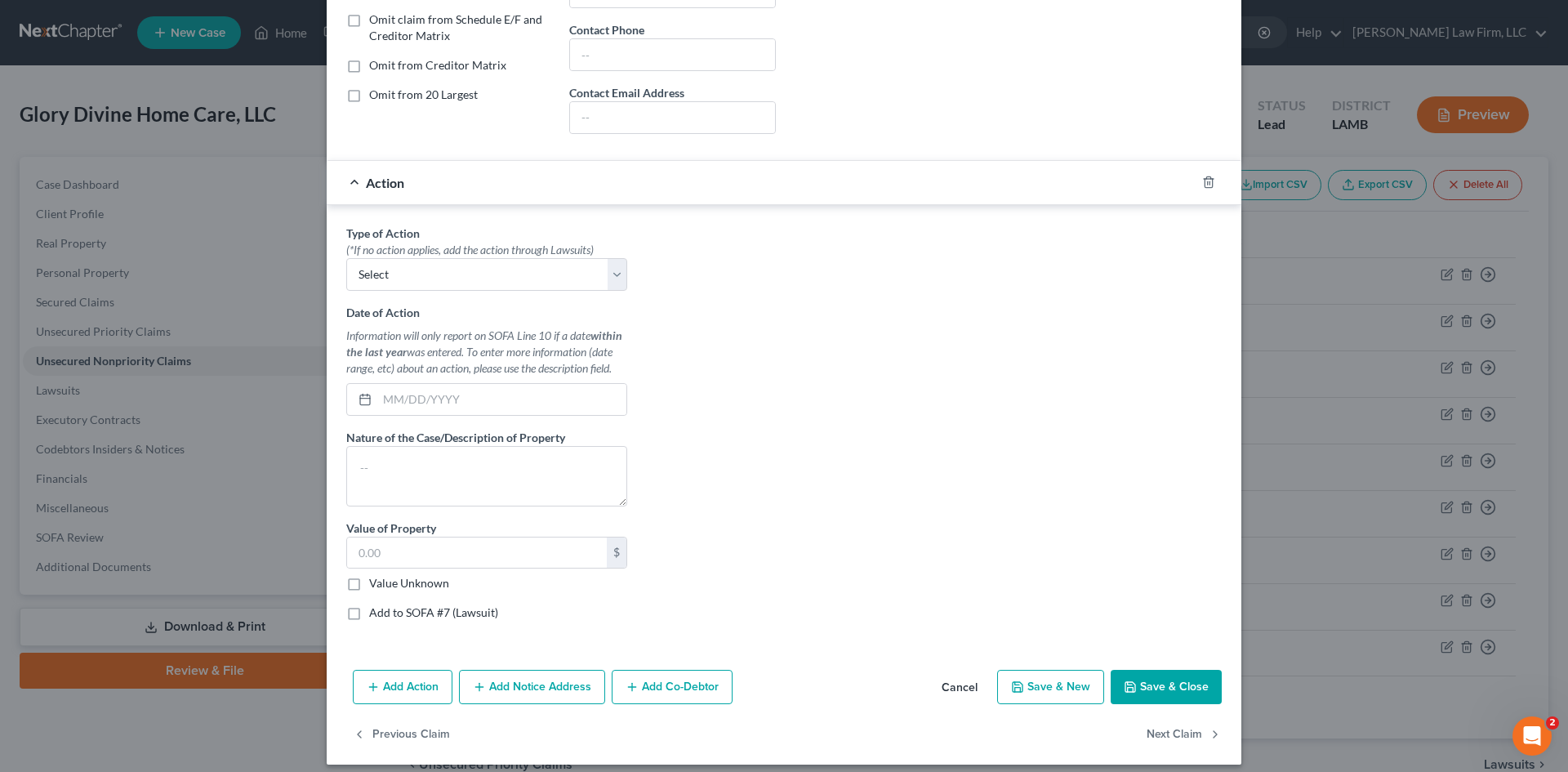
scroll to position [380, 0]
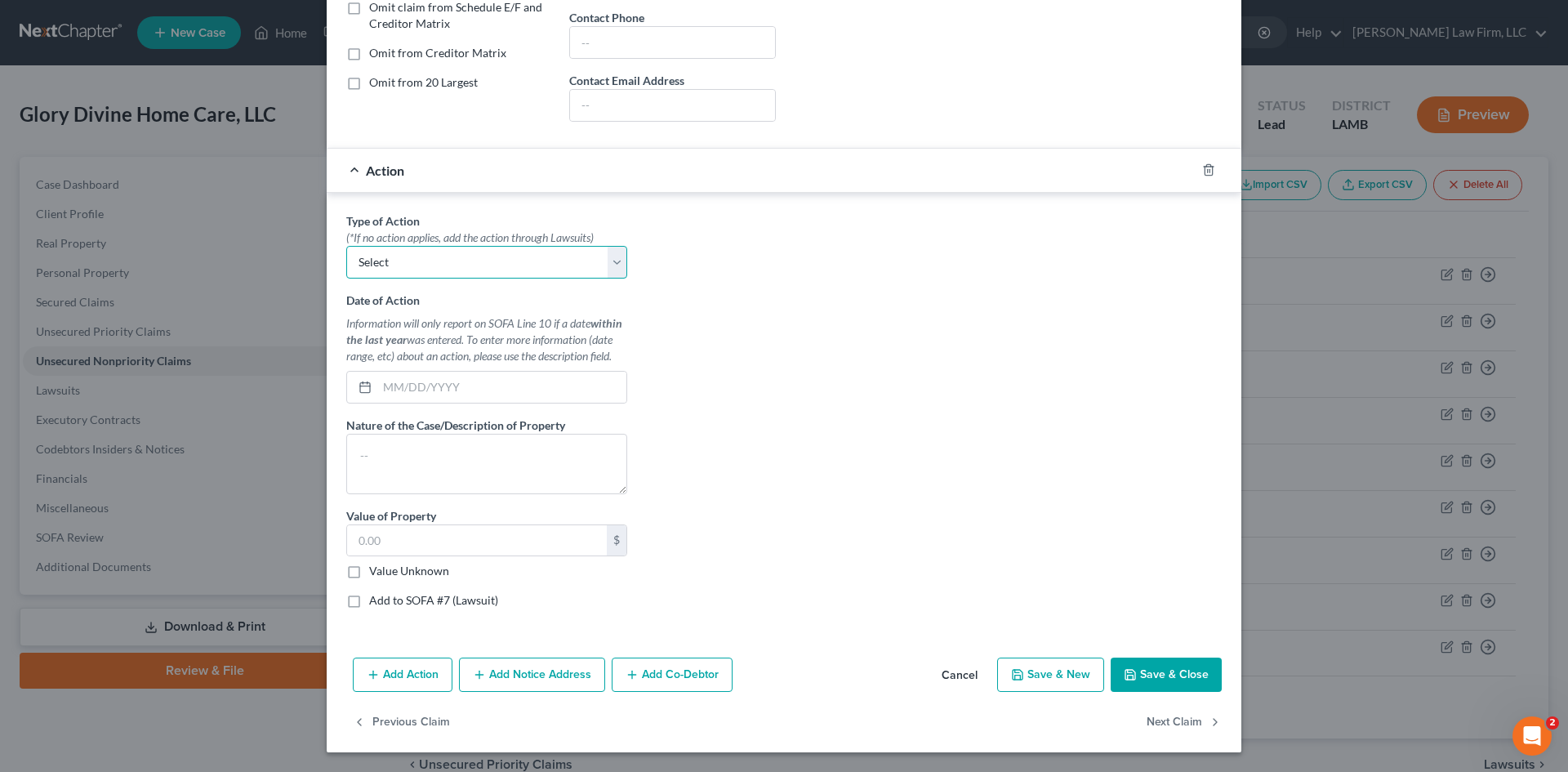
click at [600, 263] on select "Select Repossession Foreclosure Returns" at bounding box center [486, 262] width 281 height 32
click at [754, 297] on div "Type of Action * (*If no action applies, add the action through Lawsuits) Selec…" at bounding box center [783, 417] width 892 height 409
click at [369, 603] on label "Add to SOFA #7 (Lawsuit)" at bounding box center [433, 600] width 129 height 17
click at [376, 603] on input "Add to SOFA #7 (Lawsuit)" at bounding box center [380, 597] width 10 height 10
checkbox input "true"
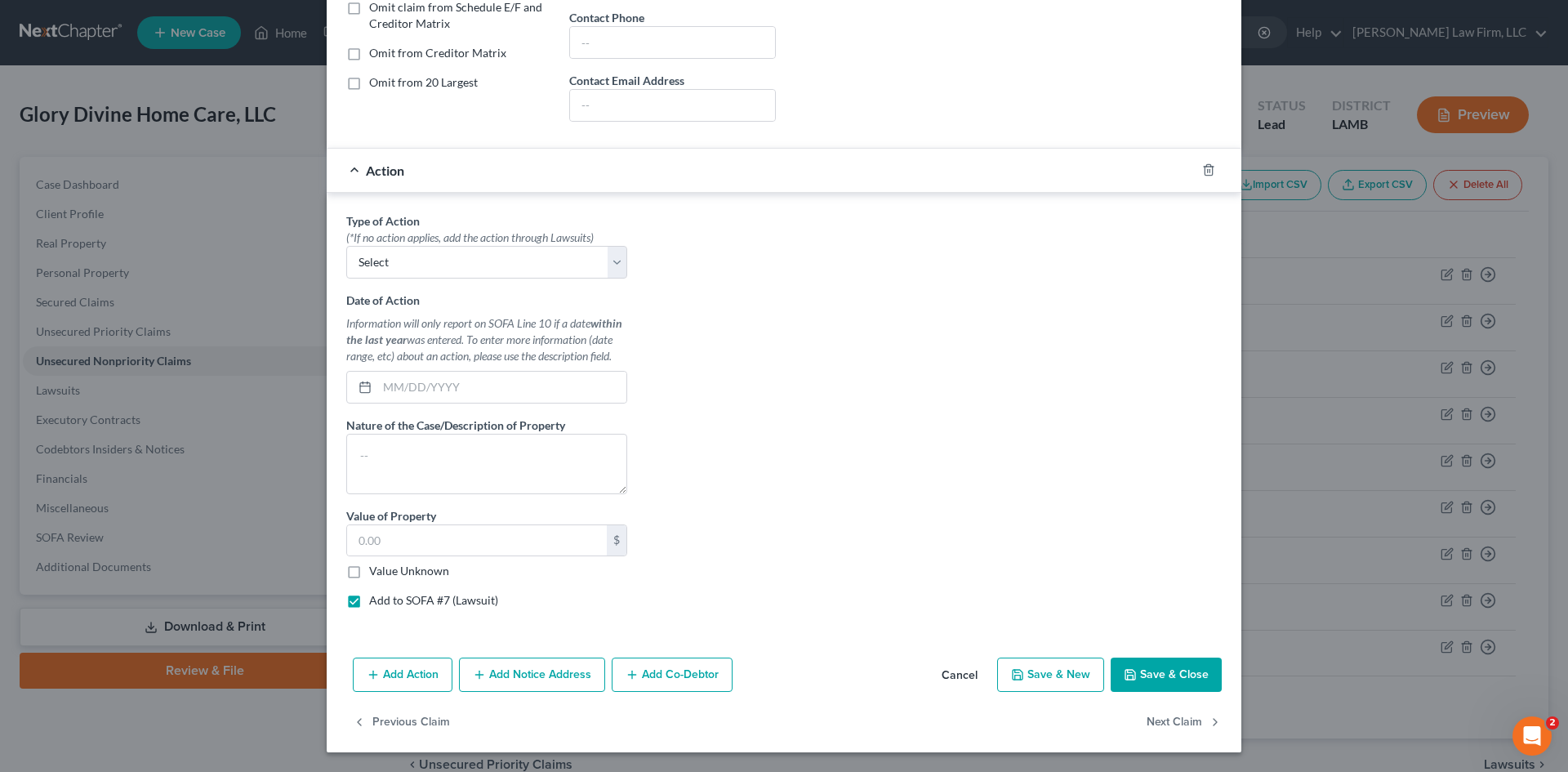
select select "0"
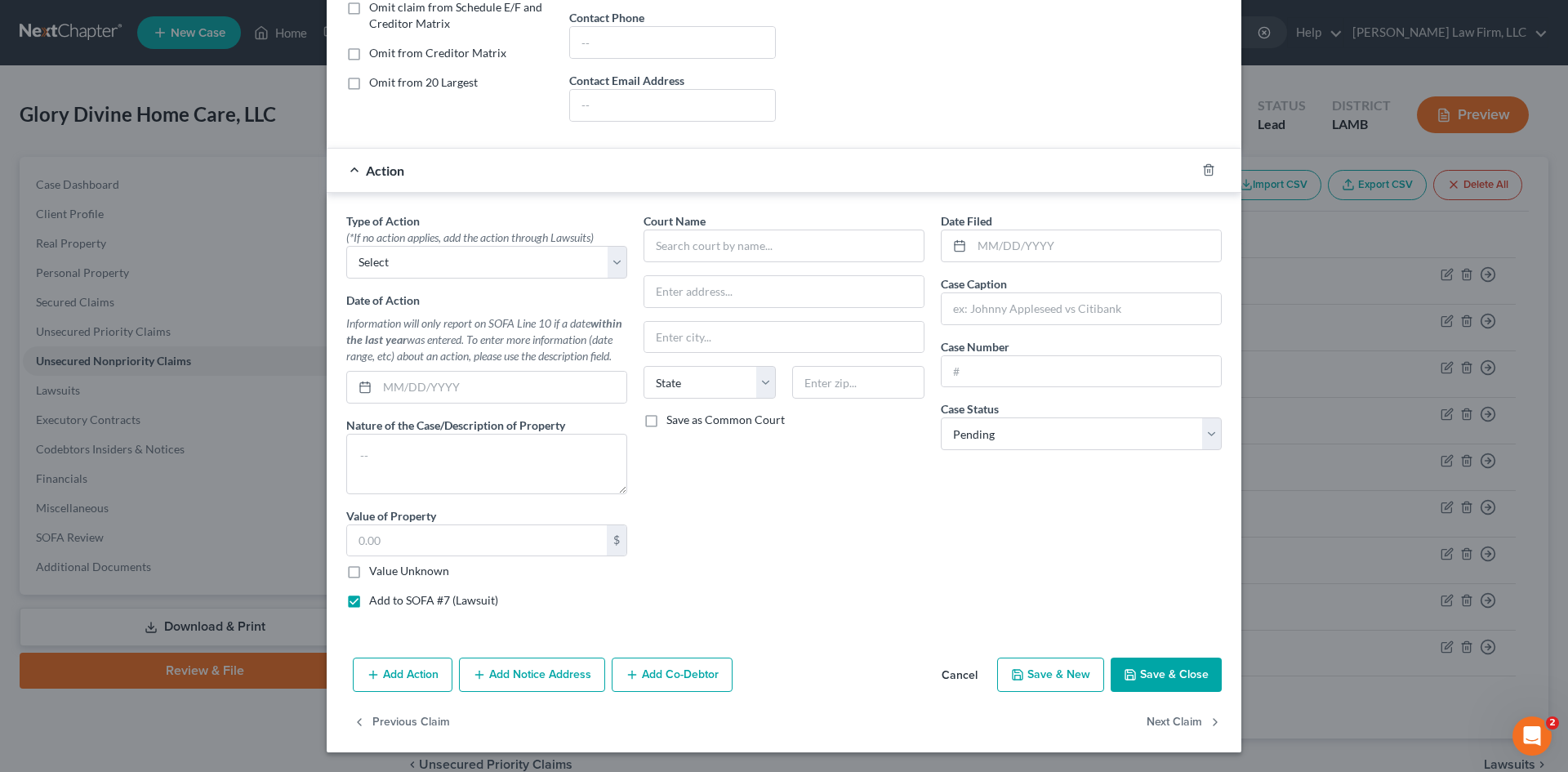
click at [1135, 673] on button "Save & Close" at bounding box center [1166, 674] width 111 height 34
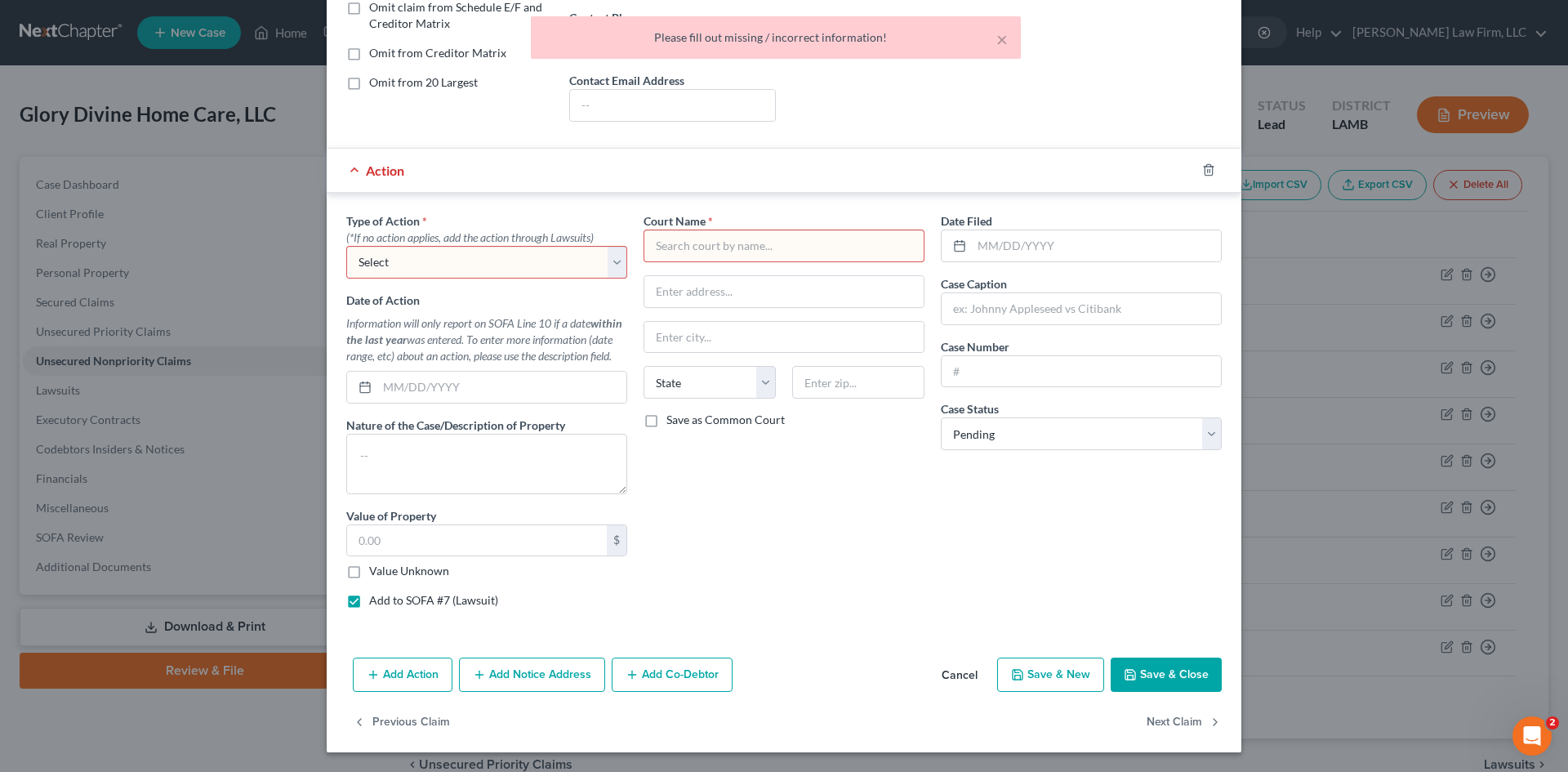
click at [441, 264] on select "Select Repossession Foreclosure Returns" at bounding box center [486, 262] width 281 height 32
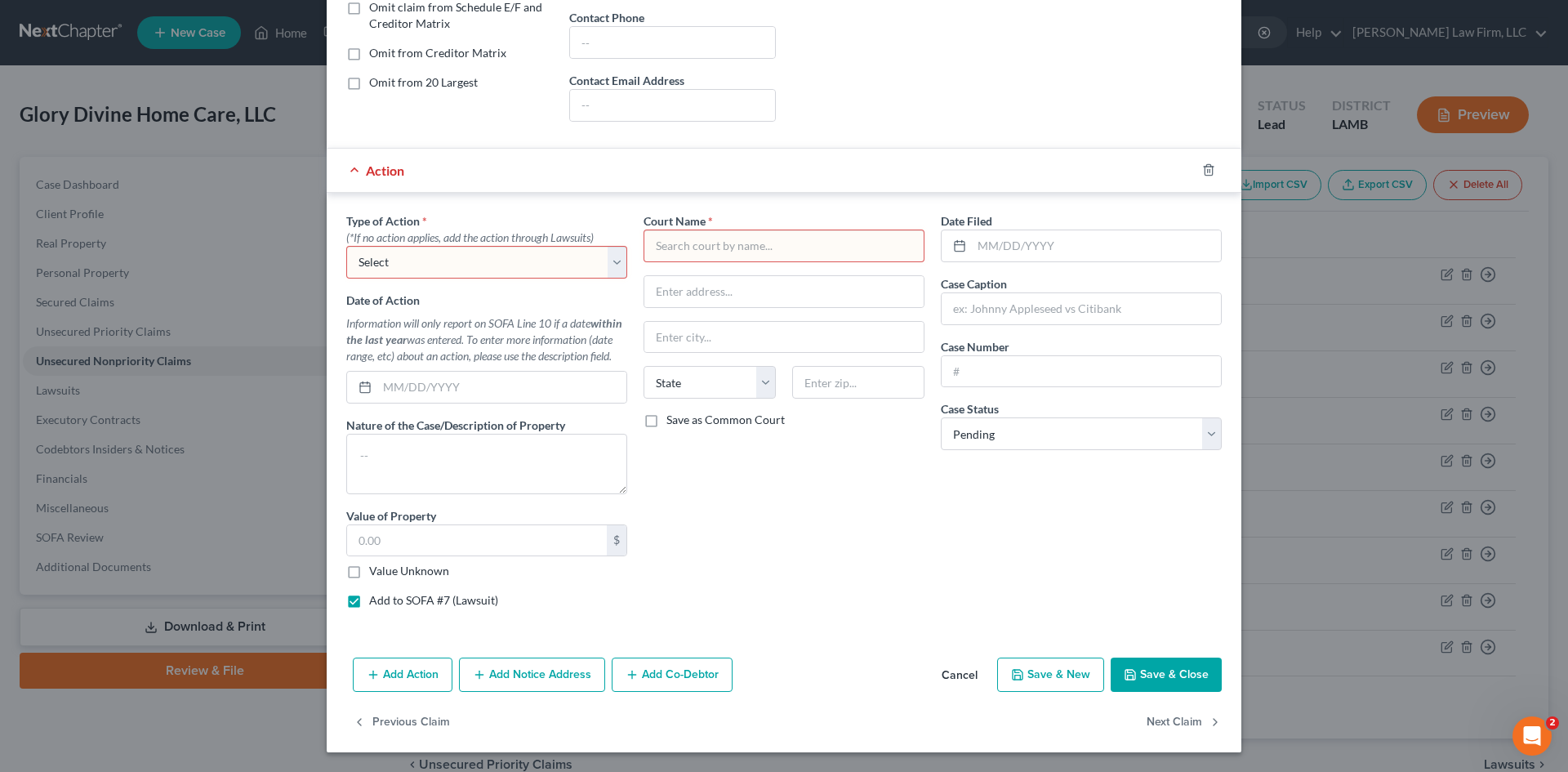
select select "2"
click at [346, 246] on select "Select Repossession Foreclosure Returns" at bounding box center [486, 262] width 281 height 32
click at [708, 249] on input "text" at bounding box center [784, 245] width 281 height 32
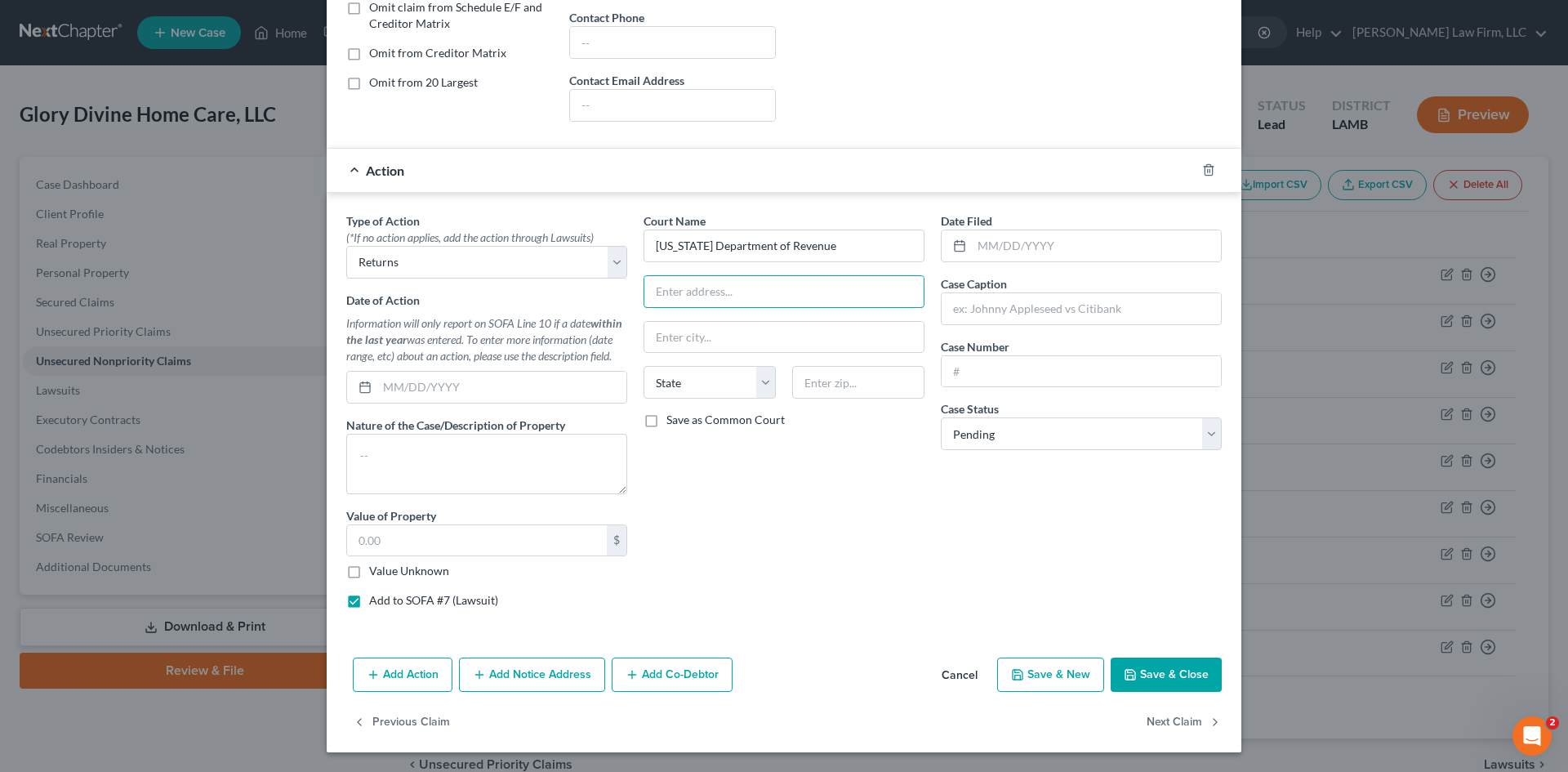
type input "Louisiana Department of Revenue"
click at [1150, 675] on button "Save & Close" at bounding box center [1166, 674] width 111 height 34
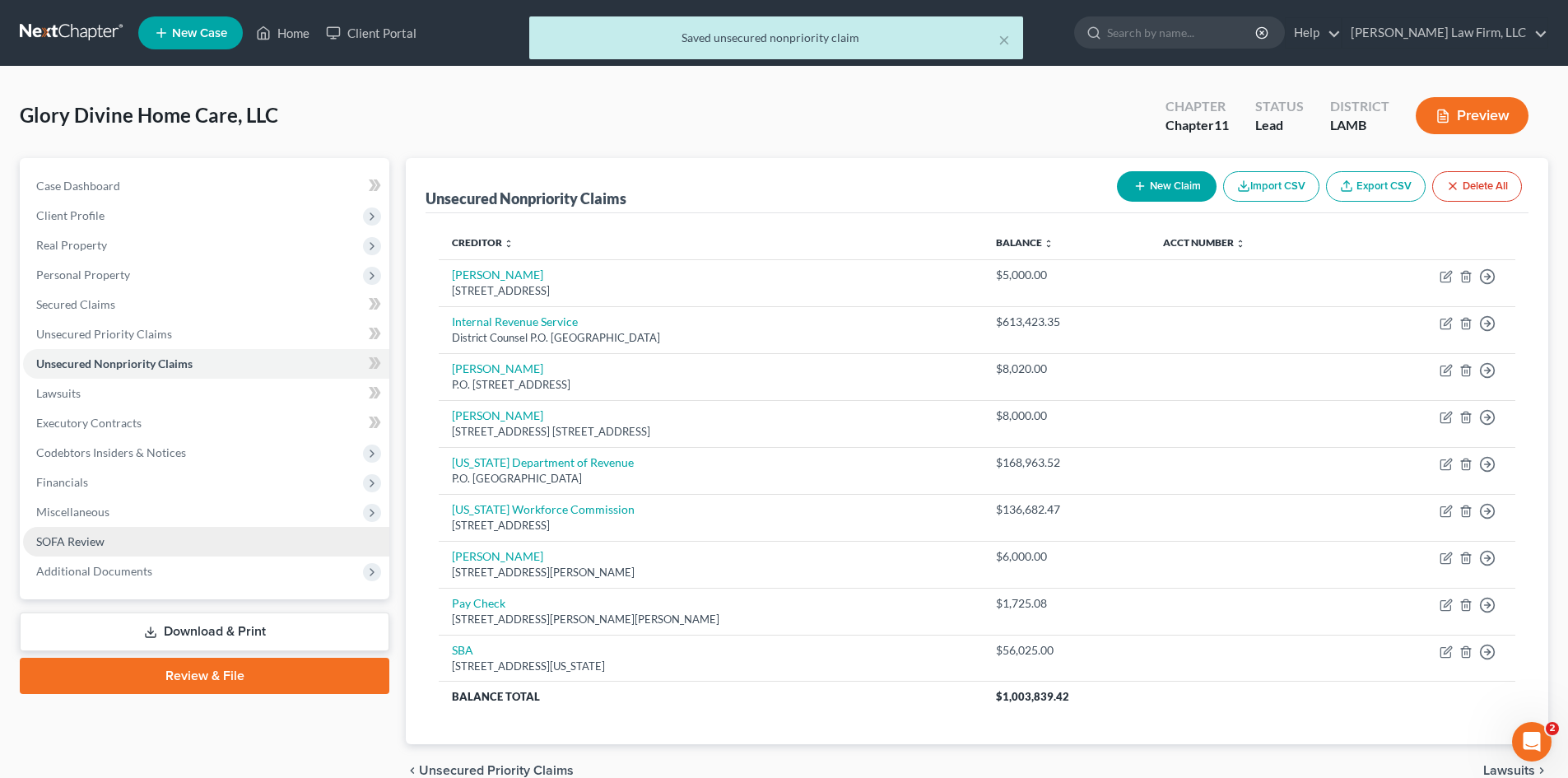
click at [167, 538] on link "SOFA Review" at bounding box center [207, 541] width 367 height 30
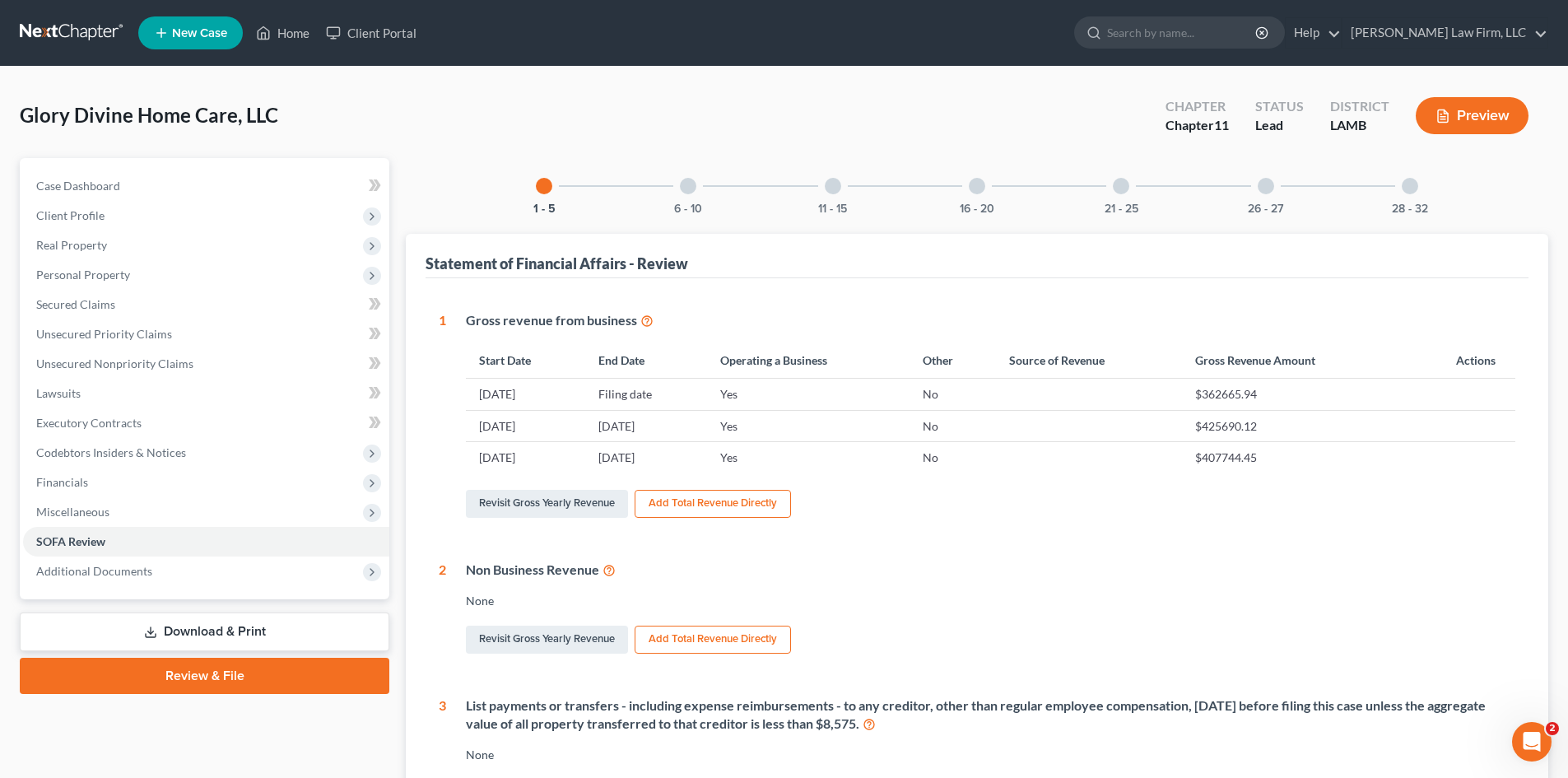
click at [692, 194] on div "6 - 10" at bounding box center [688, 186] width 56 height 56
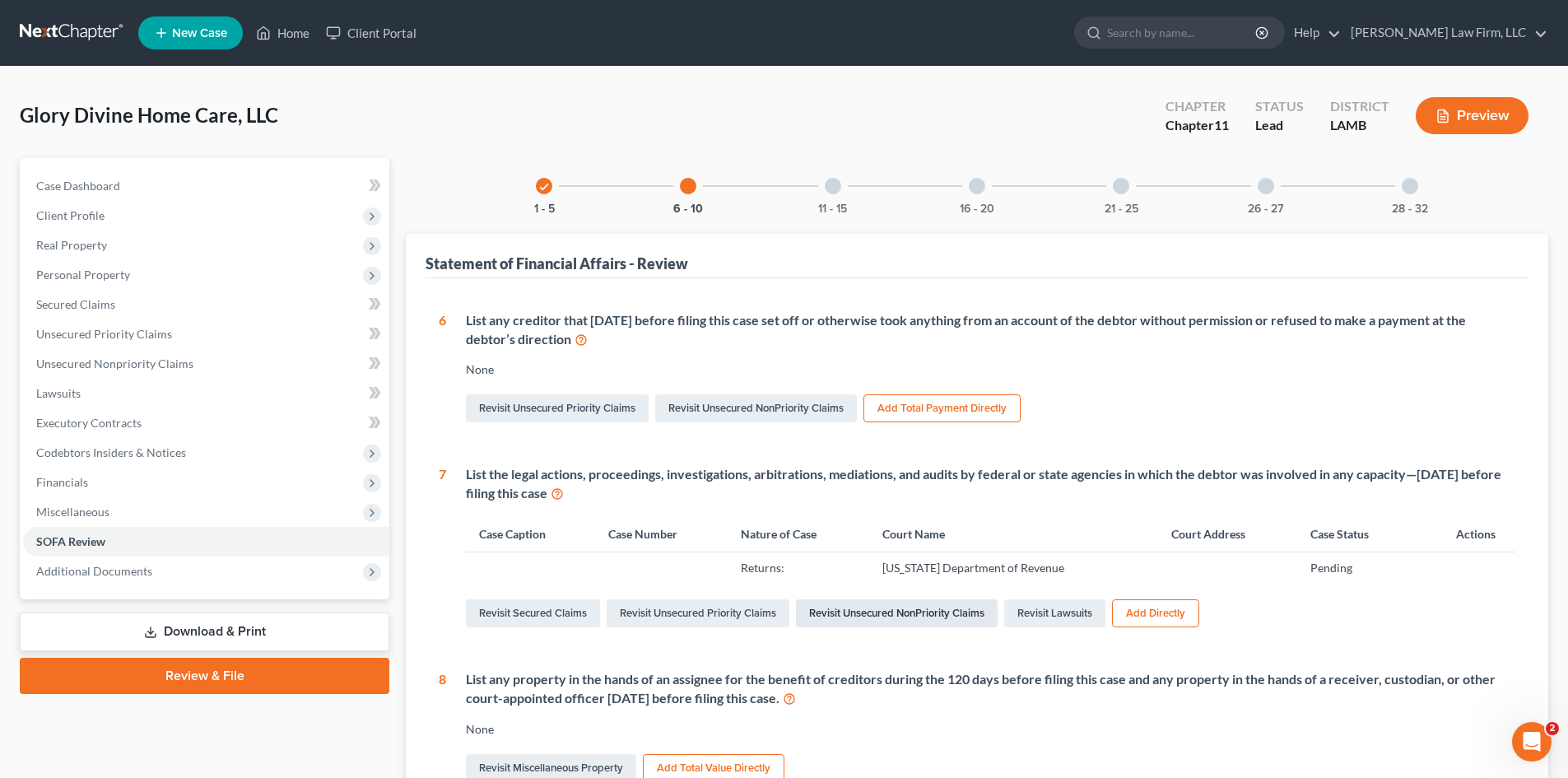
click at [881, 620] on link "Revisit Unsecured NonPriority Claims" at bounding box center [897, 613] width 202 height 28
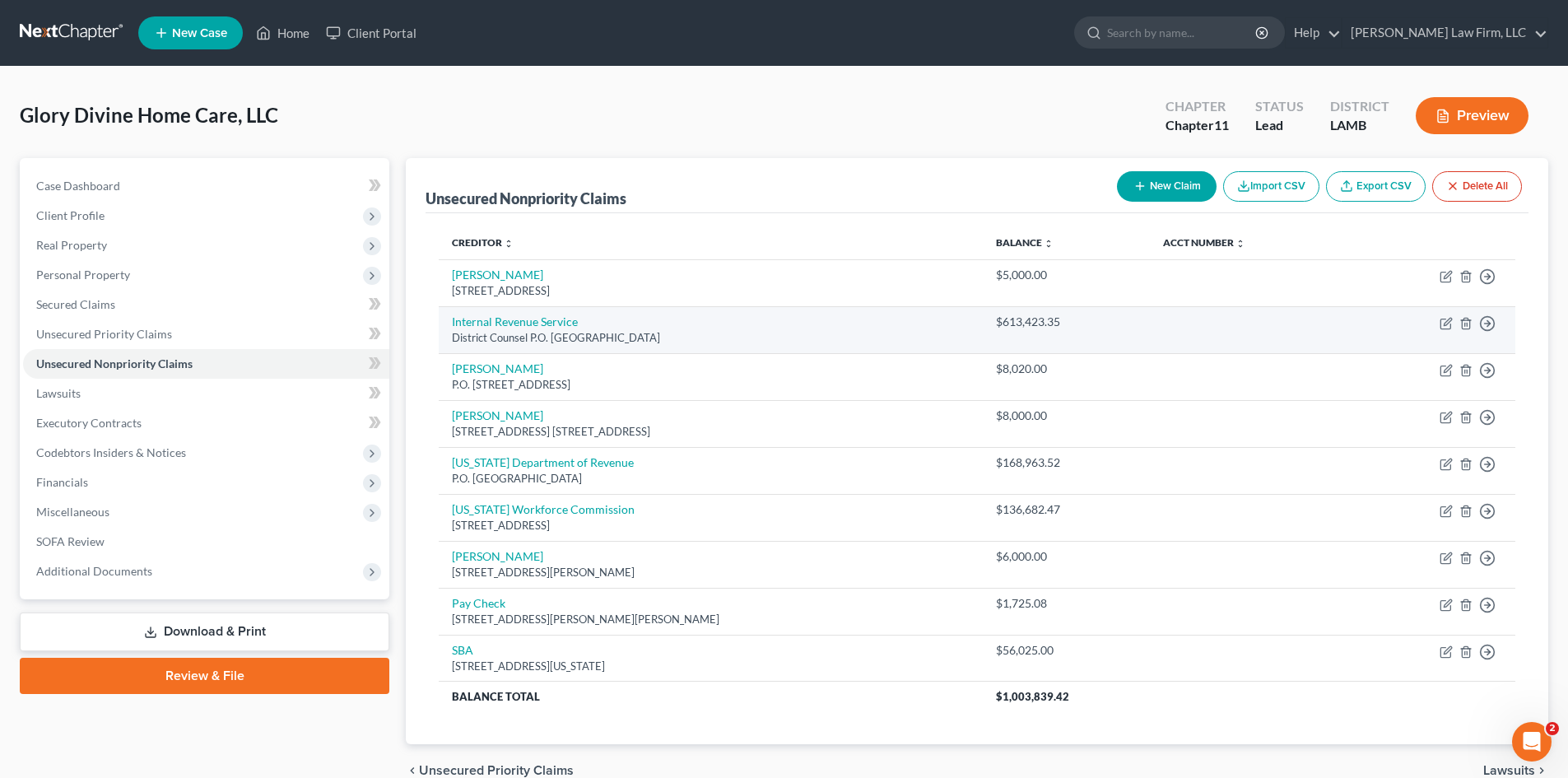
click at [541, 333] on div "District Counsel P.O. Box 30509, New Orleans, LA 70190" at bounding box center [710, 338] width 517 height 16
click at [539, 319] on link "Internal Revenue Service" at bounding box center [514, 321] width 126 height 14
select select "19"
select select "6"
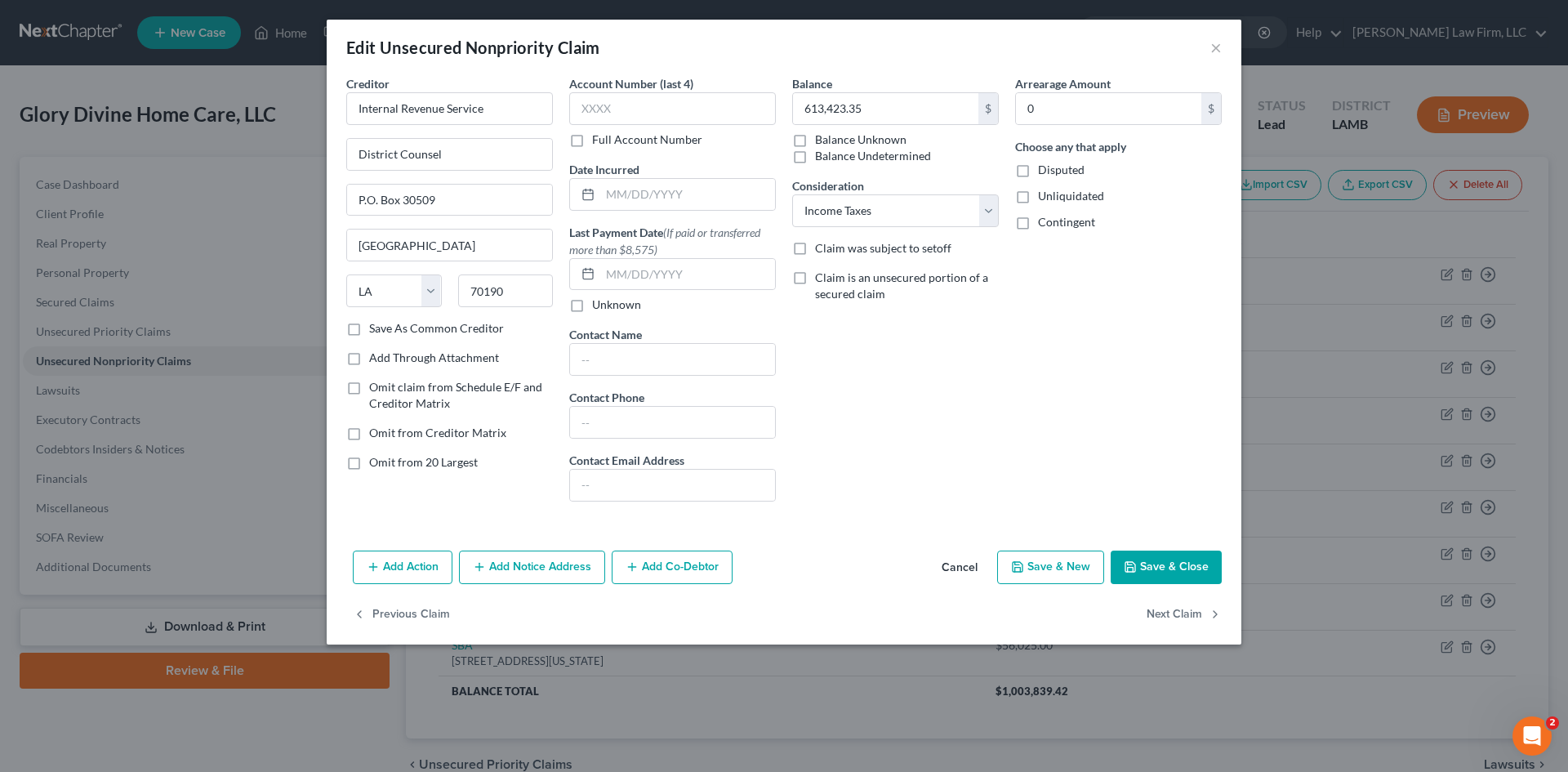
click at [398, 573] on button "Add Action" at bounding box center [402, 567] width 99 height 34
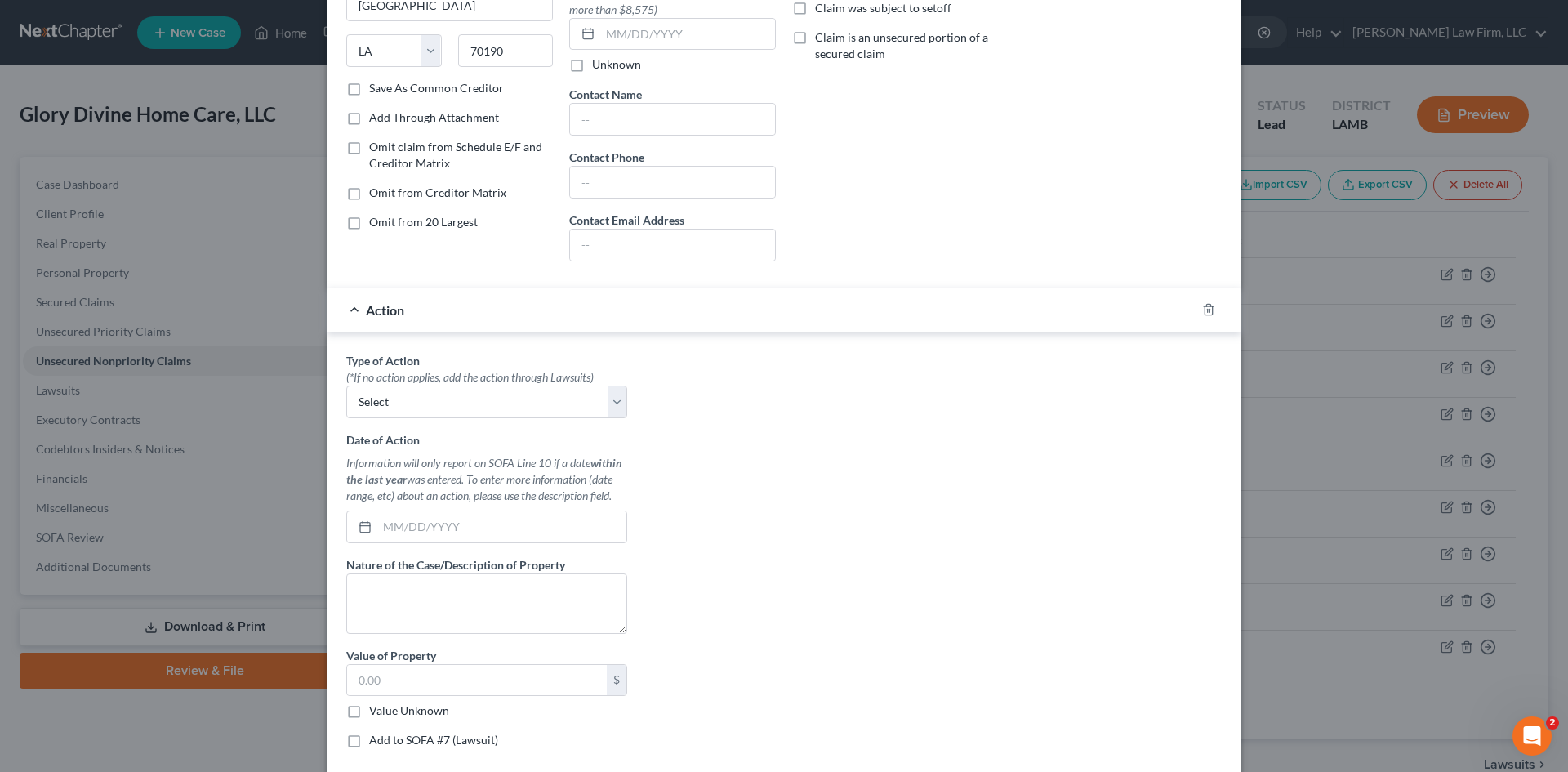
scroll to position [245, 0]
click at [369, 736] on label "Add to SOFA #7 (Lawsuit)" at bounding box center [433, 735] width 129 height 17
click at [376, 736] on input "Add to SOFA #7 (Lawsuit)" at bounding box center [380, 731] width 10 height 10
checkbox input "true"
select select "0"
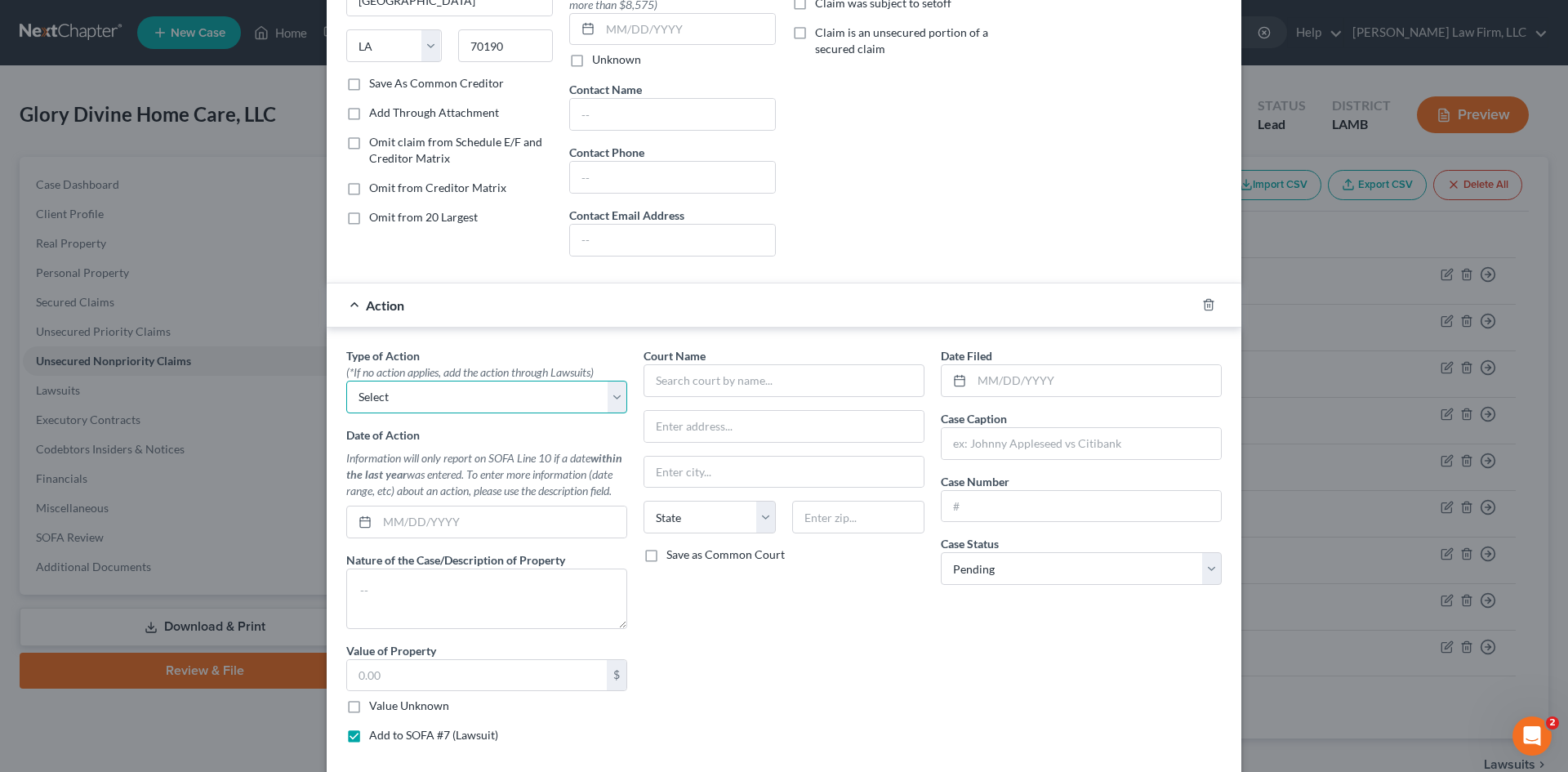
click at [558, 398] on select "Select Repossession Foreclosure Returns" at bounding box center [486, 396] width 281 height 32
select select "2"
click at [346, 380] on select "Select Repossession Foreclosure Returns" at bounding box center [486, 396] width 281 height 32
click at [765, 385] on input "text" at bounding box center [784, 380] width 281 height 32
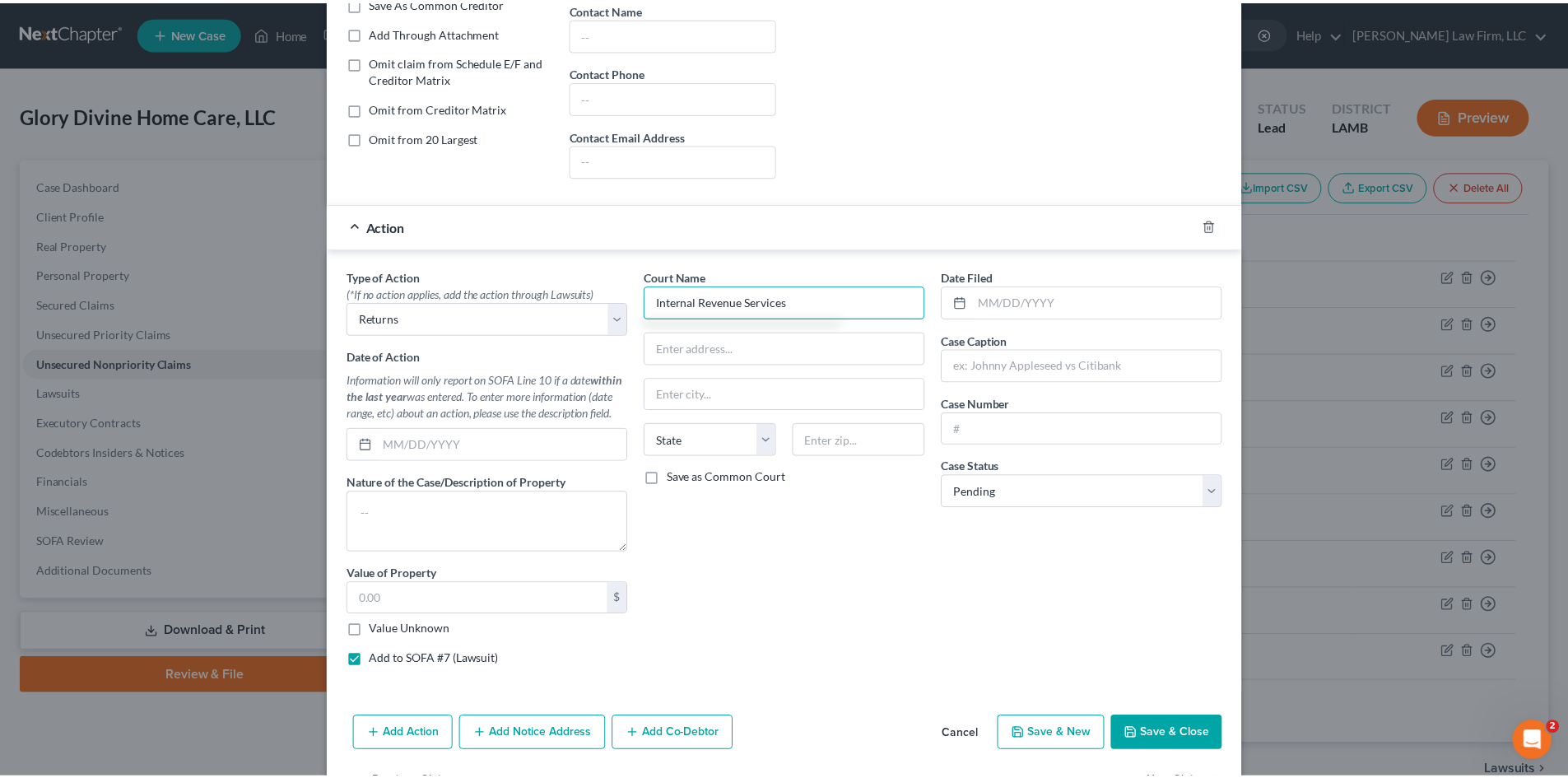
scroll to position [329, 0]
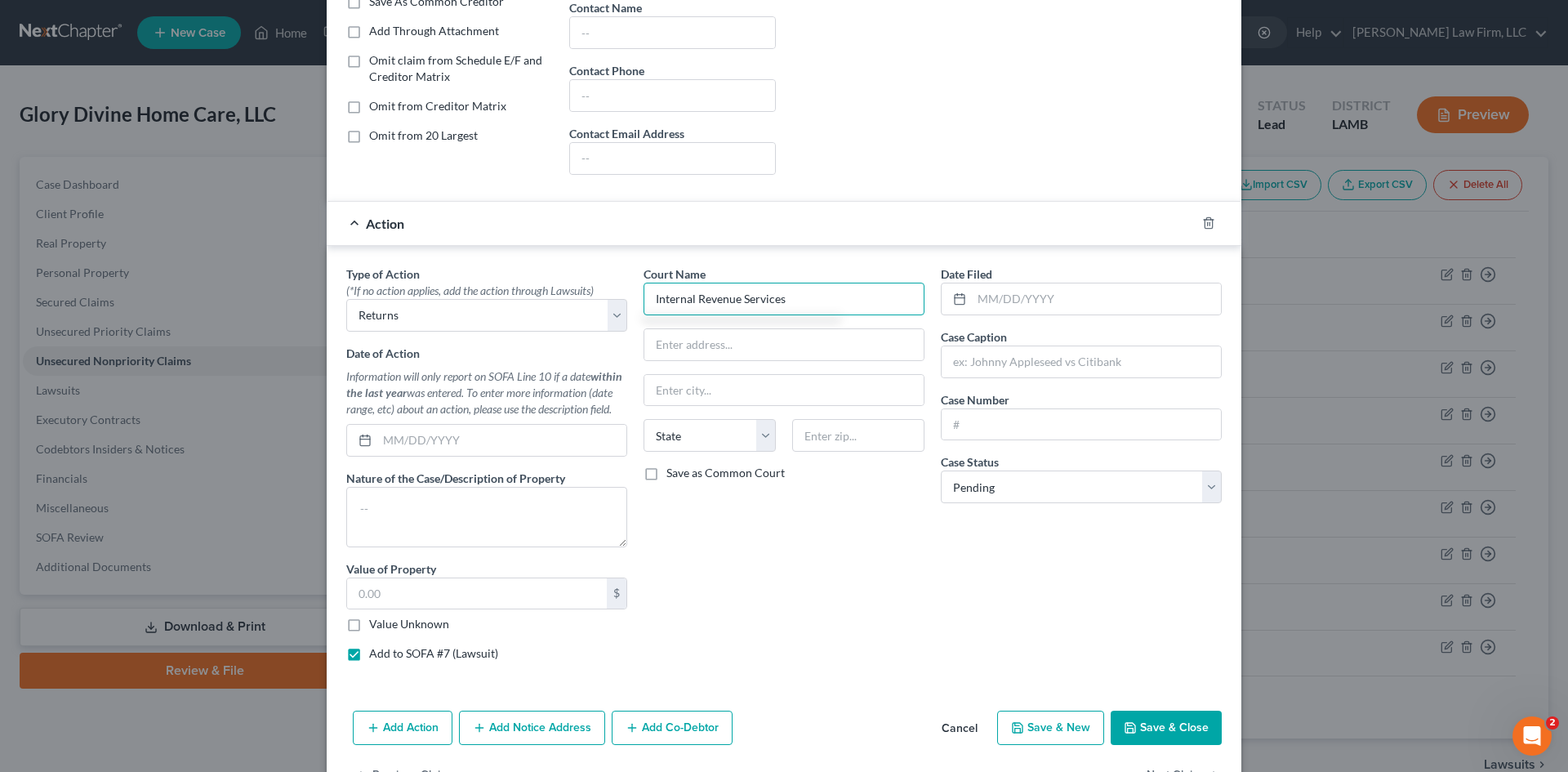
type input "Internal Revenue Services"
click at [1128, 729] on polyline "button" at bounding box center [1130, 730] width 6 height 4
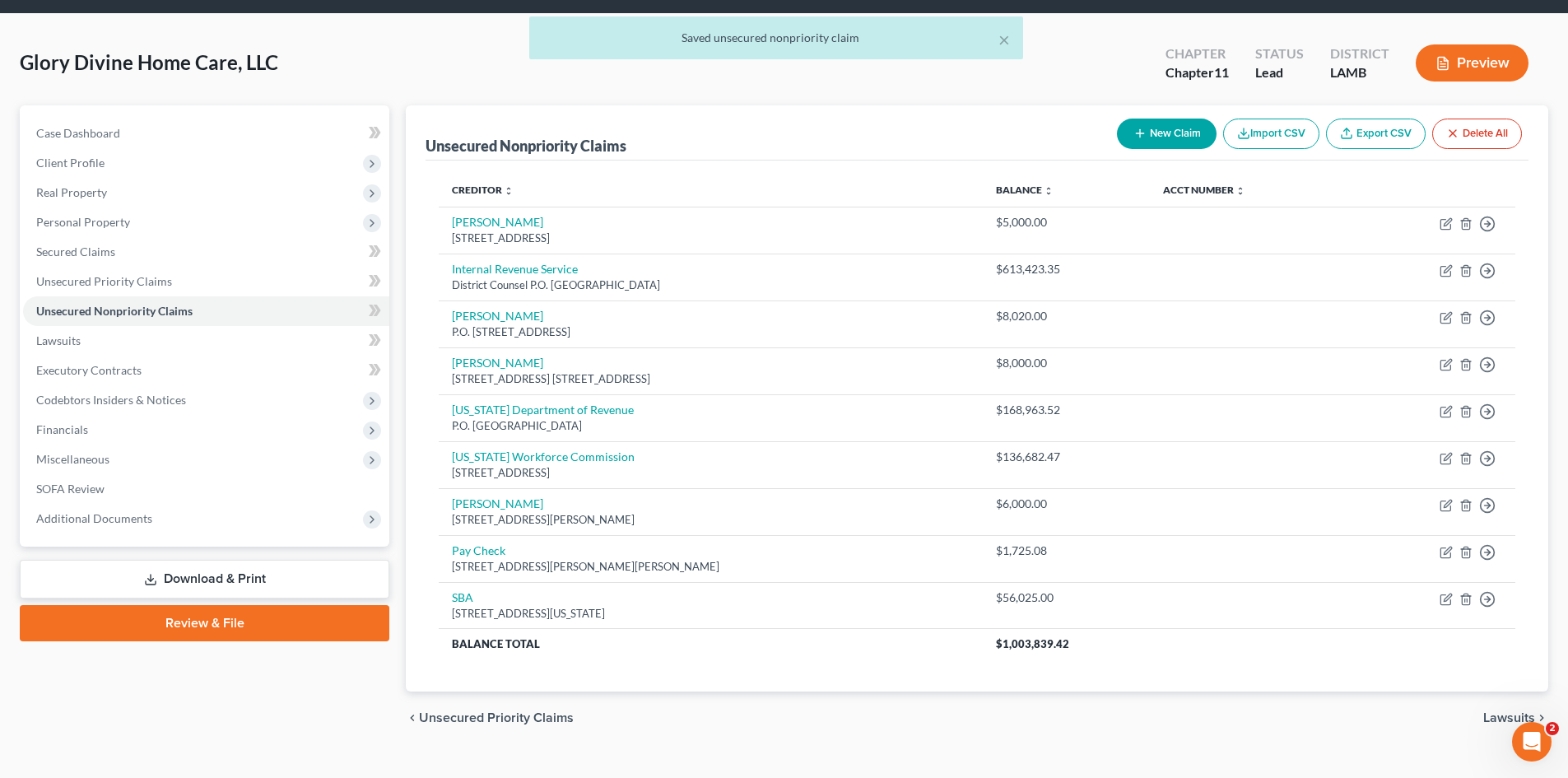
scroll to position [81, 0]
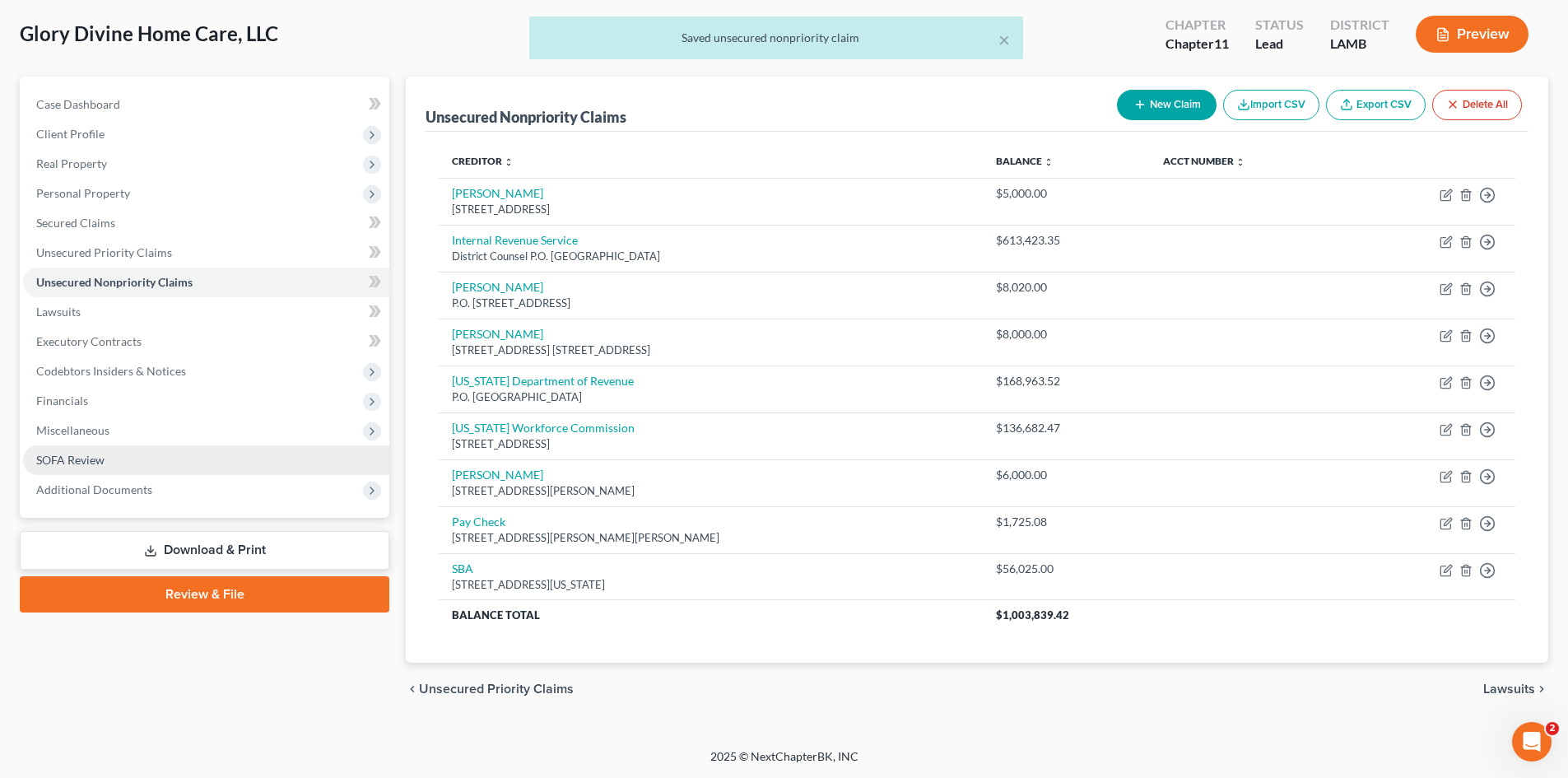
click at [142, 458] on link "SOFA Review" at bounding box center [207, 460] width 367 height 30
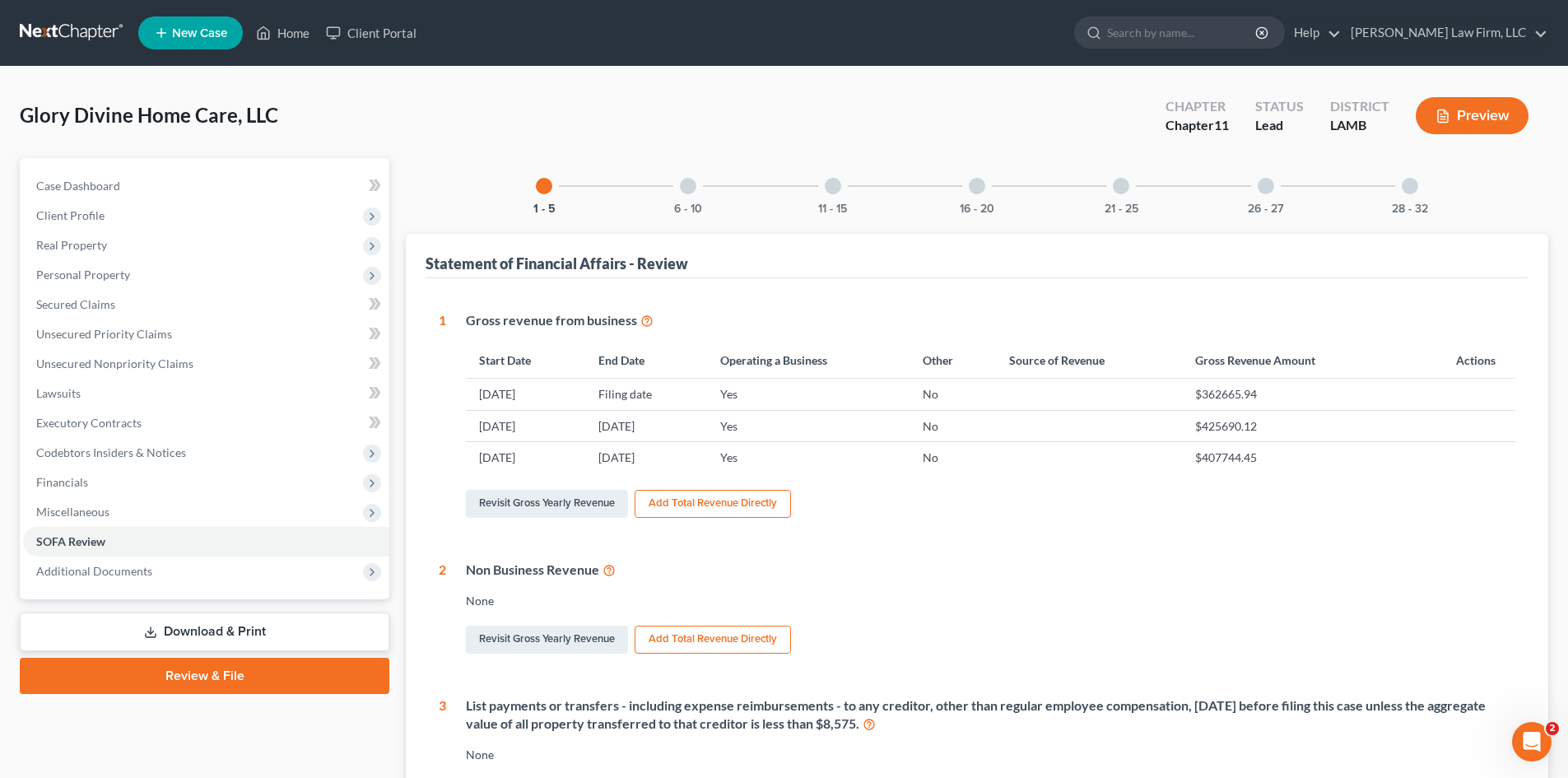
click at [684, 182] on div at bounding box center [688, 186] width 17 height 17
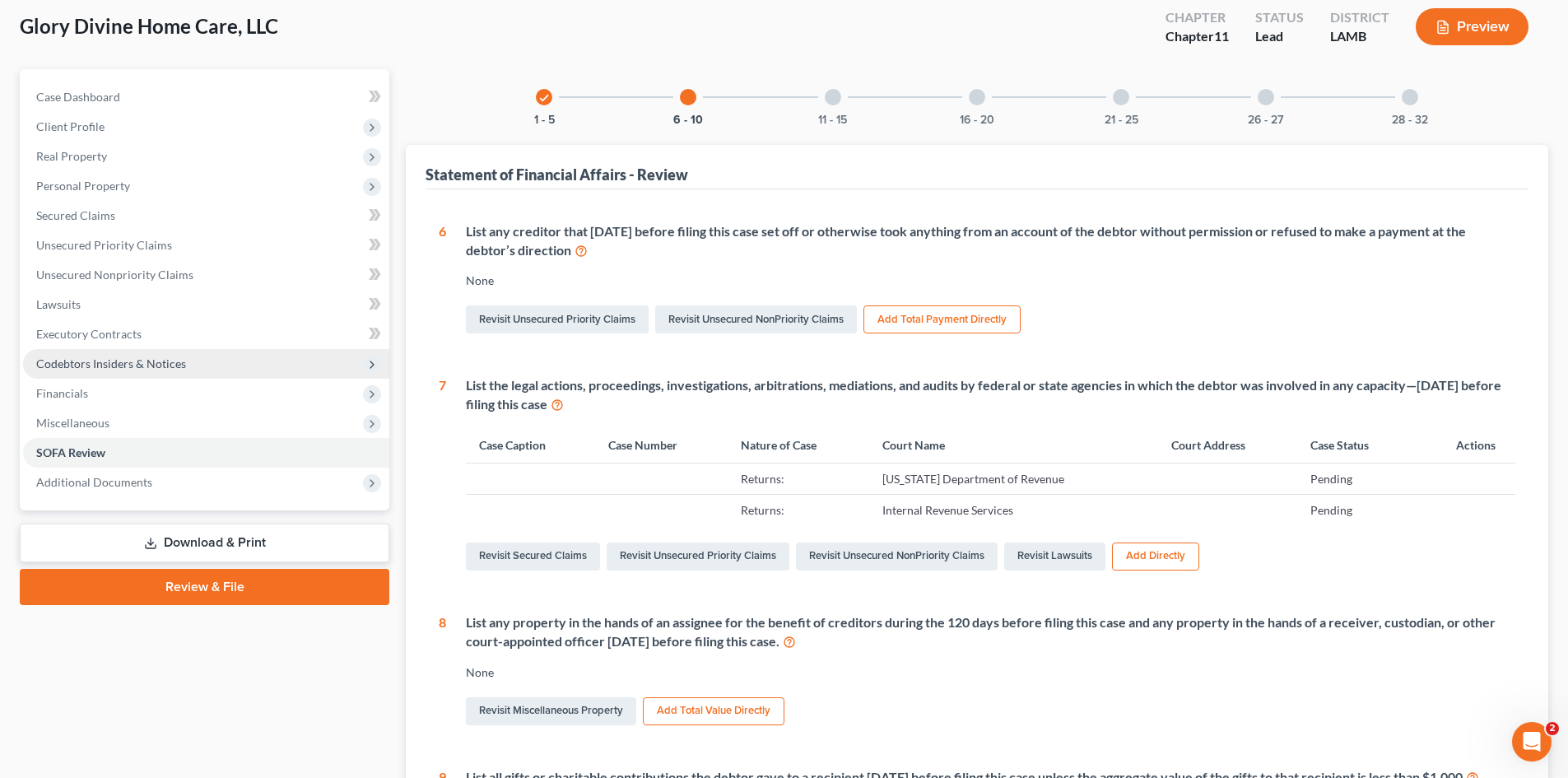
scroll to position [82, 0]
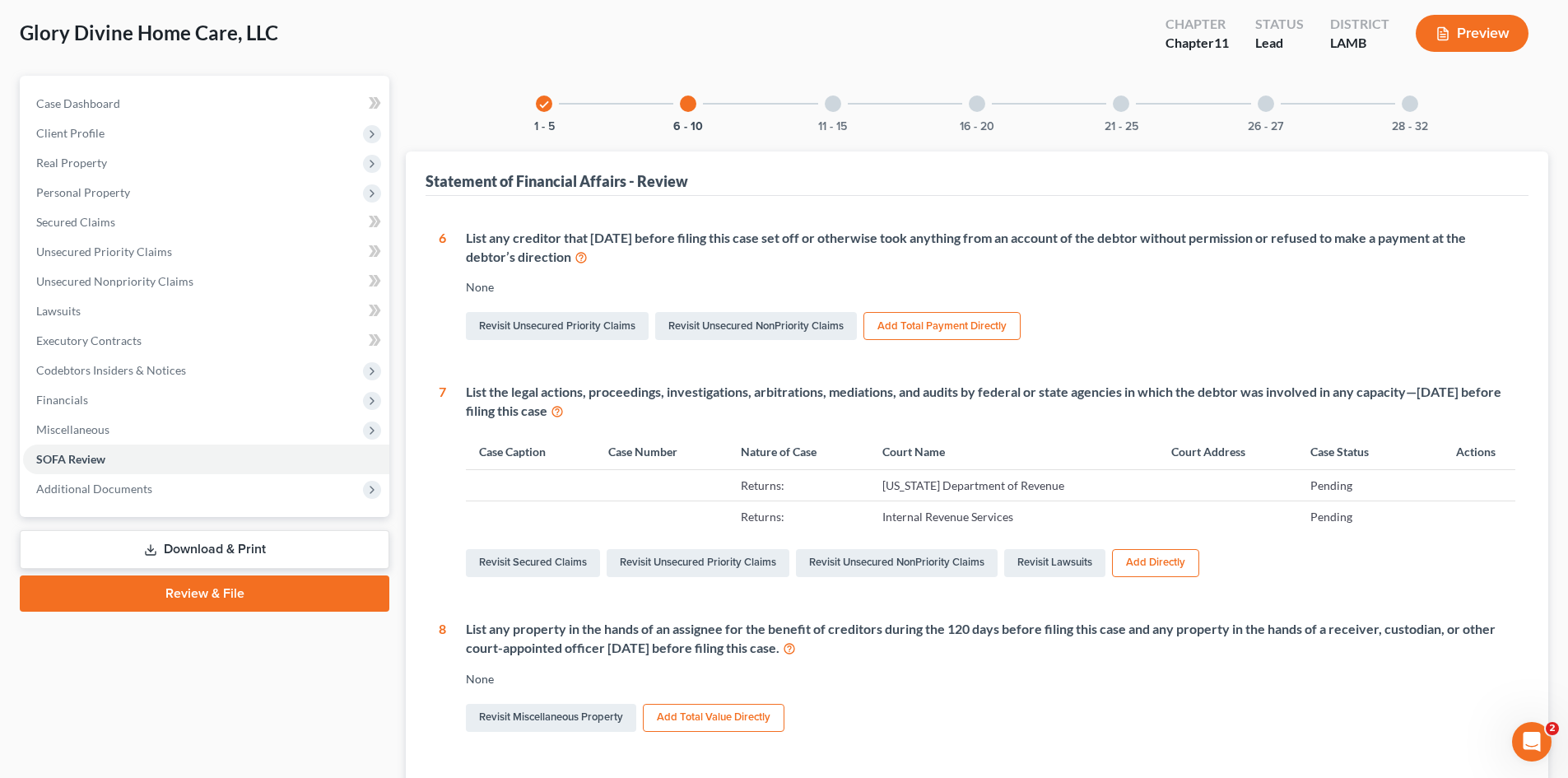
click at [198, 546] on link "Download & Print" at bounding box center [204, 549] width 369 height 38
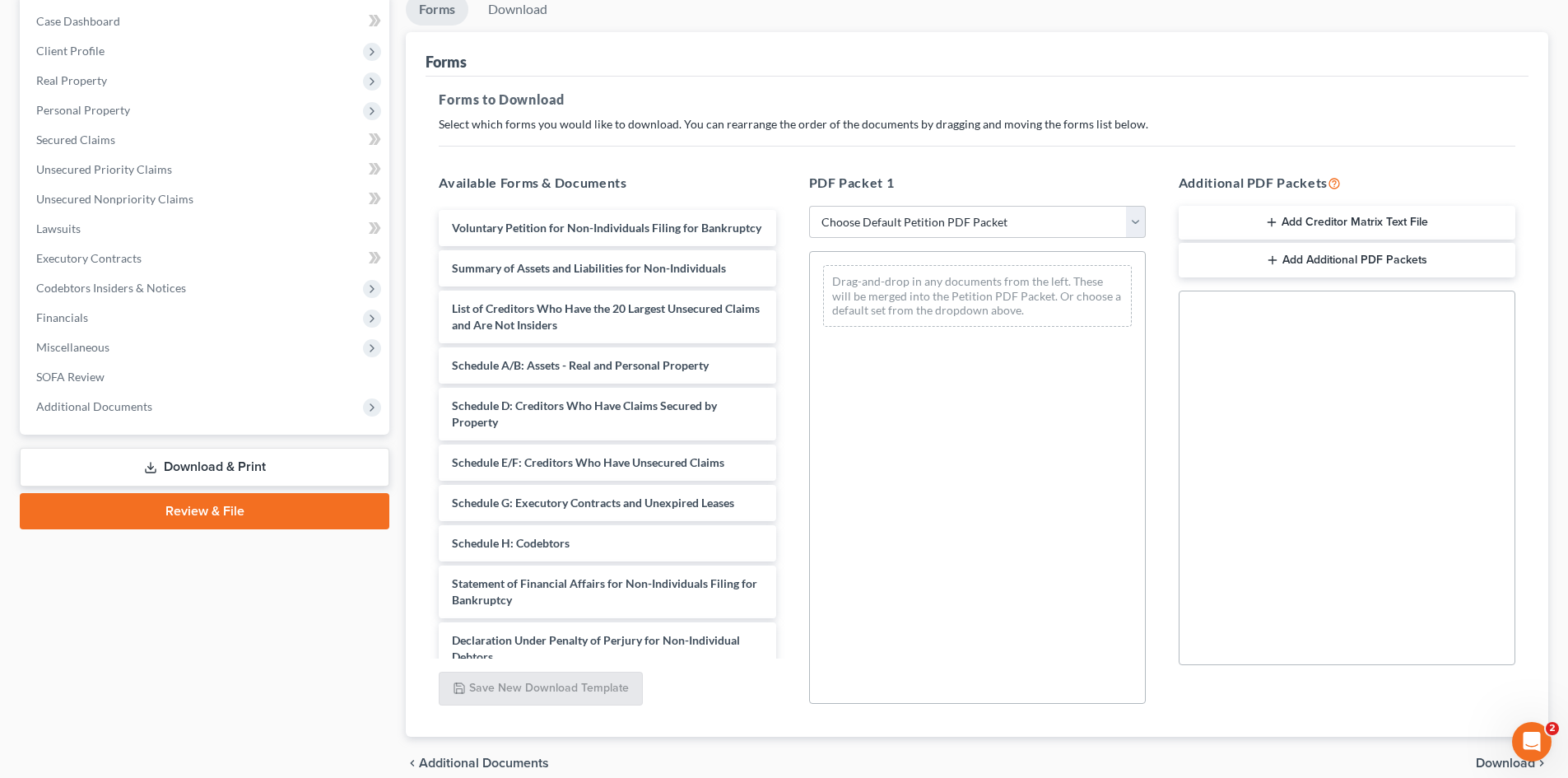
scroll to position [238, 0]
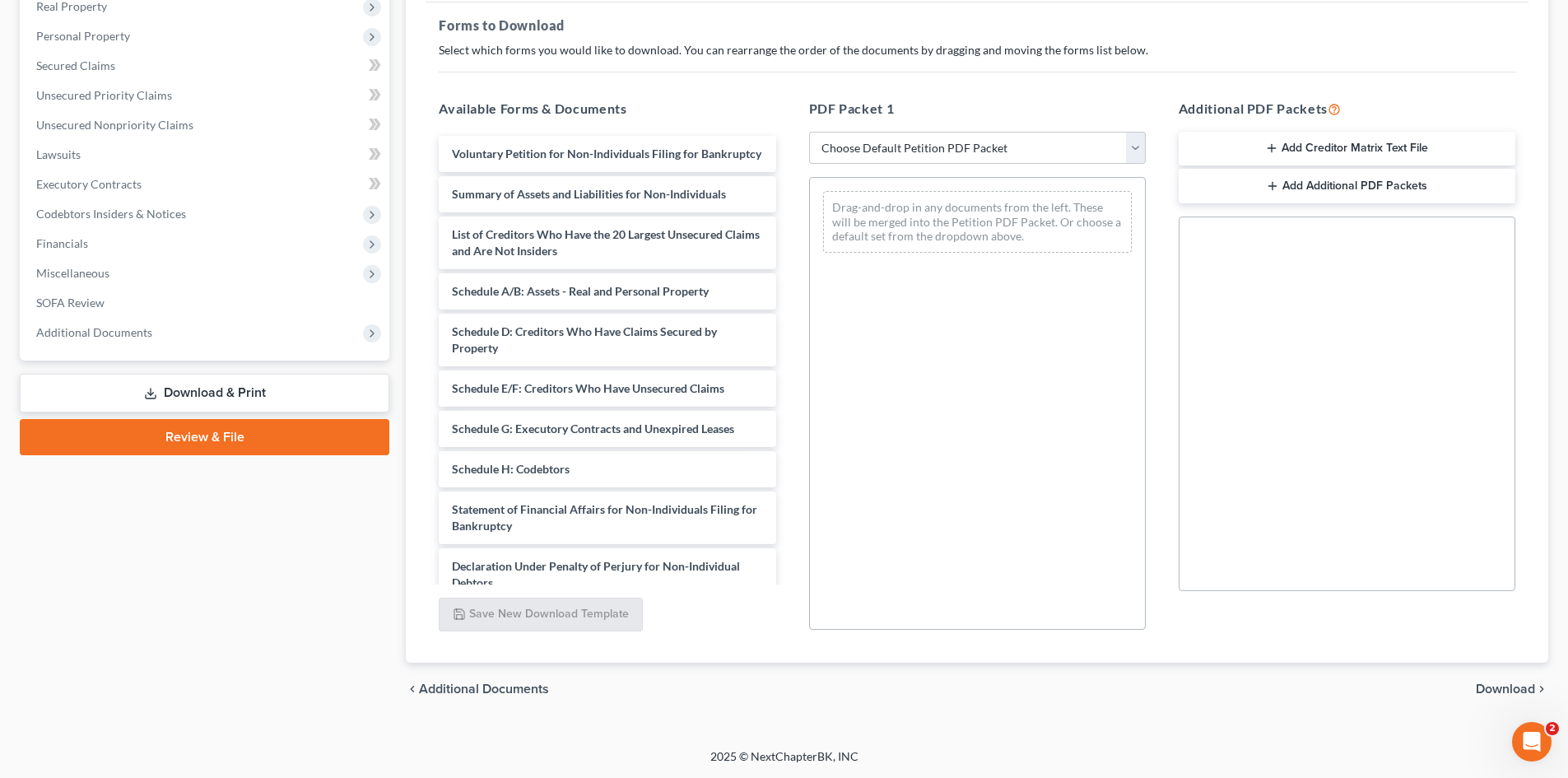
click at [1299, 183] on button "Add Additional PDF Packets" at bounding box center [1346, 185] width 337 height 35
click at [1317, 137] on button "Add Creditor Matrix Text File" at bounding box center [1346, 149] width 337 height 35
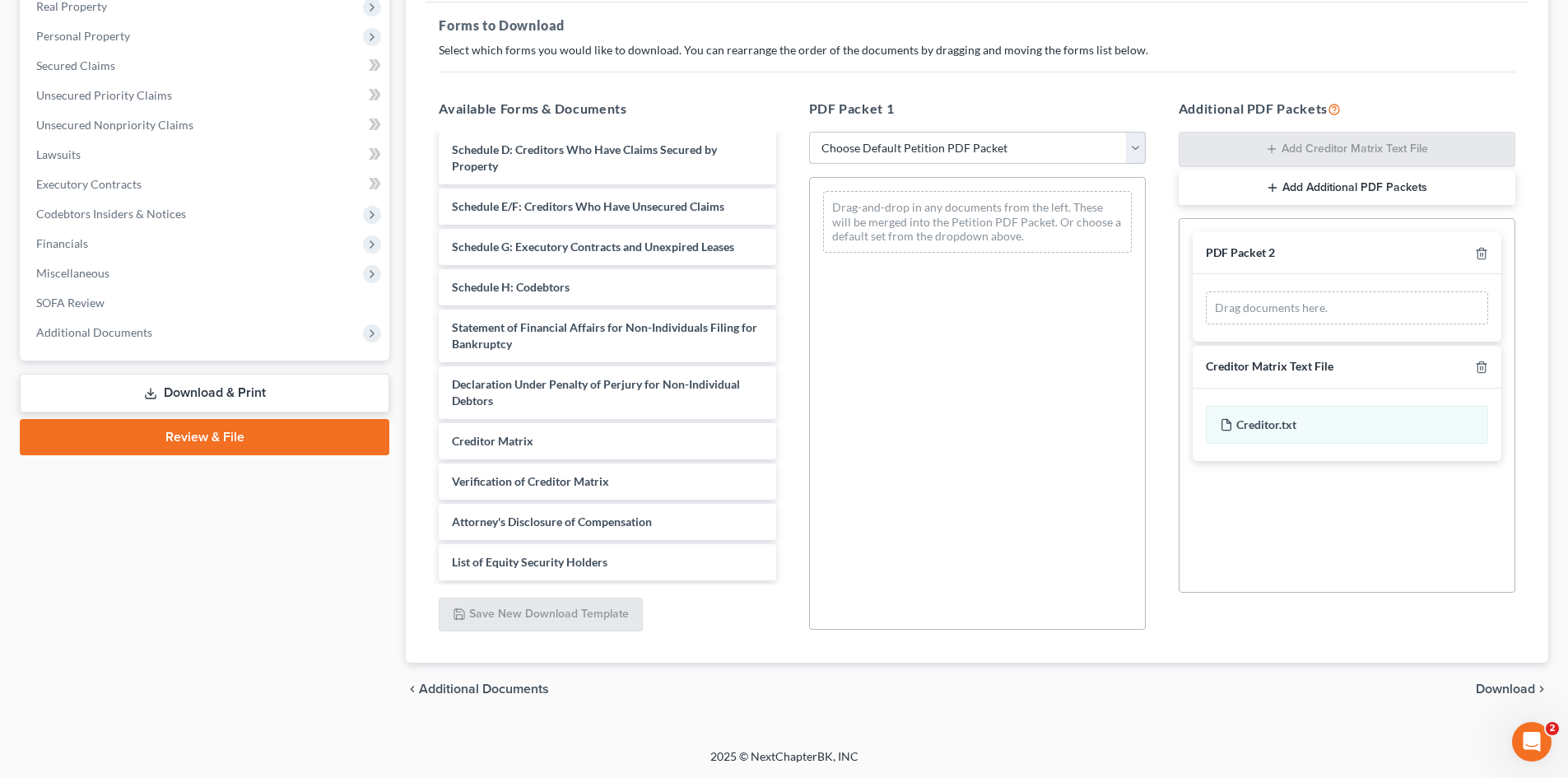
click at [1136, 149] on select "Choose Default Petition PDF Packet Complete Bankruptcy Petition (all forms and …" at bounding box center [977, 148] width 337 height 33
select select "0"
click at [809, 132] on select "Choose Default Petition PDF Packet Complete Bankruptcy Petition (all forms and …" at bounding box center [977, 148] width 337 height 33
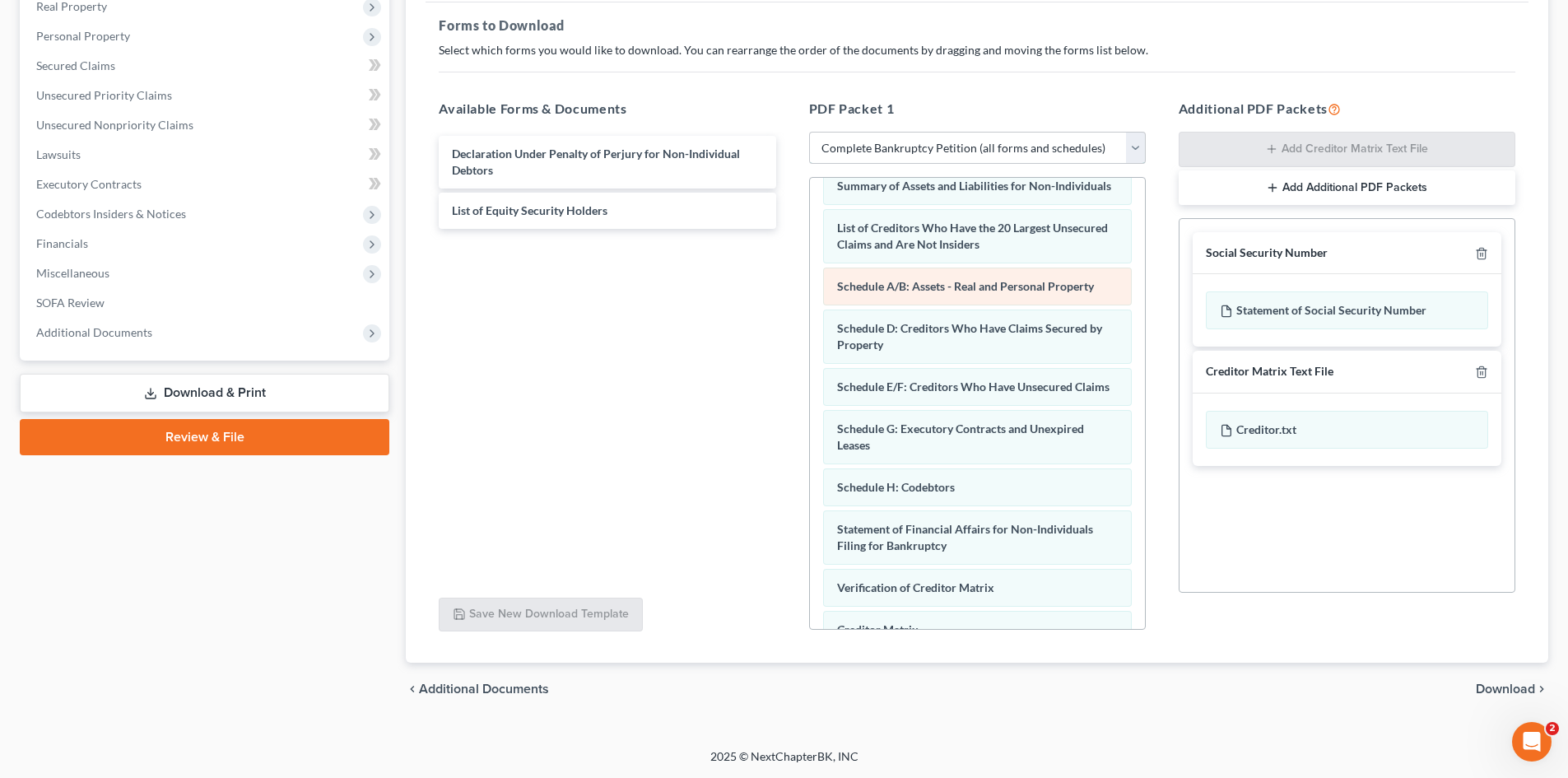
scroll to position [165, 0]
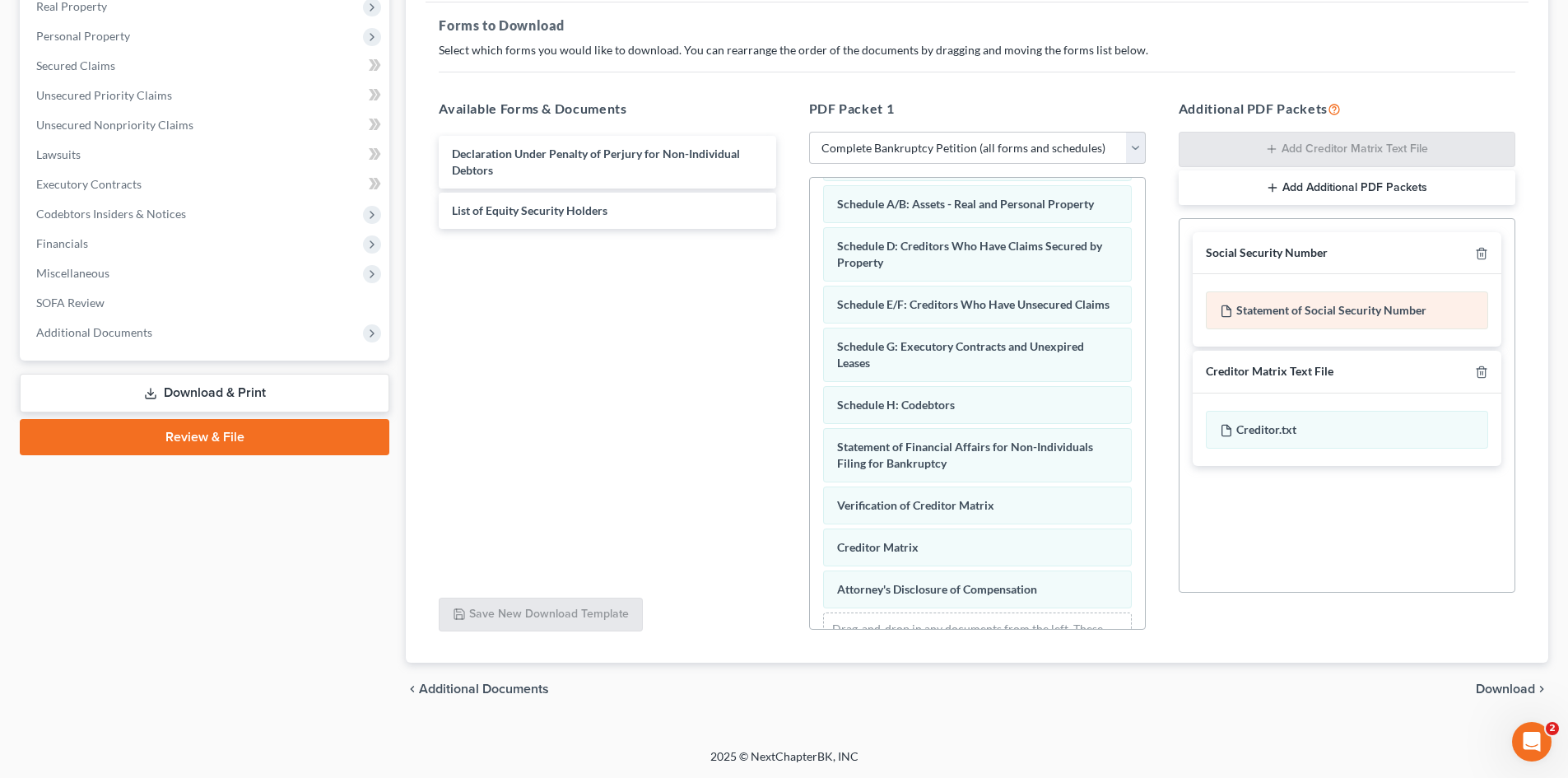
click at [1273, 308] on div "Statement of Social Security Number" at bounding box center [1346, 310] width 282 height 37
click at [1488, 686] on span "Download" at bounding box center [1504, 689] width 59 height 13
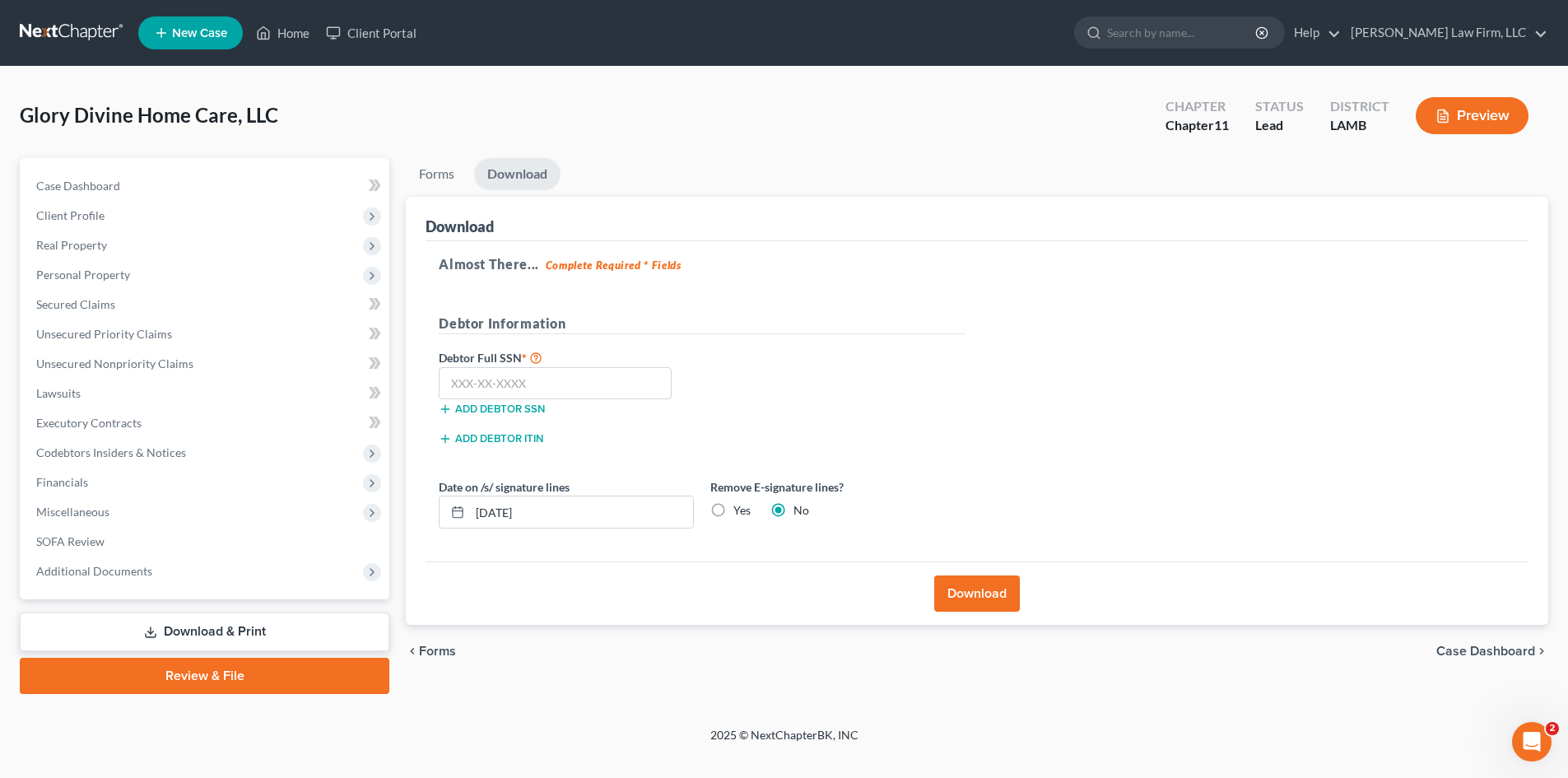
scroll to position [0, 0]
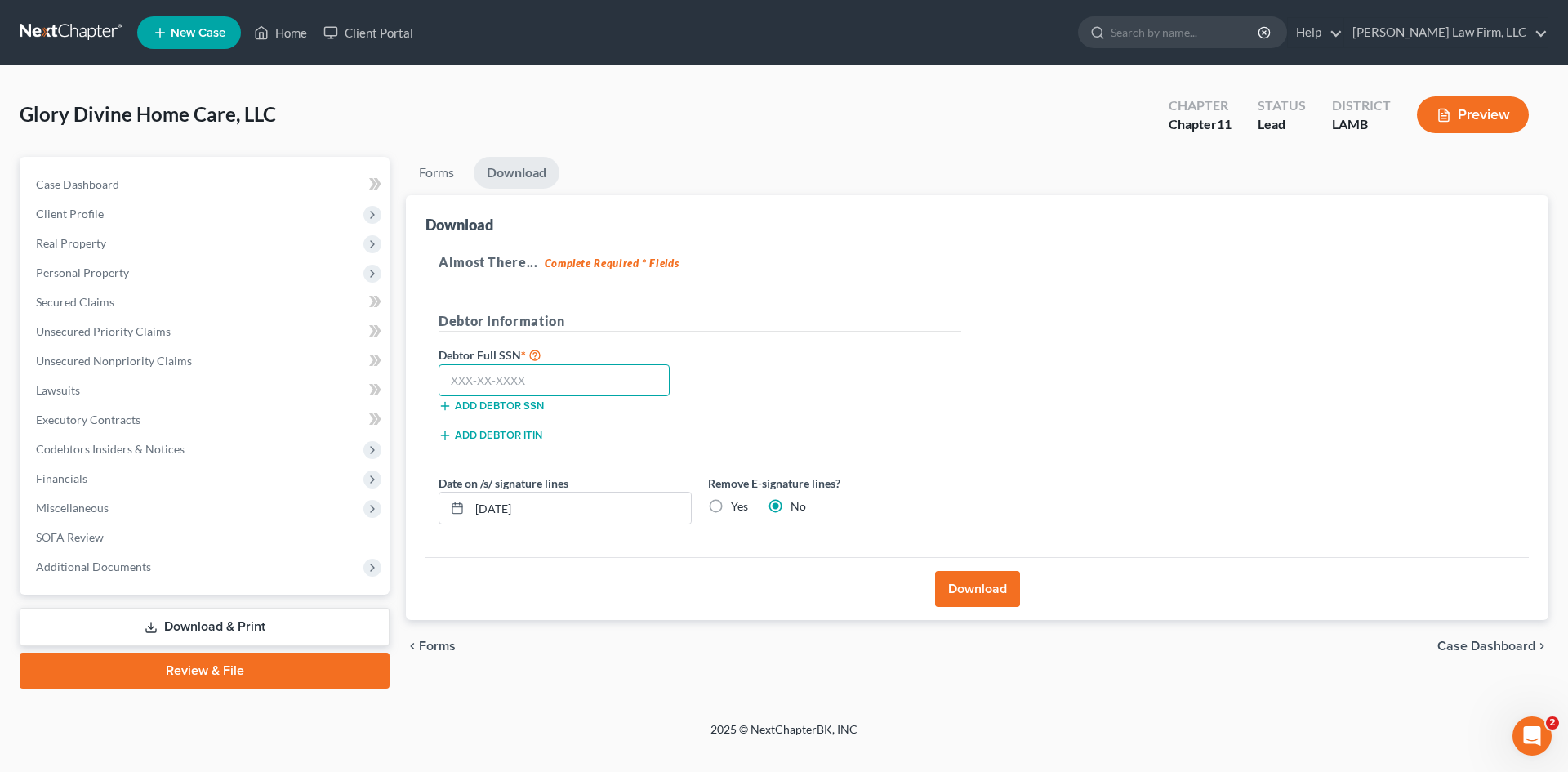
click at [532, 384] on input "text" at bounding box center [554, 380] width 231 height 32
type input "800-31-3030"
click at [495, 435] on button "Add debtor ITIN" at bounding box center [491, 435] width 104 height 13
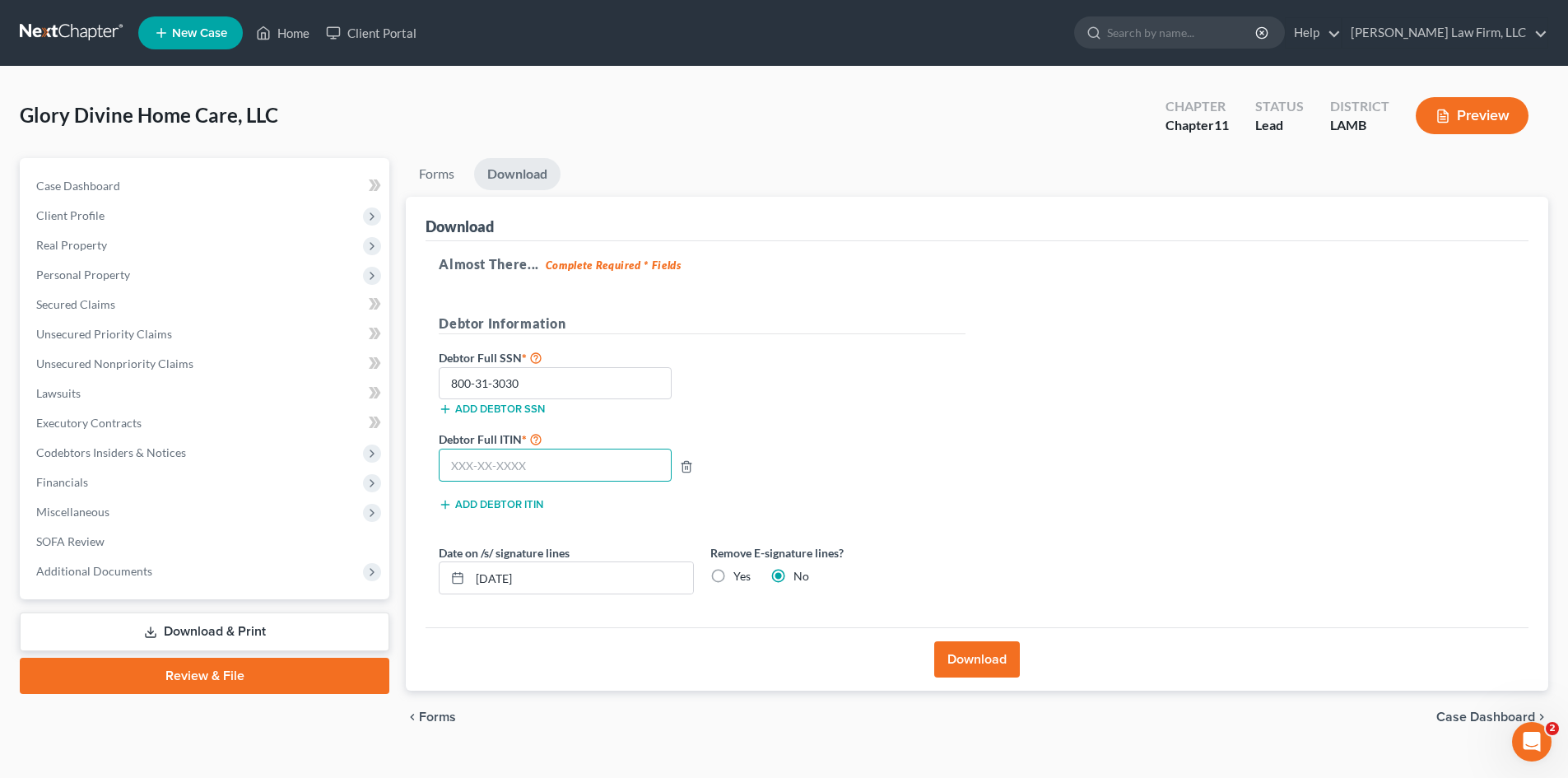
click at [454, 465] on input "text" at bounding box center [554, 465] width 233 height 33
type input "800-31-3030"
drag, startPoint x: 527, startPoint y: 379, endPoint x: 424, endPoint y: 405, distance: 106.2
click at [424, 405] on div "Download Almost There... Complete Required * Fields Debtor Information Debtor F…" at bounding box center [977, 443] width 1143 height 494
click at [991, 658] on button "Download" at bounding box center [977, 659] width 86 height 36
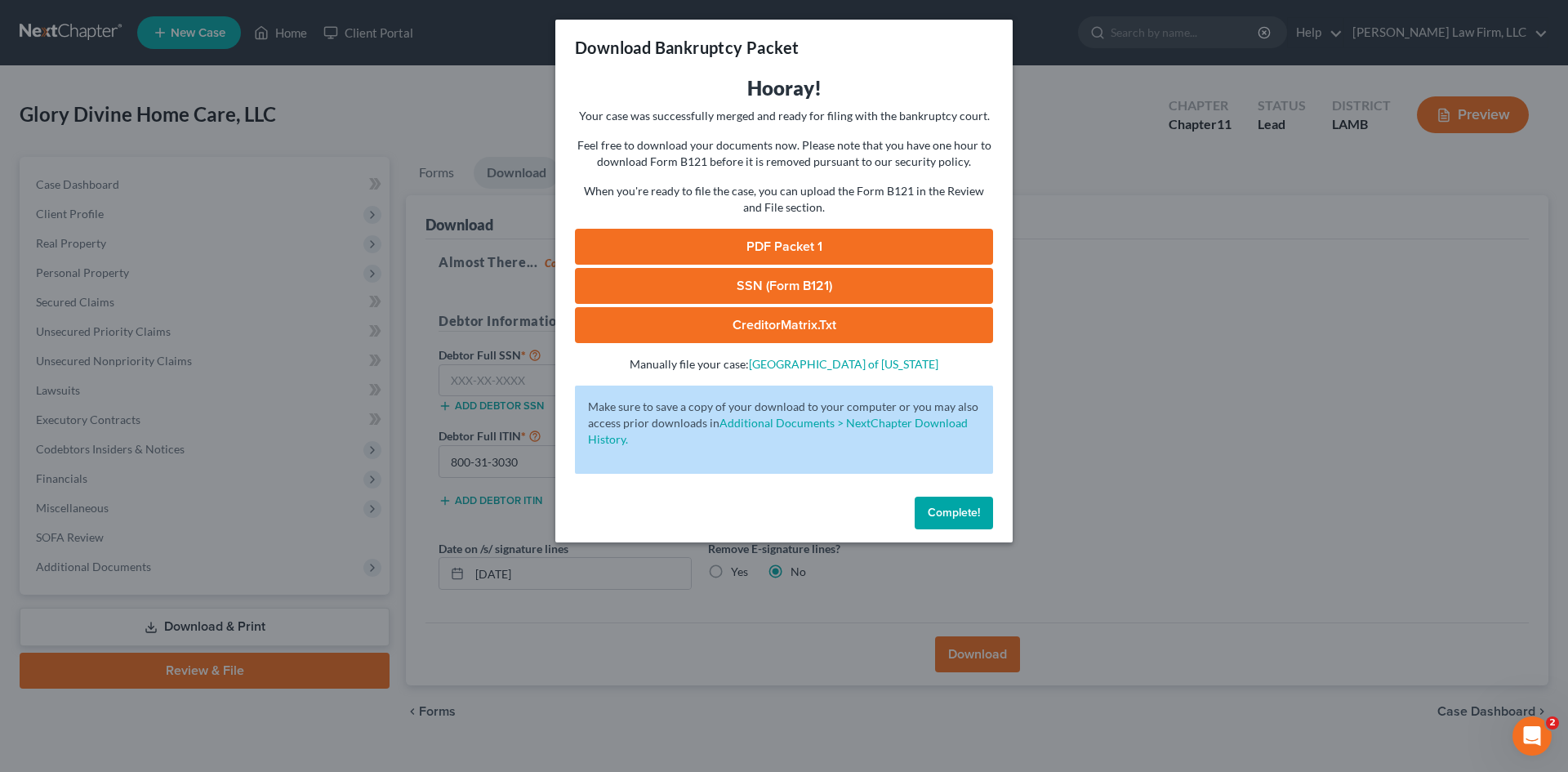
click at [702, 280] on link "SSN (Form B121)" at bounding box center [784, 286] width 418 height 36
click at [970, 514] on span "Complete!" at bounding box center [954, 512] width 52 height 14
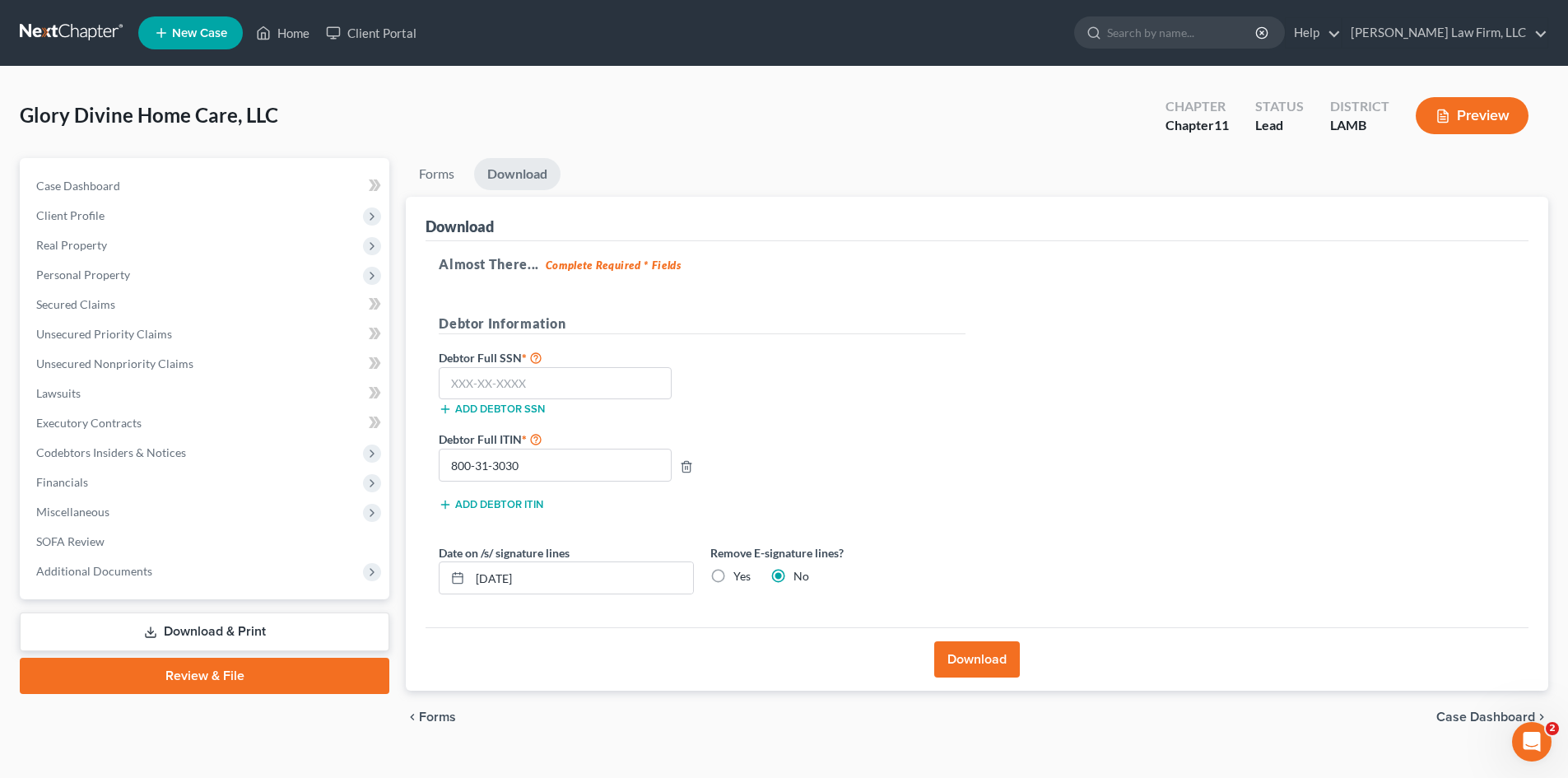
click at [224, 665] on link "Review & File" at bounding box center [204, 675] width 369 height 36
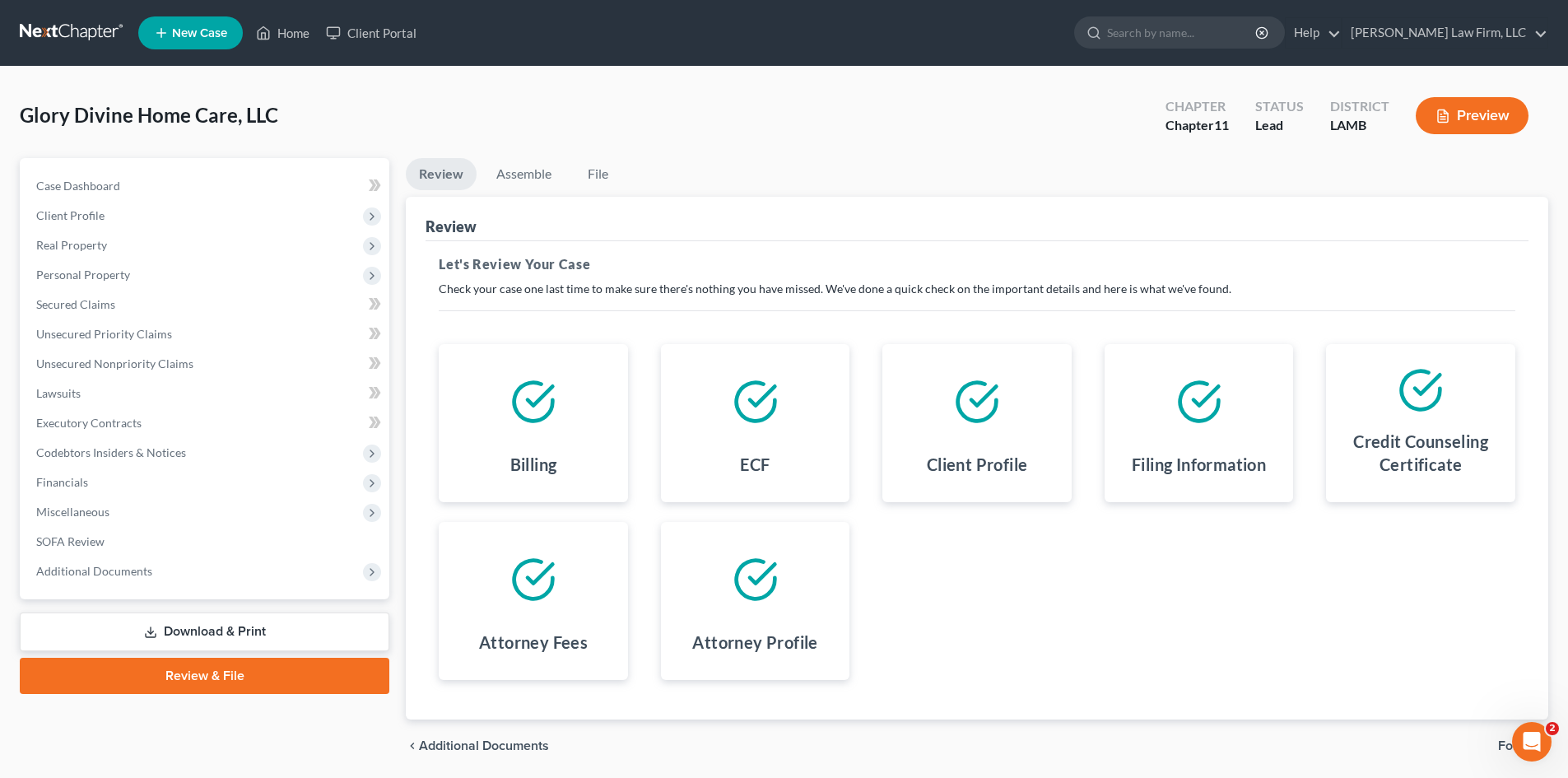
click at [204, 676] on link "Review & File" at bounding box center [204, 675] width 369 height 36
click at [520, 175] on link "Assemble" at bounding box center [524, 174] width 81 height 32
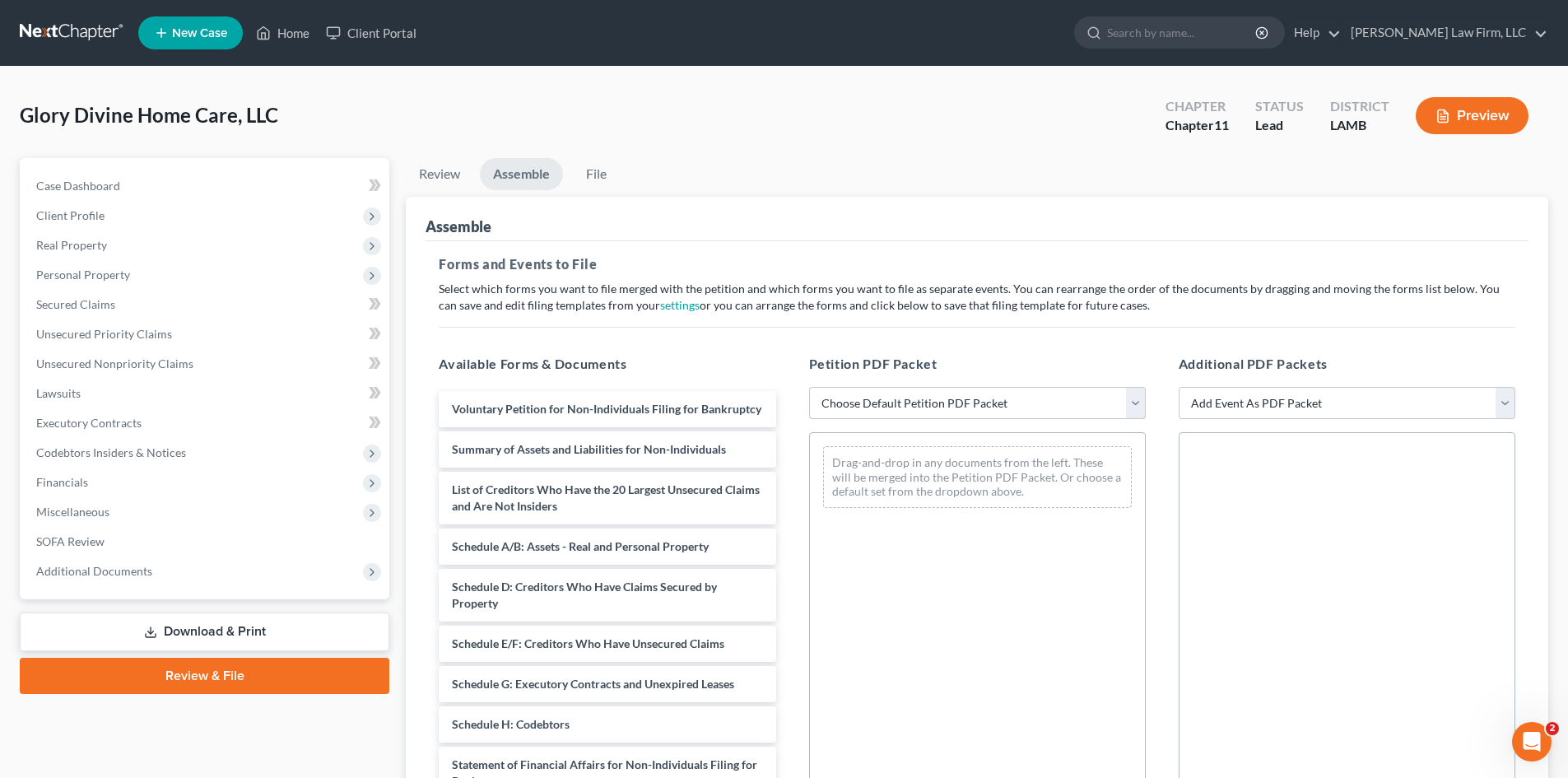
click at [935, 393] on select "Choose Default Petition PDF Packet Complete Bankruptcy Petition (all forms and …" at bounding box center [977, 403] width 337 height 33
select select "0"
click at [809, 387] on select "Choose Default Petition PDF Packet Complete Bankruptcy Petition (all forms and …" at bounding box center [977, 403] width 337 height 33
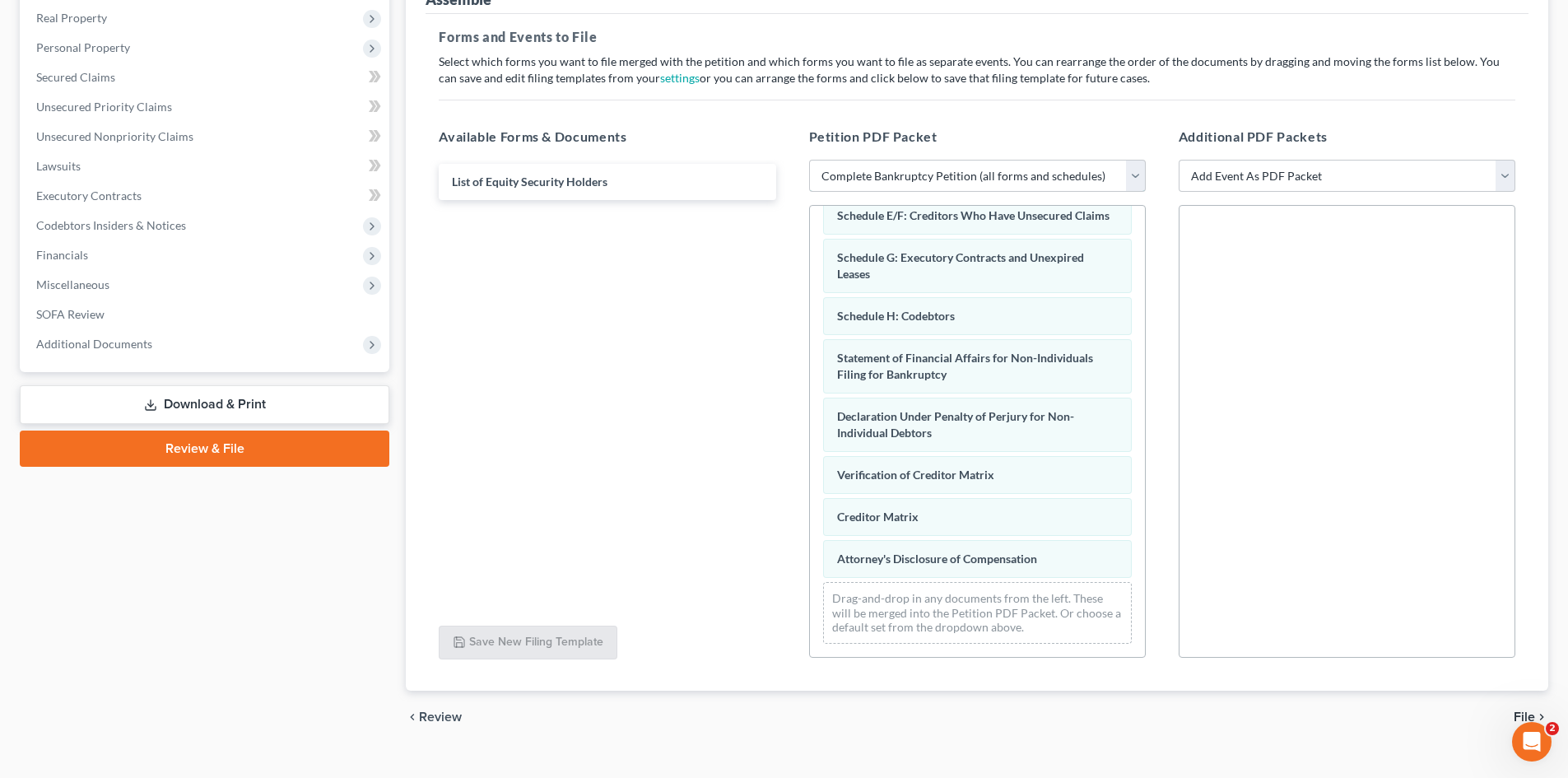
scroll to position [255, 0]
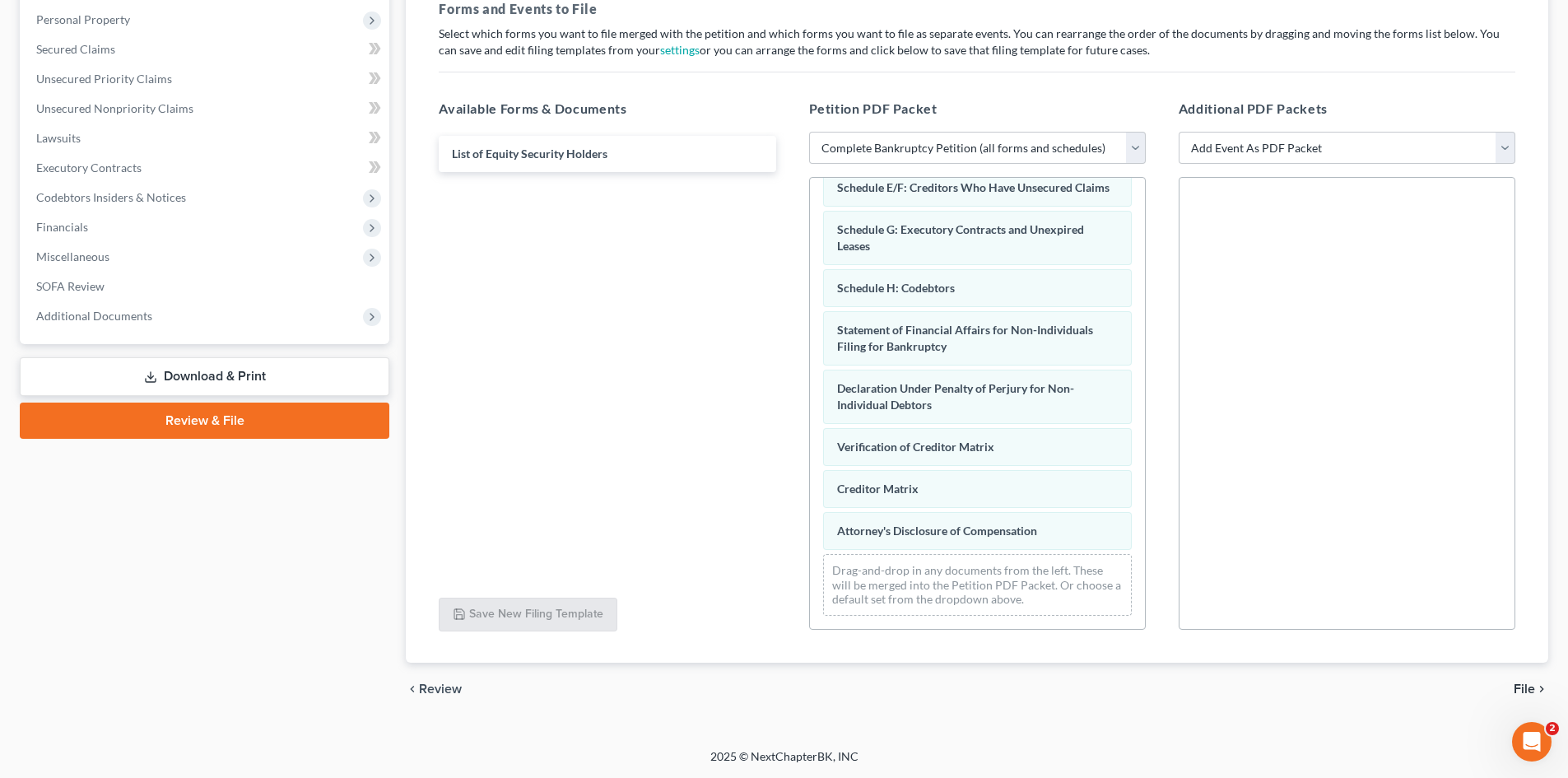
click at [1526, 692] on span "File" at bounding box center [1523, 689] width 22 height 13
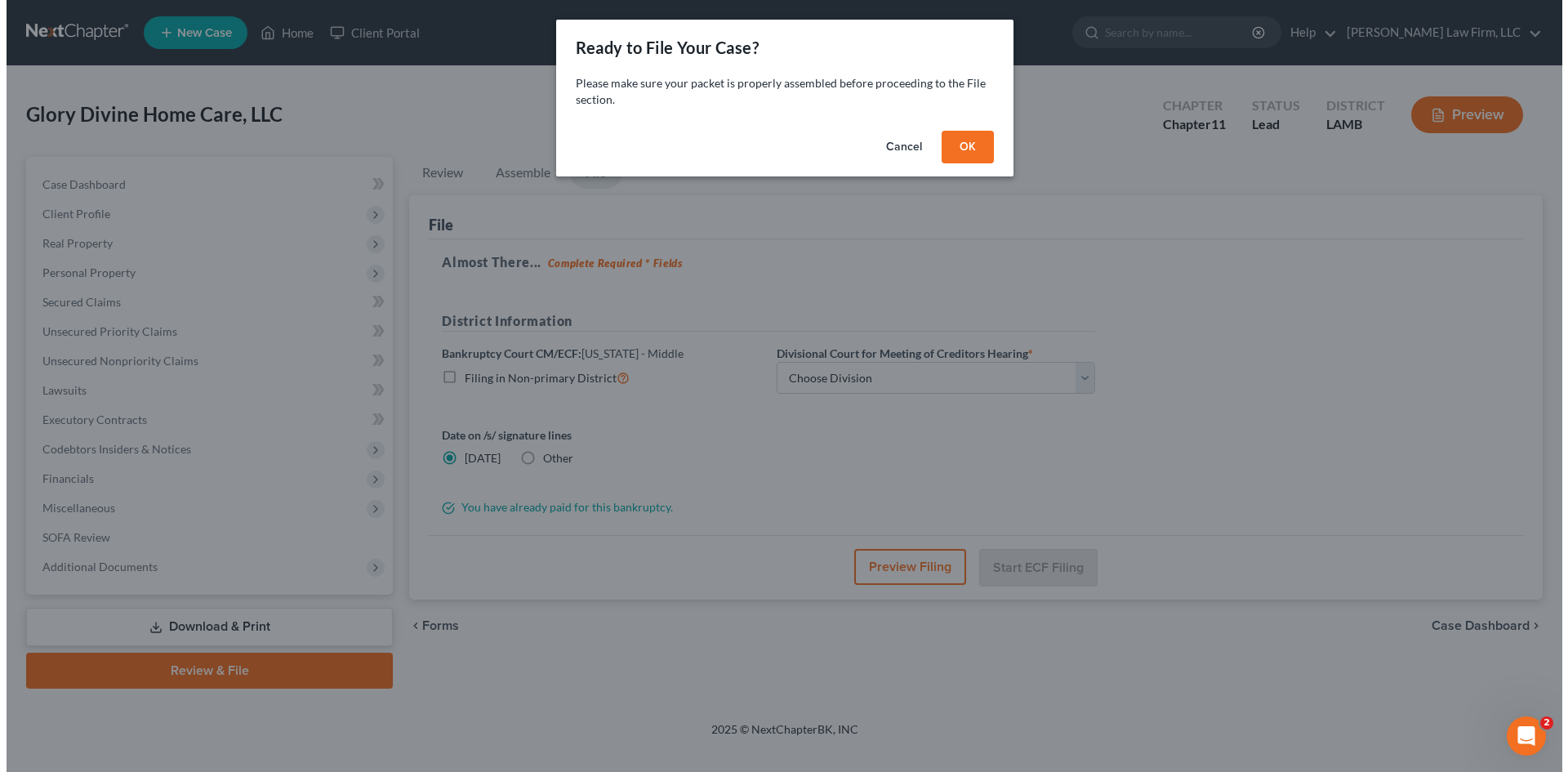
scroll to position [0, 0]
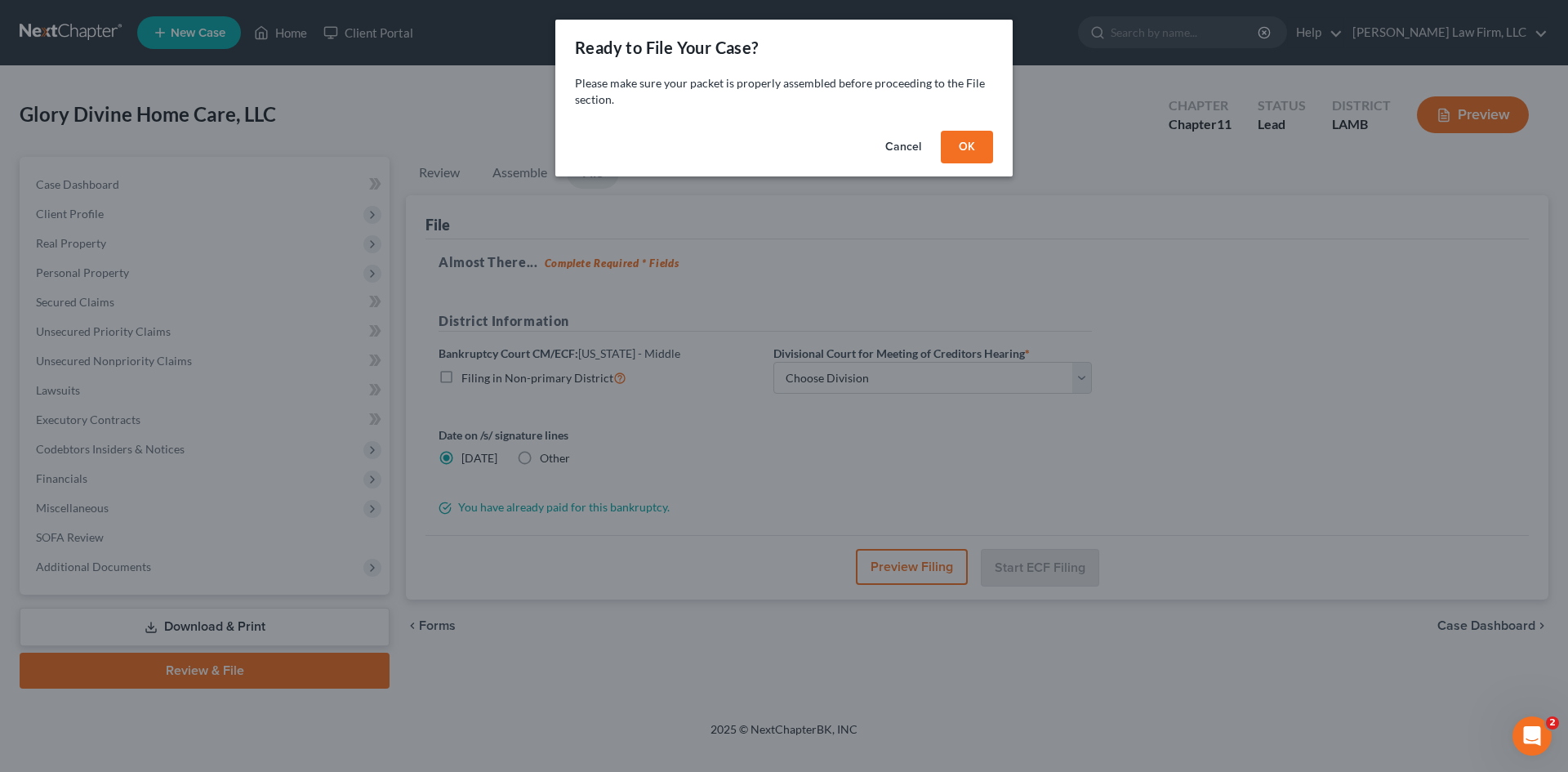
click at [960, 143] on button "OK" at bounding box center [967, 147] width 52 height 32
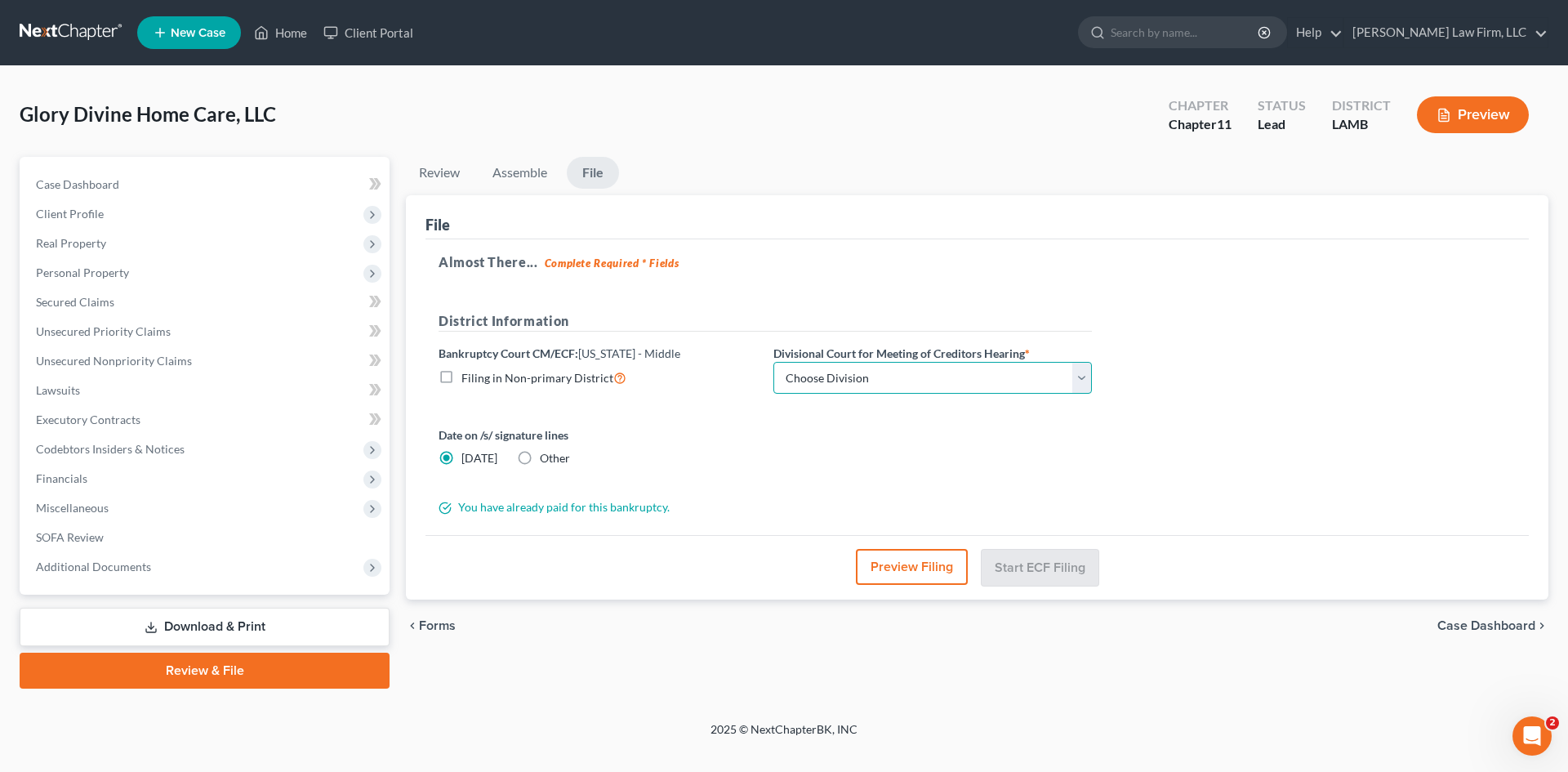
click at [1029, 370] on select "Choose Division Baton Rouge" at bounding box center [932, 378] width 318 height 32
select select "0"
click at [773, 362] on select "Choose Division Baton Rouge" at bounding box center [932, 378] width 318 height 32
click at [1014, 573] on button "Start ECF Filing" at bounding box center [1040, 566] width 117 height 36
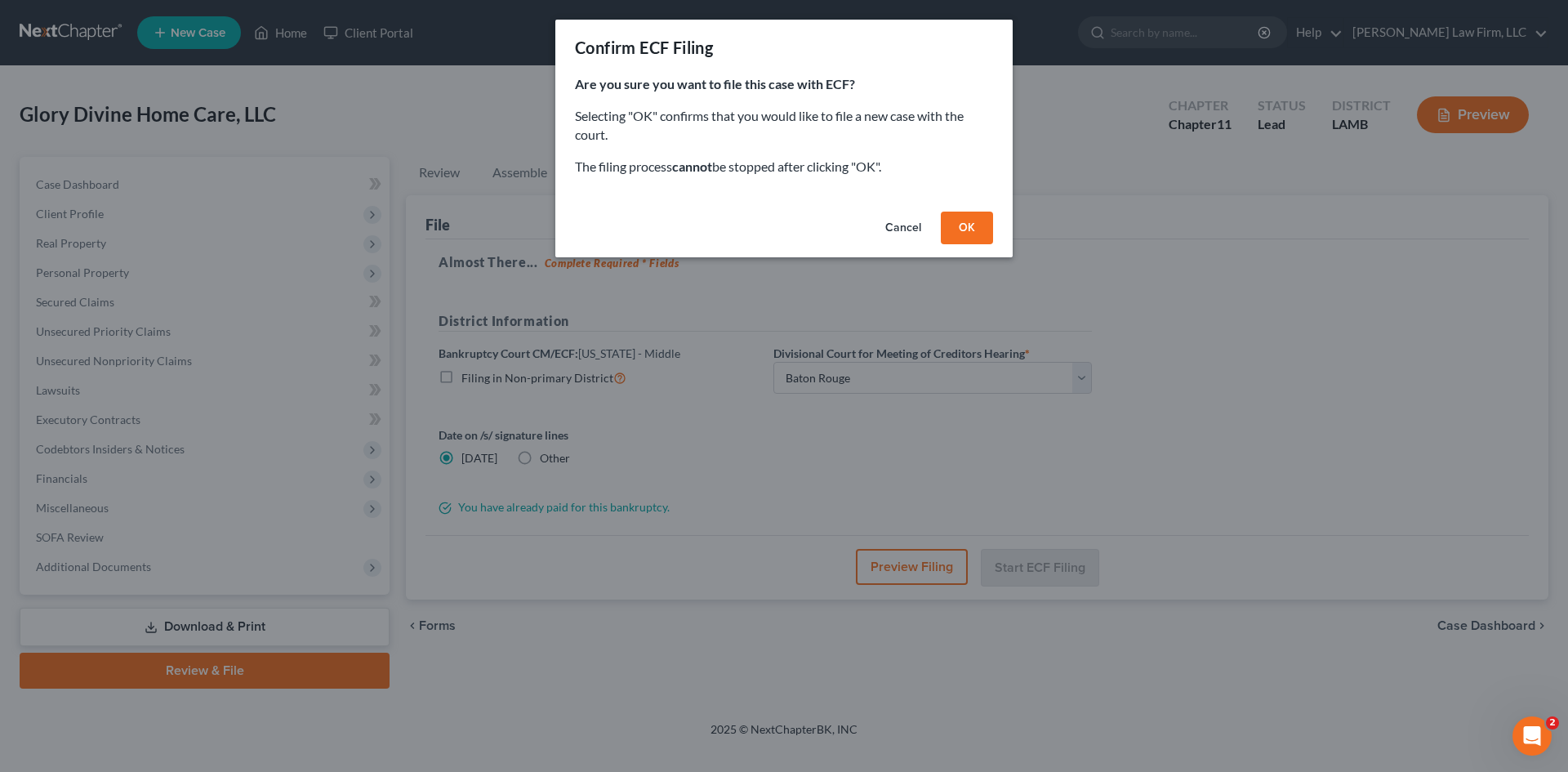
click at [960, 226] on button "OK" at bounding box center [967, 227] width 52 height 32
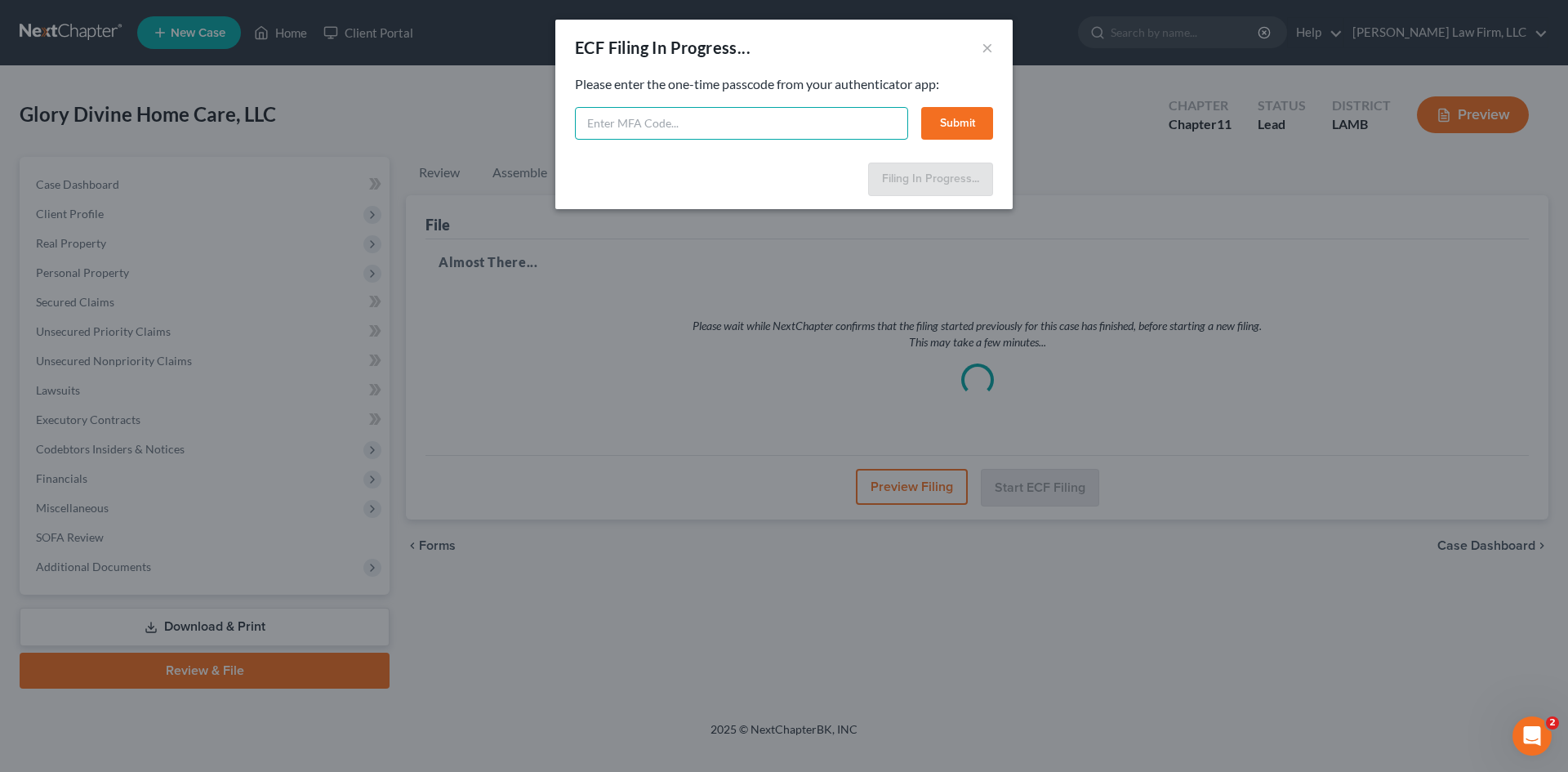
click at [814, 119] on input "text" at bounding box center [741, 122] width 333 height 32
type input "306469"
click at [944, 121] on button "Submit" at bounding box center [957, 122] width 71 height 32
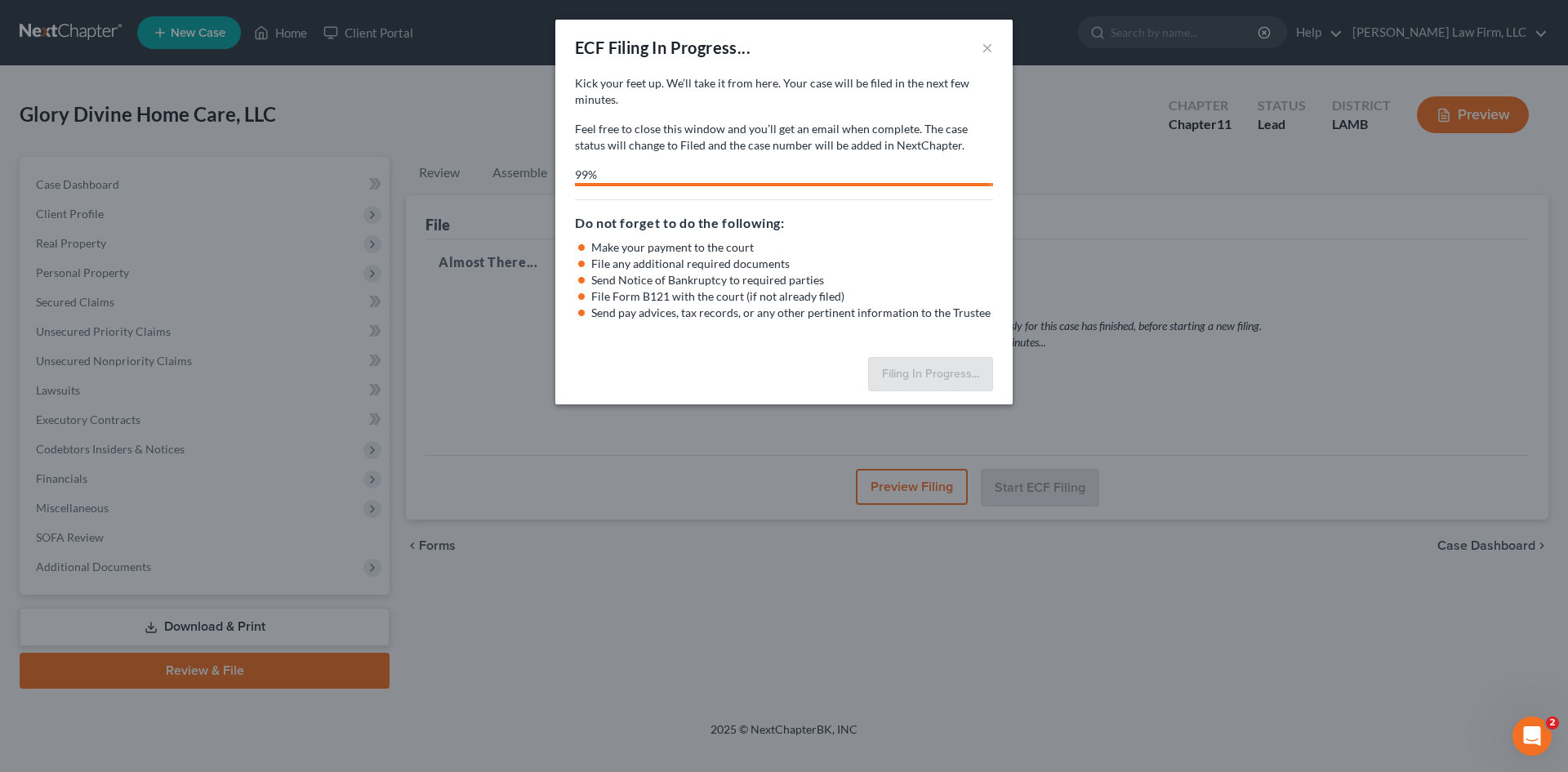
select select "0"
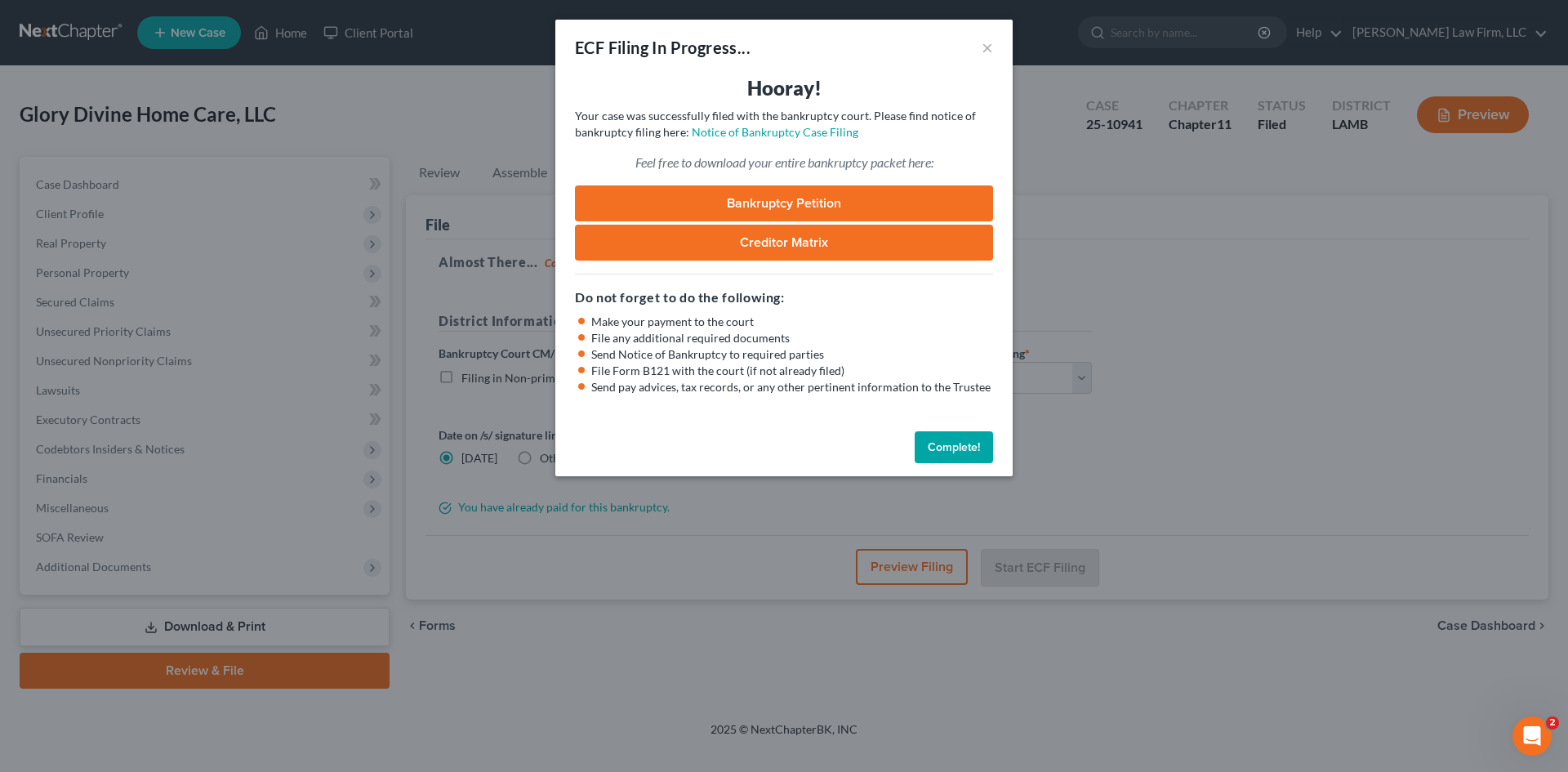
click at [935, 205] on link "Bankruptcy Petition" at bounding box center [784, 203] width 418 height 36
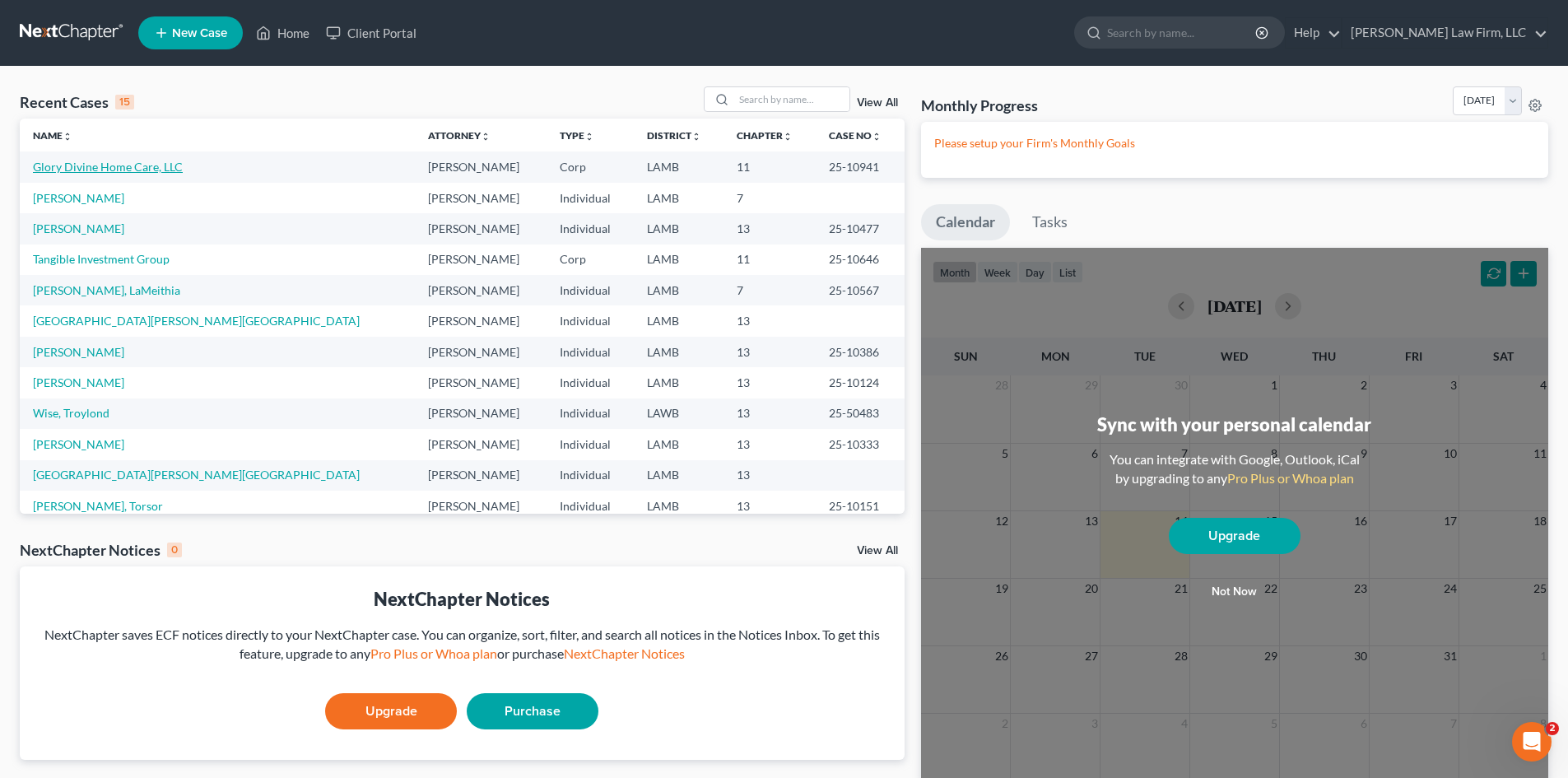
click at [133, 165] on link "Glory Divine Home Care, LLC" at bounding box center [108, 166] width 150 height 14
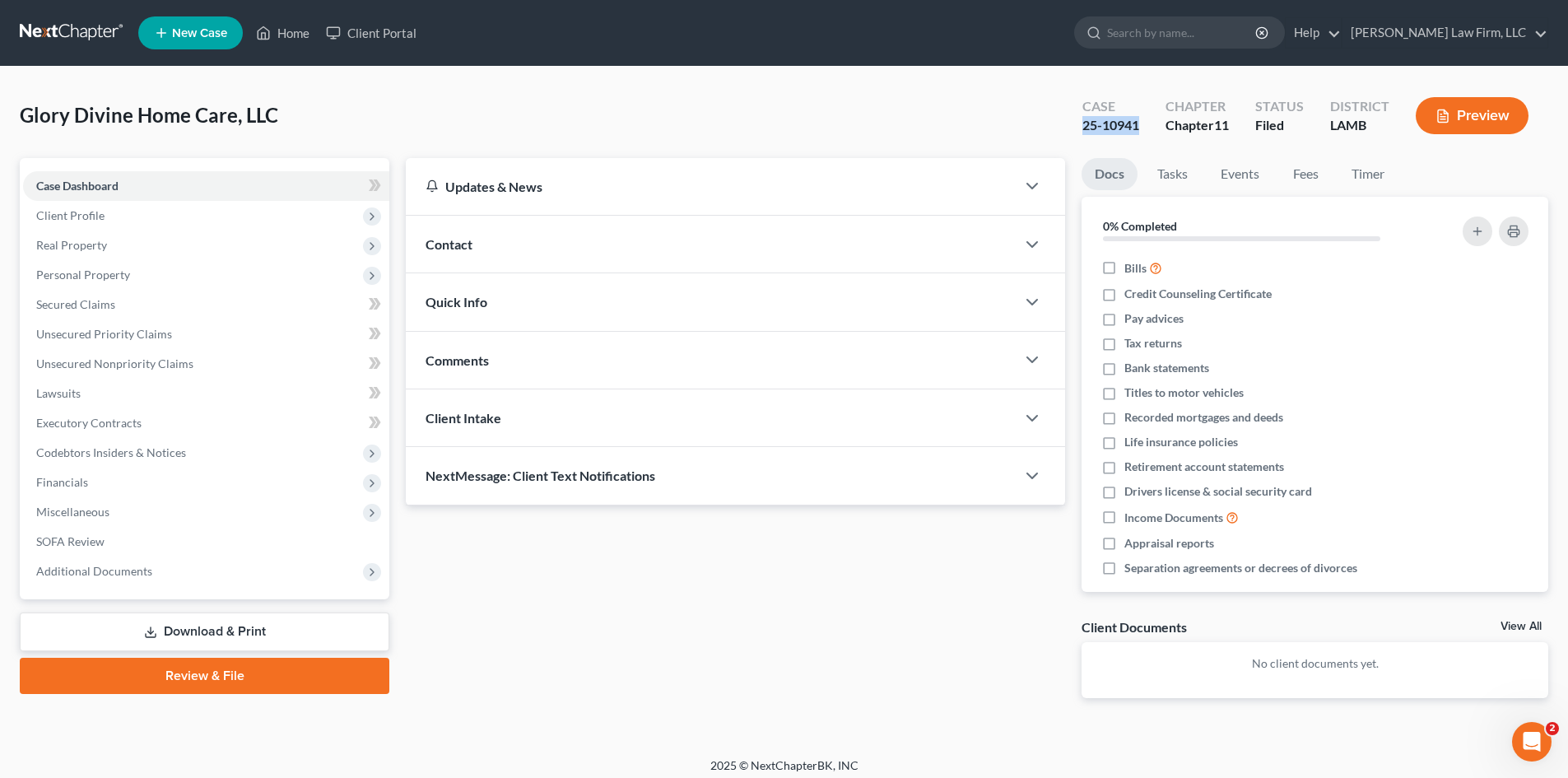
drag, startPoint x: 1084, startPoint y: 126, endPoint x: 1144, endPoint y: 120, distance: 60.3
click at [1144, 120] on div "Case 25-10941" at bounding box center [1110, 117] width 83 height 49
copy div "25-10941"
click at [227, 627] on link "Download & Print" at bounding box center [204, 631] width 369 height 38
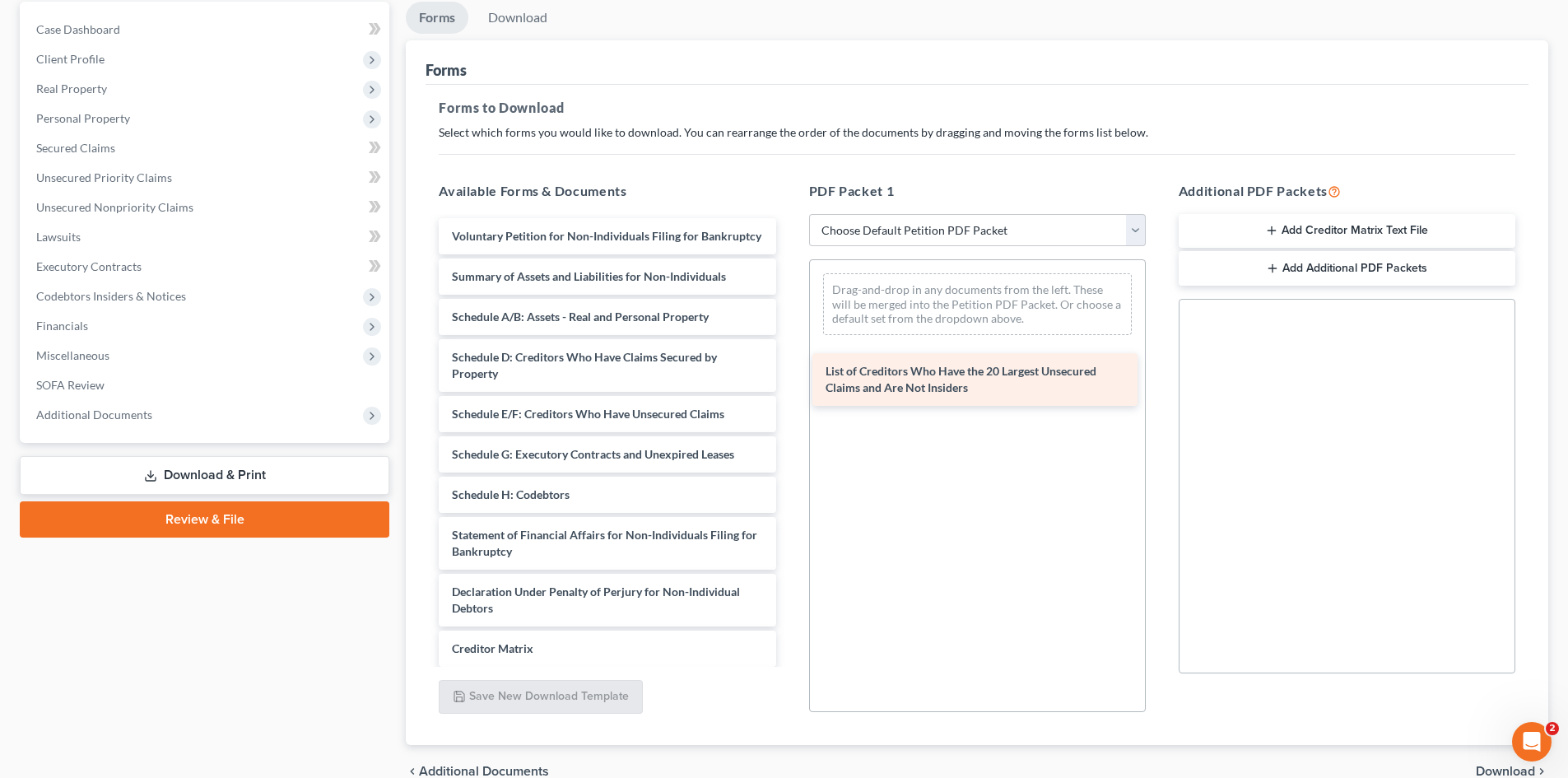
drag, startPoint x: 562, startPoint y: 339, endPoint x: 942, endPoint y: 357, distance: 380.4
click at [788, 357] on div "List of Creditors Who Have the 20 Largest Unsecured Claims and Are Not Insiders…" at bounding box center [607, 502] width 363 height 569
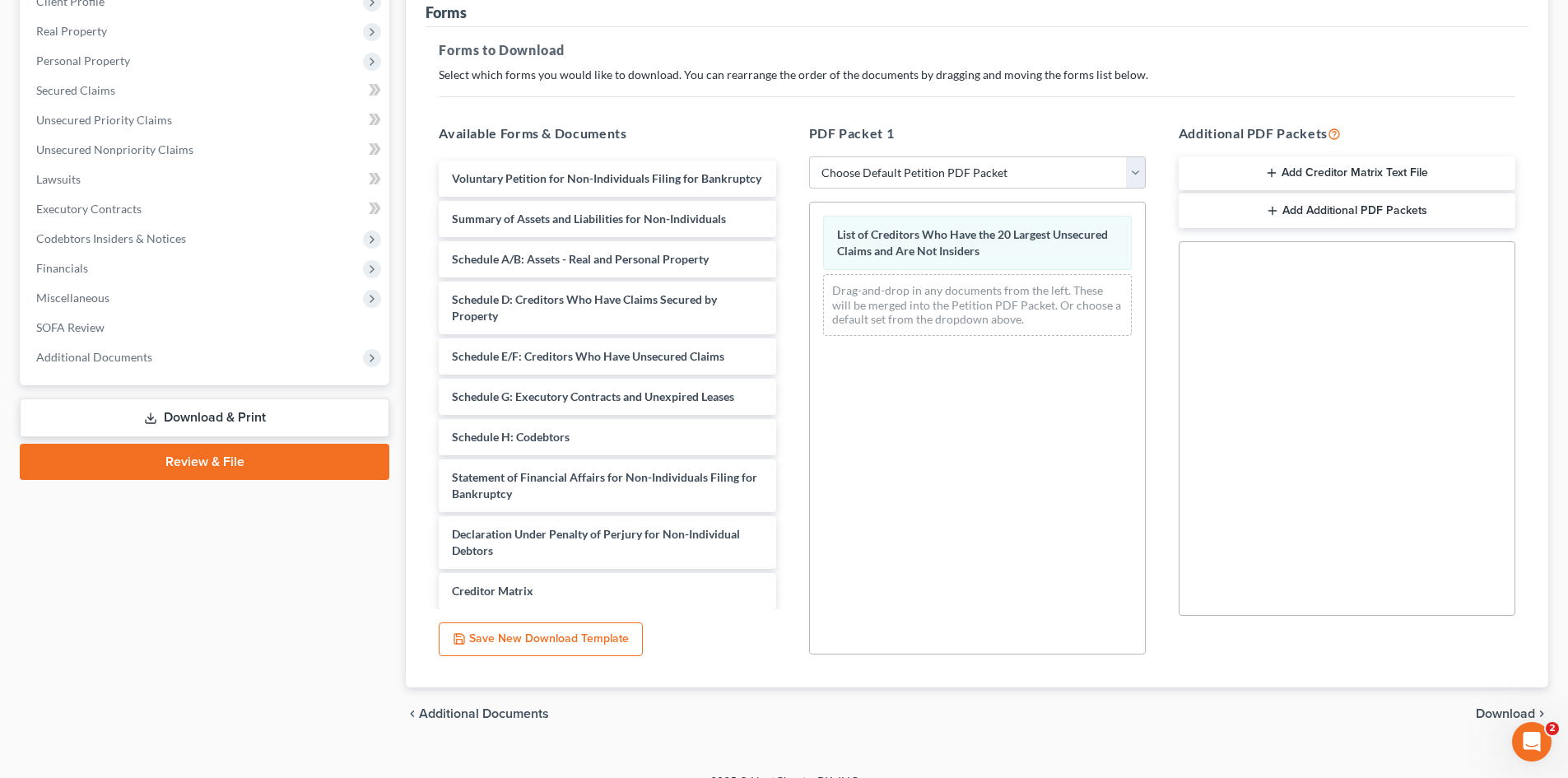
scroll to position [238, 0]
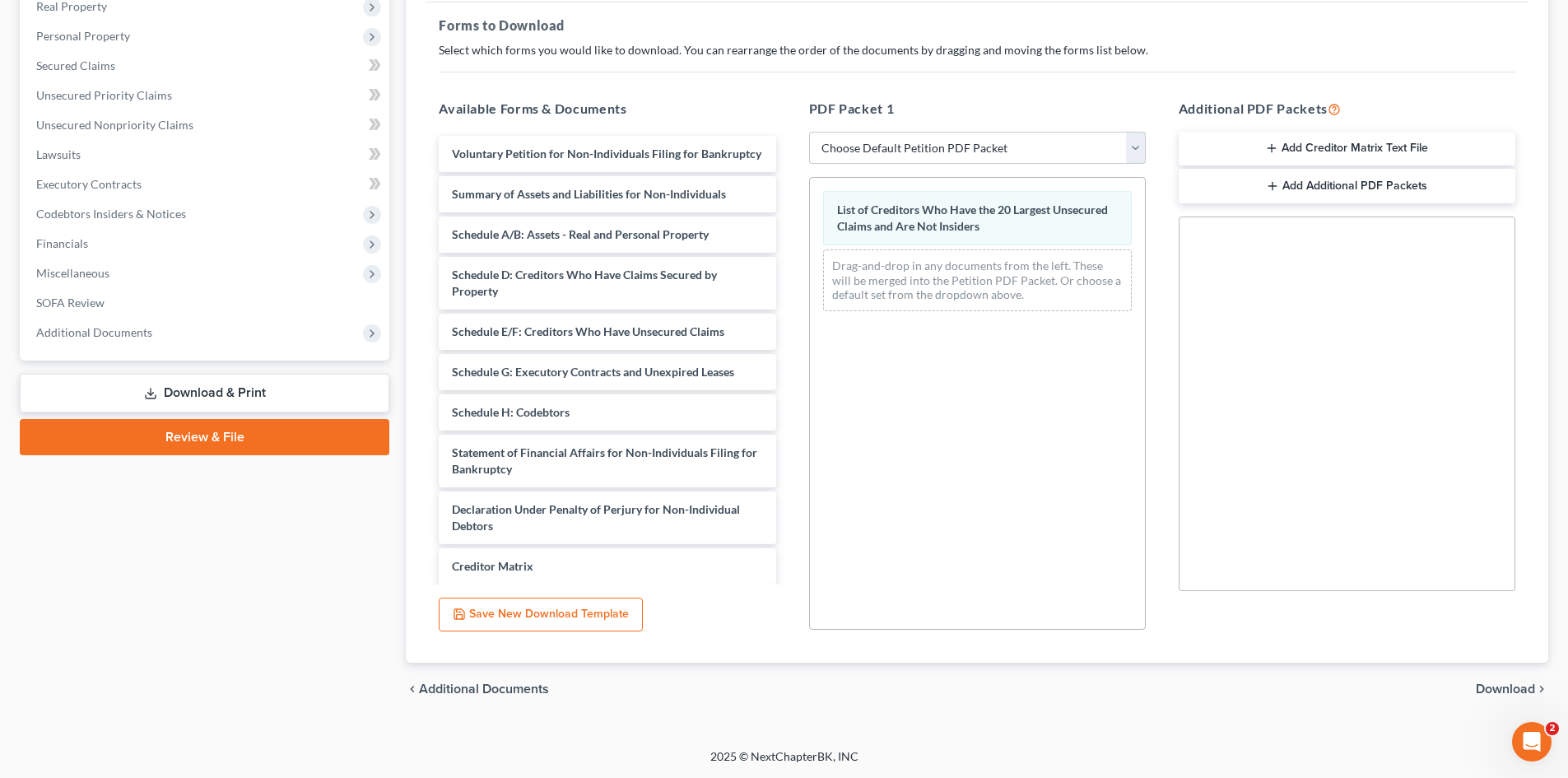
click at [1527, 692] on span "Download" at bounding box center [1504, 689] width 59 height 13
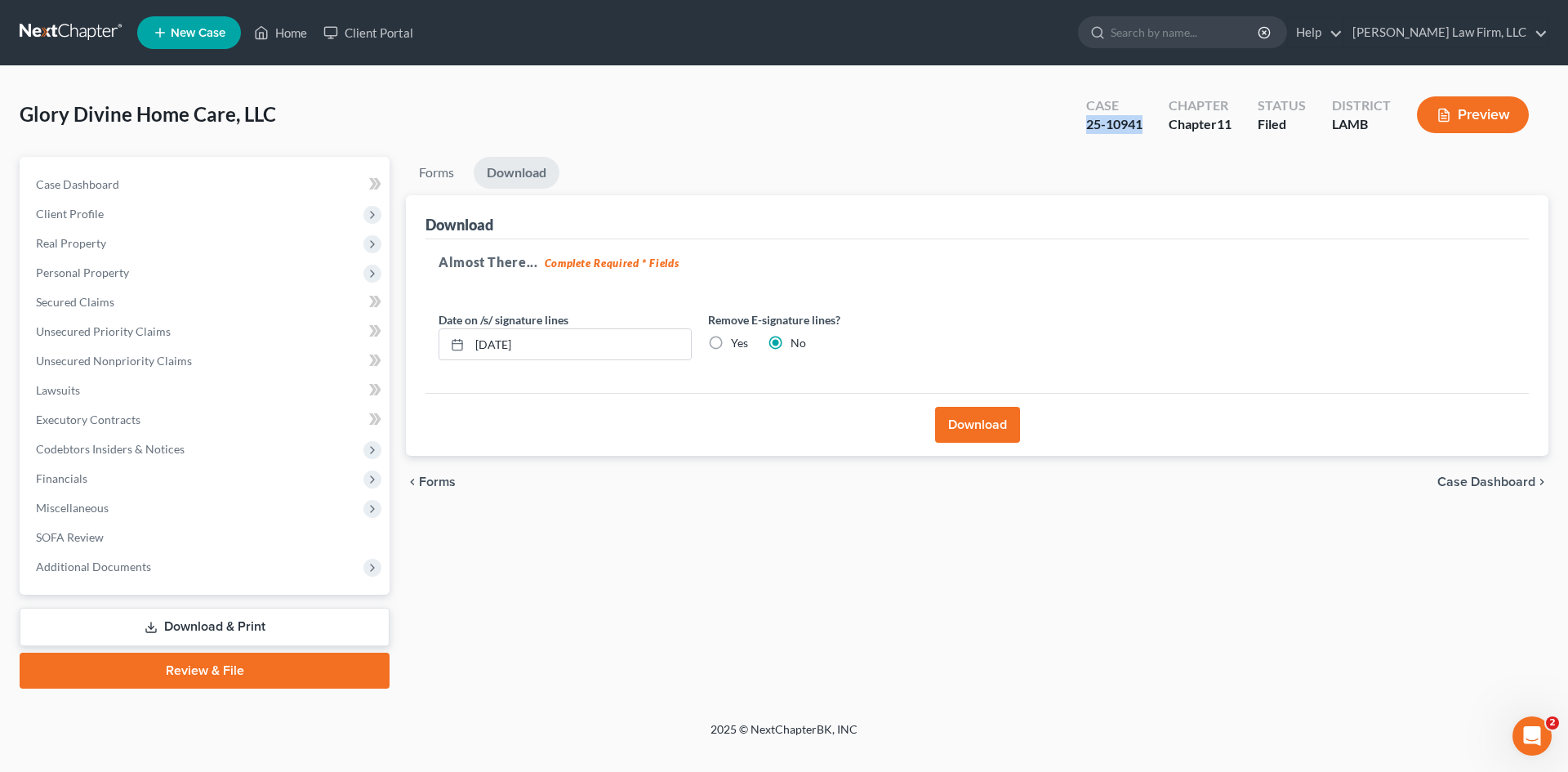
click at [1009, 428] on button "Download" at bounding box center [978, 424] width 85 height 36
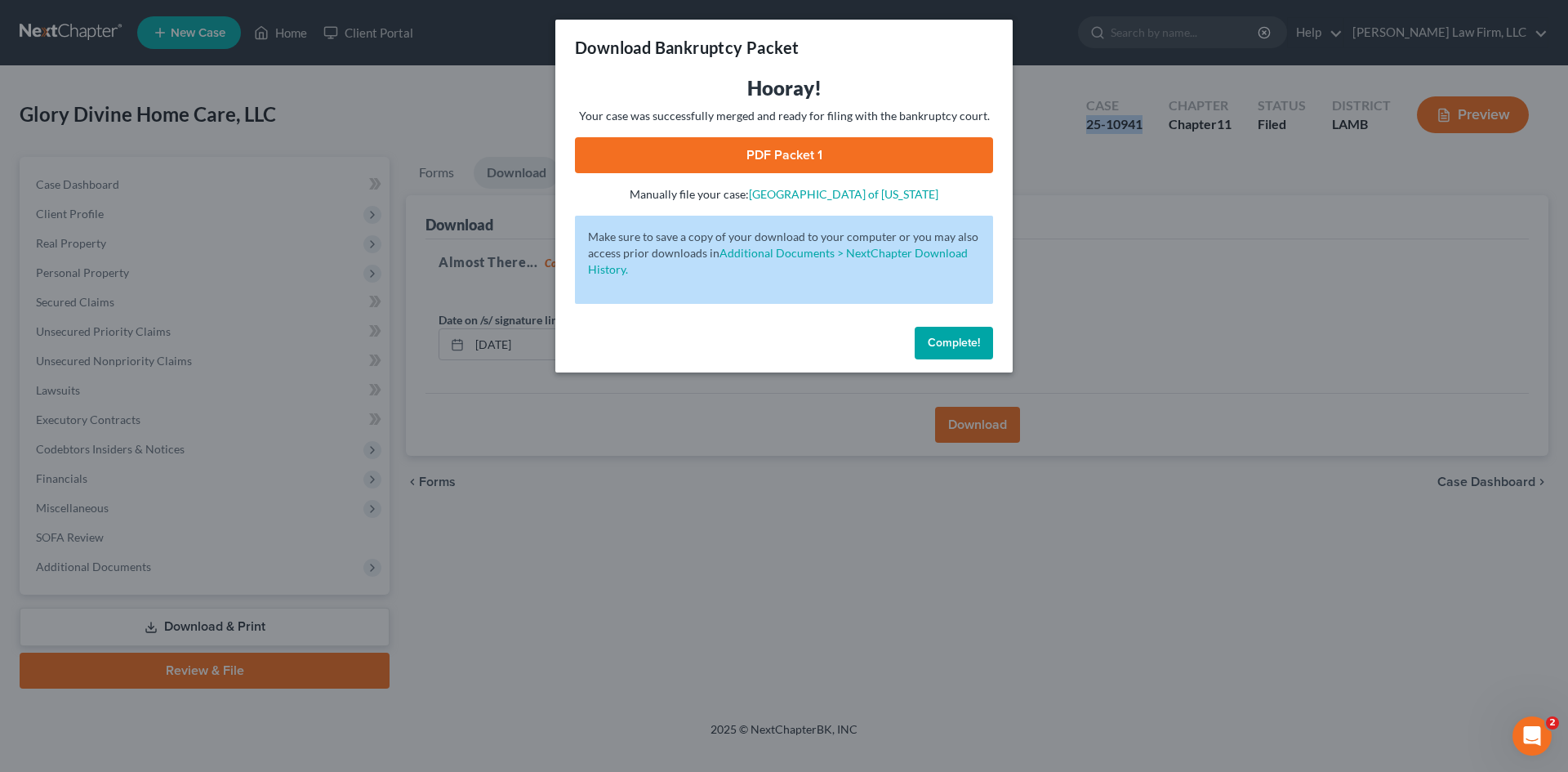
click at [794, 148] on link "PDF Packet 1" at bounding box center [784, 155] width 418 height 36
click at [974, 350] on button "Complete!" at bounding box center [954, 342] width 78 height 32
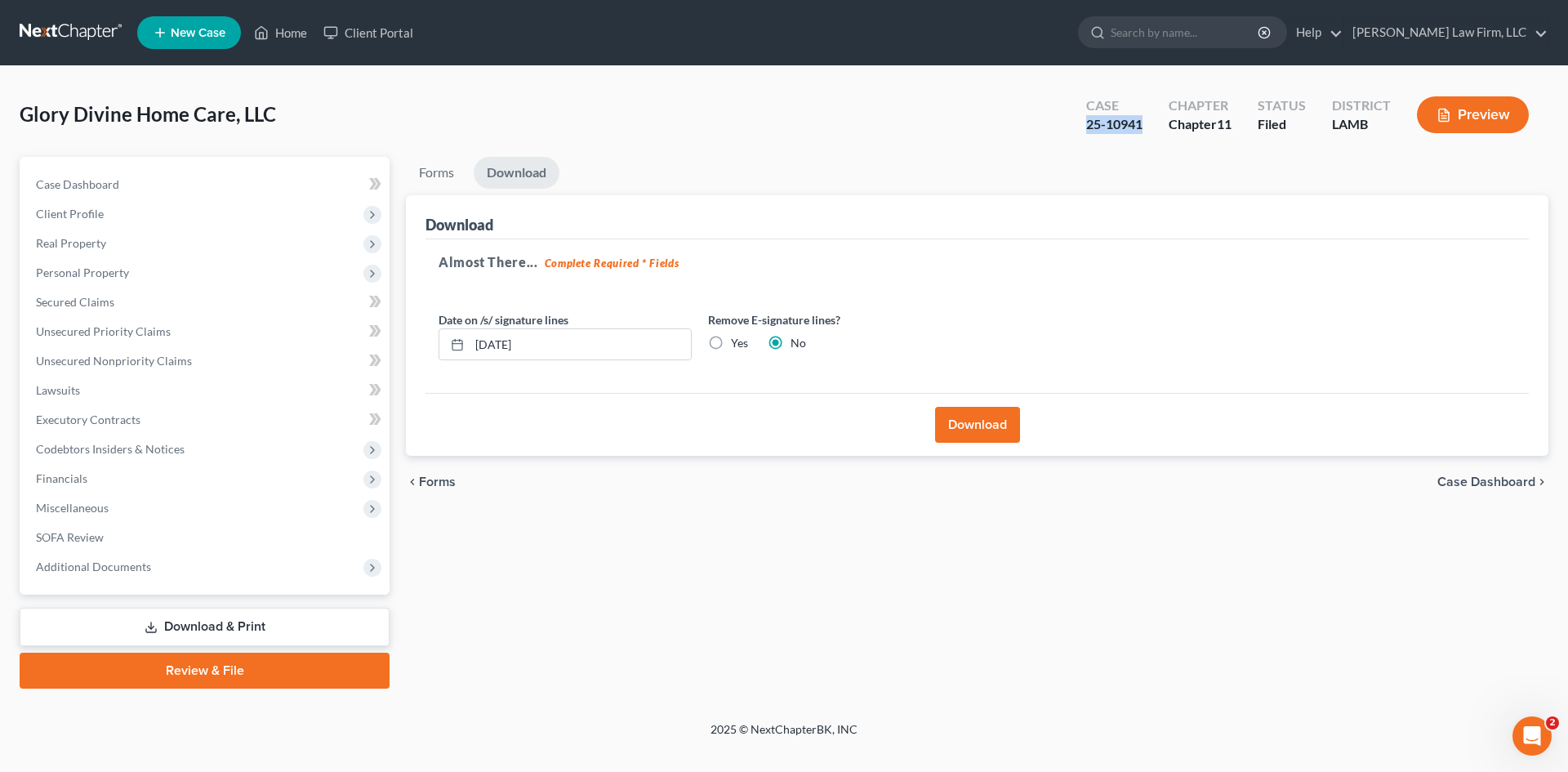
click at [970, 415] on button "Download" at bounding box center [978, 424] width 85 height 36
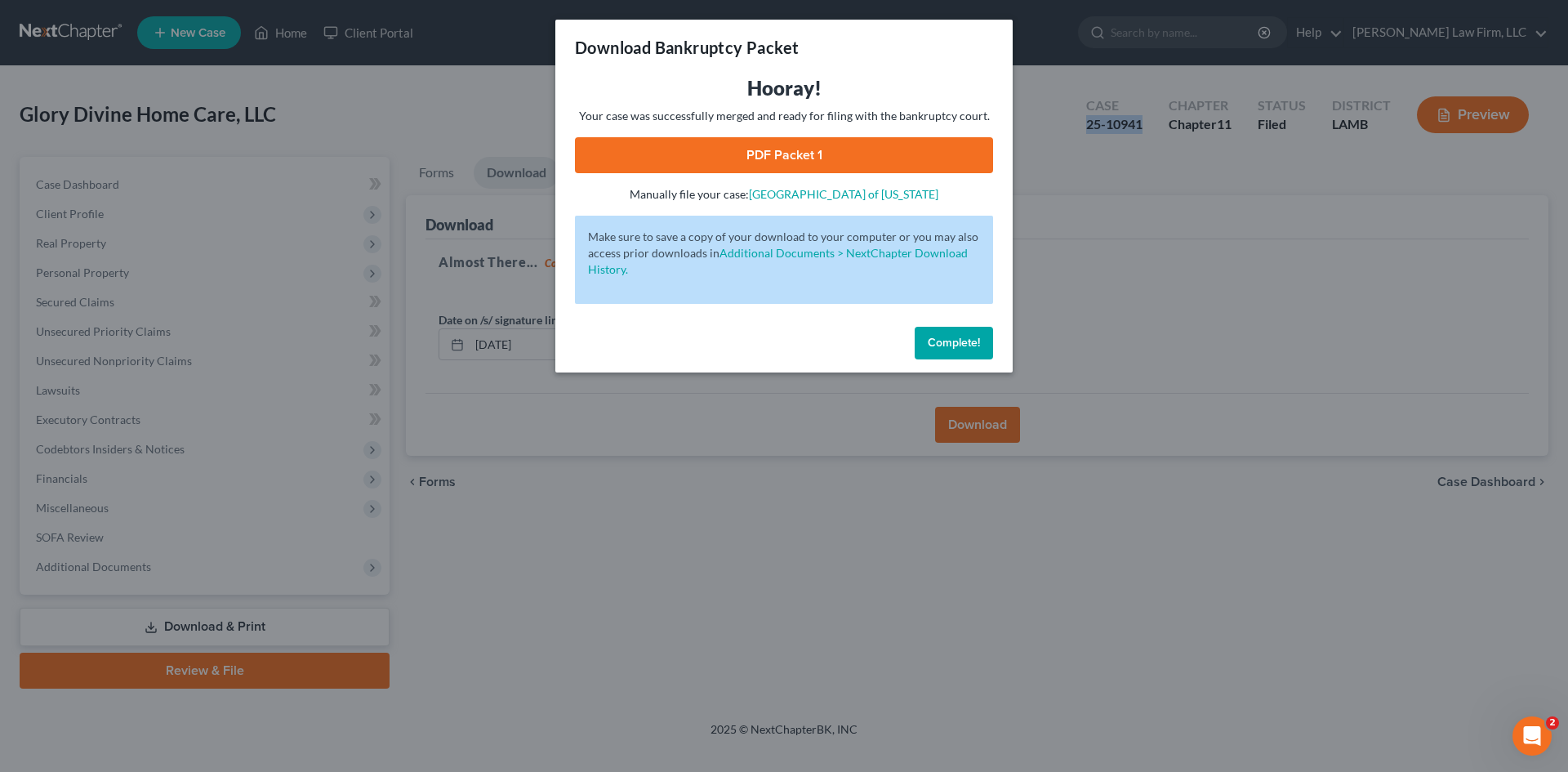
click at [827, 159] on link "PDF Packet 1" at bounding box center [784, 155] width 418 height 36
click at [977, 341] on span "Complete!" at bounding box center [954, 342] width 52 height 14
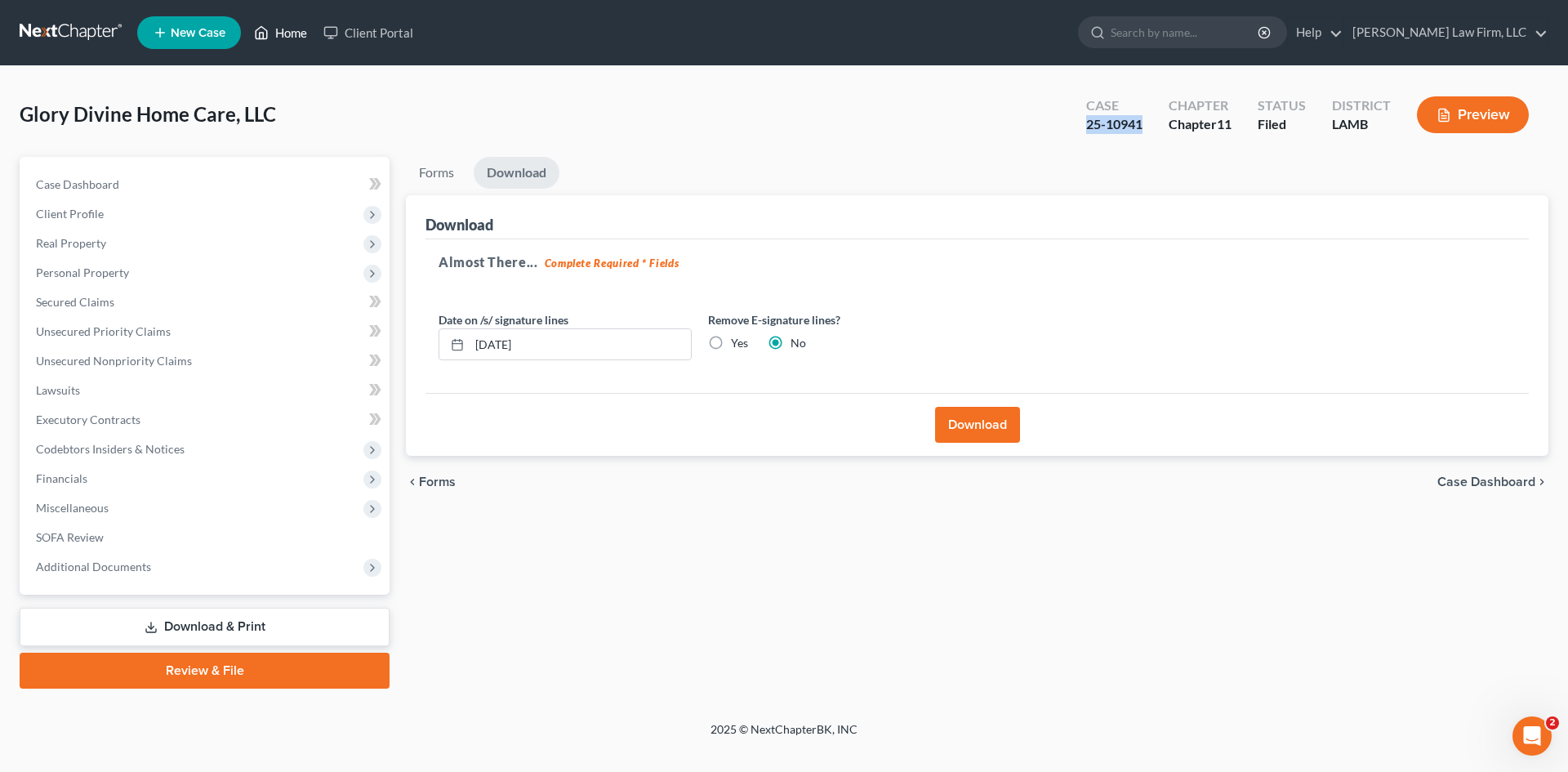
click at [288, 31] on link "Home" at bounding box center [280, 32] width 70 height 30
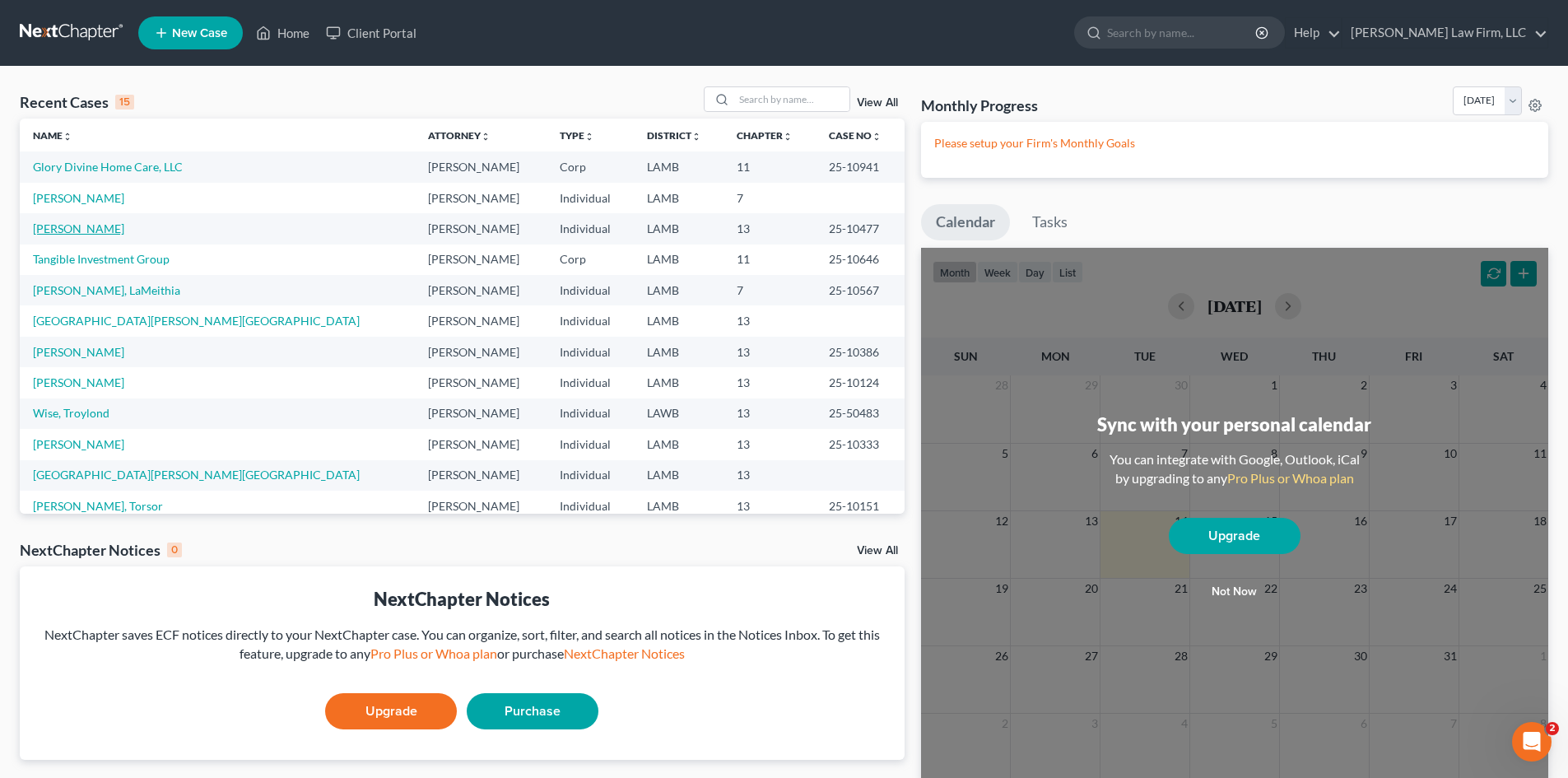
click at [67, 231] on link "[PERSON_NAME]" at bounding box center [79, 228] width 92 height 14
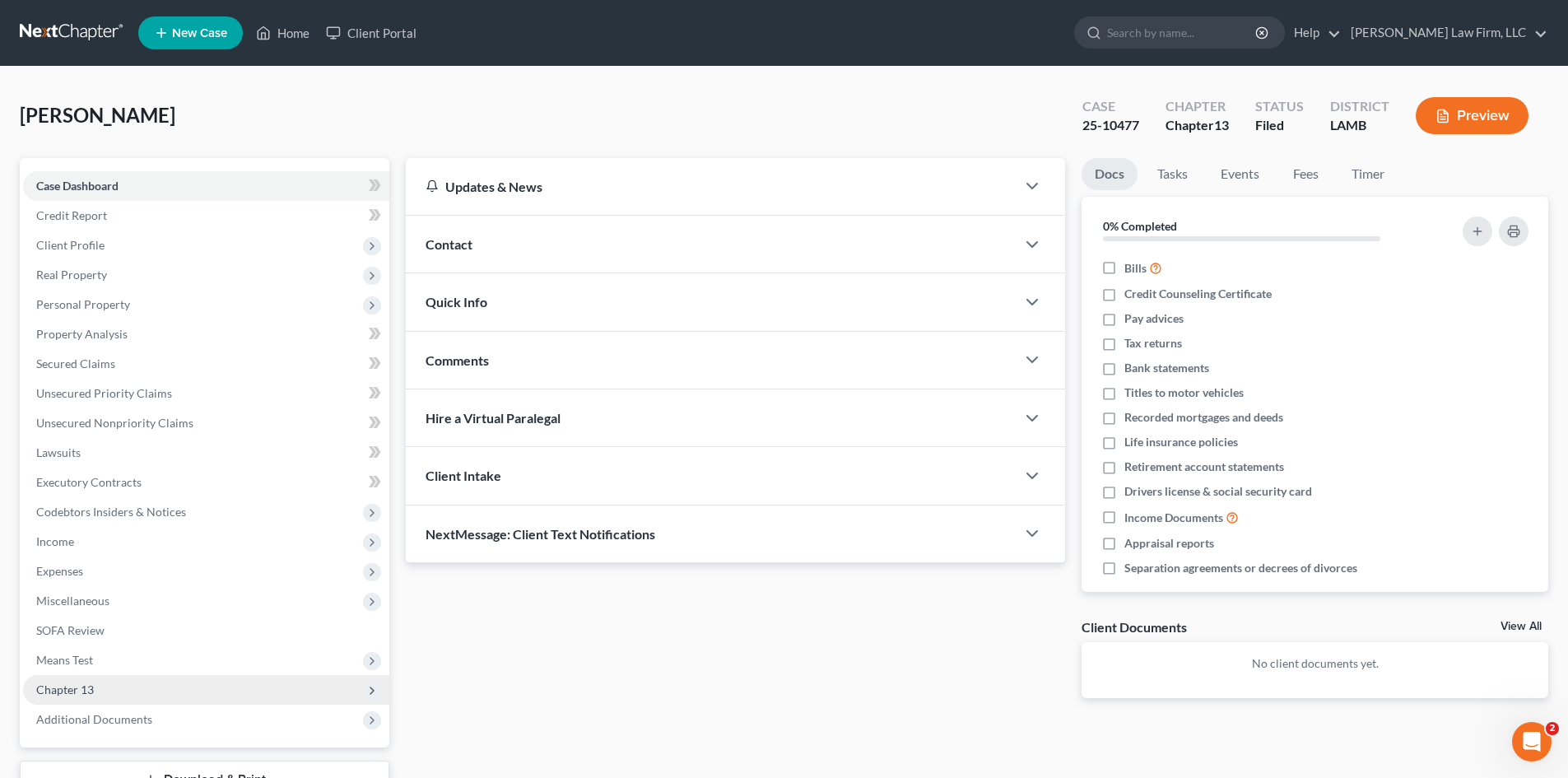
click at [119, 695] on span "Chapter 13" at bounding box center [207, 690] width 367 height 30
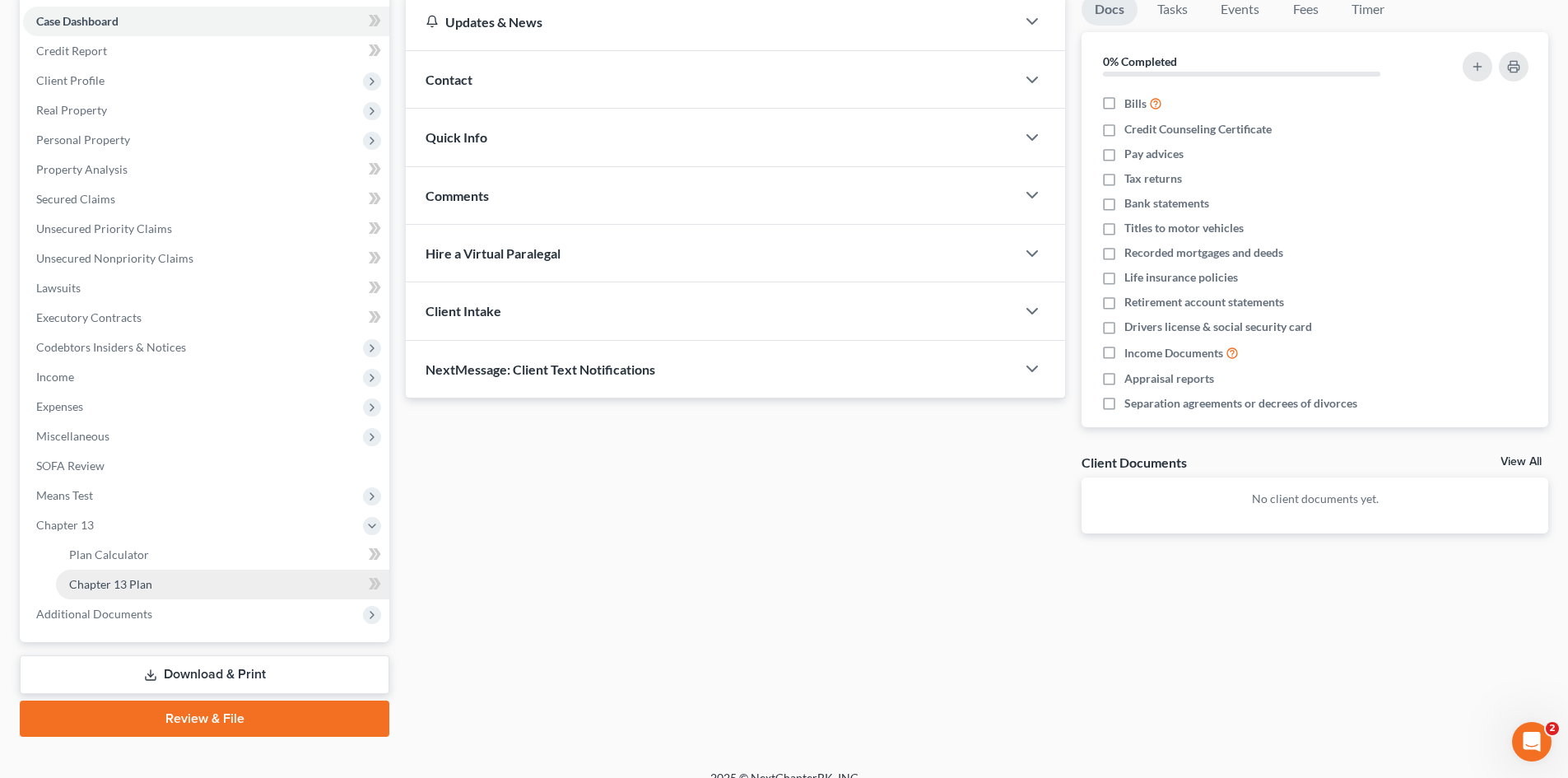
click at [165, 583] on link "Chapter 13 Plan" at bounding box center [223, 584] width 333 height 30
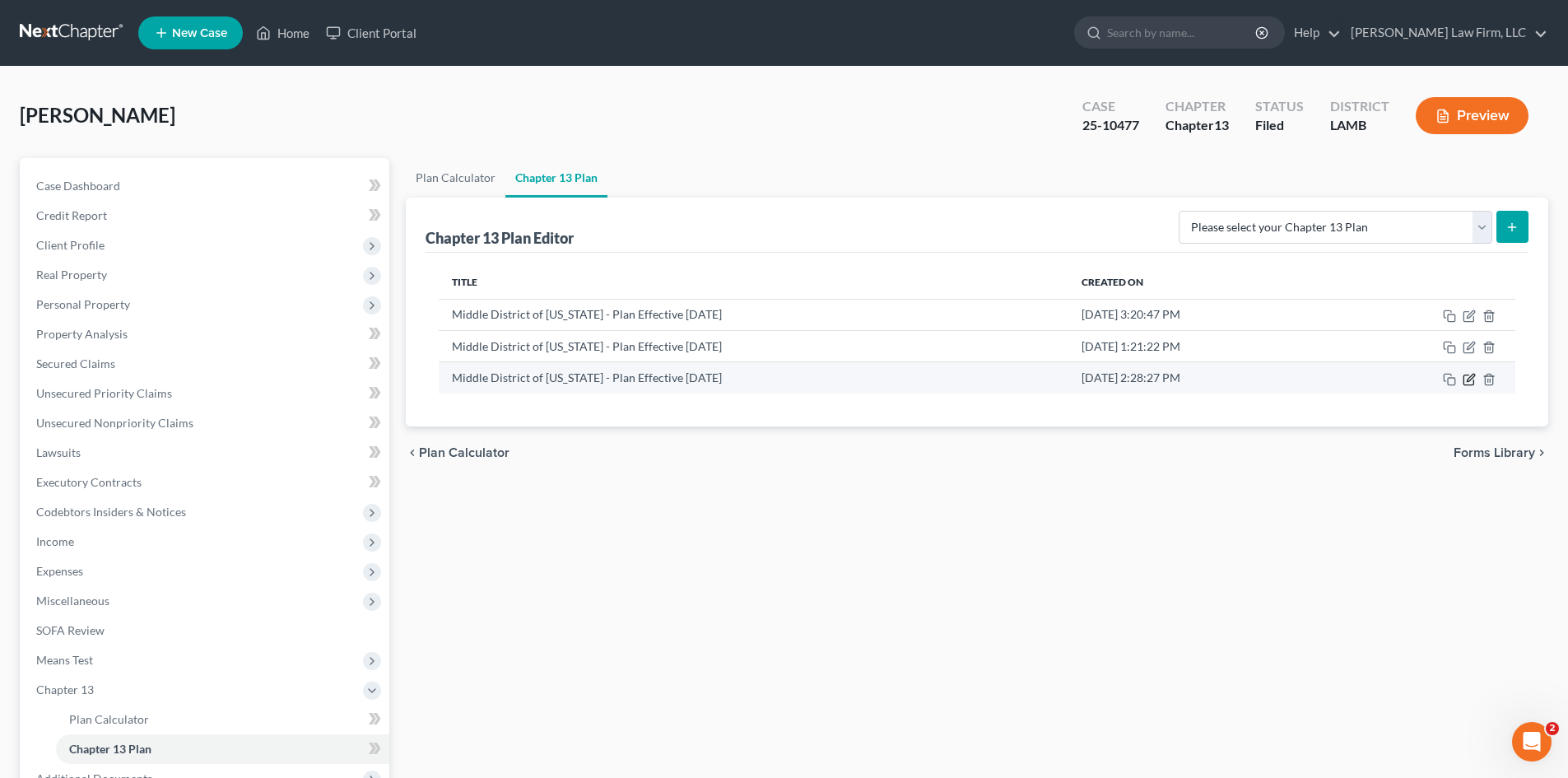
click at [1470, 382] on icon "button" at bounding box center [1469, 380] width 13 height 13
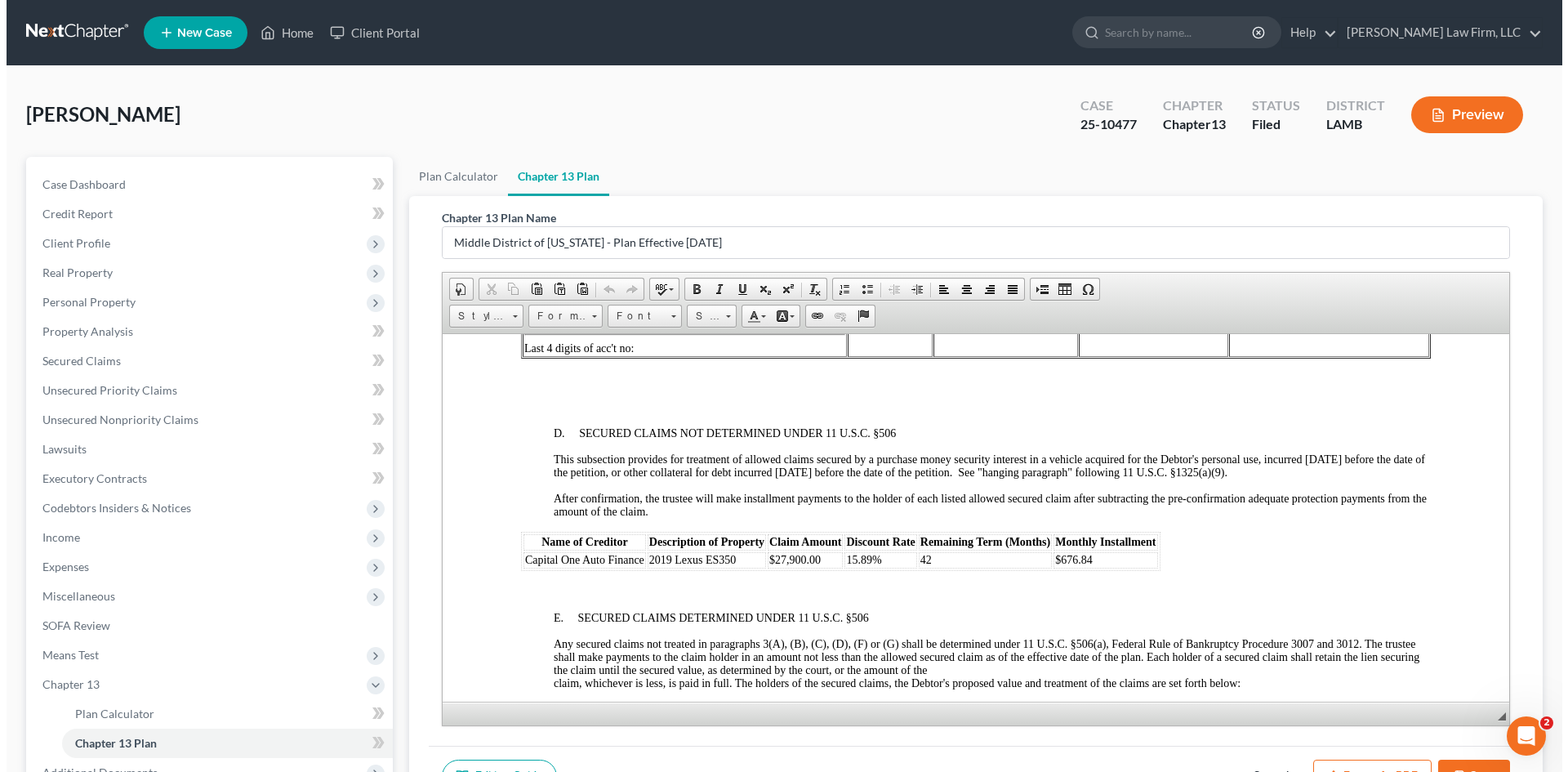
scroll to position [2368, 0]
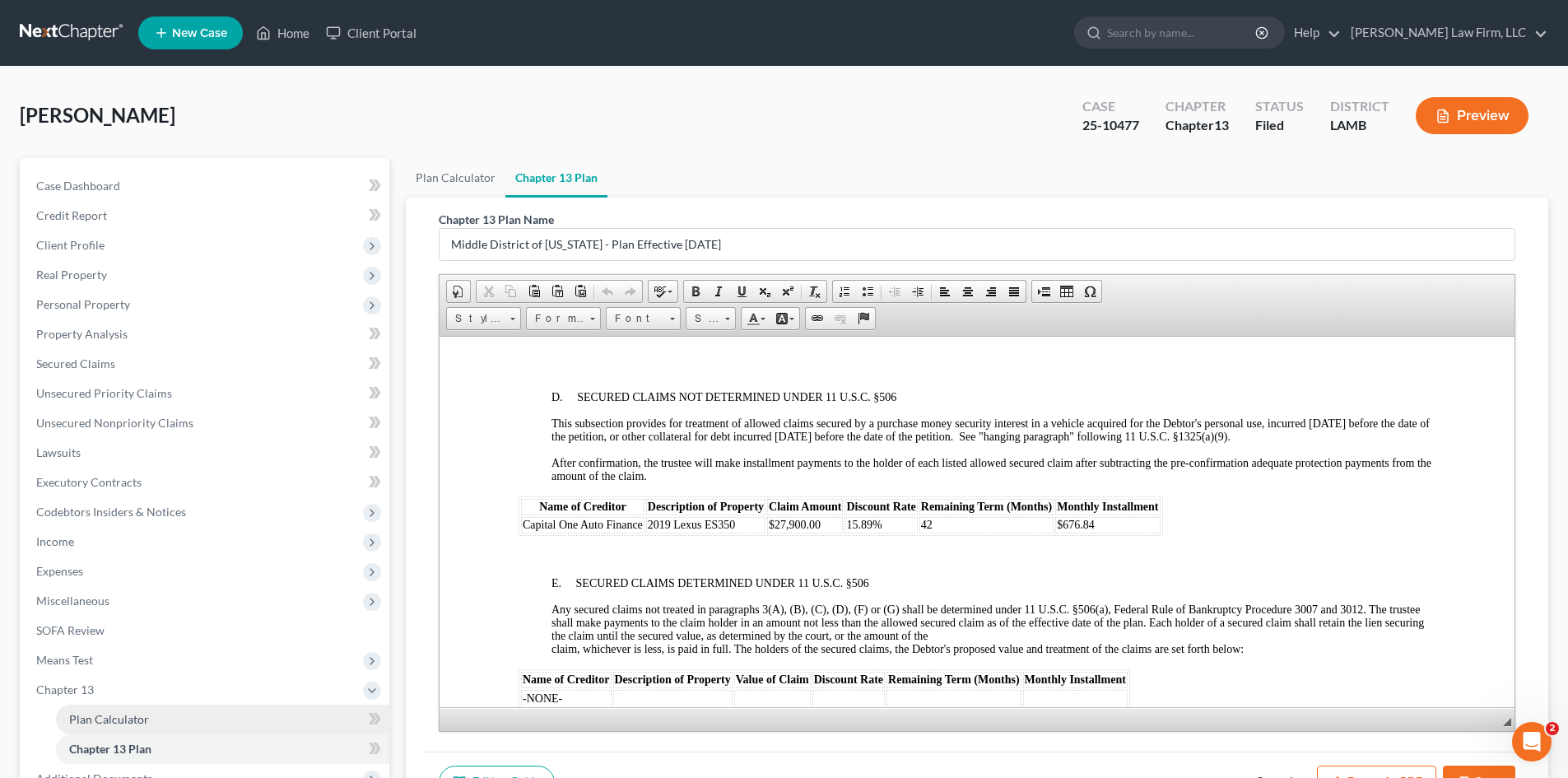
click at [145, 714] on span "Plan Calculator" at bounding box center [108, 718] width 79 height 14
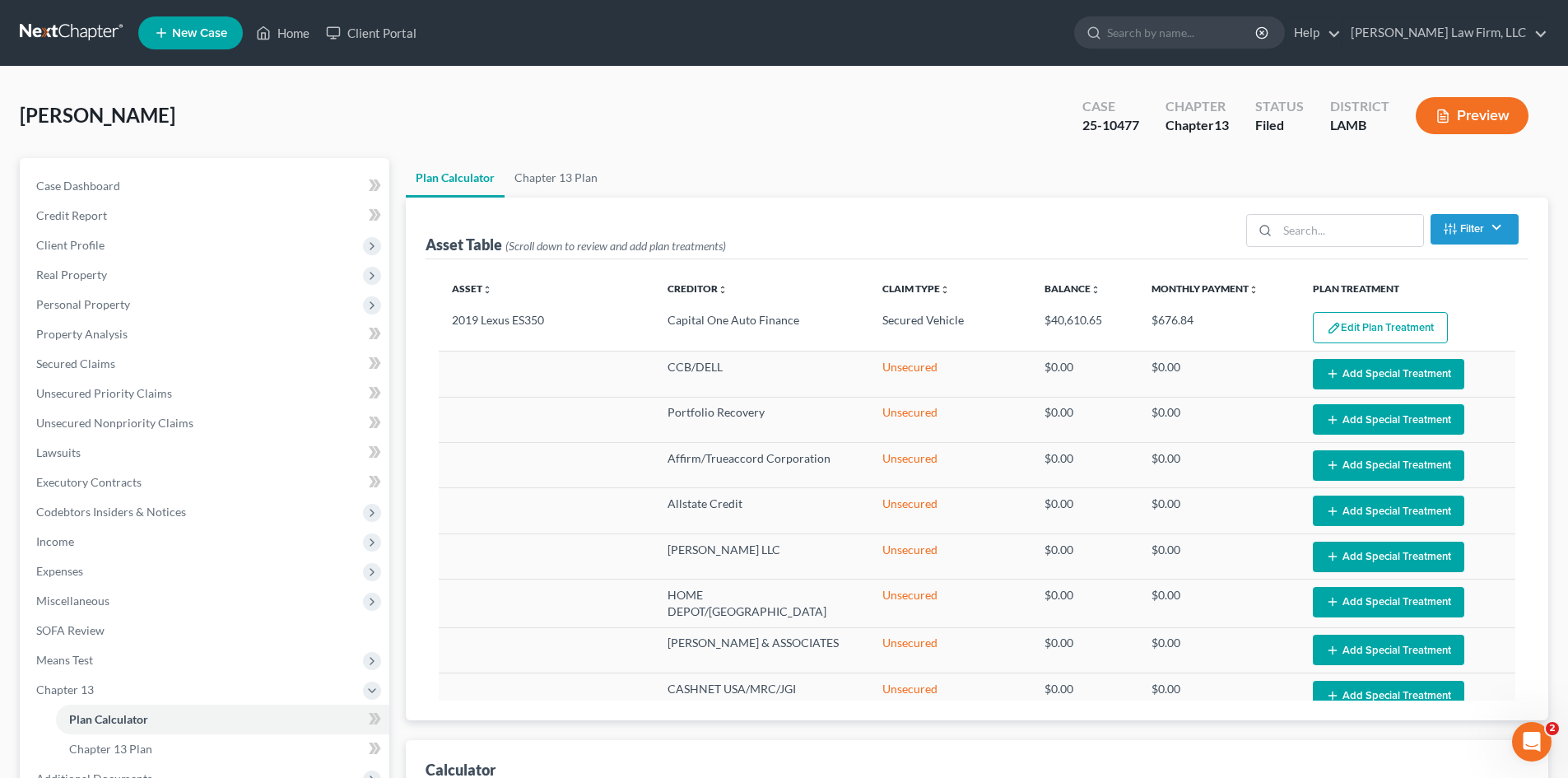
select select "59"
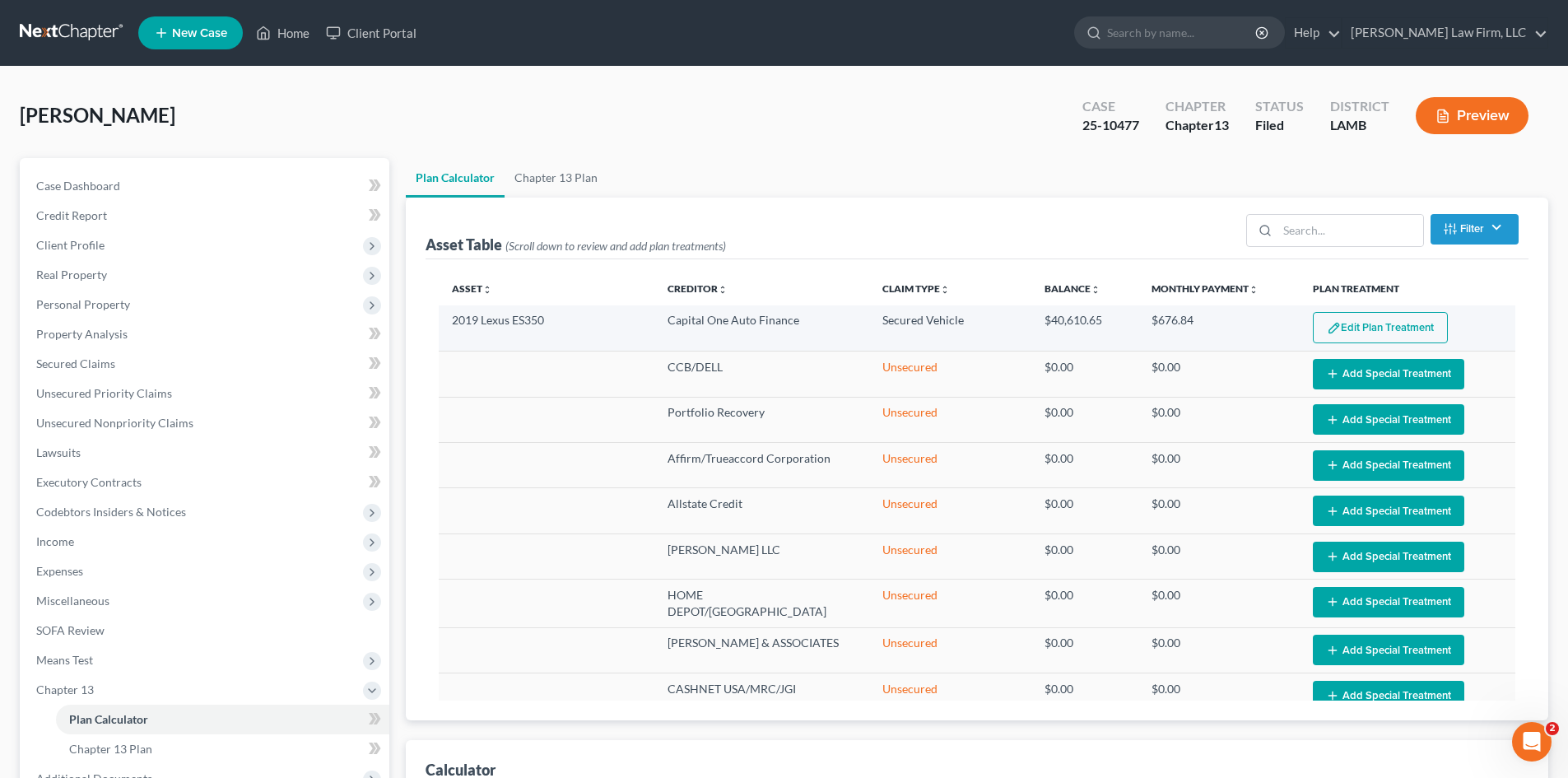
click at [1355, 324] on button "Edit Plan Treatment" at bounding box center [1380, 327] width 135 height 31
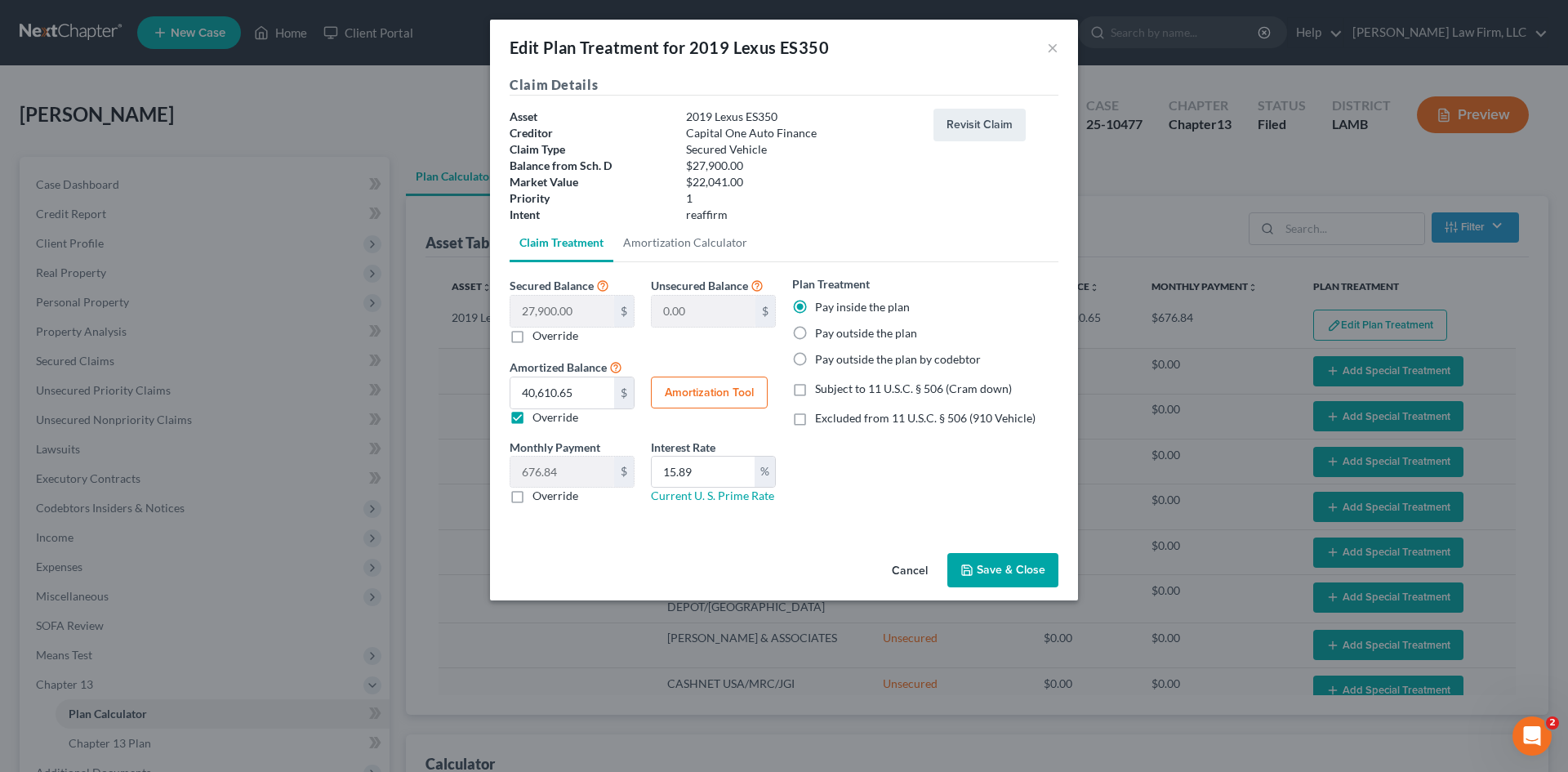
click at [739, 386] on button "Amortization Tool" at bounding box center [709, 392] width 117 height 32
type input "27,900.00"
type input "15.89"
type input "60"
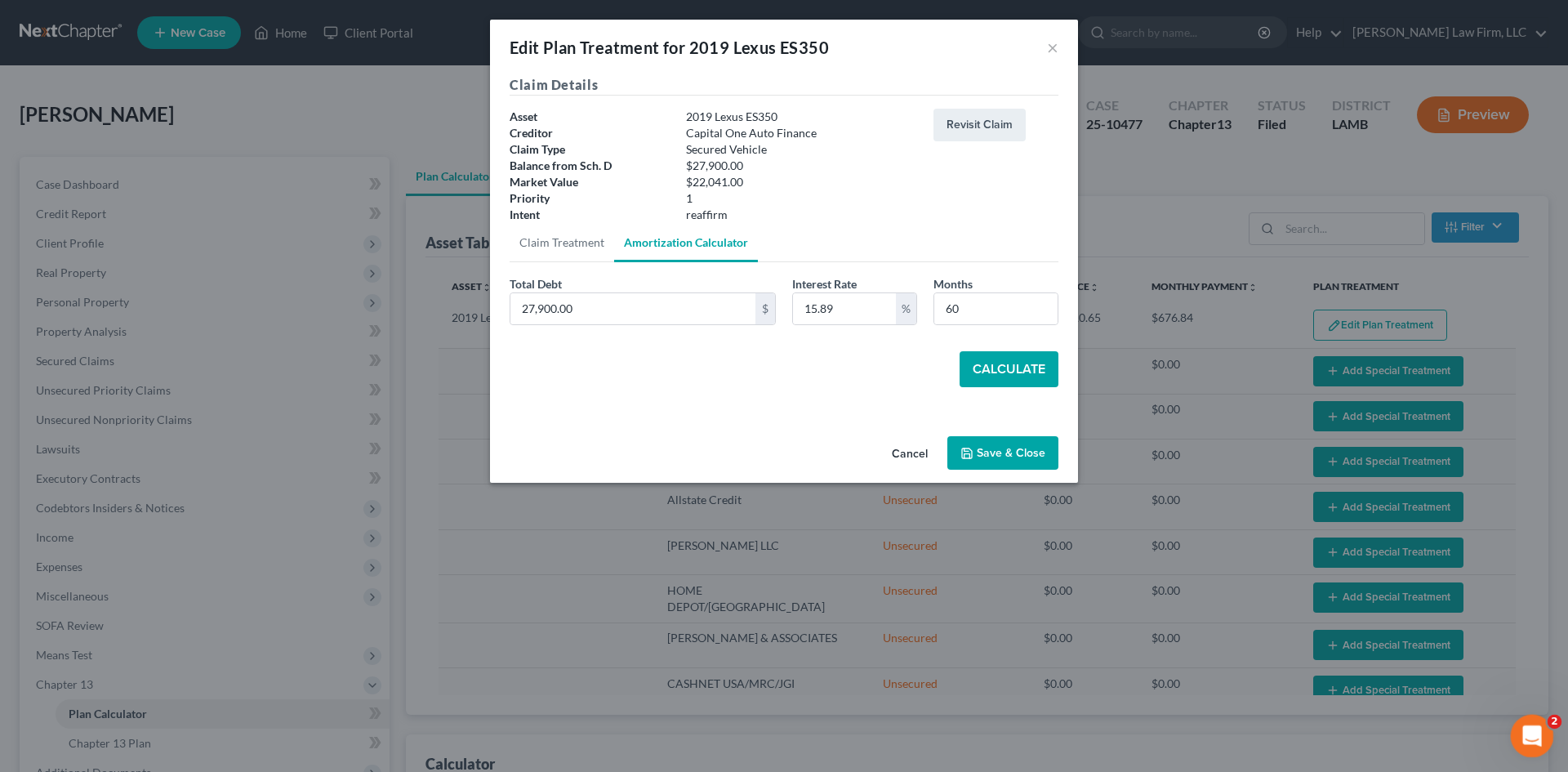
click at [1532, 737] on icon "Open Intercom Messenger" at bounding box center [1529, 733] width 27 height 27
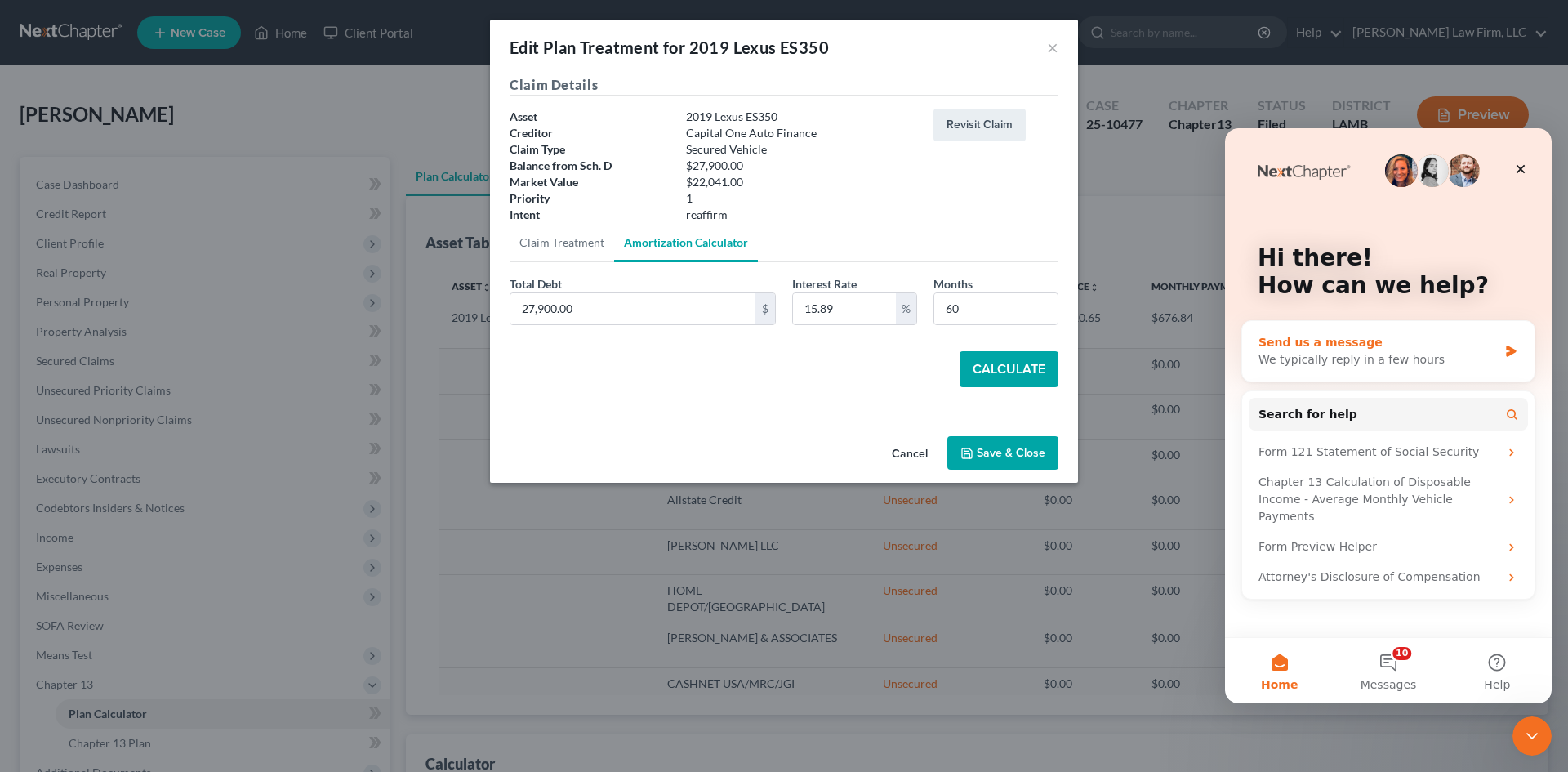
click at [1313, 365] on div "We typically reply in a few hours" at bounding box center [1378, 359] width 239 height 17
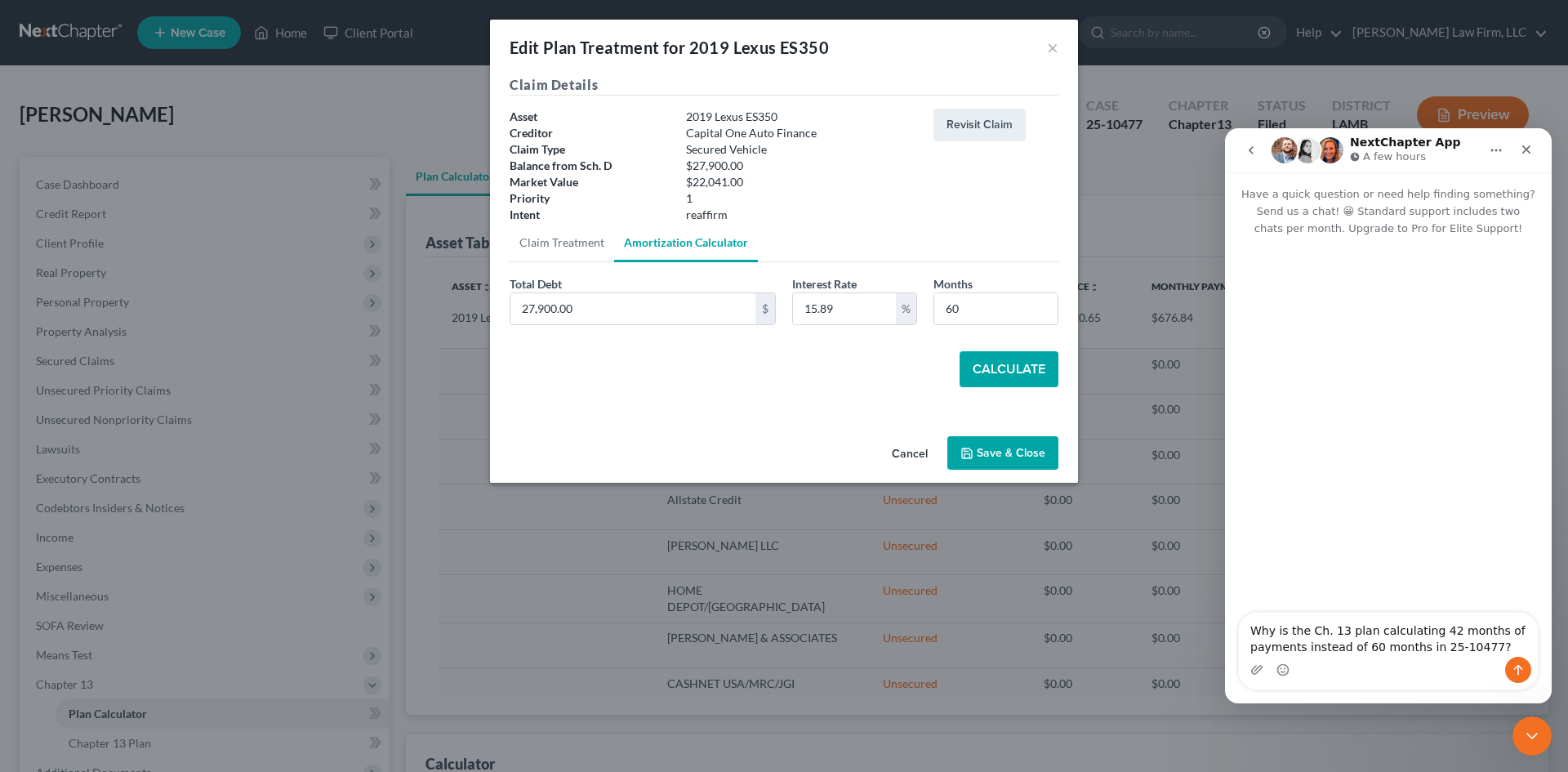
type textarea "Why is the Ch. 13 plan calculating 42 months of payments instead of 60 months i…"
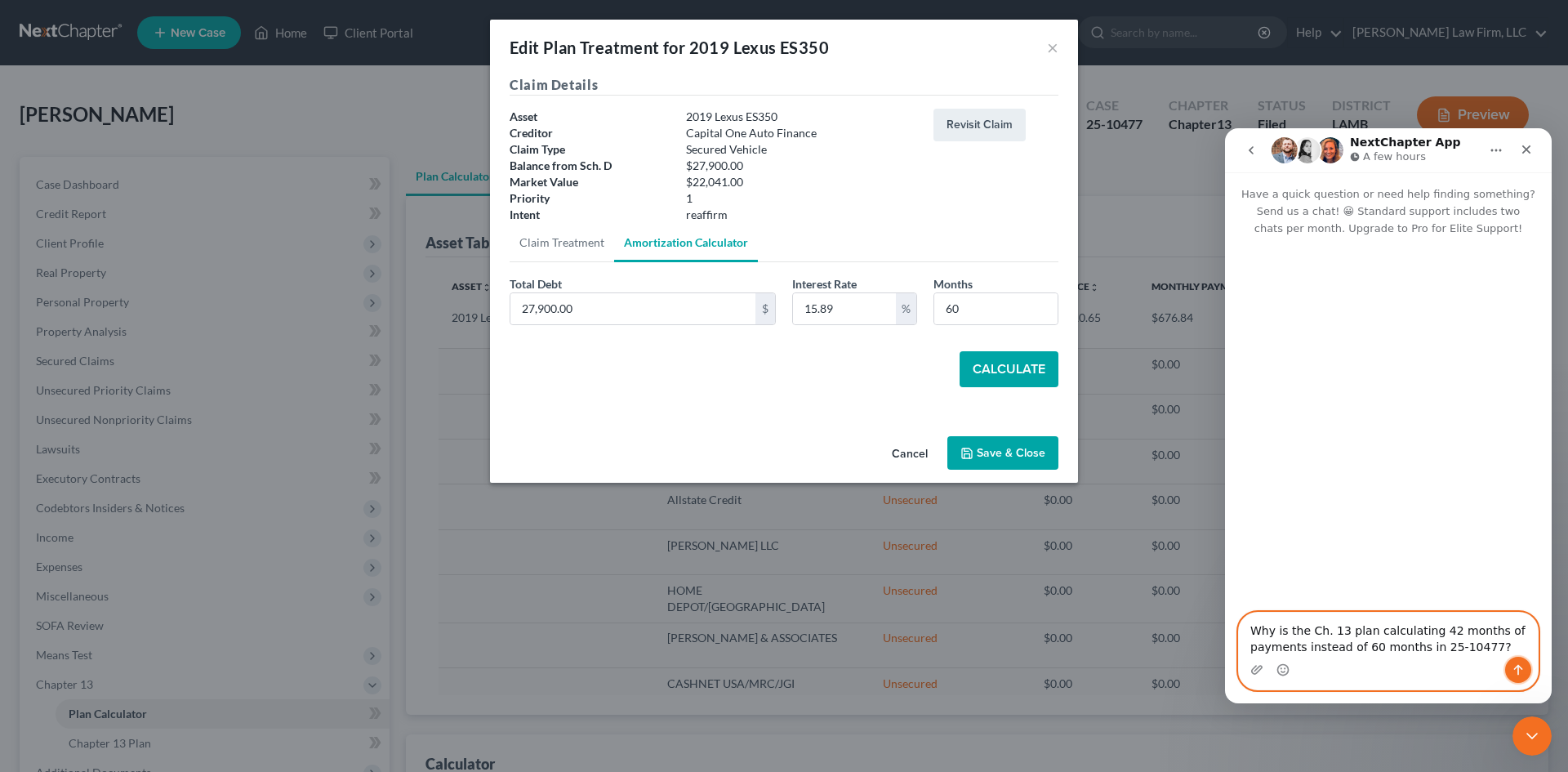
click at [1522, 675] on icon "Send a message…" at bounding box center [1518, 670] width 13 height 13
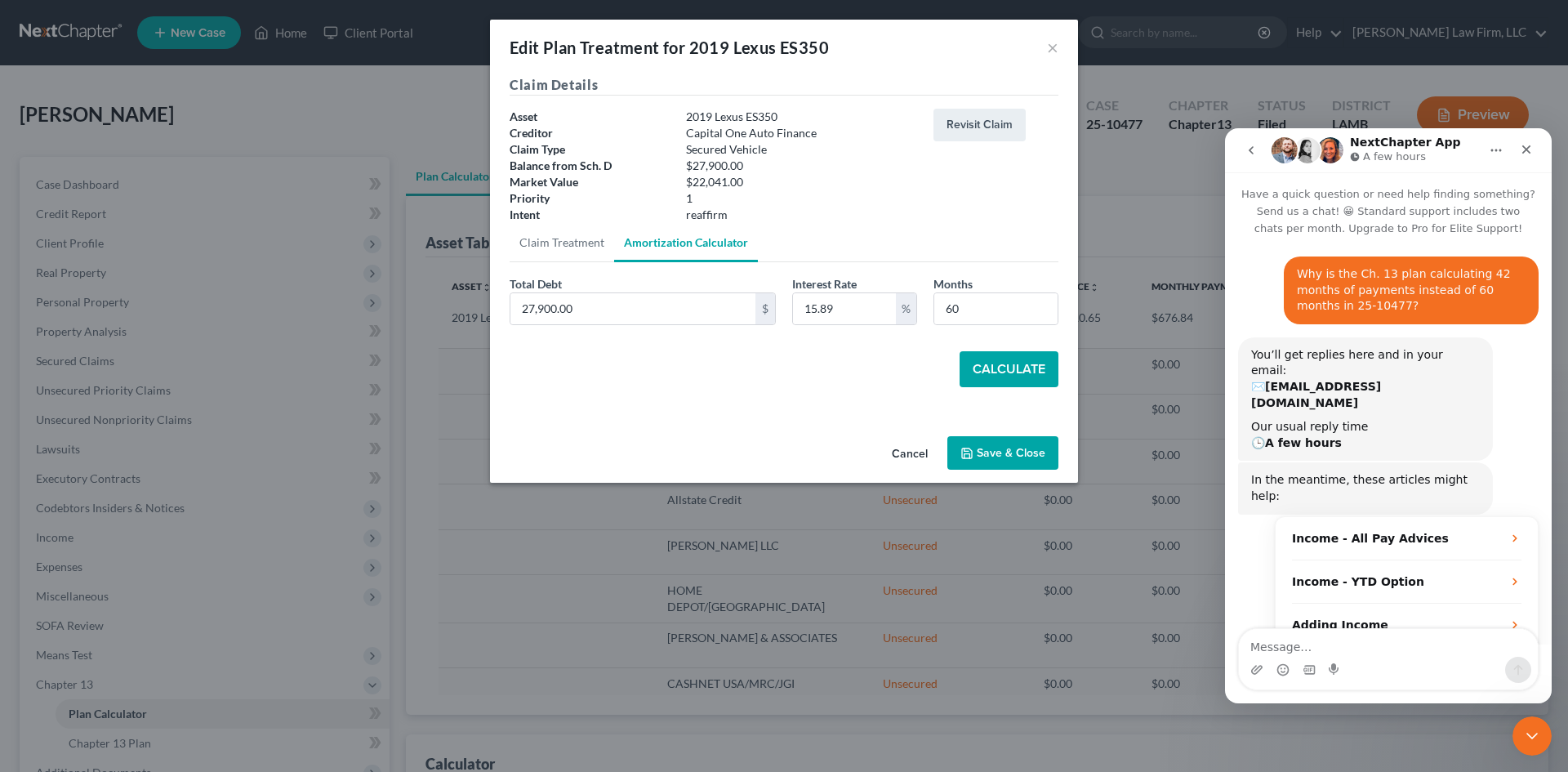
scroll to position [74, 0]
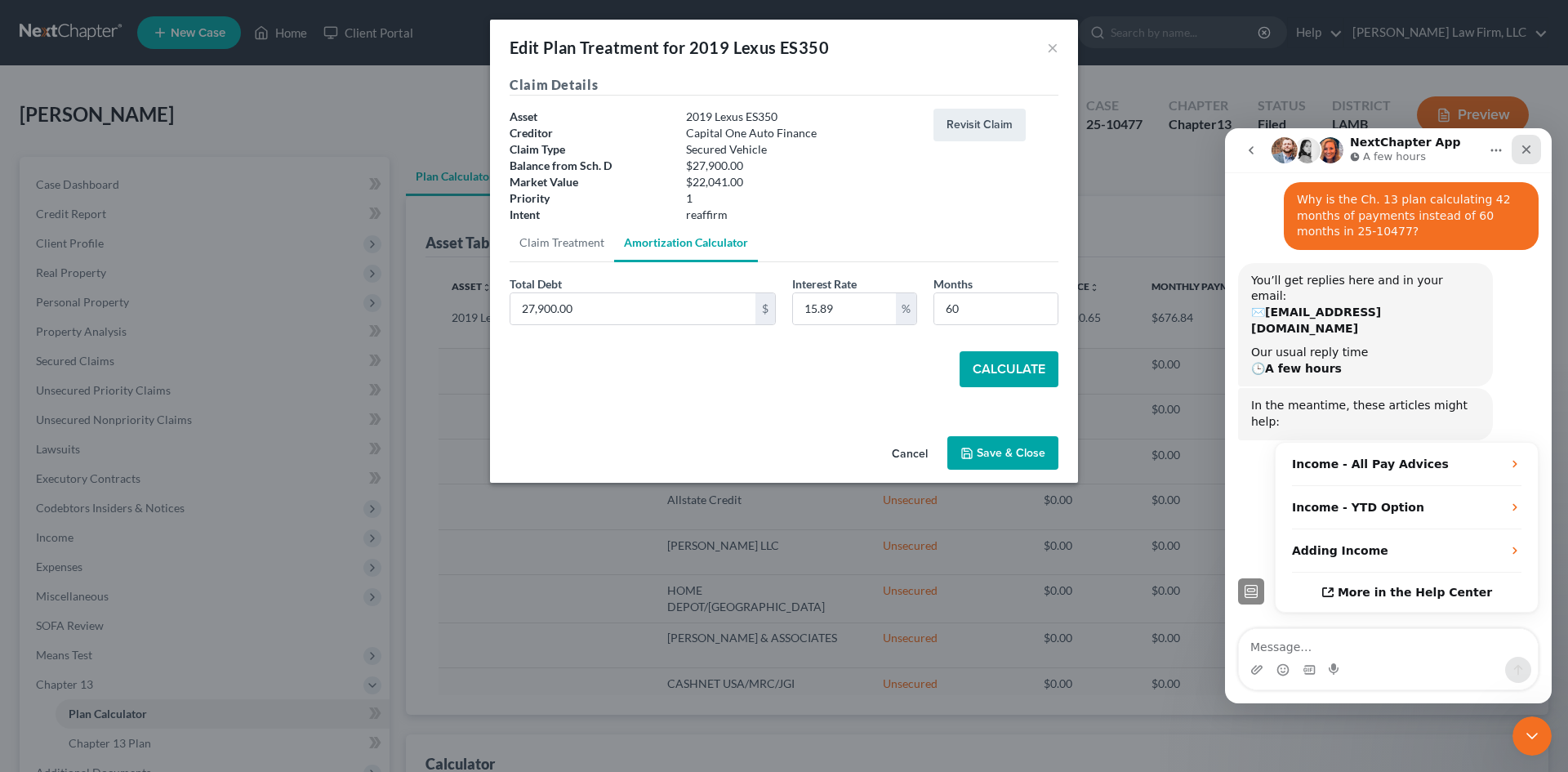
click at [1517, 159] on div "Close" at bounding box center [1526, 149] width 30 height 30
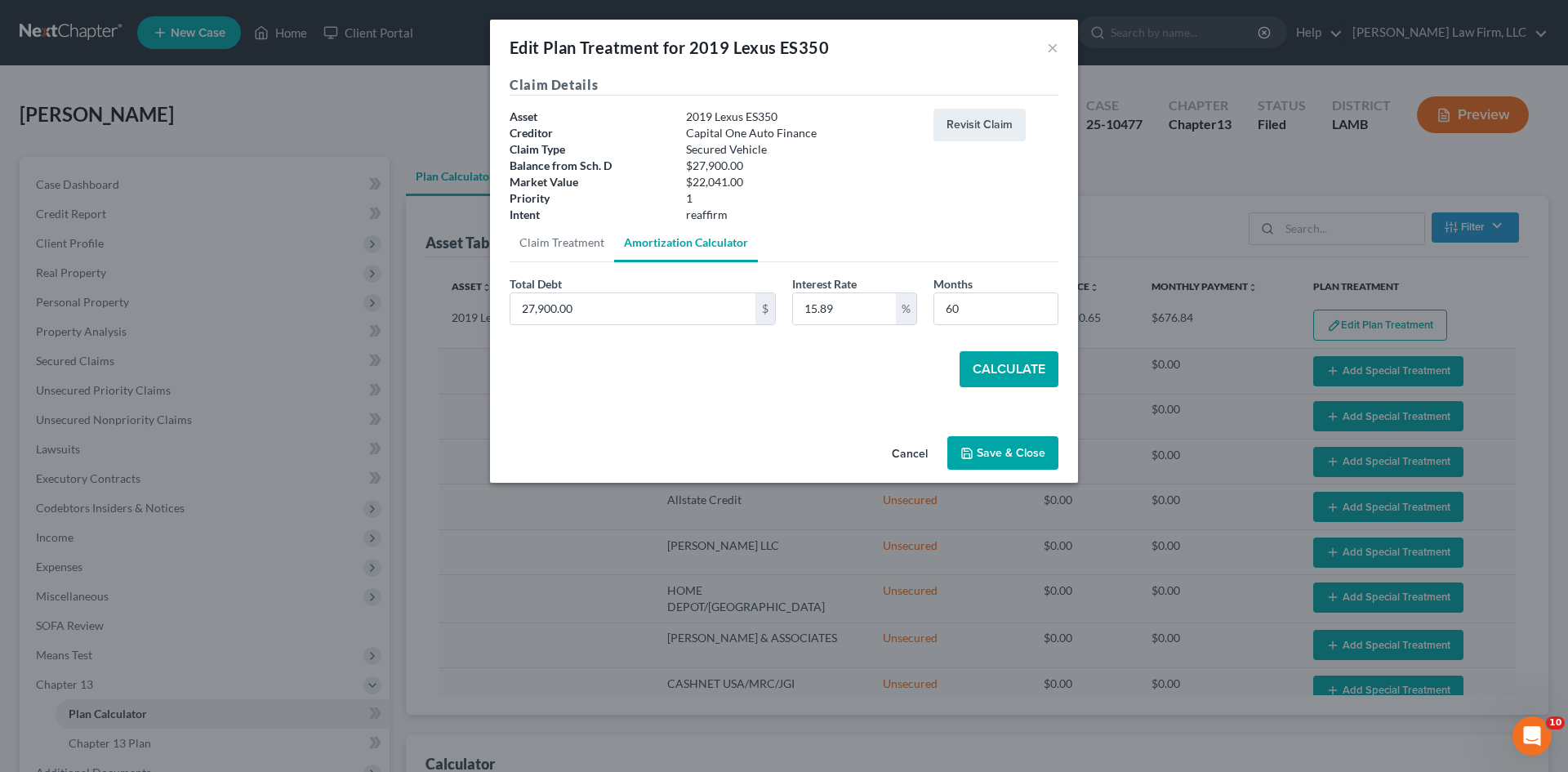
scroll to position [101, 0]
click at [919, 449] on button "Cancel" at bounding box center [909, 454] width 62 height 32
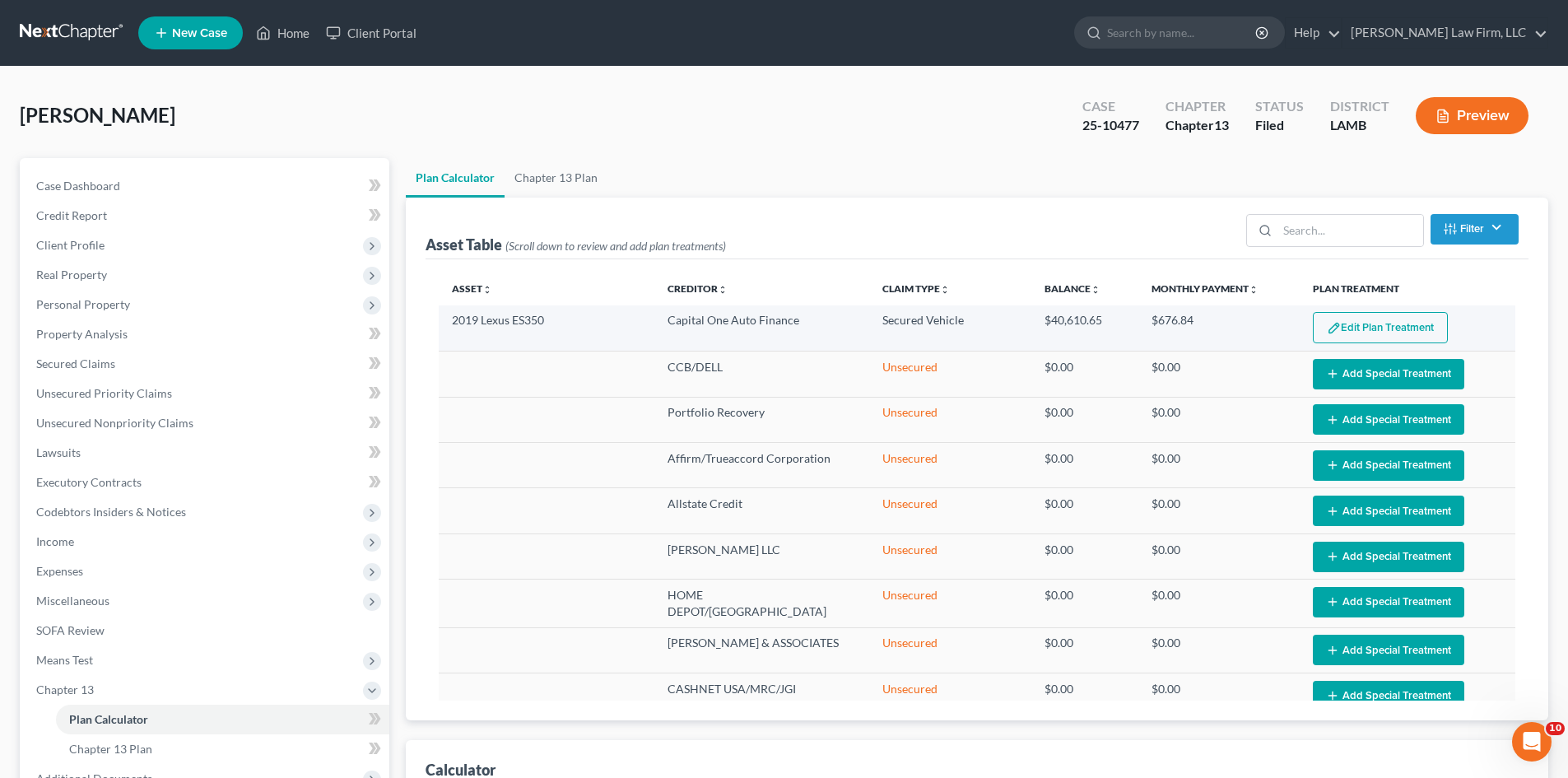
click at [1375, 328] on button "Edit Plan Treatment" at bounding box center [1380, 327] width 135 height 31
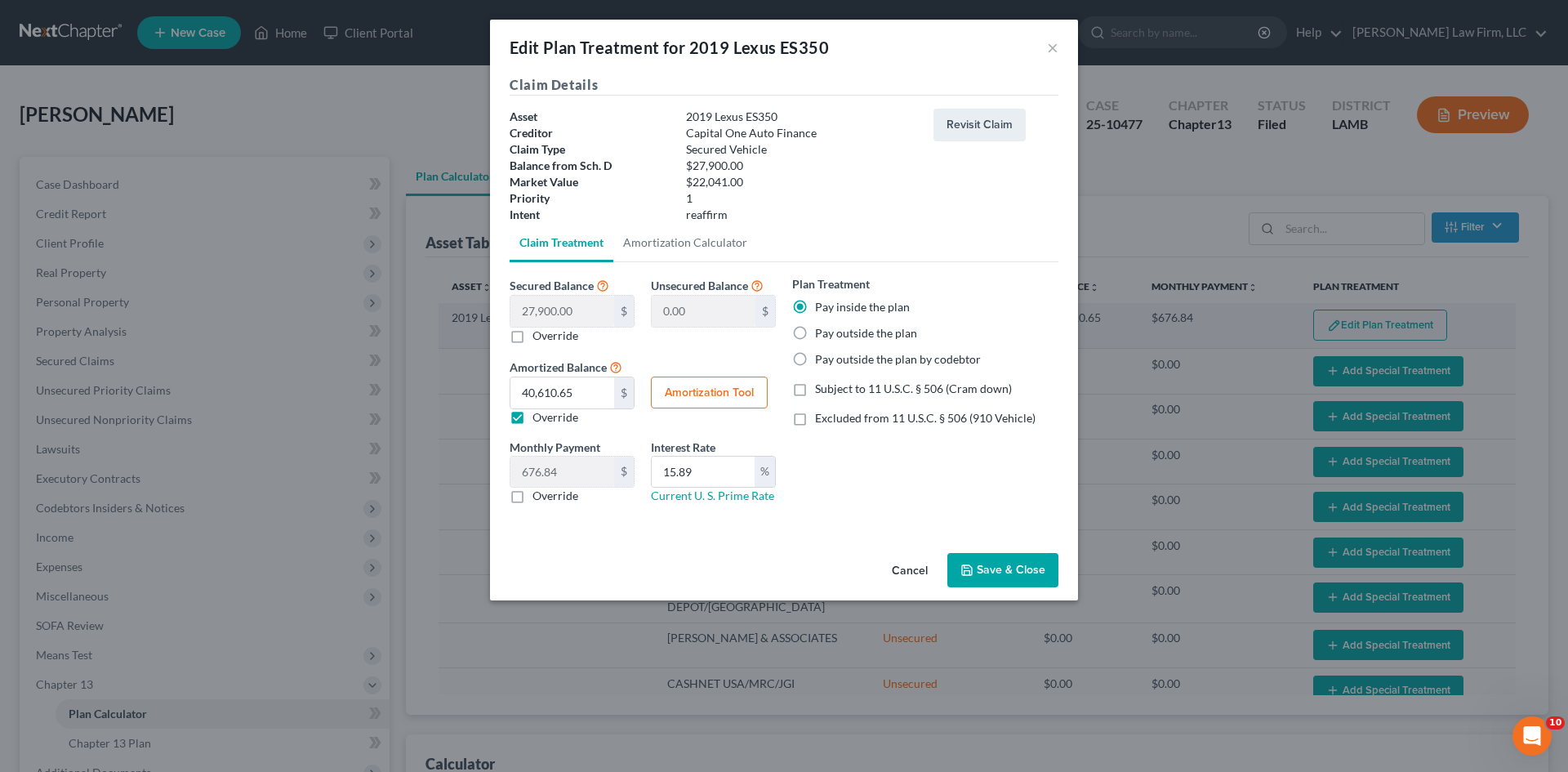
scroll to position [144, 0]
click at [656, 399] on button "Amortization Tool" at bounding box center [709, 392] width 117 height 32
type input "27,900.00"
type input "15.89"
type input "60"
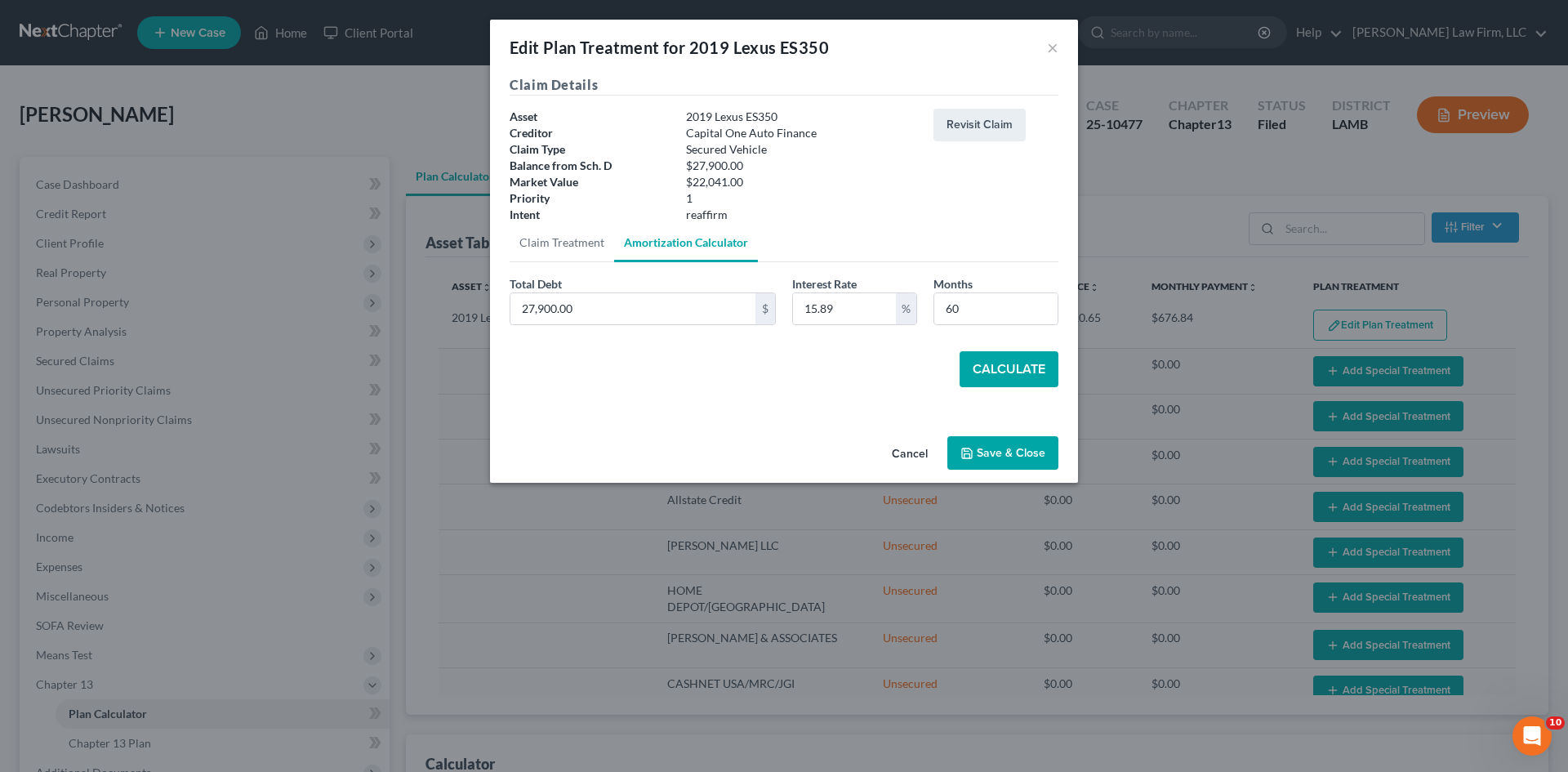
click at [1022, 375] on button "Calculate" at bounding box center [1009, 368] width 98 height 36
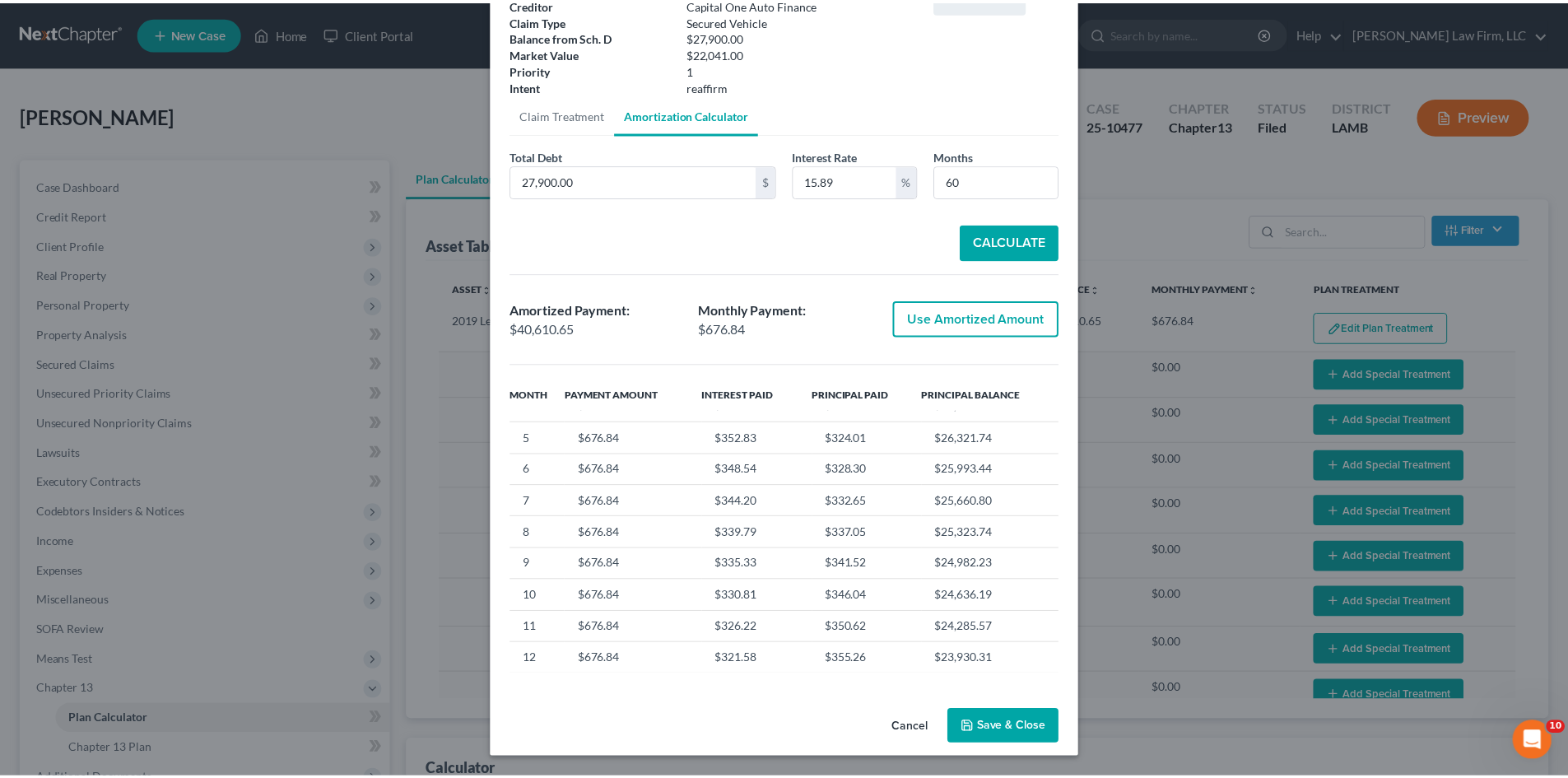
scroll to position [0, 0]
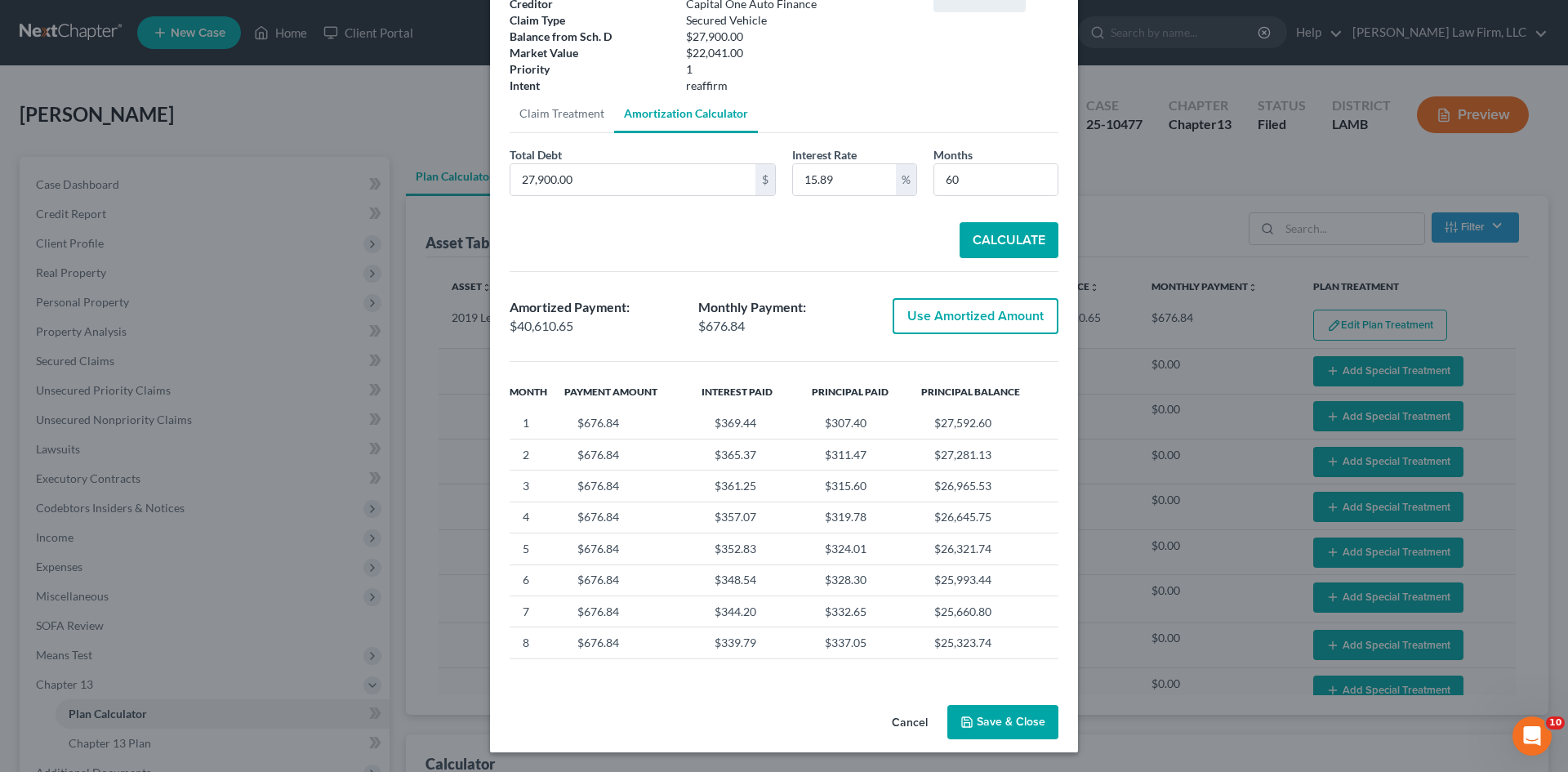
click at [899, 717] on button "Cancel" at bounding box center [909, 722] width 62 height 32
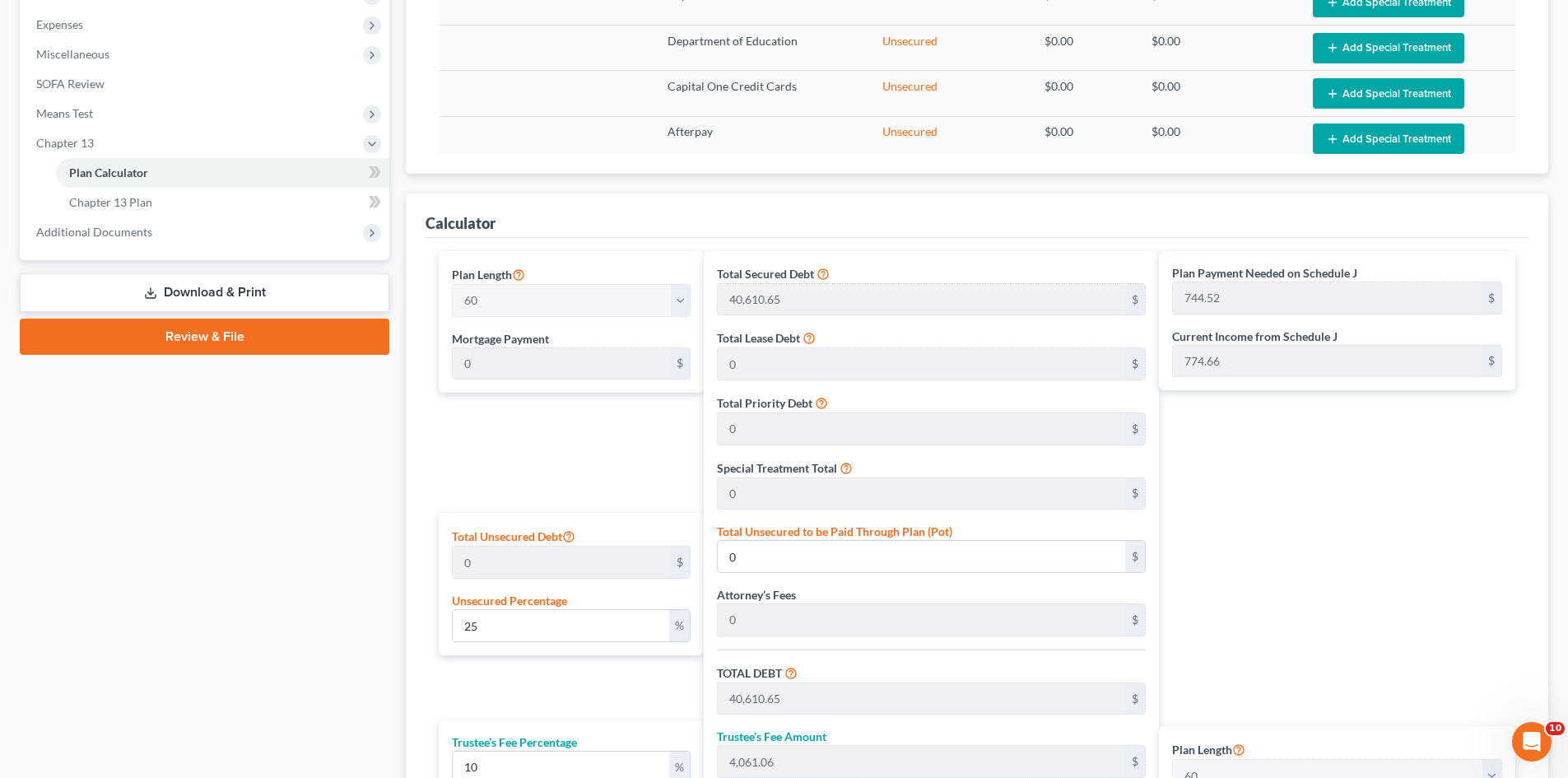
scroll to position [576, 0]
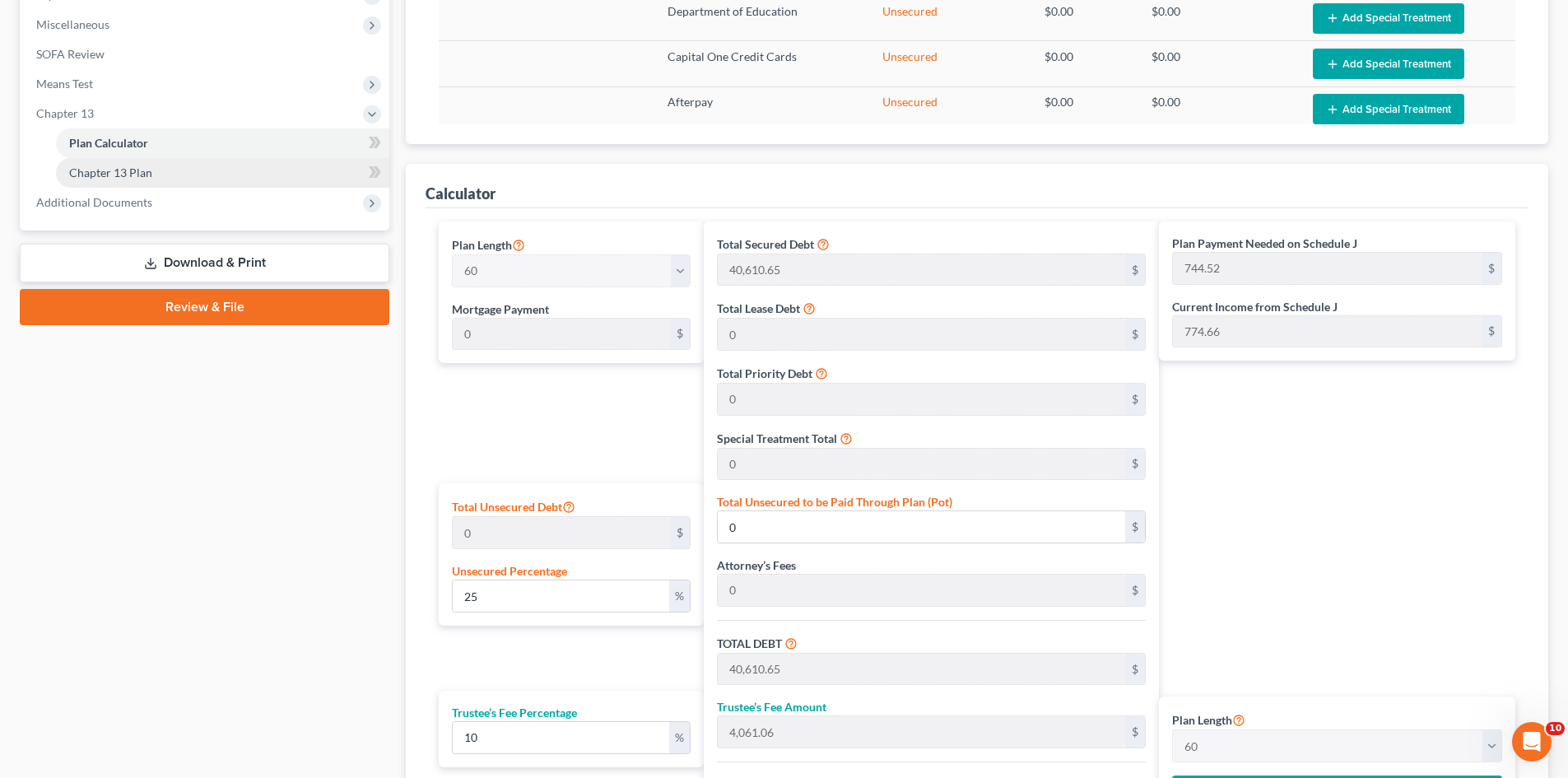
click at [168, 168] on link "Chapter 13 Plan" at bounding box center [223, 173] width 333 height 30
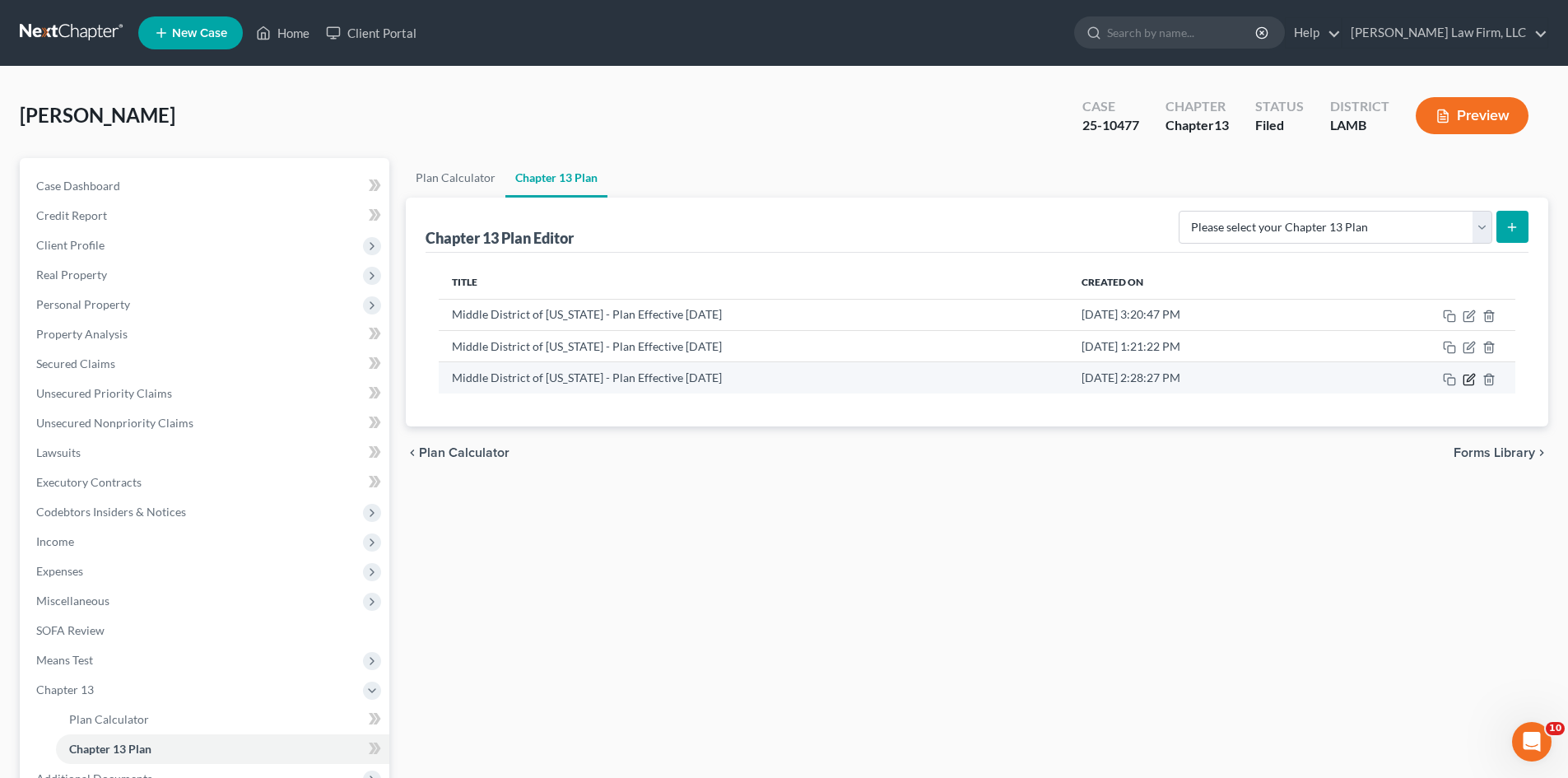
click at [1463, 379] on icon "button" at bounding box center [1468, 379] width 10 height 10
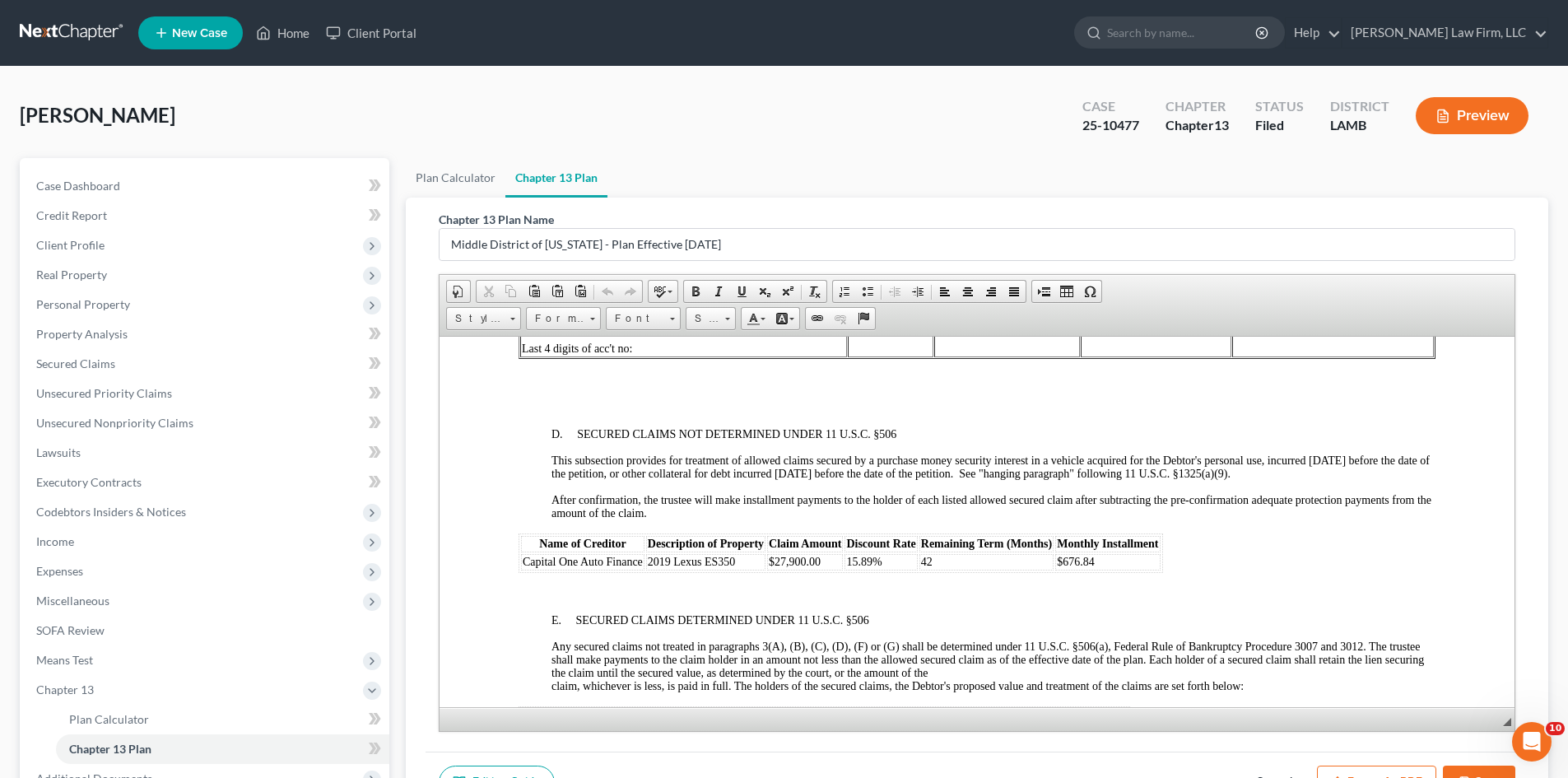
scroll to position [2386, 0]
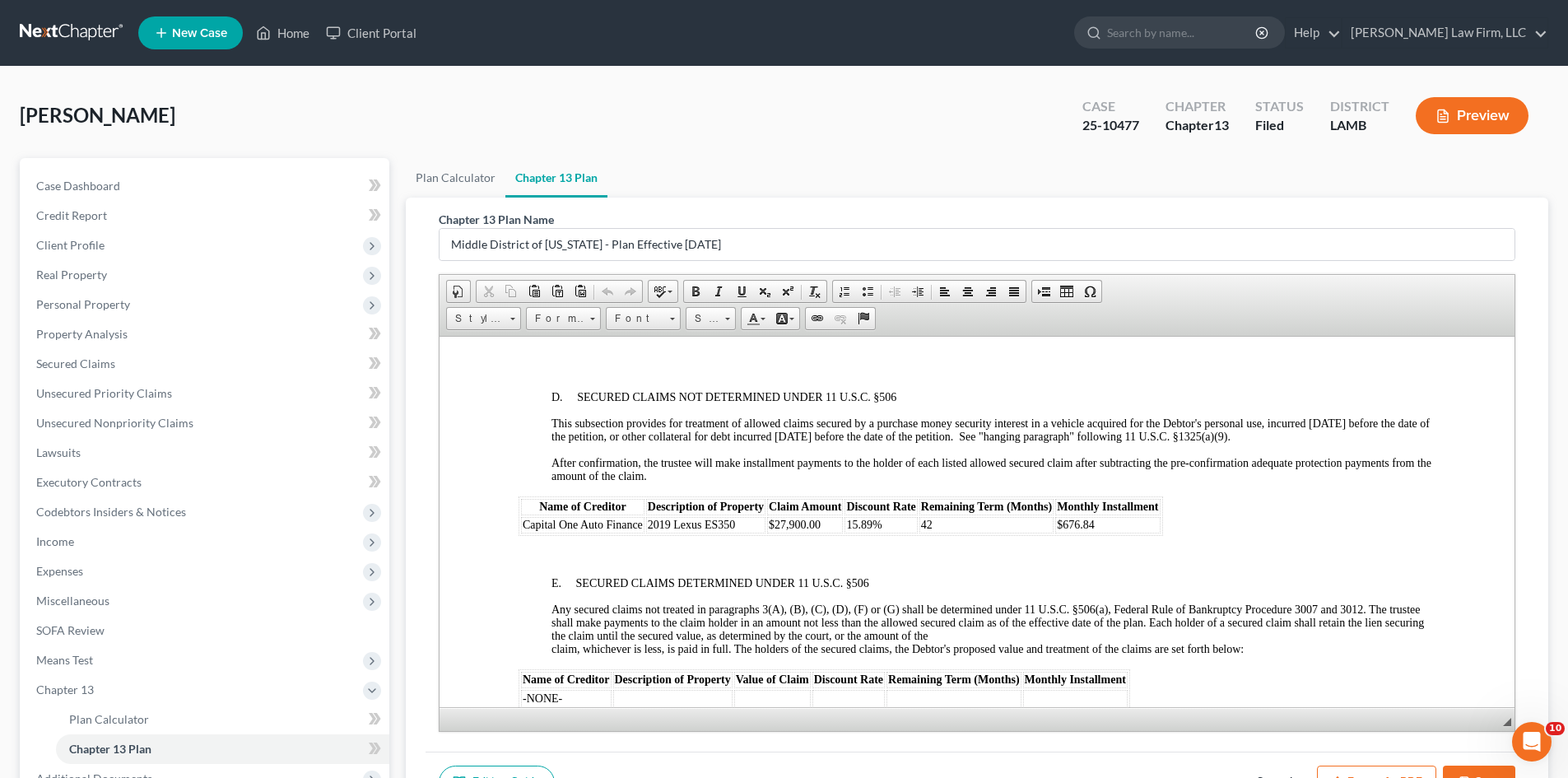
click at [977, 516] on td "42" at bounding box center [985, 525] width 134 height 17
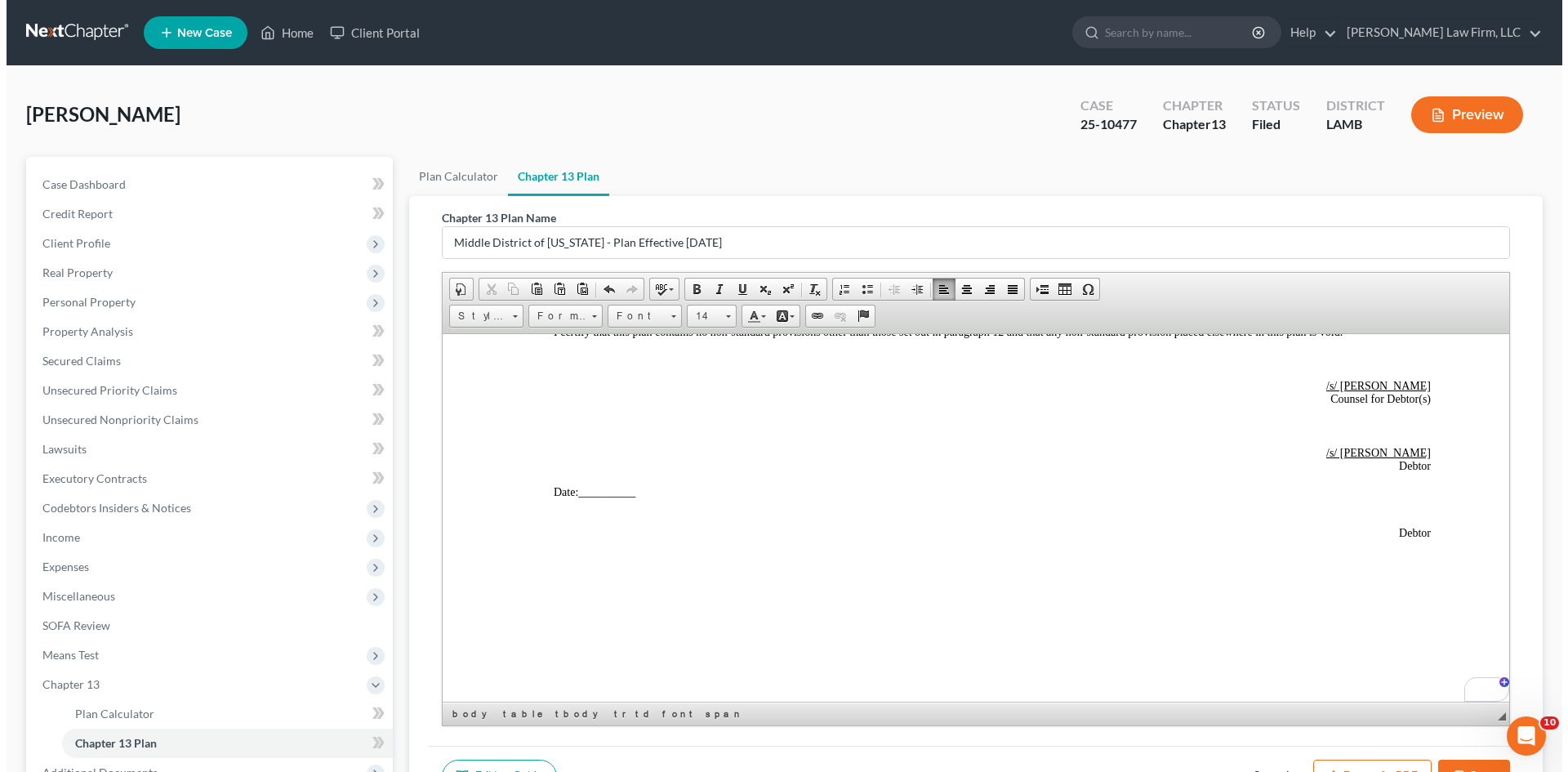
scroll to position [185, 0]
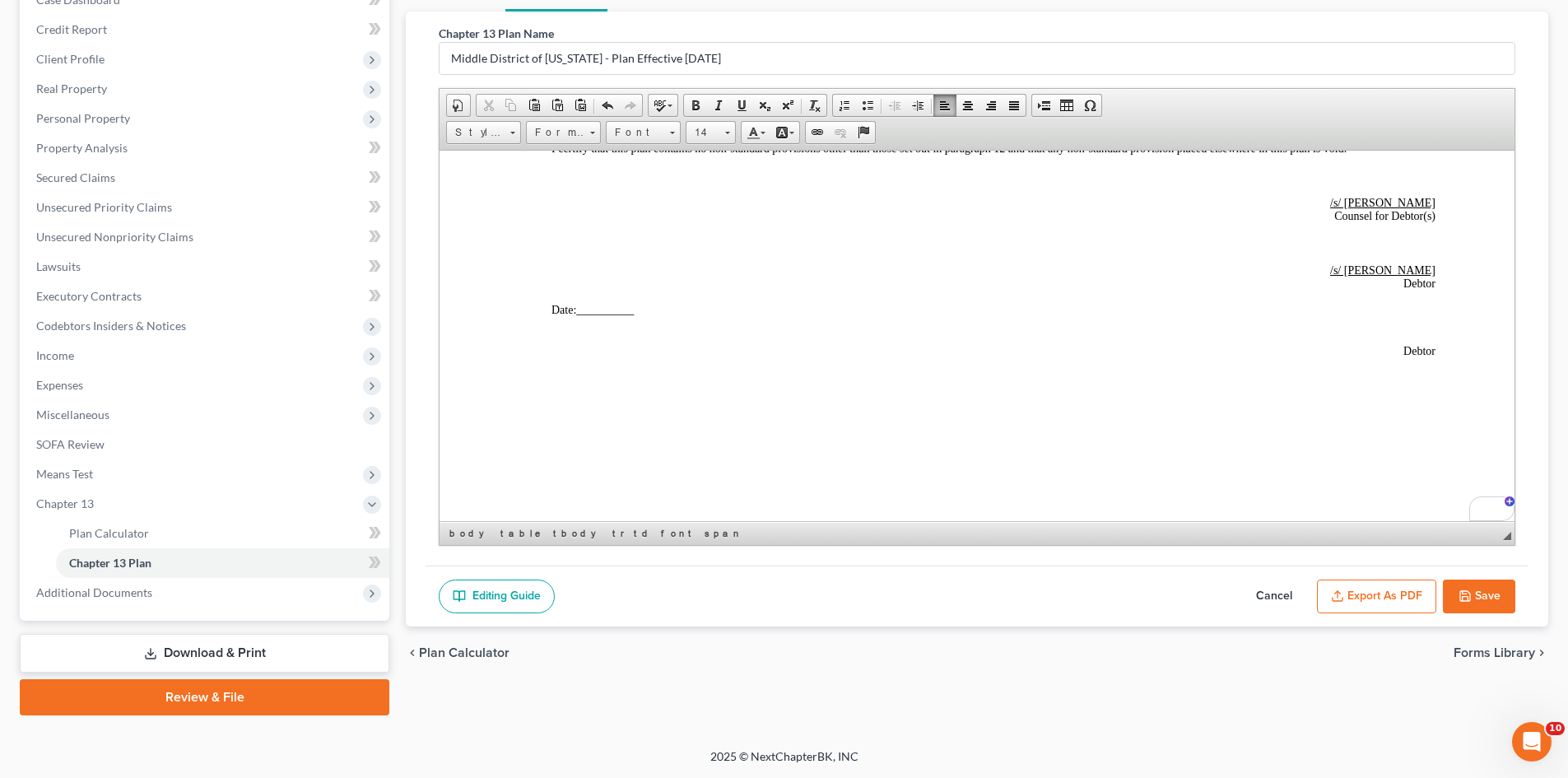
click at [1362, 591] on button "Export as PDF" at bounding box center [1376, 597] width 120 height 35
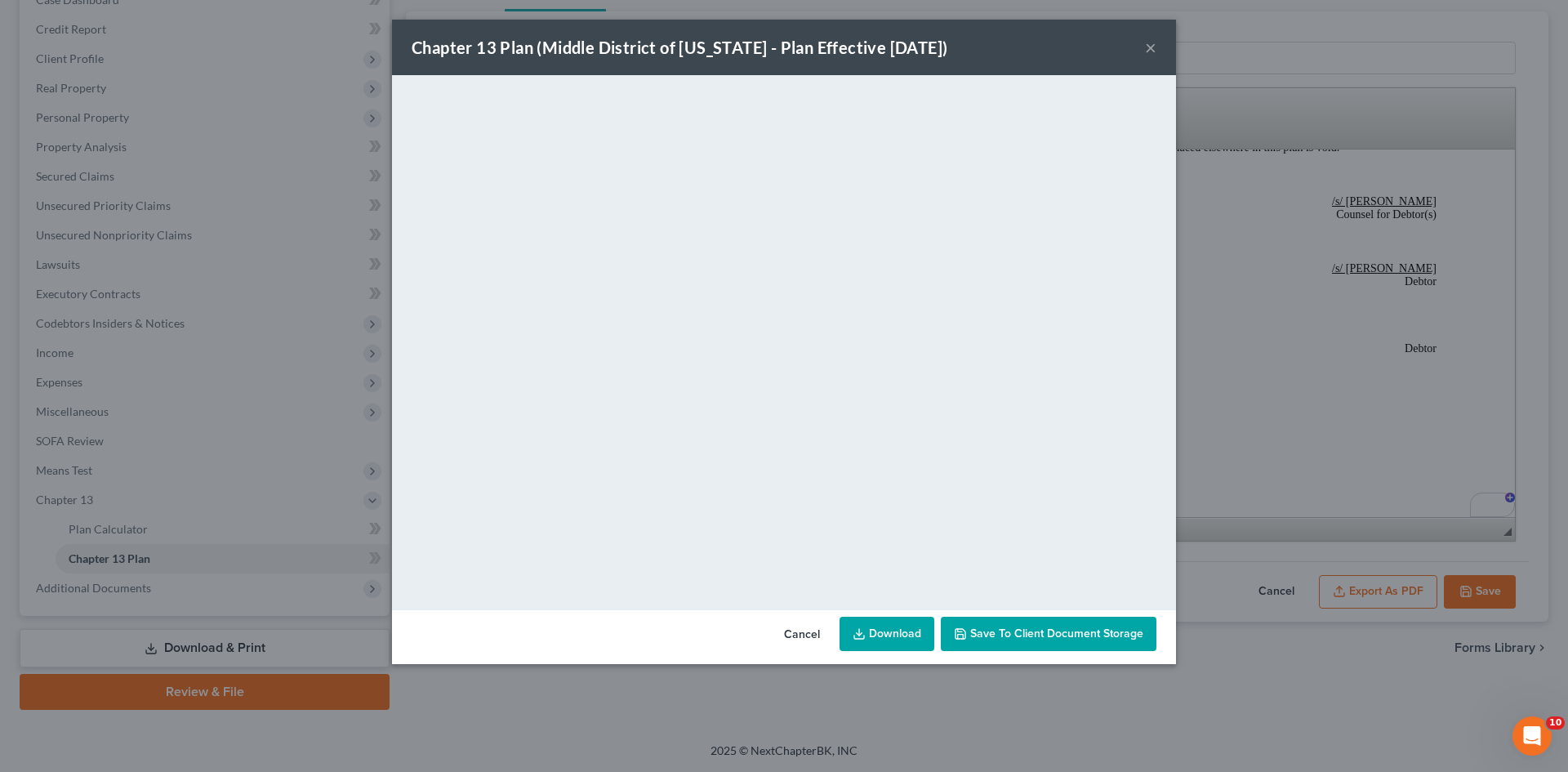
click at [884, 636] on link "Download" at bounding box center [887, 633] width 95 height 34
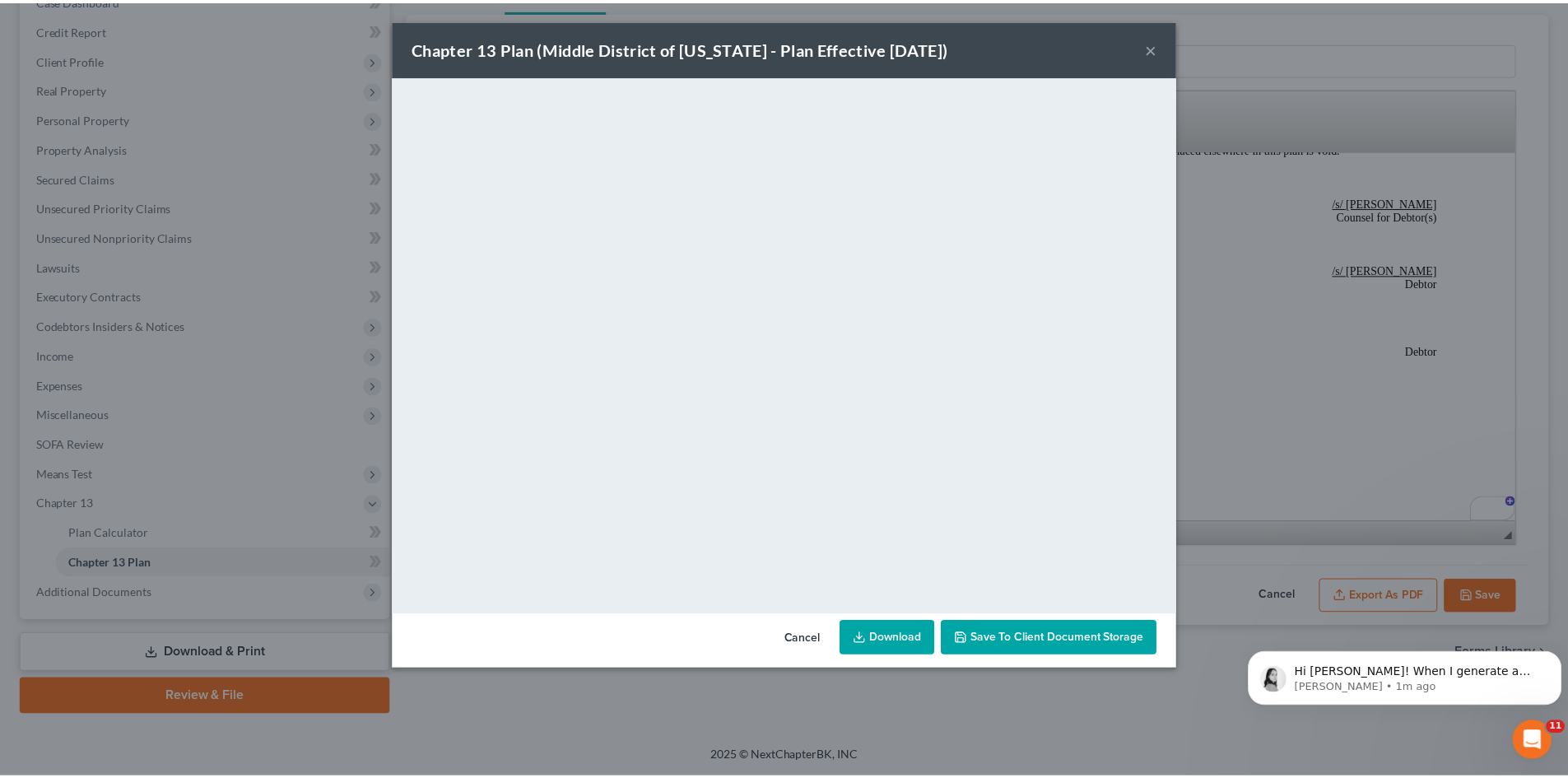
scroll to position [0, 0]
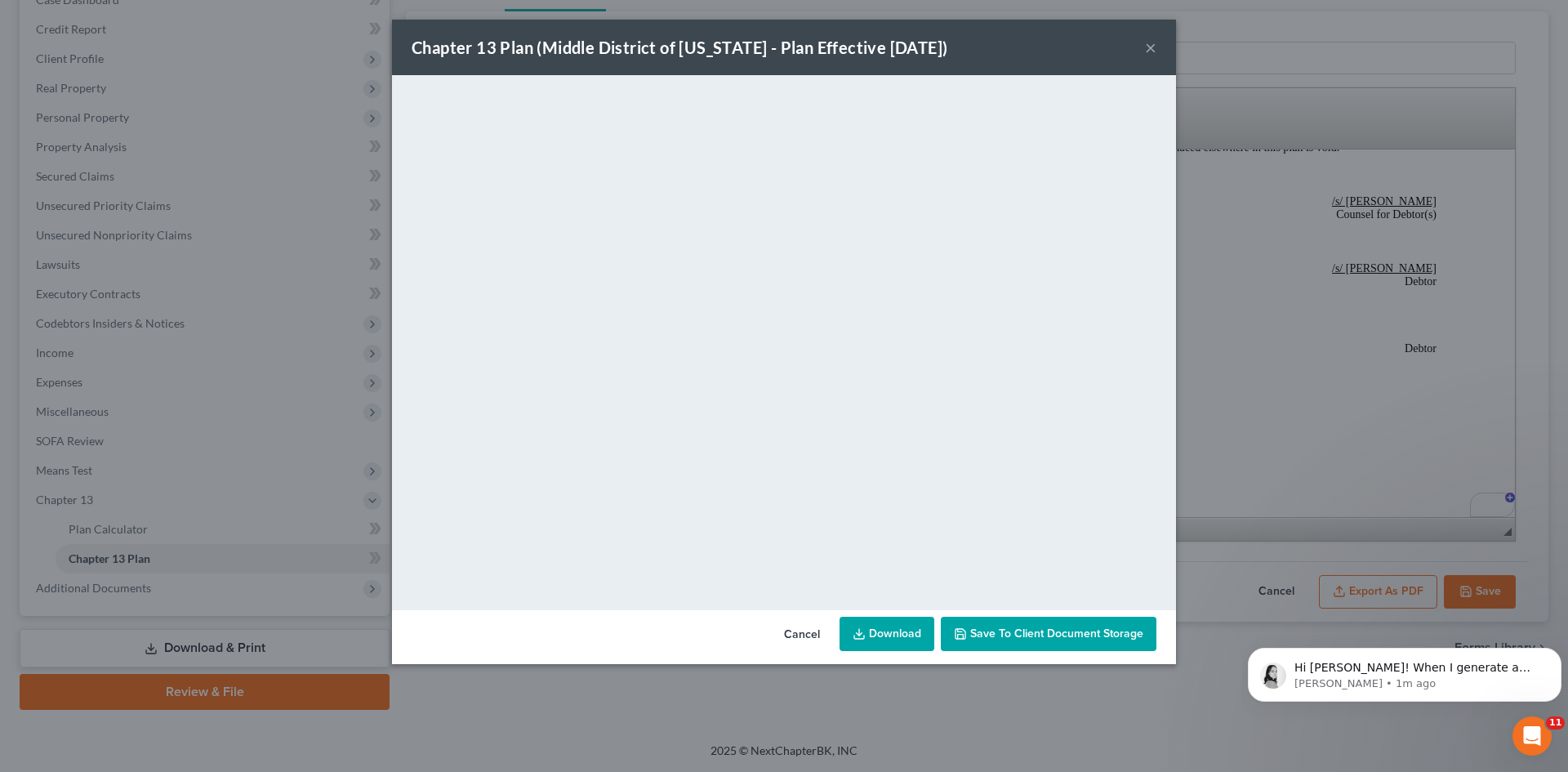
click at [822, 634] on button "Cancel" at bounding box center [802, 634] width 62 height 32
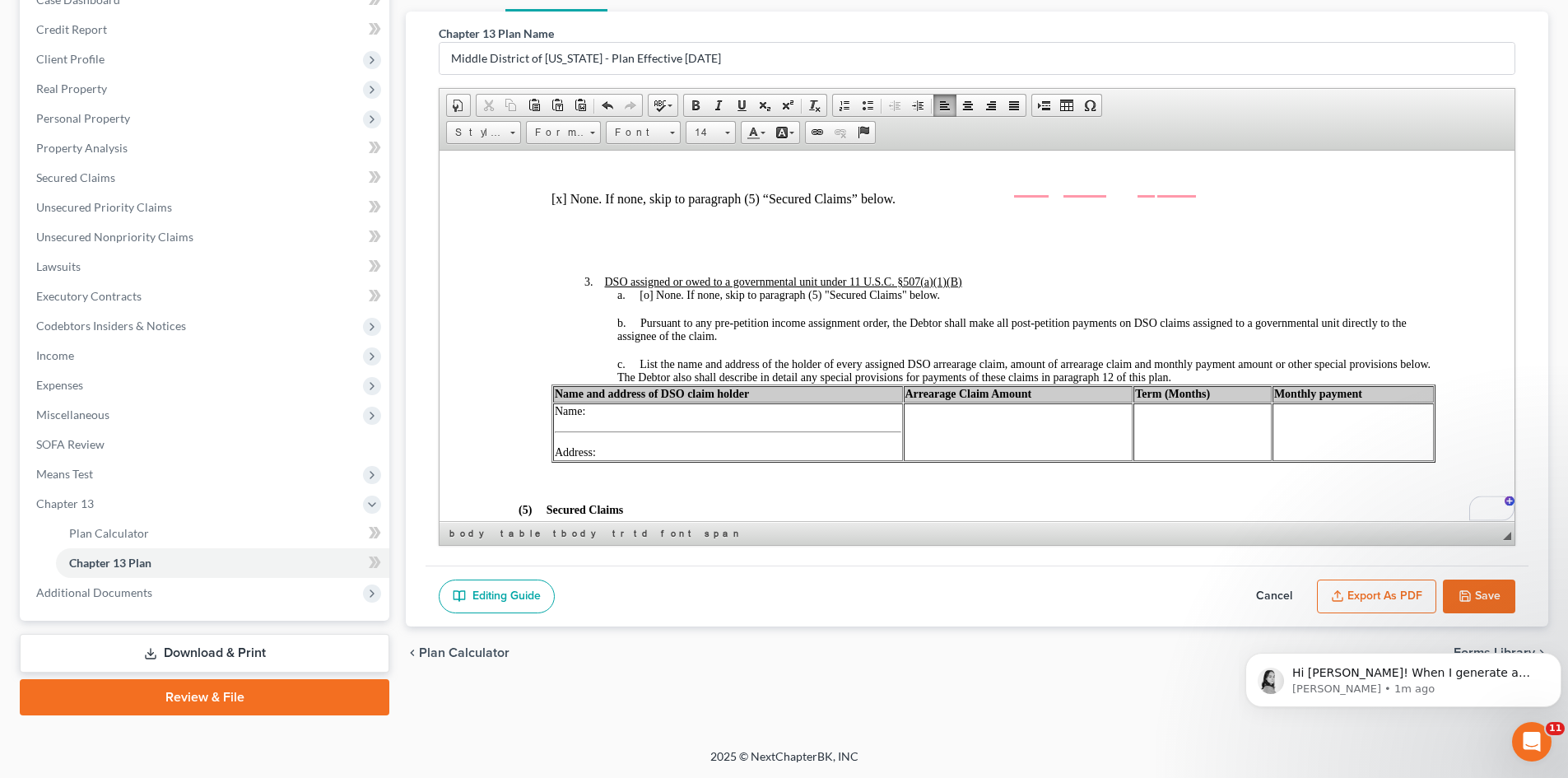
scroll to position [1228, 0]
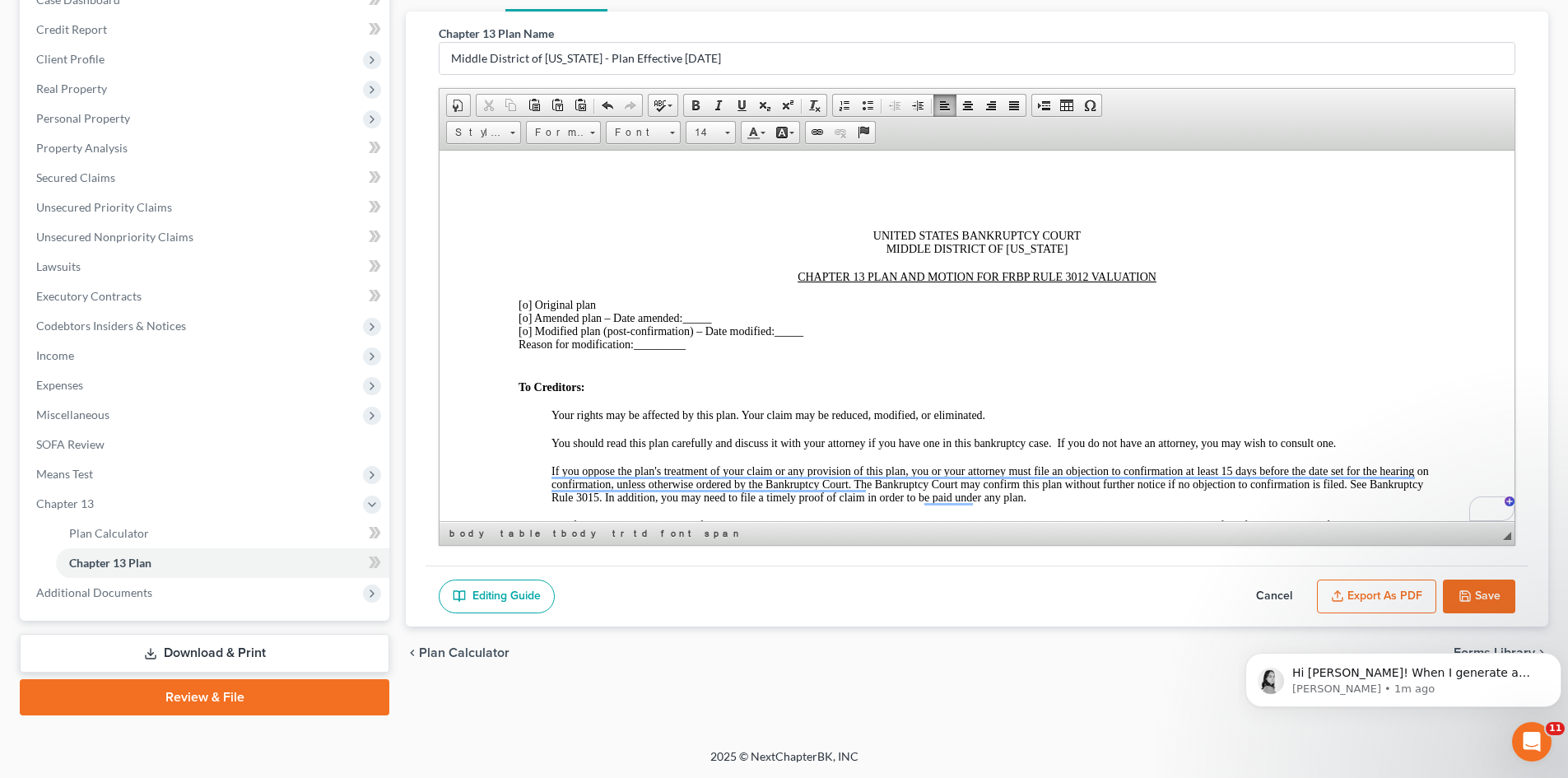
click at [525, 318] on span "[o]" at bounding box center [525, 317] width 13 height 12
click at [683, 319] on span "[x ] Amended plan – Date amended:" at bounding box center [599, 317] width 164 height 12
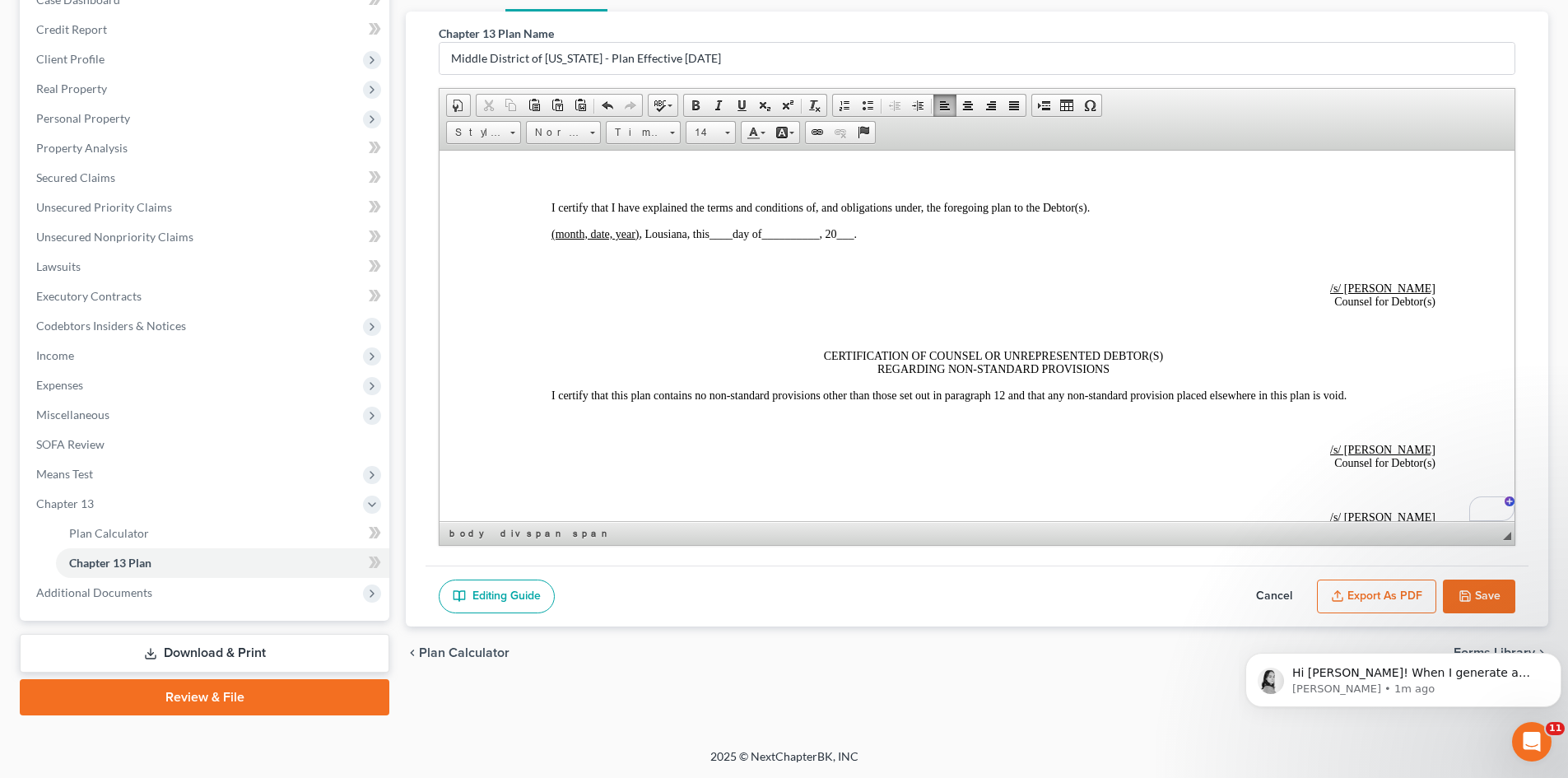
click at [717, 230] on span "____" at bounding box center [721, 233] width 23 height 12
click at [717, 237] on span "_14th" at bounding box center [723, 233] width 26 height 12
click at [768, 233] on span "__________" at bounding box center [787, 233] width 58 height 12
click at [839, 234] on span "___" at bounding box center [847, 233] width 17 height 12
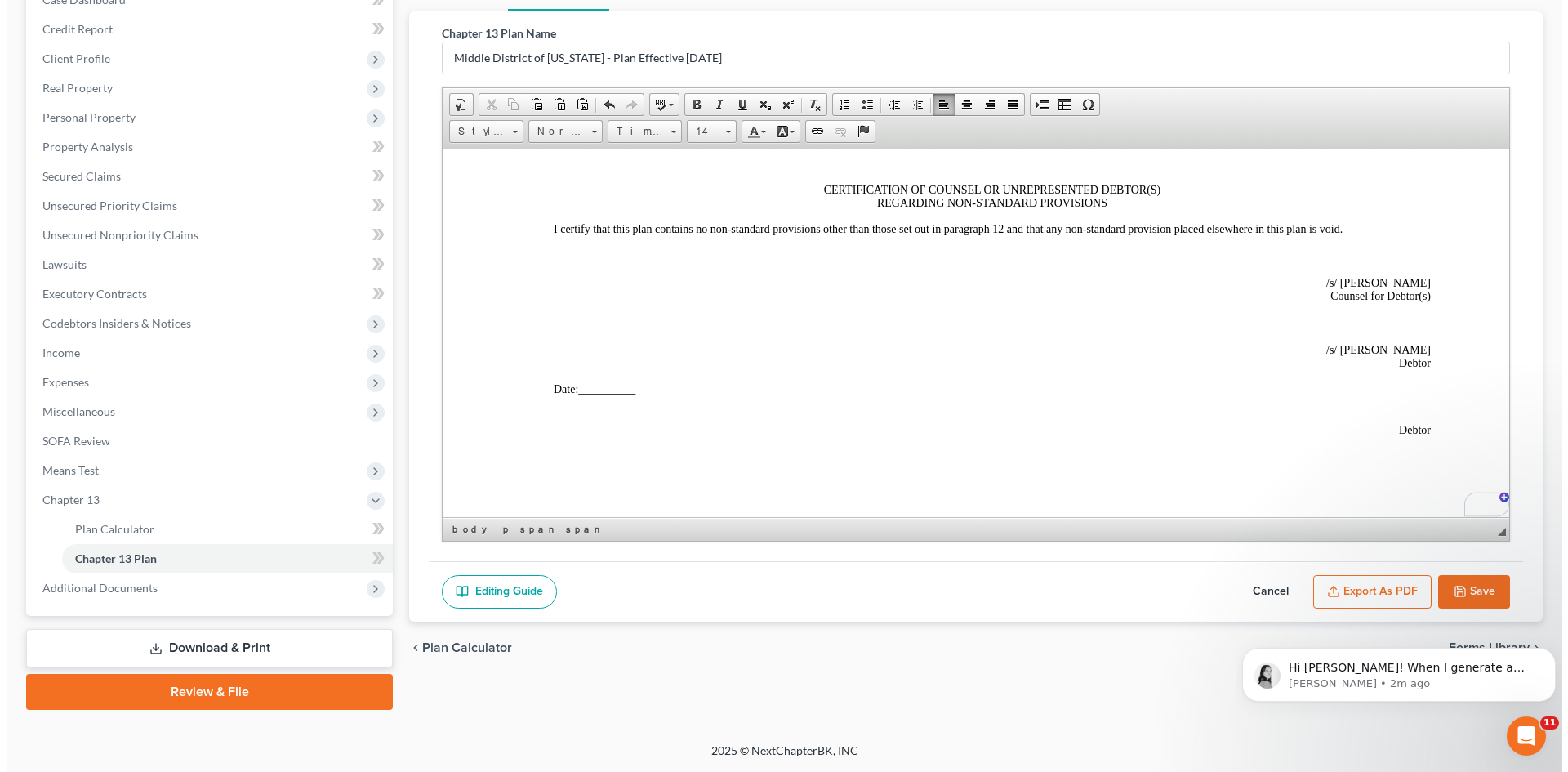
scroll to position [4539, 0]
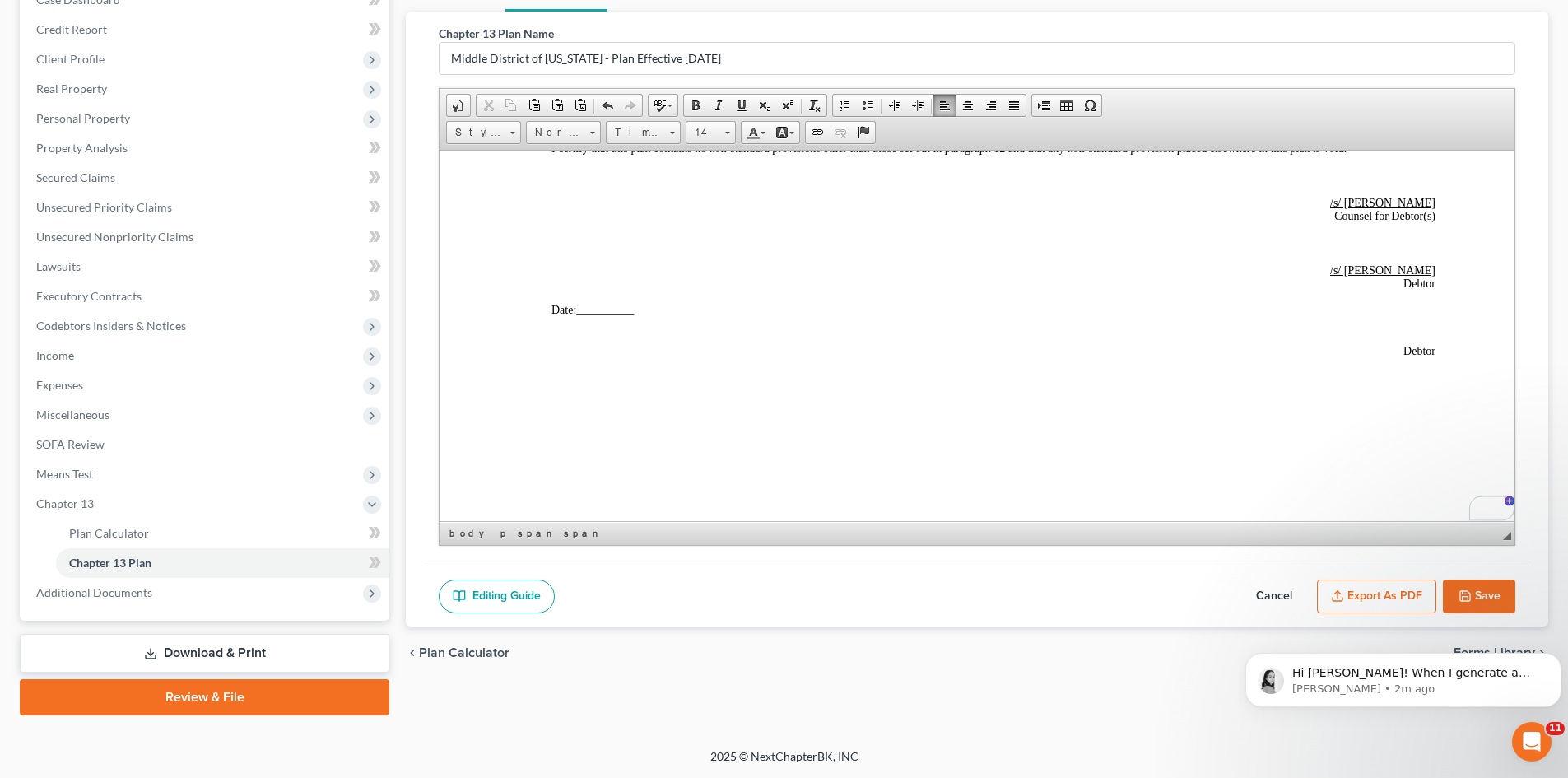
click at [578, 314] on span "Date: __________" at bounding box center [593, 309] width 82 height 12
click at [1341, 592] on polyline "button" at bounding box center [1338, 592] width 6 height 3
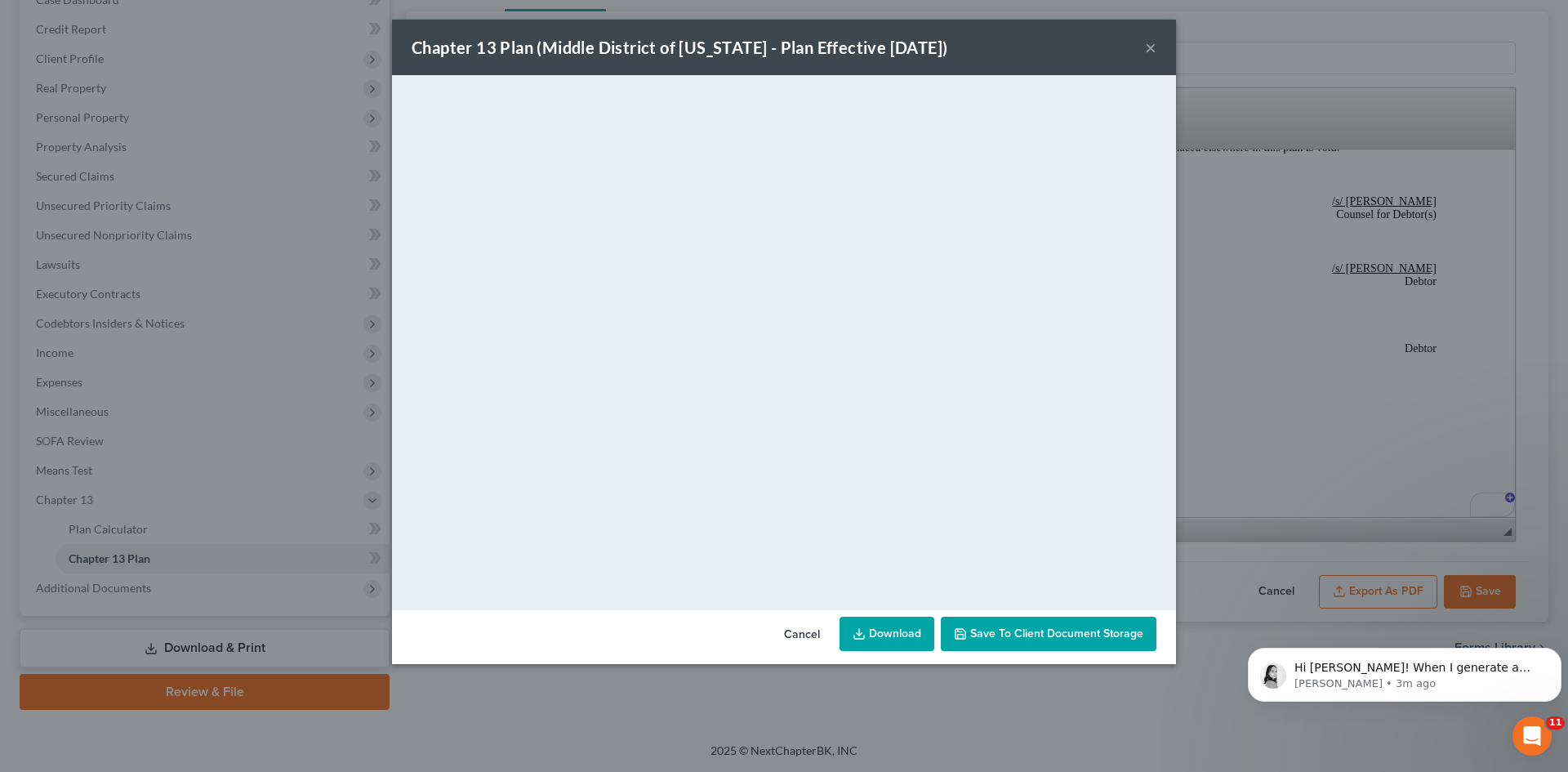
click at [868, 631] on link "Download" at bounding box center [887, 633] width 95 height 34
